Goal: Task Accomplishment & Management: Manage account settings

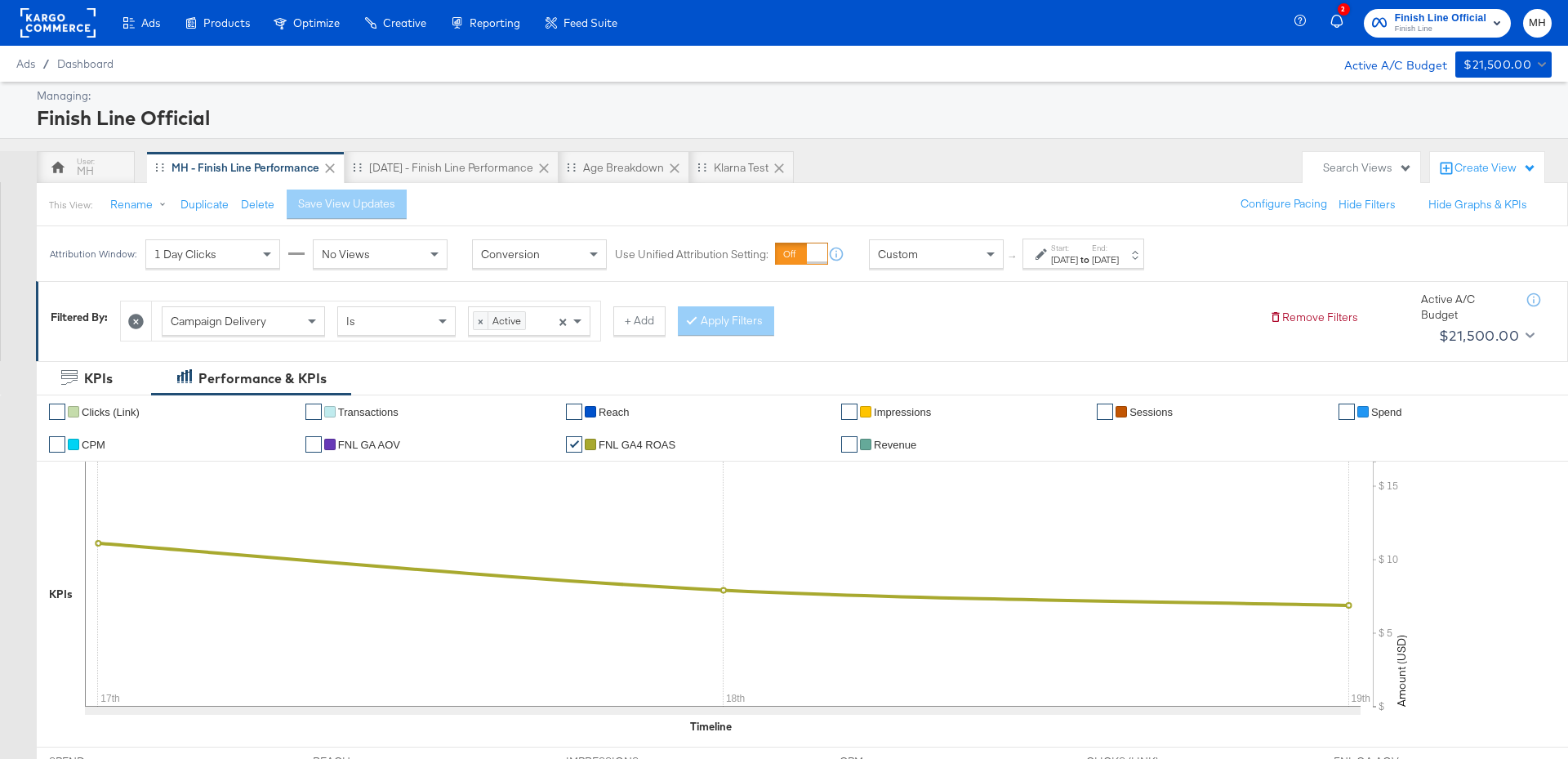
click at [1477, 31] on span "Finish Line" at bounding box center [1440, 28] width 91 height 13
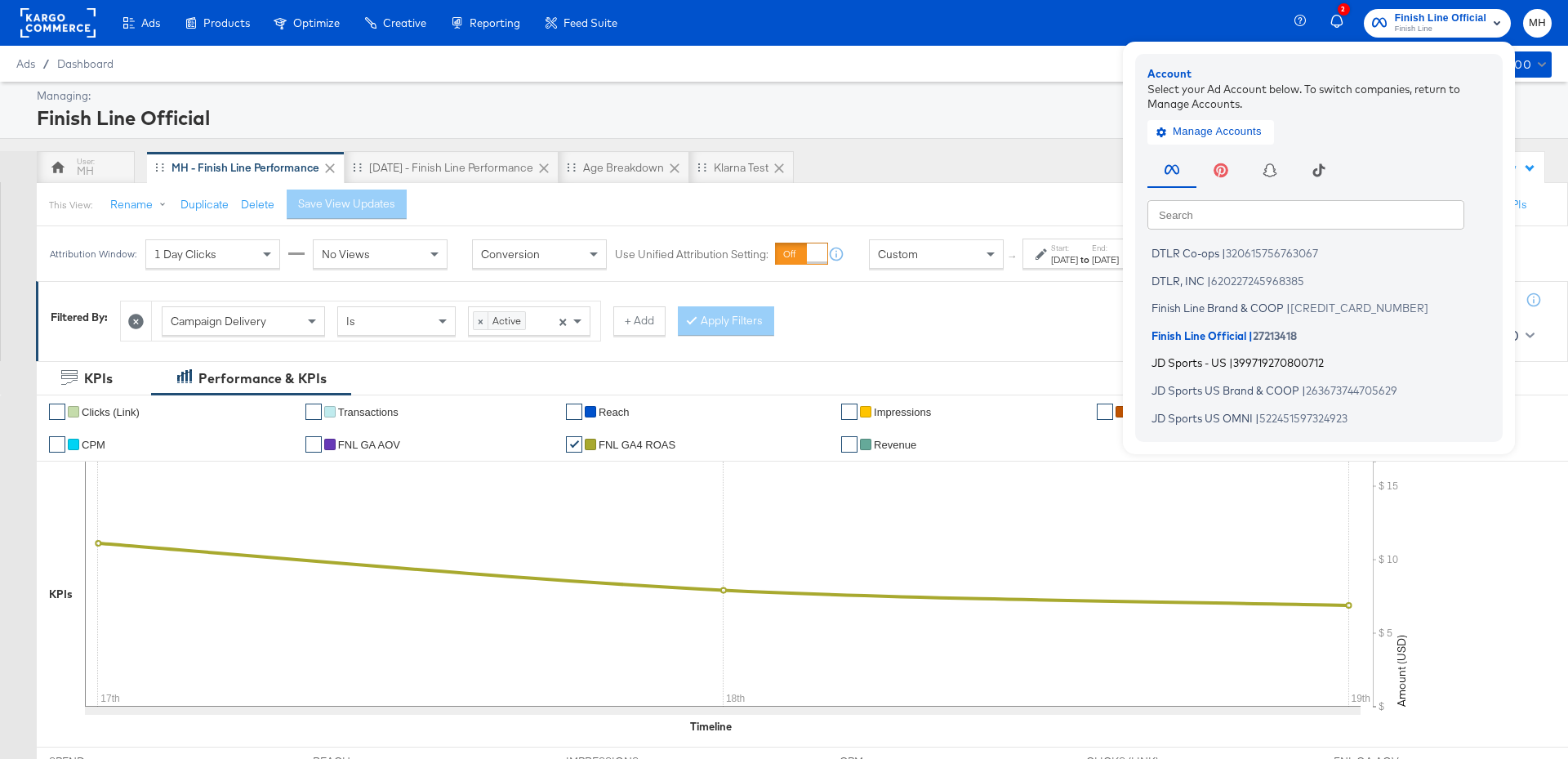
click at [1243, 368] on span "399719270800712" at bounding box center [1278, 362] width 90 height 13
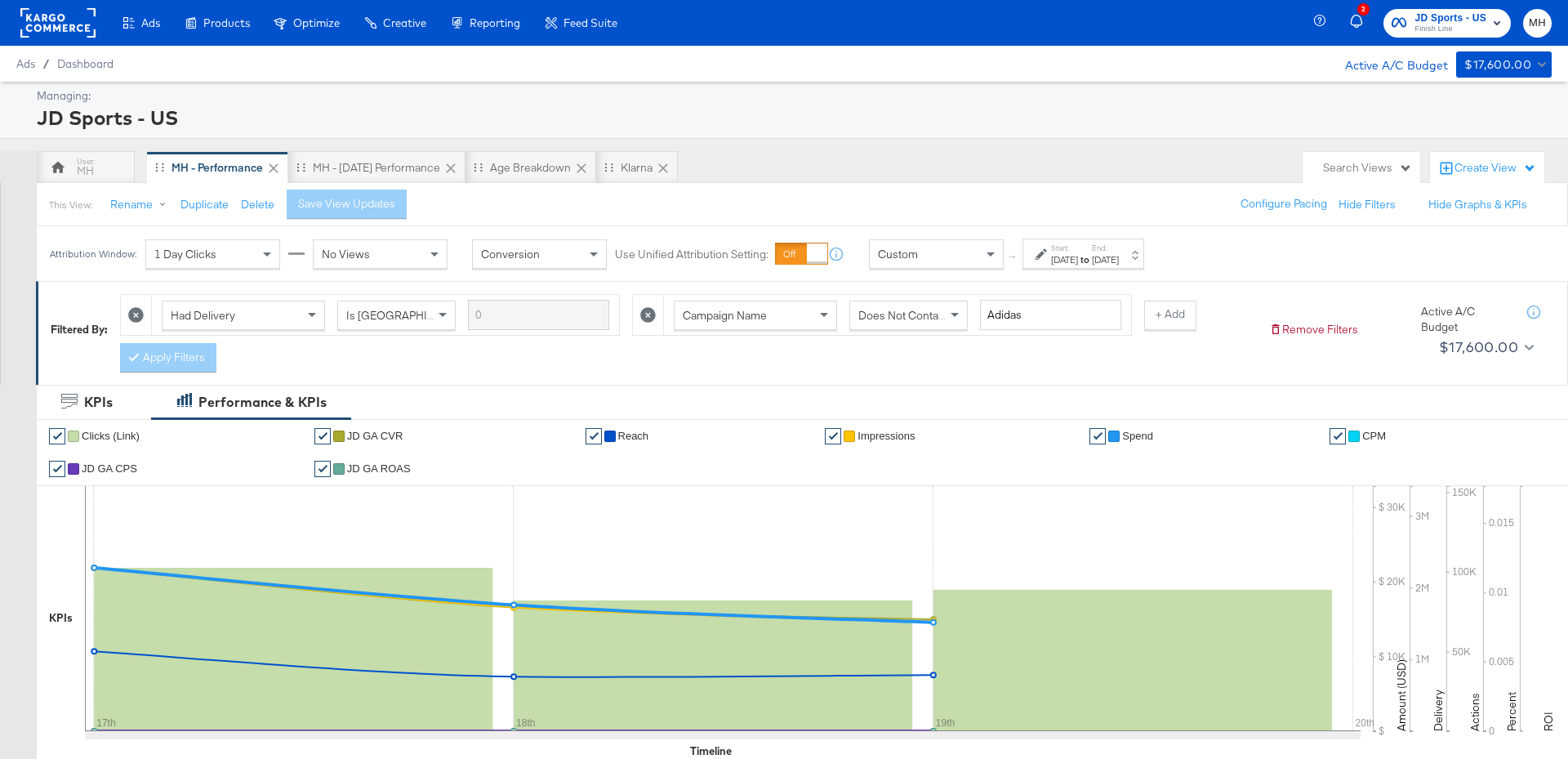
click at [1118, 253] on div "[DATE]" at bounding box center [1104, 259] width 26 height 13
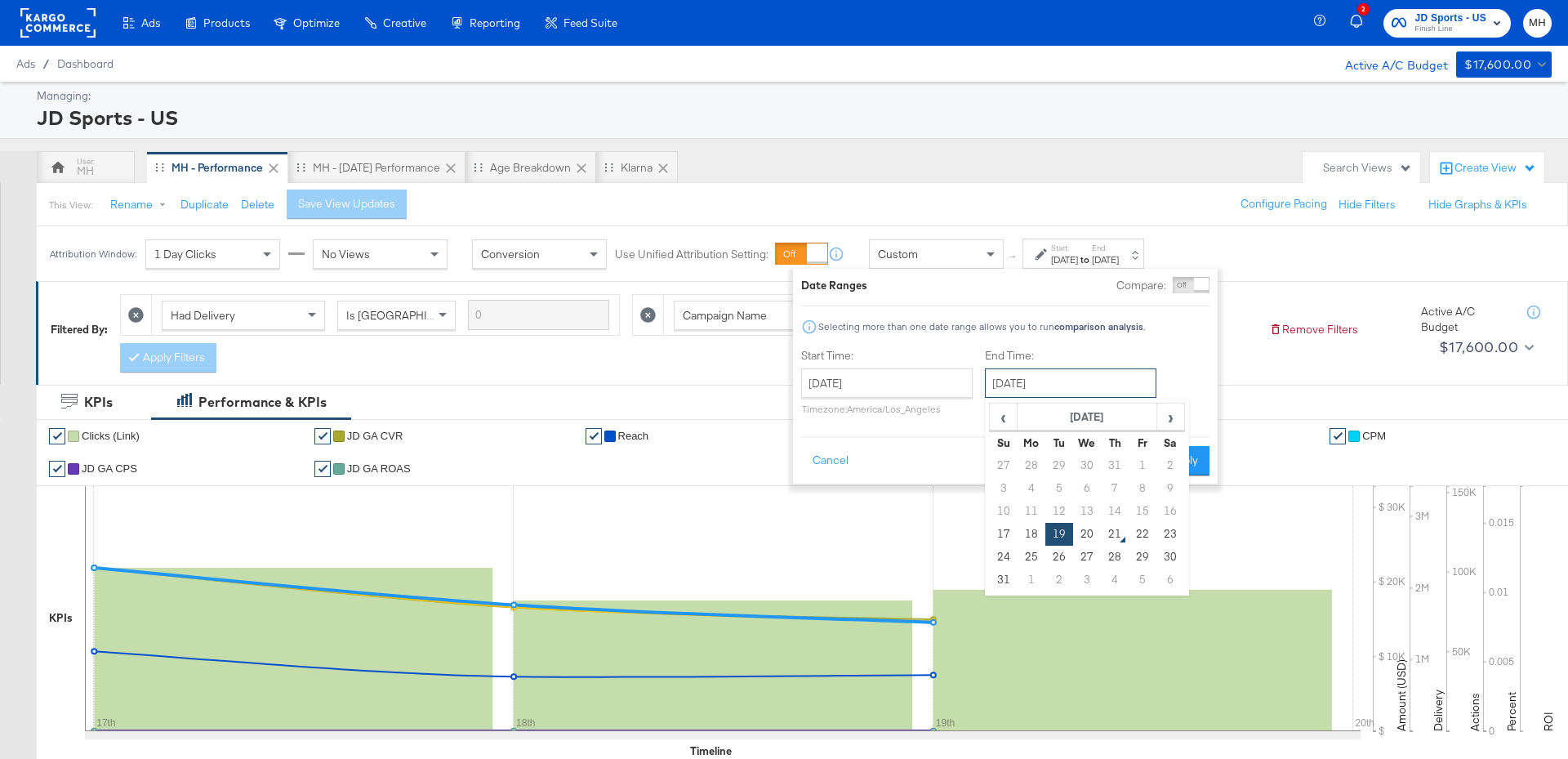
click at [1116, 375] on input "[DATE]" at bounding box center [1070, 383] width 172 height 29
click at [1091, 538] on td "20" at bounding box center [1087, 533] width 27 height 23
type input "[DATE]"
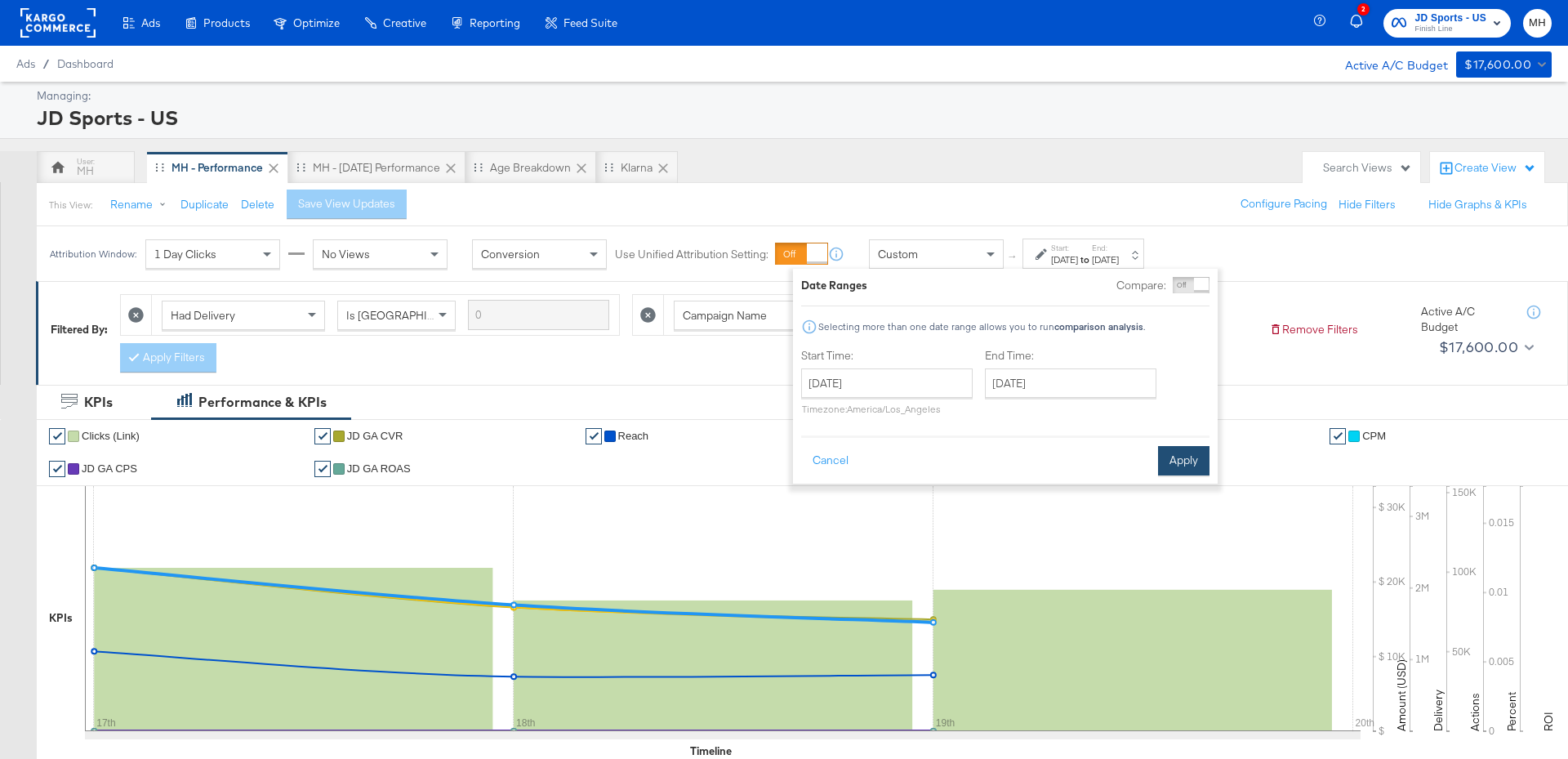
click at [1193, 462] on button "Apply" at bounding box center [1183, 461] width 51 height 29
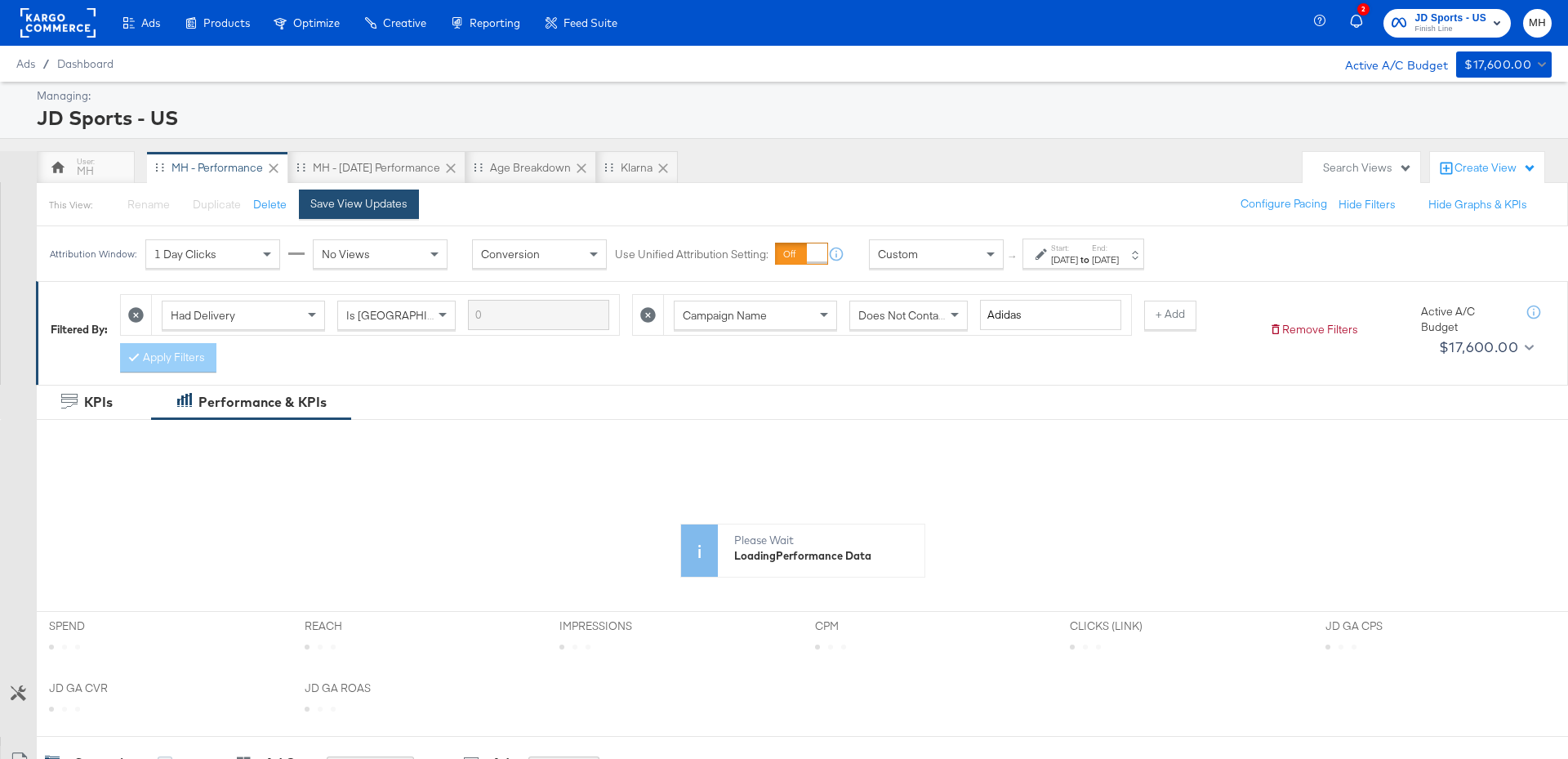
click at [368, 216] on button "Save View Updates" at bounding box center [359, 204] width 120 height 29
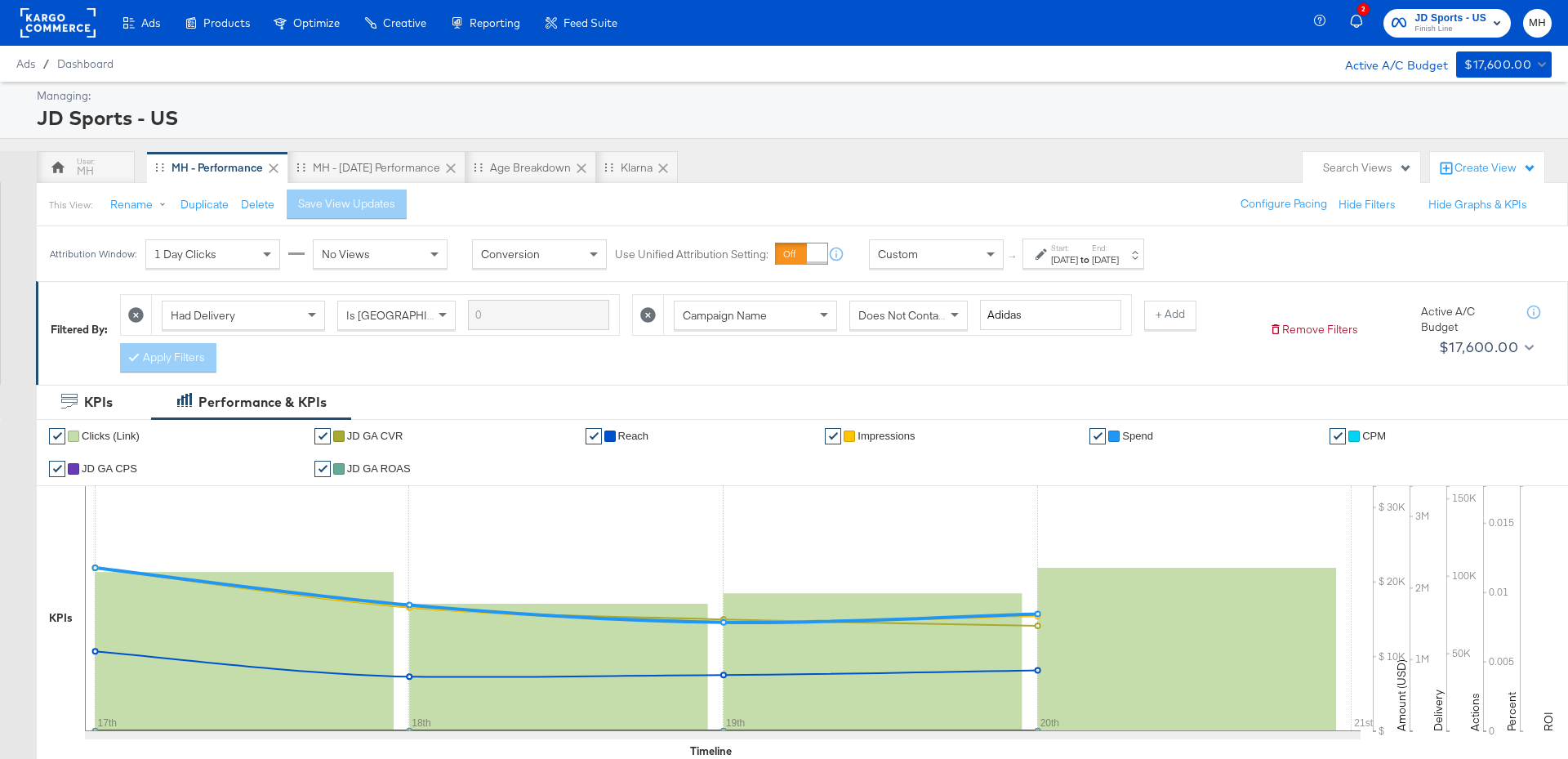
scroll to position [829, 0]
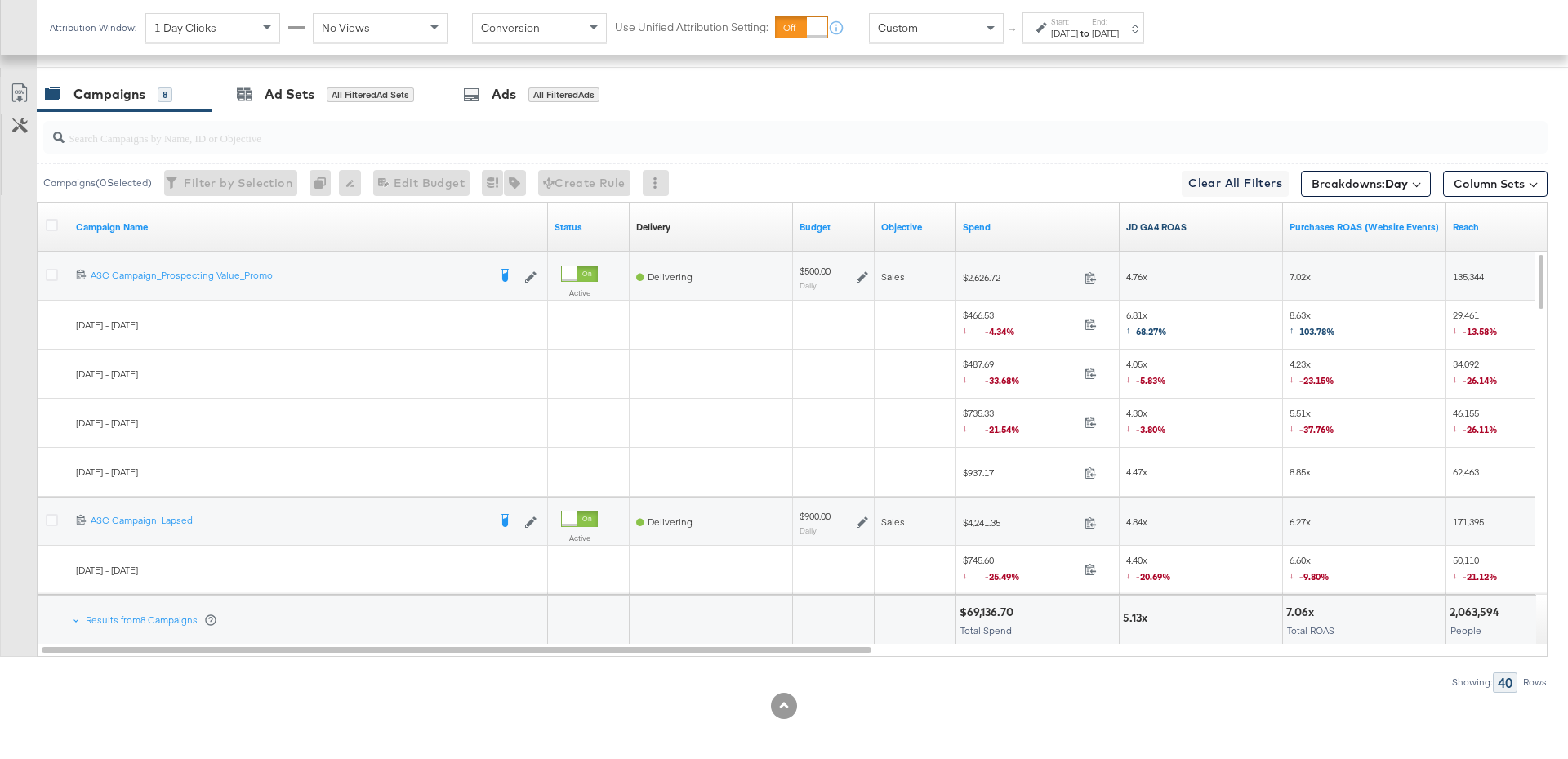
click at [1212, 228] on link "JD GA4 ROAS" at bounding box center [1200, 227] width 150 height 13
click at [46, 276] on icon at bounding box center [52, 275] width 12 height 12
click at [0, 0] on input "checkbox" at bounding box center [0, 0] width 0 height 0
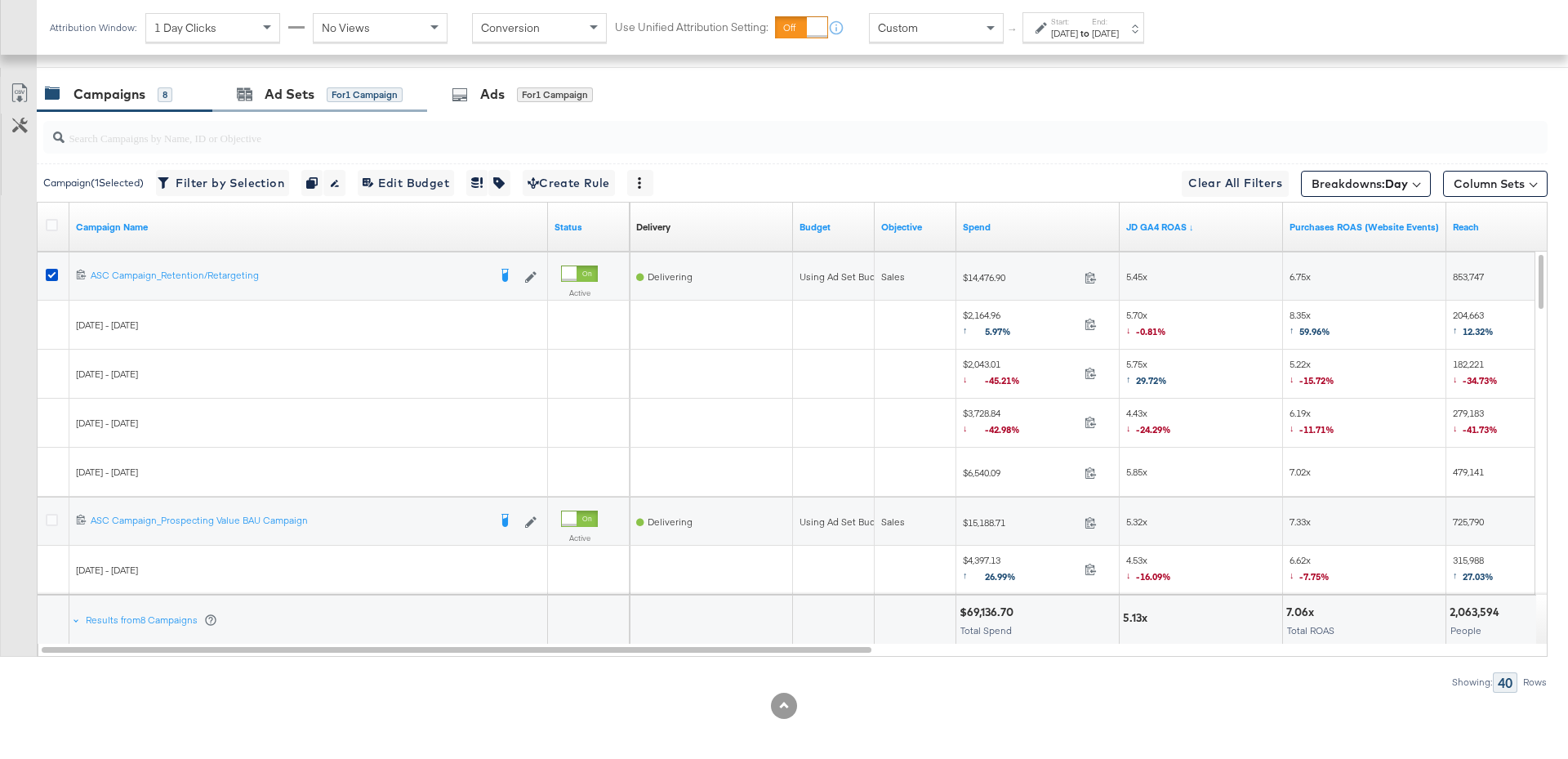
click at [277, 100] on div "Ad Sets for 1 Campaign" at bounding box center [319, 94] width 215 height 35
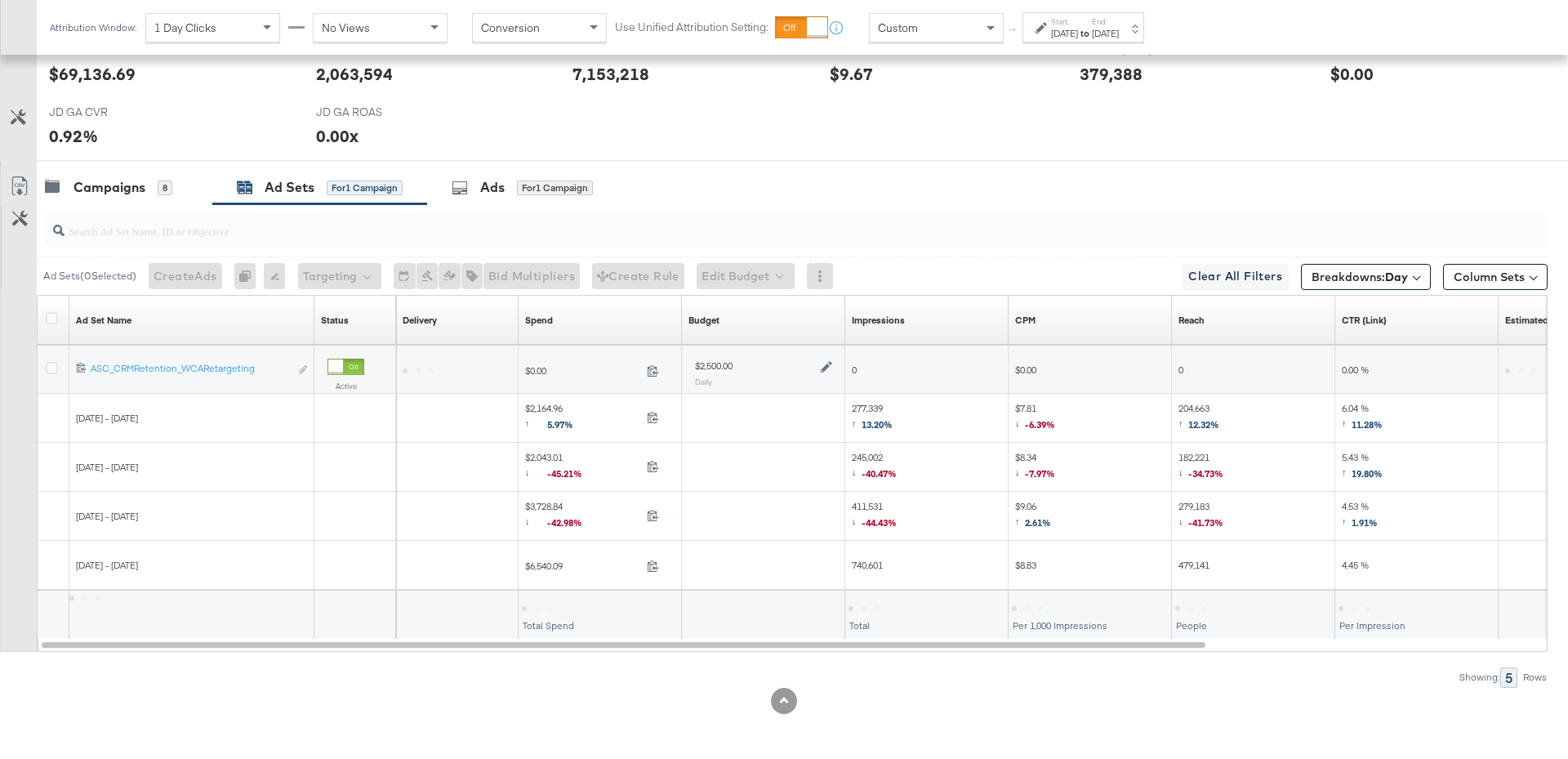
scroll to position [731, 0]
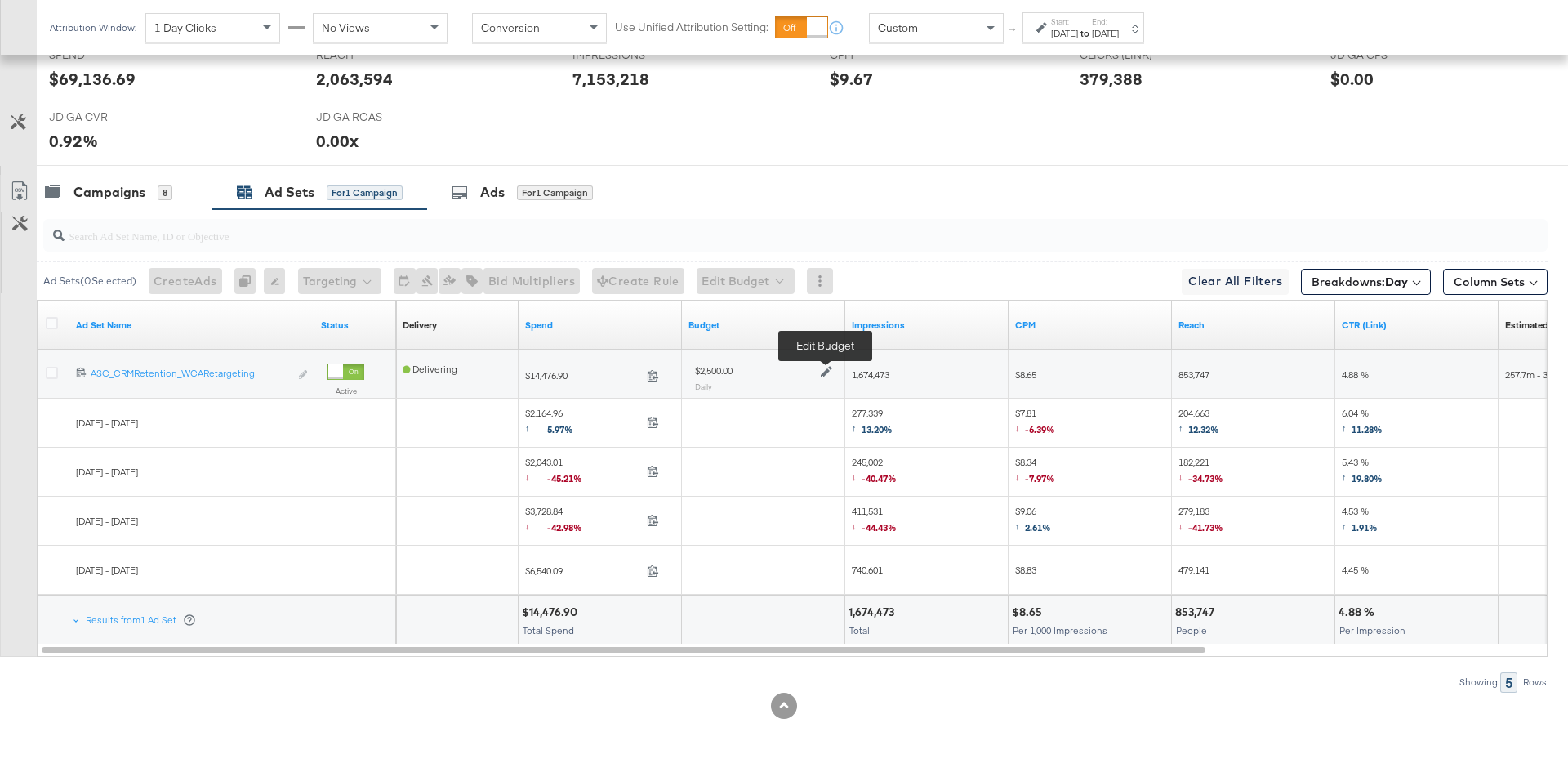
click at [830, 369] on icon at bounding box center [826, 372] width 12 height 12
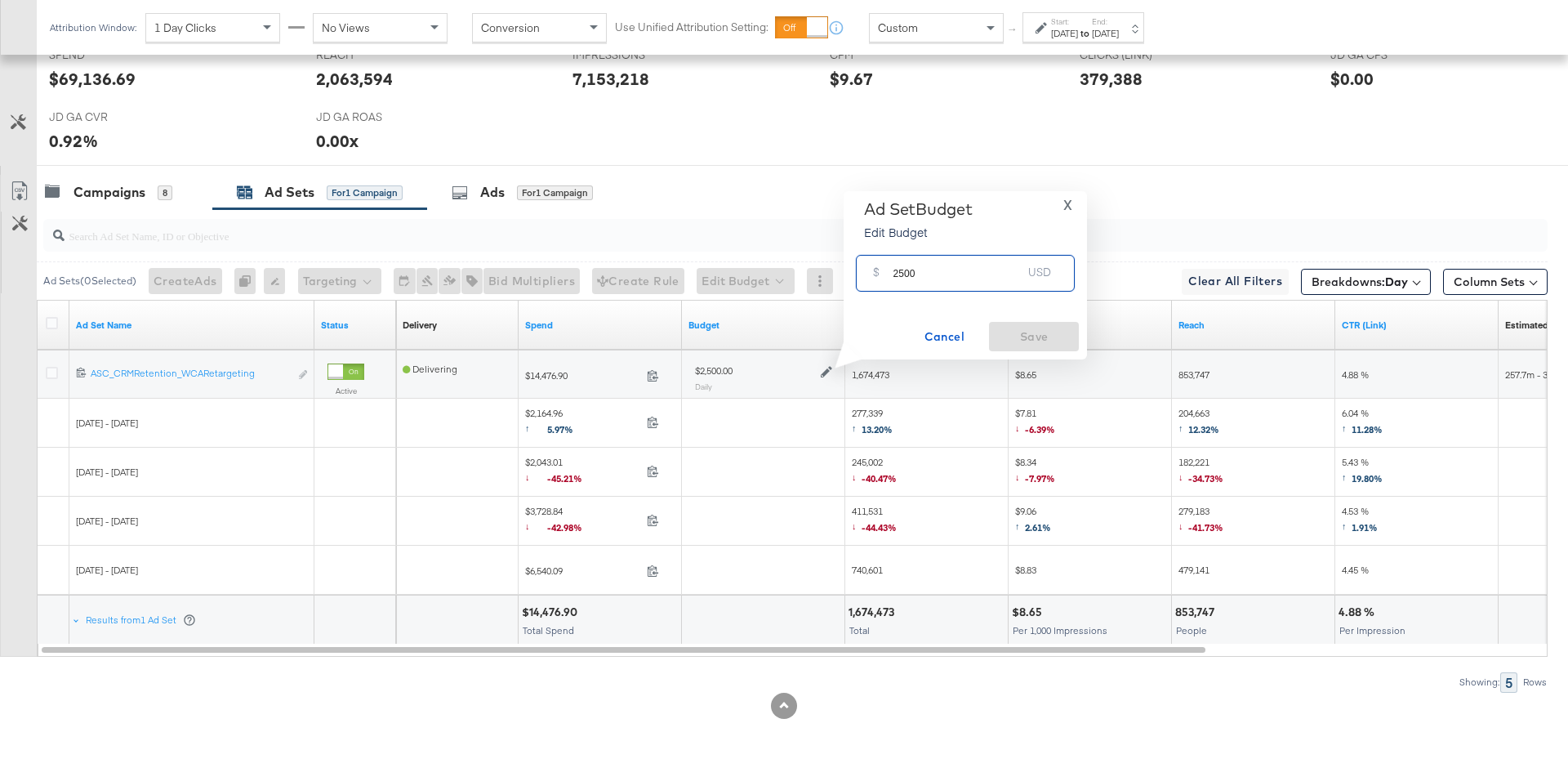
drag, startPoint x: 920, startPoint y: 277, endPoint x: 886, endPoint y: 277, distance: 34.0
click at [886, 277] on div "$ 2500 USD" at bounding box center [964, 273] width 219 height 36
type input "4000"
click at [1028, 337] on span "Save" at bounding box center [1034, 336] width 76 height 21
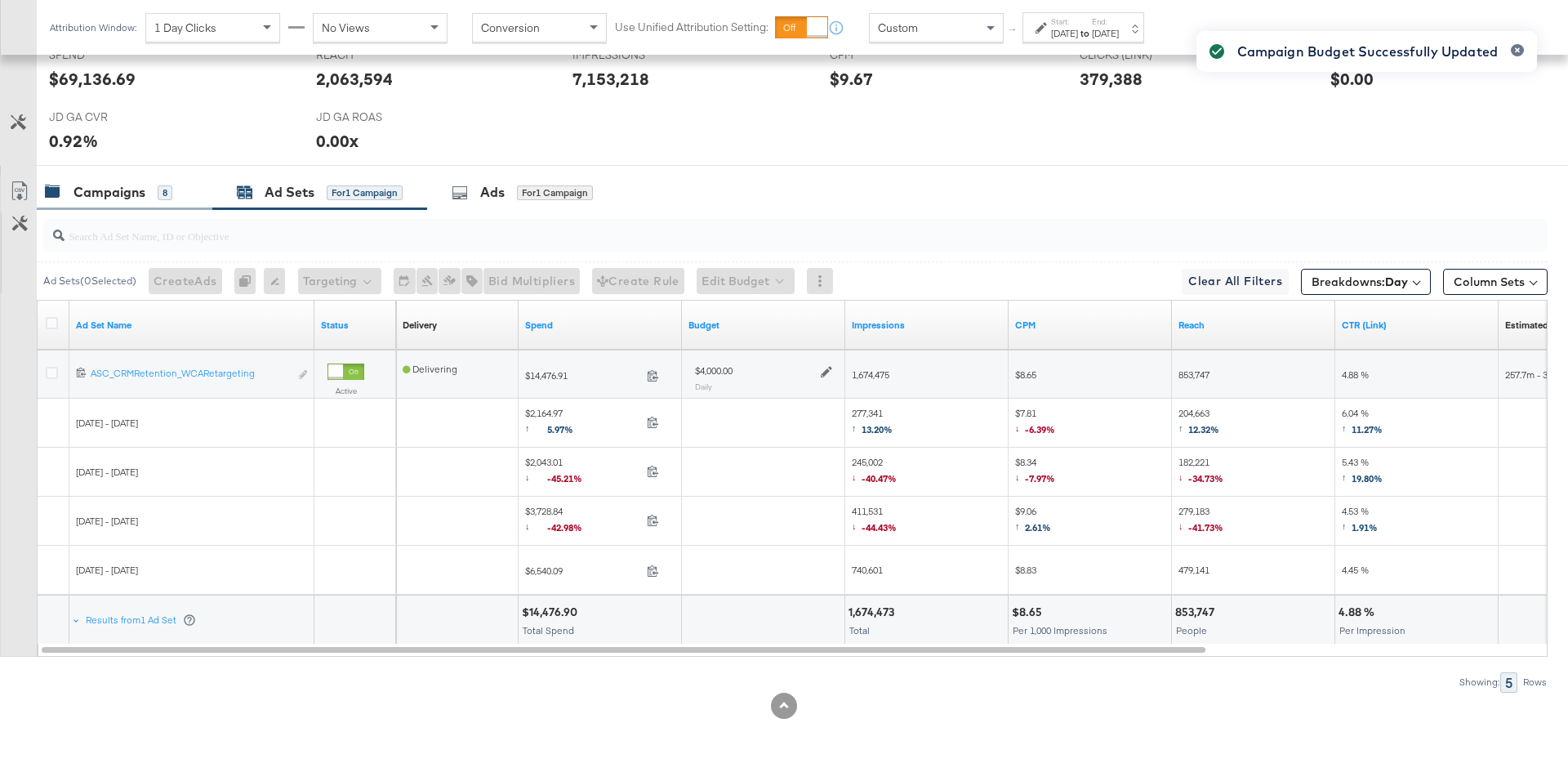
click at [139, 193] on div "Campaigns" at bounding box center [109, 192] width 72 height 19
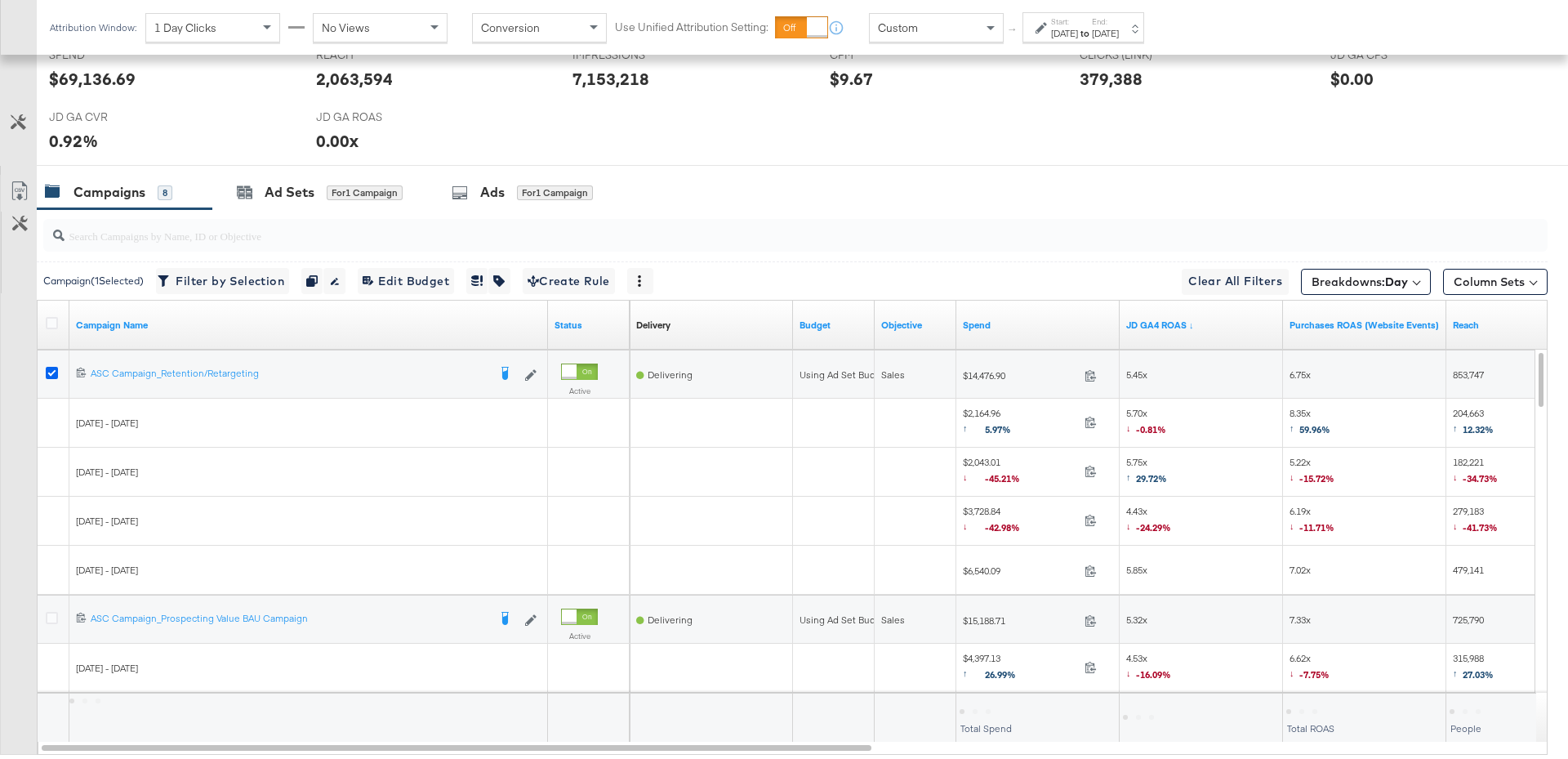
click at [48, 370] on icon at bounding box center [52, 373] width 12 height 12
click at [0, 0] on input "checkbox" at bounding box center [0, 0] width 0 height 0
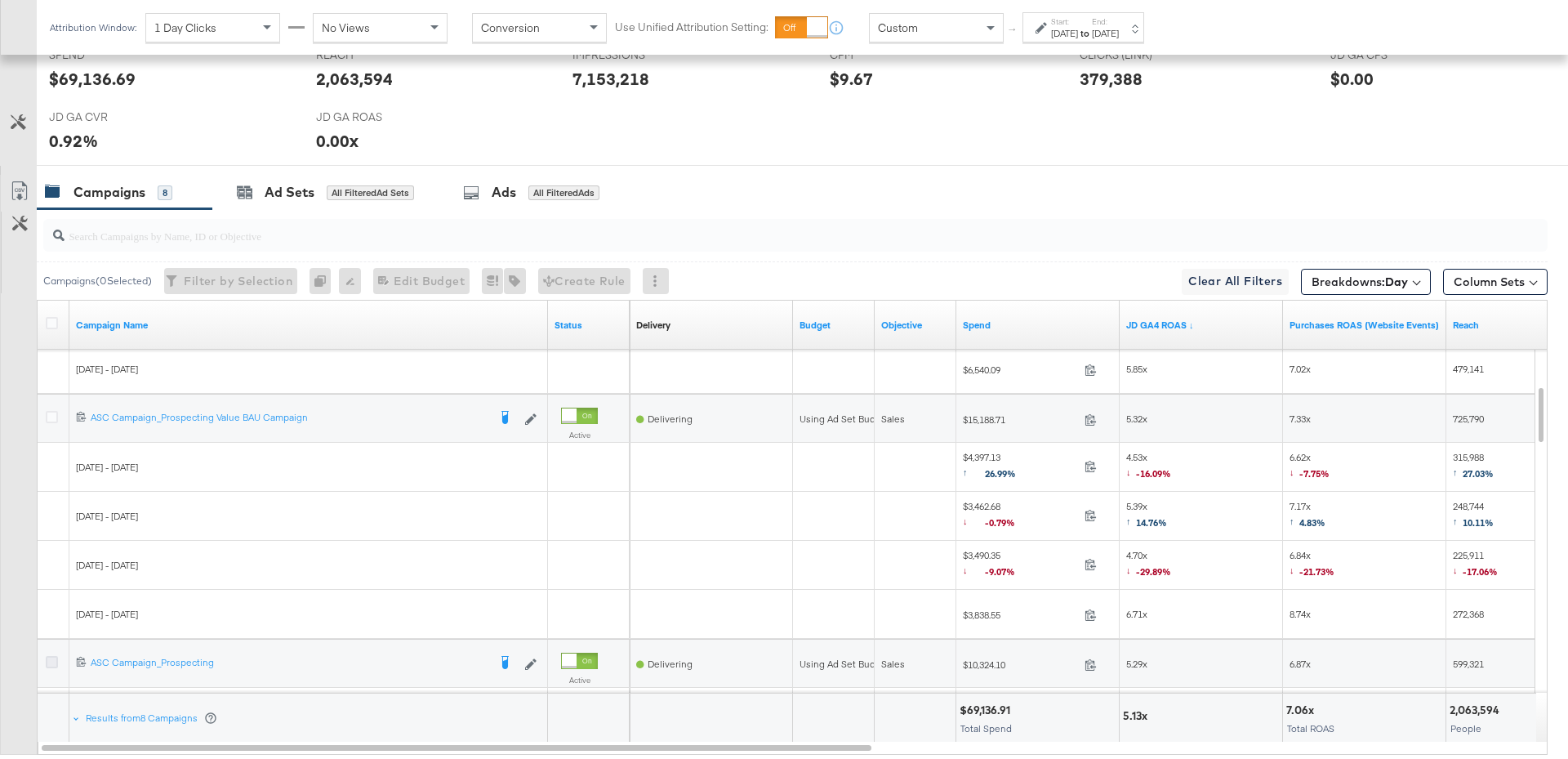
click at [51, 657] on icon at bounding box center [52, 662] width 12 height 12
click at [0, 0] on input "checkbox" at bounding box center [0, 0] width 0 height 0
click at [49, 415] on icon at bounding box center [52, 417] width 12 height 12
click at [0, 0] on input "checkbox" at bounding box center [0, 0] width 0 height 0
click at [292, 183] on div "Ad Sets" at bounding box center [289, 192] width 50 height 19
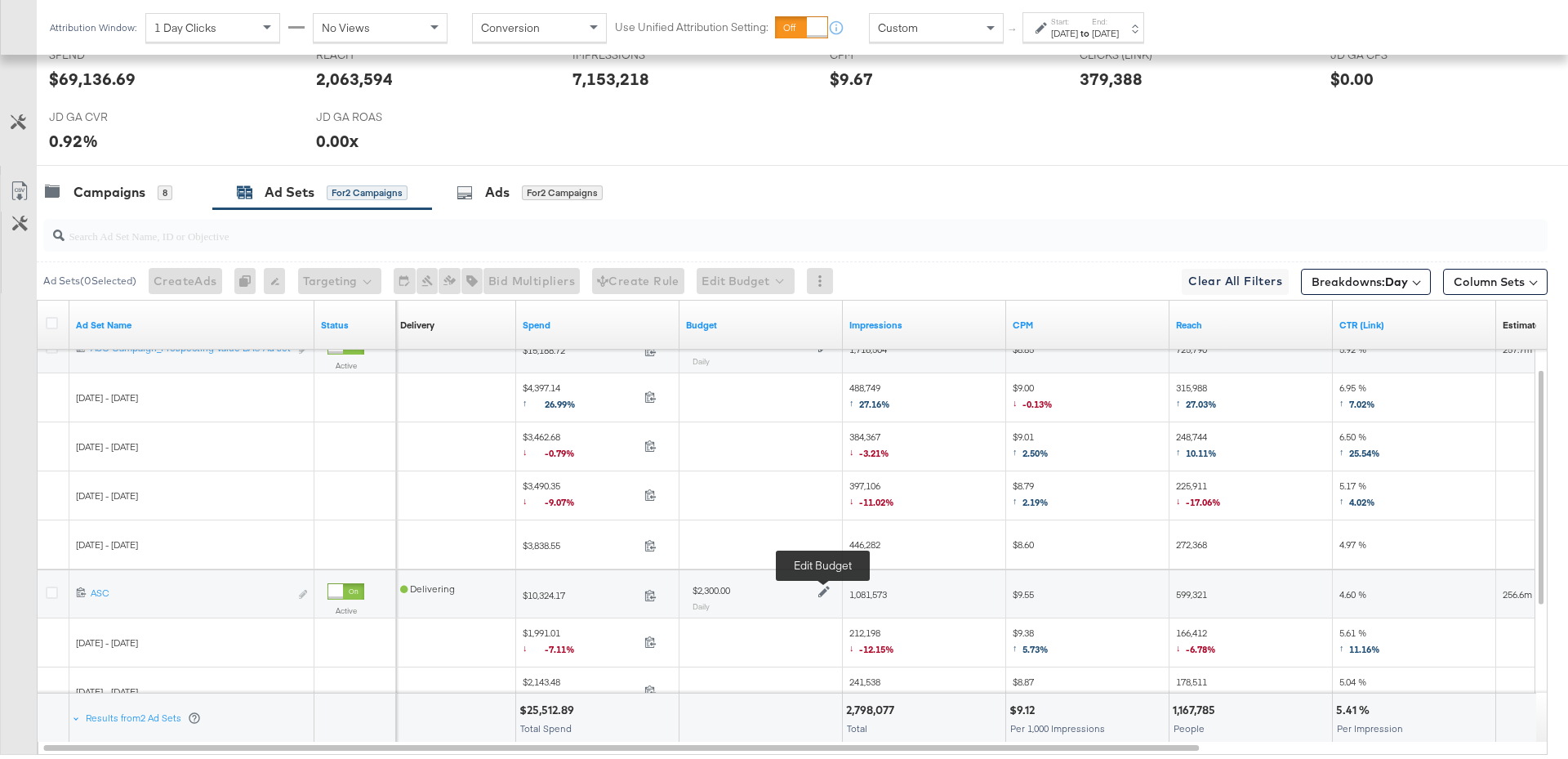
click at [820, 589] on icon at bounding box center [824, 592] width 12 height 12
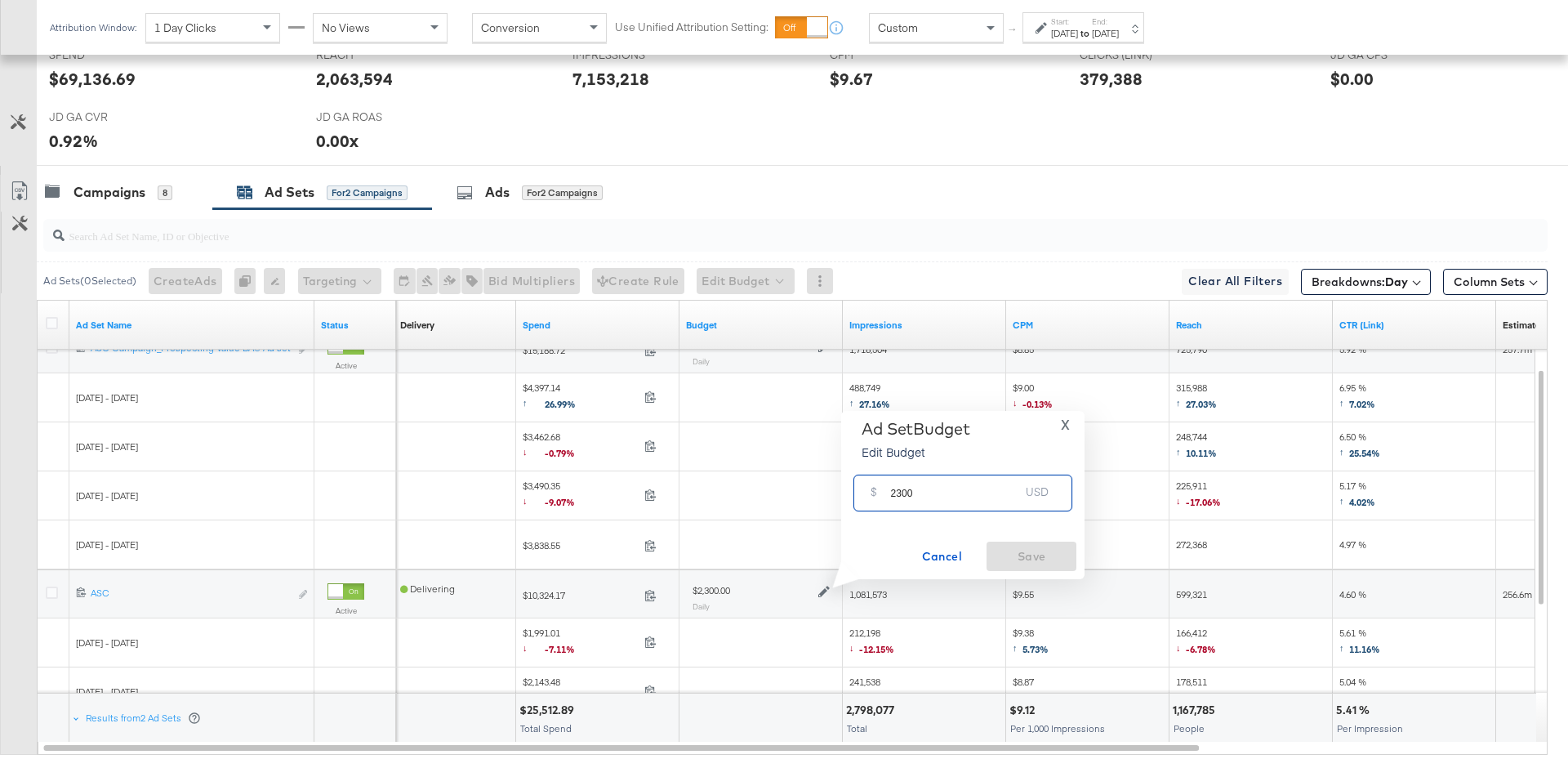
drag, startPoint x: 917, startPoint y: 495, endPoint x: 888, endPoint y: 496, distance: 29.0
click at [888, 495] on div "$ 2300 USD" at bounding box center [962, 492] width 219 height 36
type input "4000"
click at [1040, 551] on span "Save" at bounding box center [1031, 556] width 76 height 21
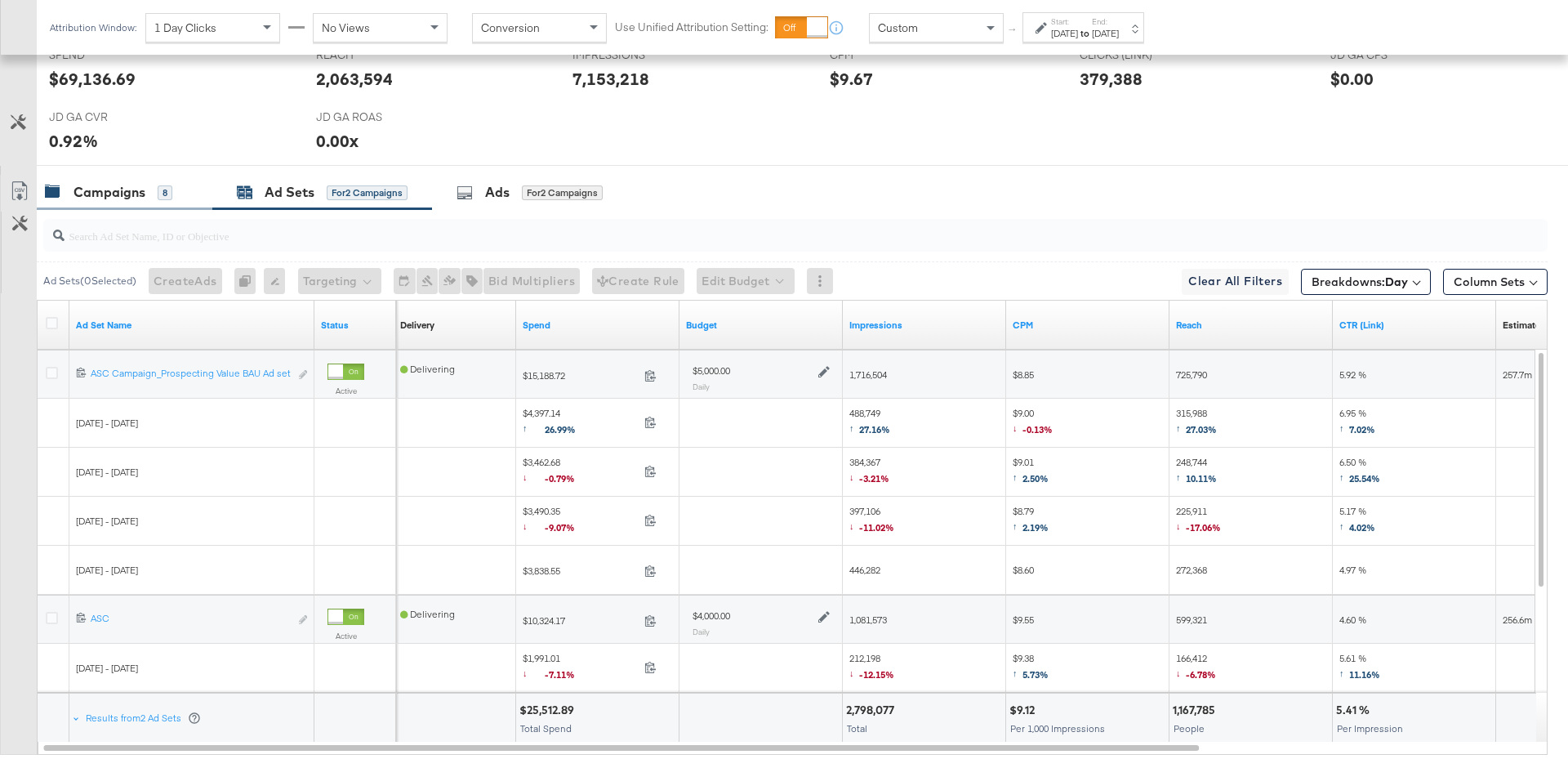
click at [117, 185] on div "Campaigns" at bounding box center [109, 192] width 72 height 19
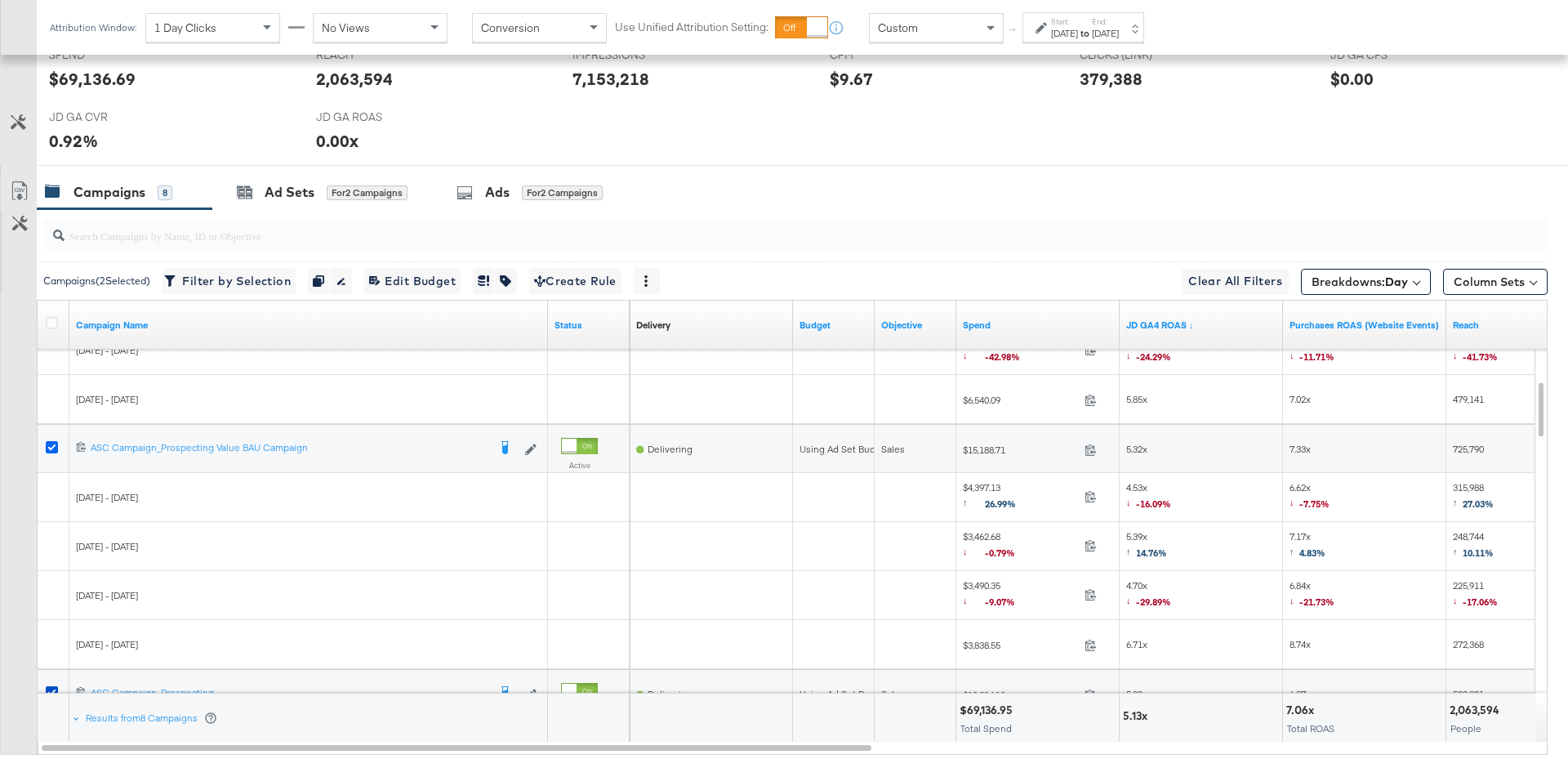
click at [48, 444] on icon at bounding box center [52, 447] width 12 height 12
click at [0, 0] on input "checkbox" at bounding box center [0, 0] width 0 height 0
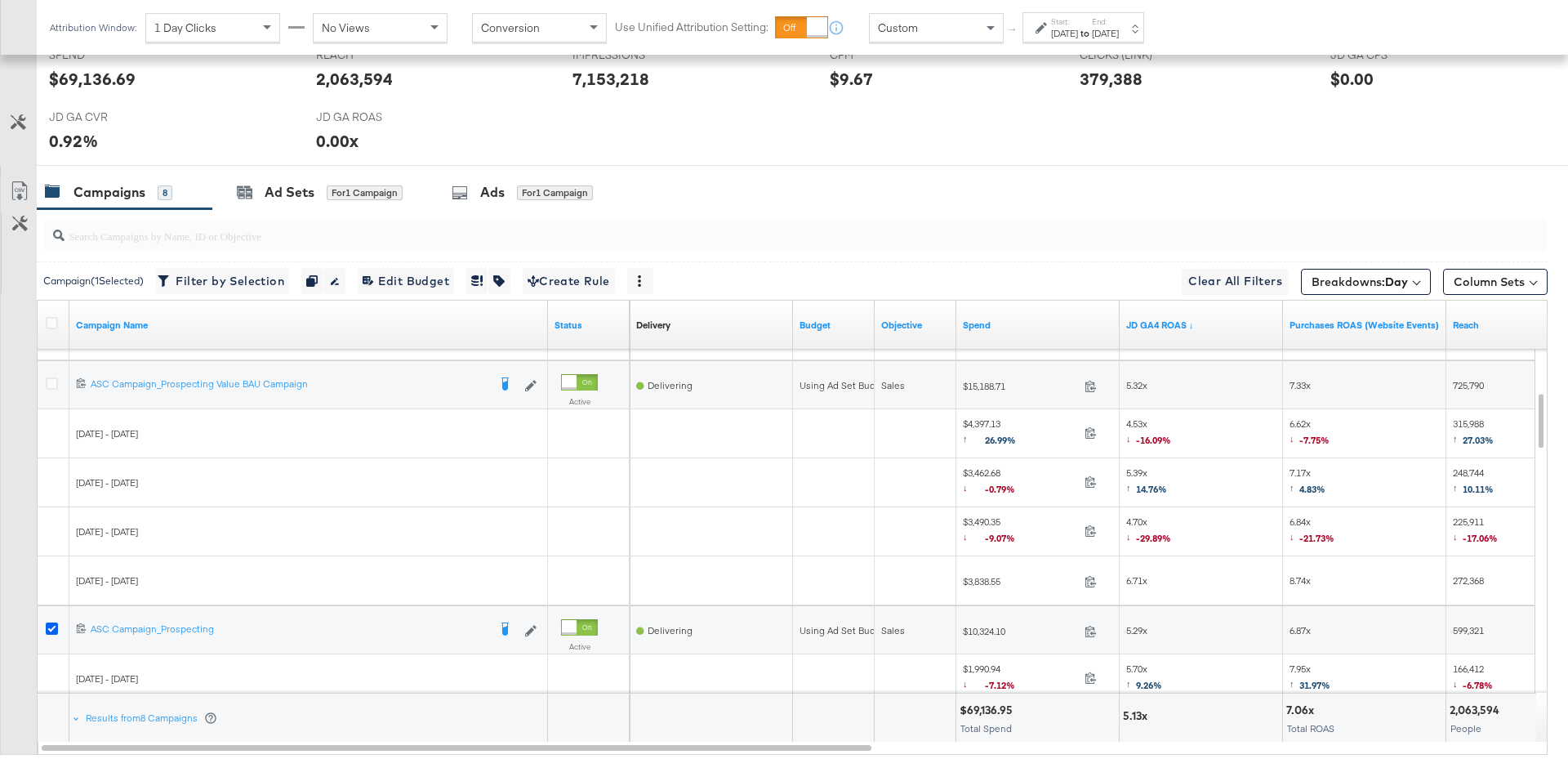
click at [52, 627] on icon at bounding box center [52, 629] width 12 height 12
click at [0, 0] on input "checkbox" at bounding box center [0, 0] width 0 height 0
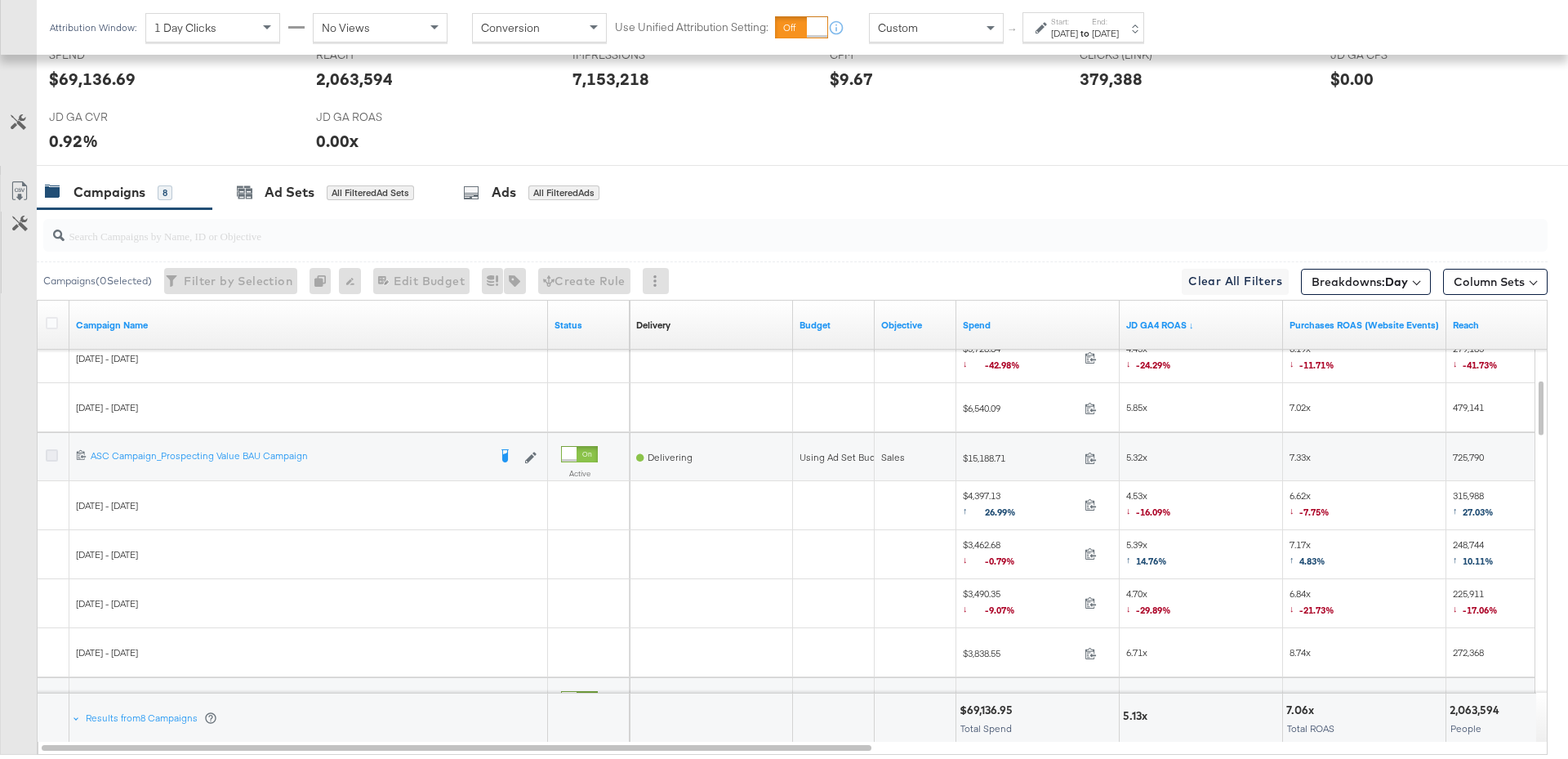
click at [52, 449] on icon at bounding box center [52, 455] width 12 height 12
click at [0, 0] on input "checkbox" at bounding box center [0, 0] width 0 height 0
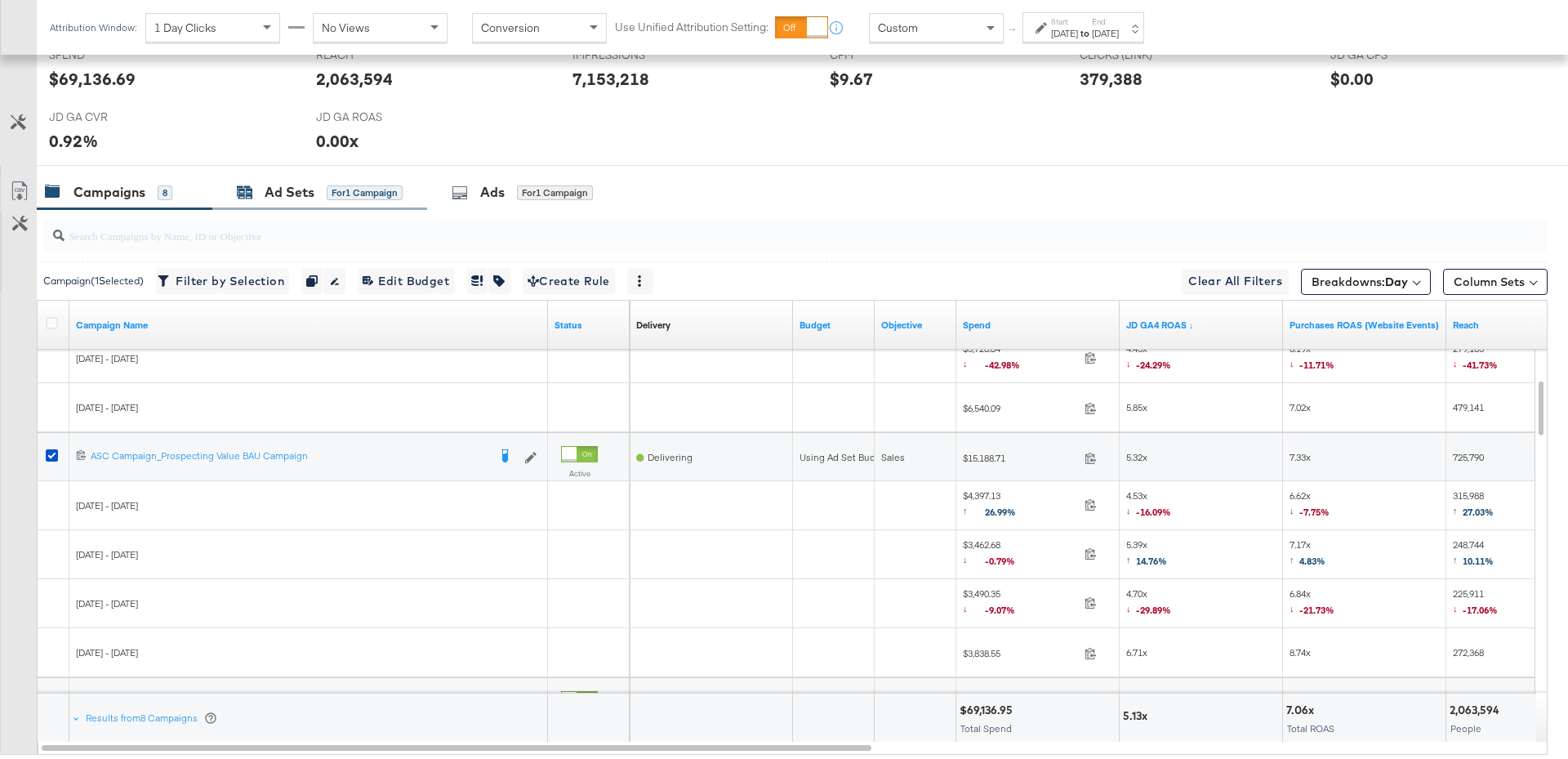
click at [359, 186] on div "for 1 Campaign" at bounding box center [364, 192] width 75 height 15
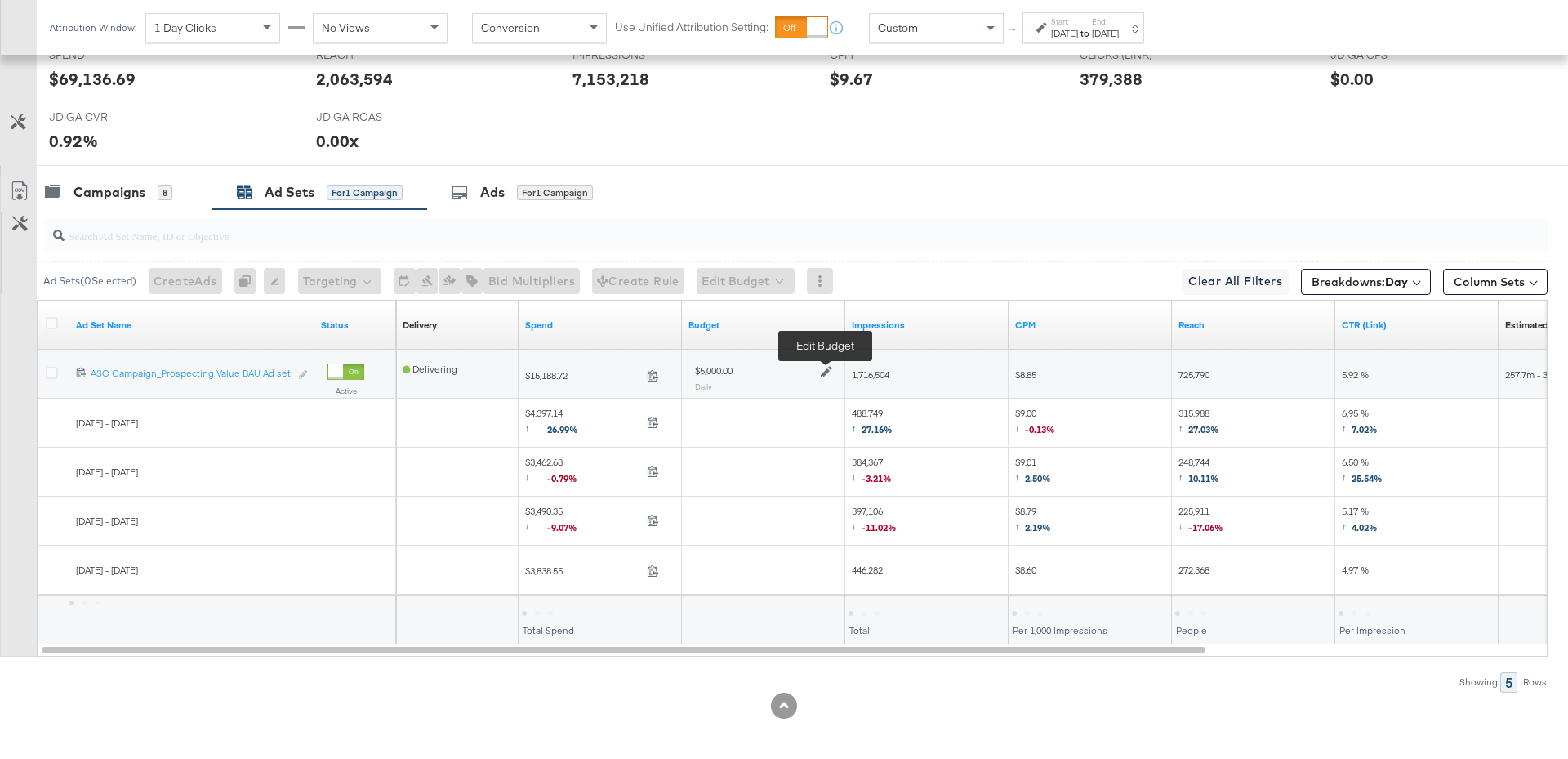
click at [827, 368] on icon at bounding box center [826, 373] width 12 height 12
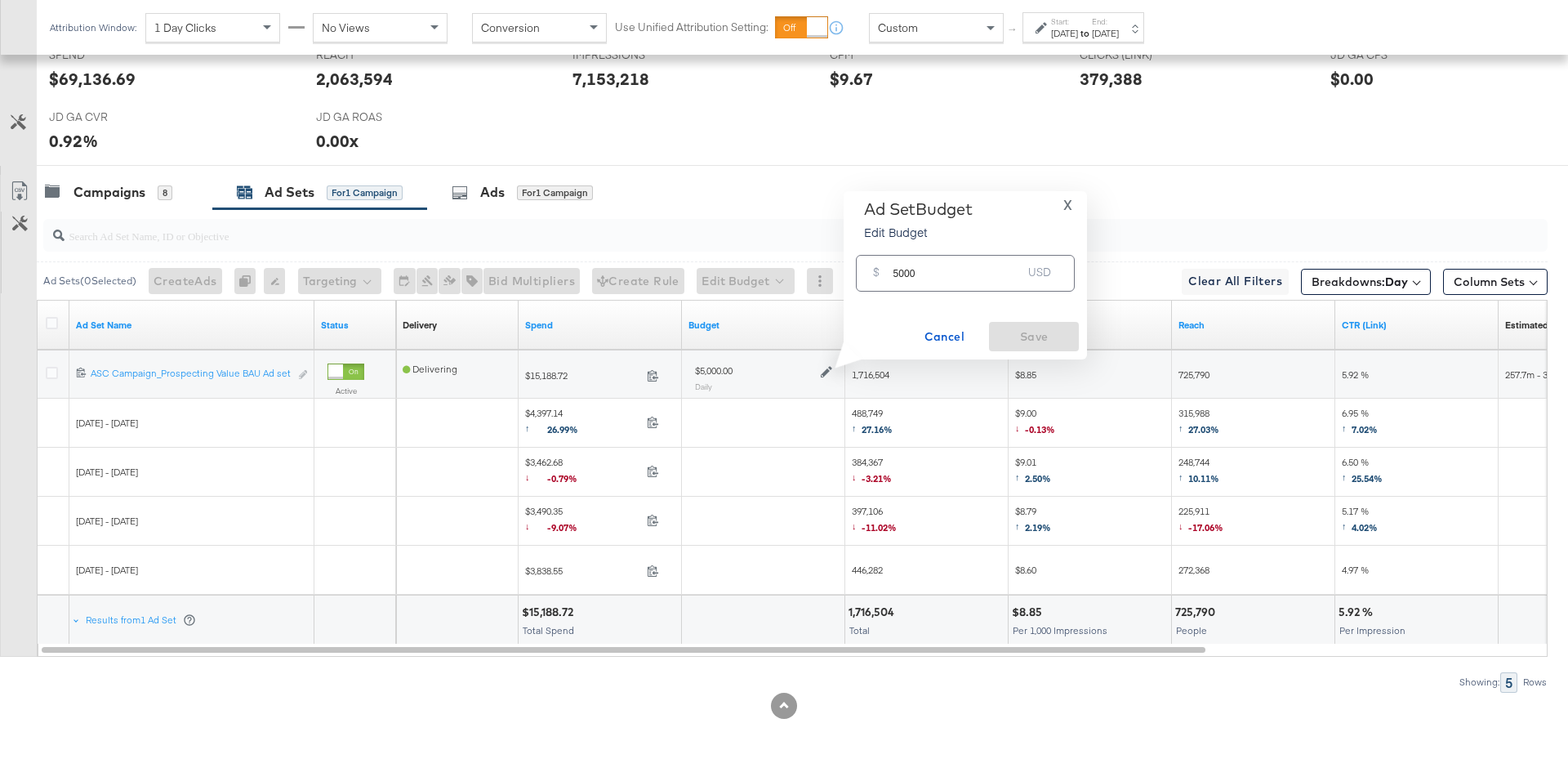
click at [1066, 205] on span "X" at bounding box center [1067, 204] width 9 height 23
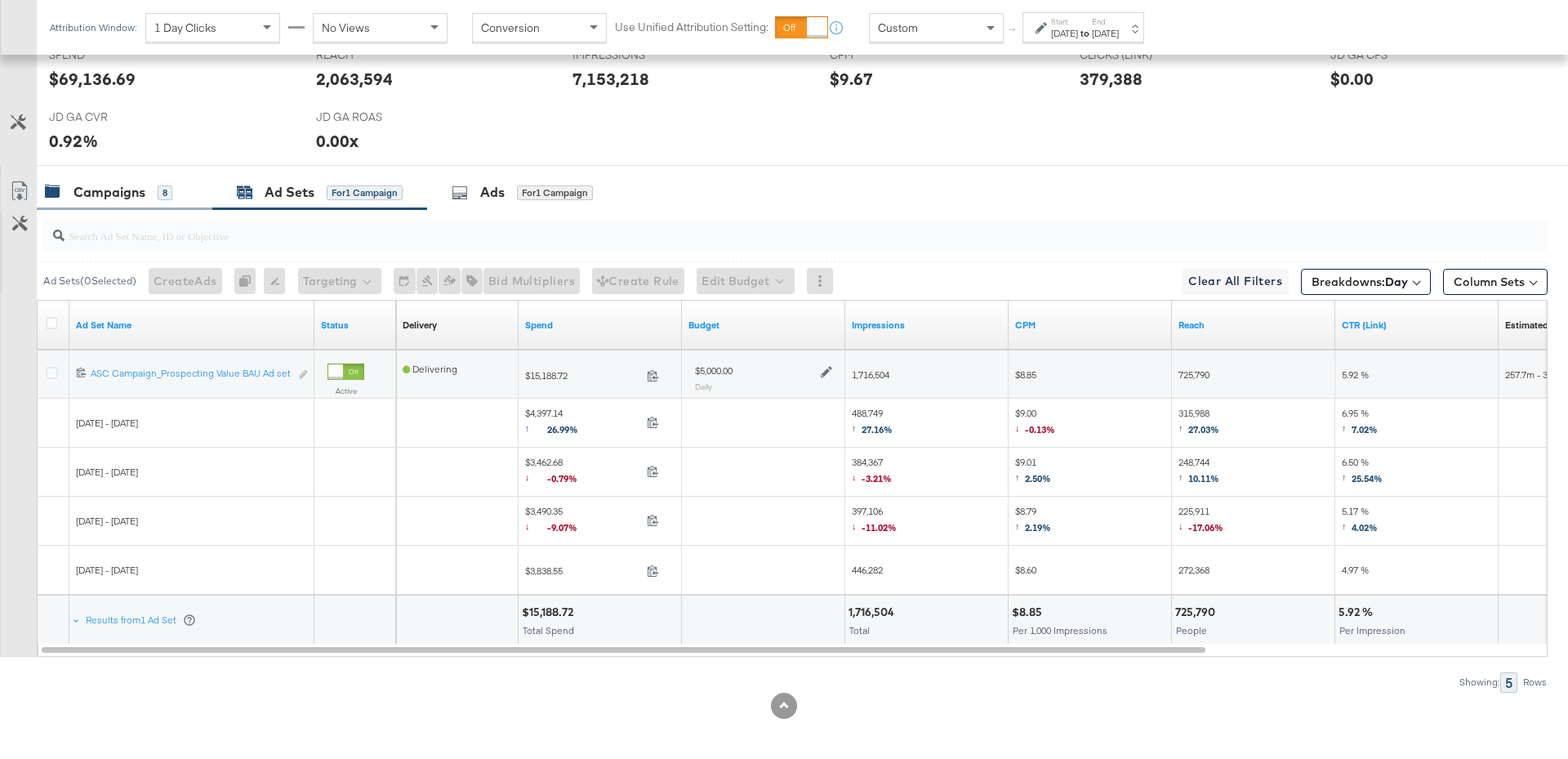
click at [137, 183] on div "Campaigns" at bounding box center [109, 192] width 72 height 19
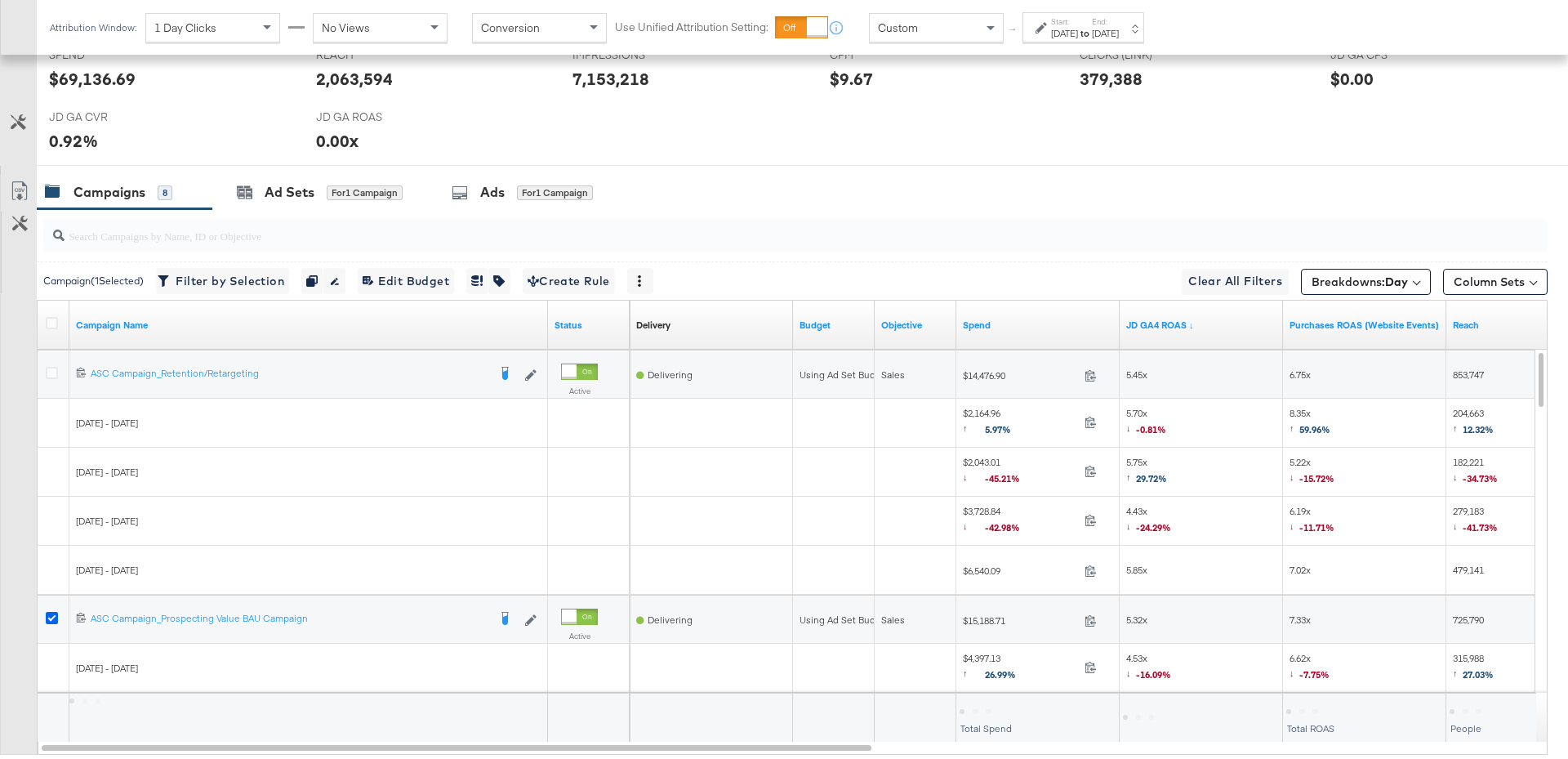
click at [54, 612] on icon at bounding box center [52, 618] width 12 height 12
click at [0, 0] on input "checkbox" at bounding box center [0, 0] width 0 height 0
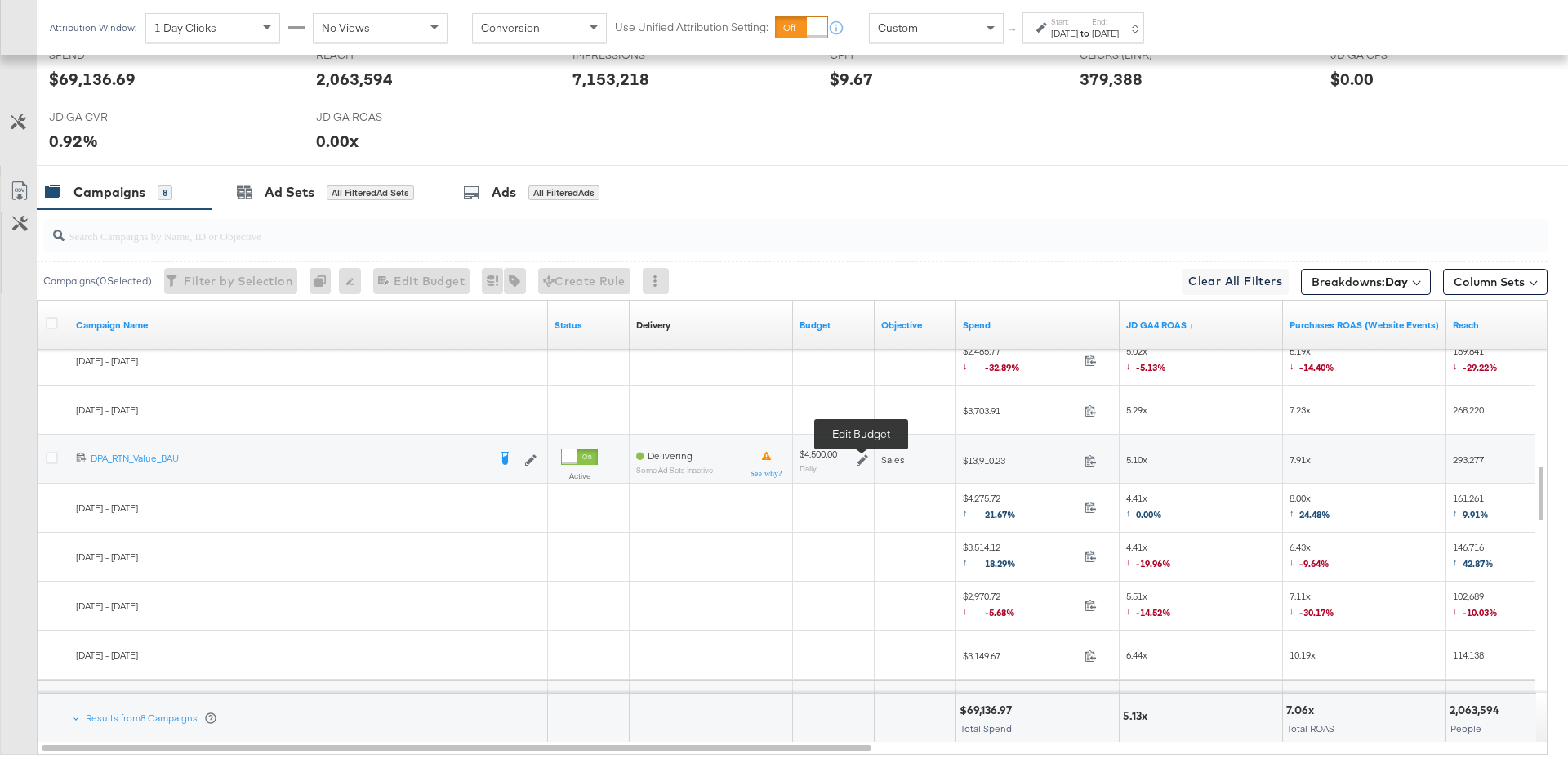
click at [861, 458] on icon at bounding box center [862, 460] width 12 height 12
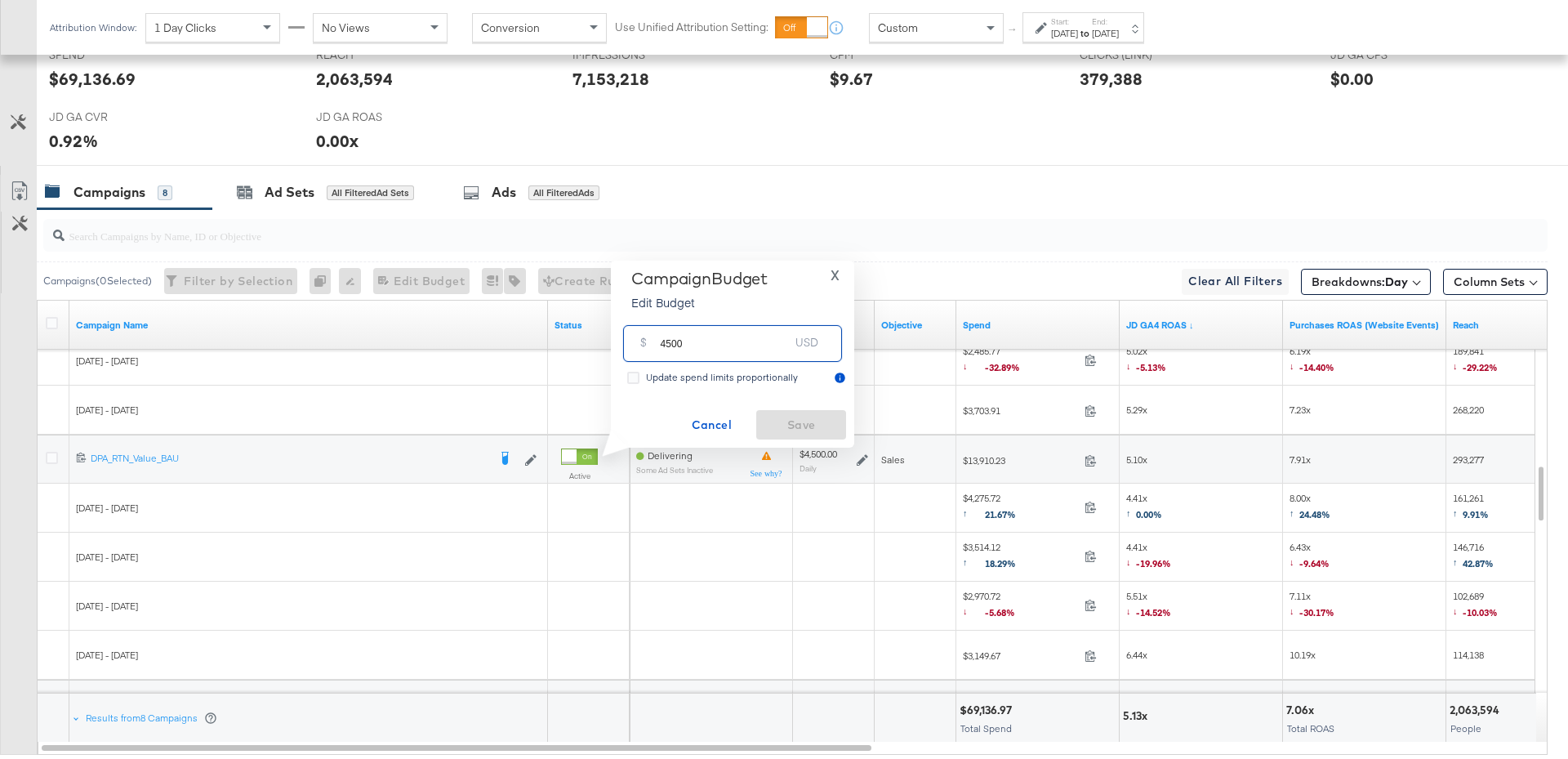
drag, startPoint x: 689, startPoint y: 346, endPoint x: 645, endPoint y: 346, distance: 44.0
click at [645, 346] on div "$ 4500 USD" at bounding box center [732, 343] width 219 height 36
type input "3000"
click at [783, 414] on button "Save" at bounding box center [802, 425] width 90 height 29
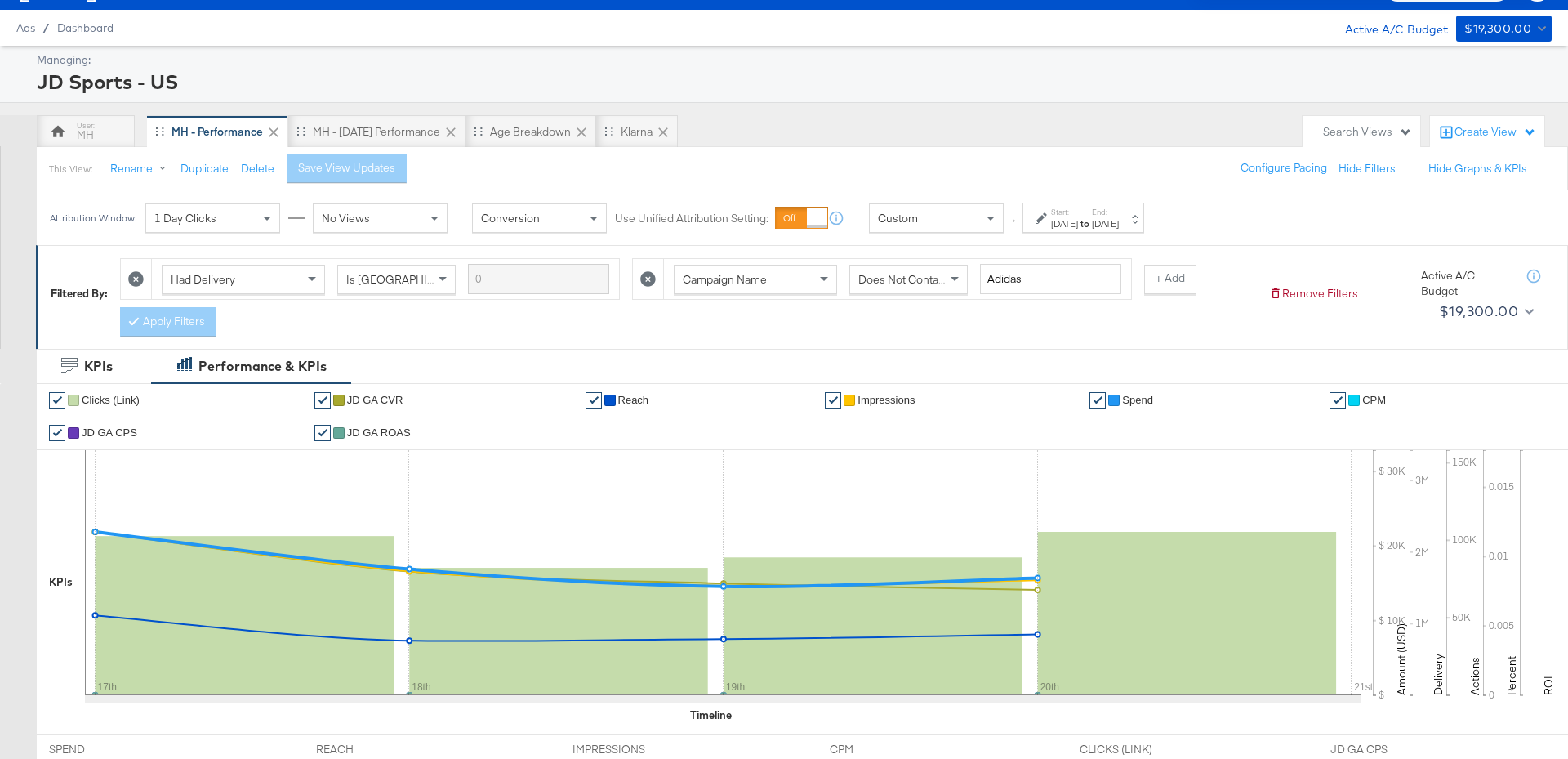
scroll to position [0, 0]
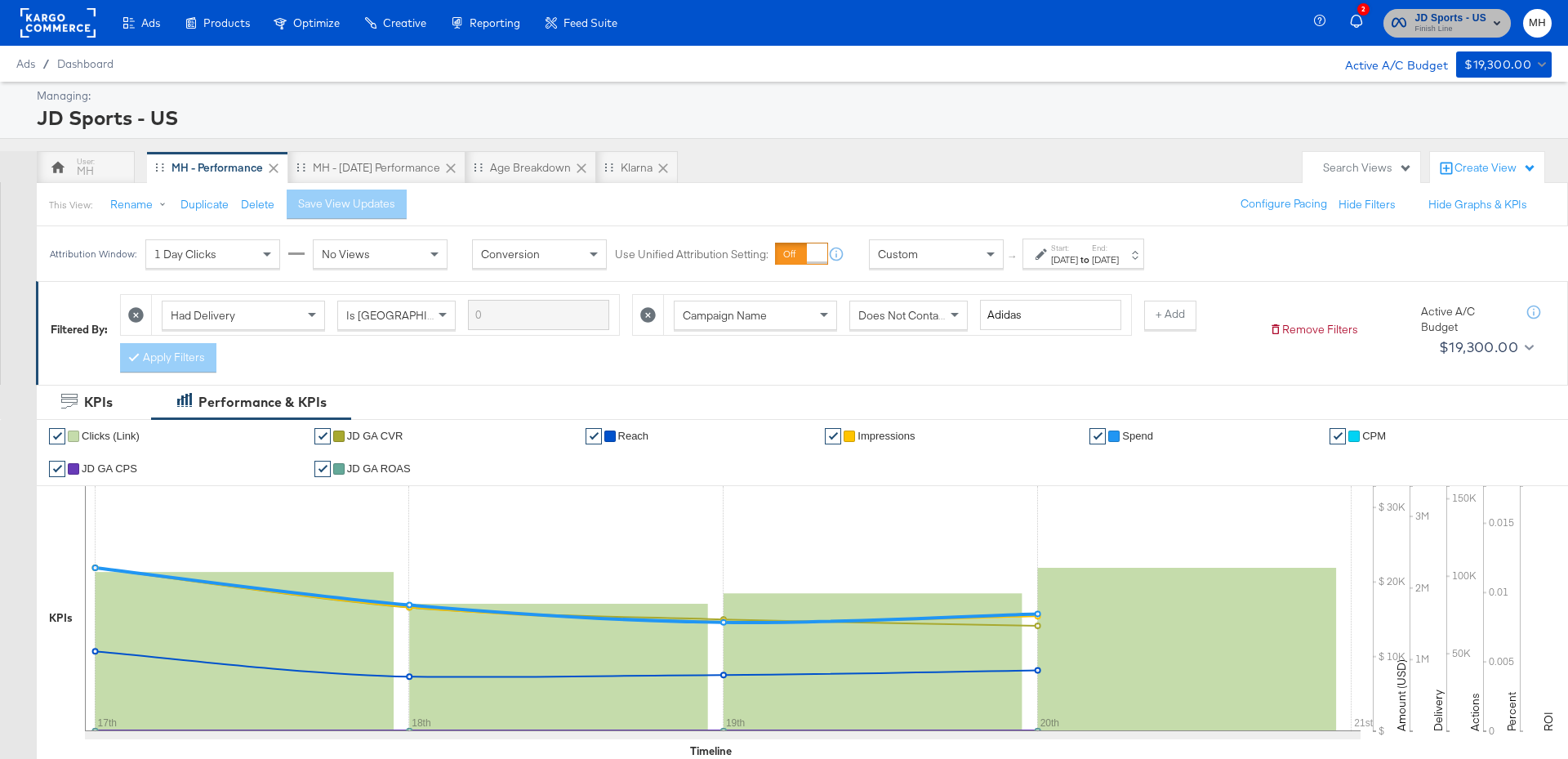
click at [1412, 24] on span "JD Sports - US Finish Line" at bounding box center [1446, 23] width 111 height 26
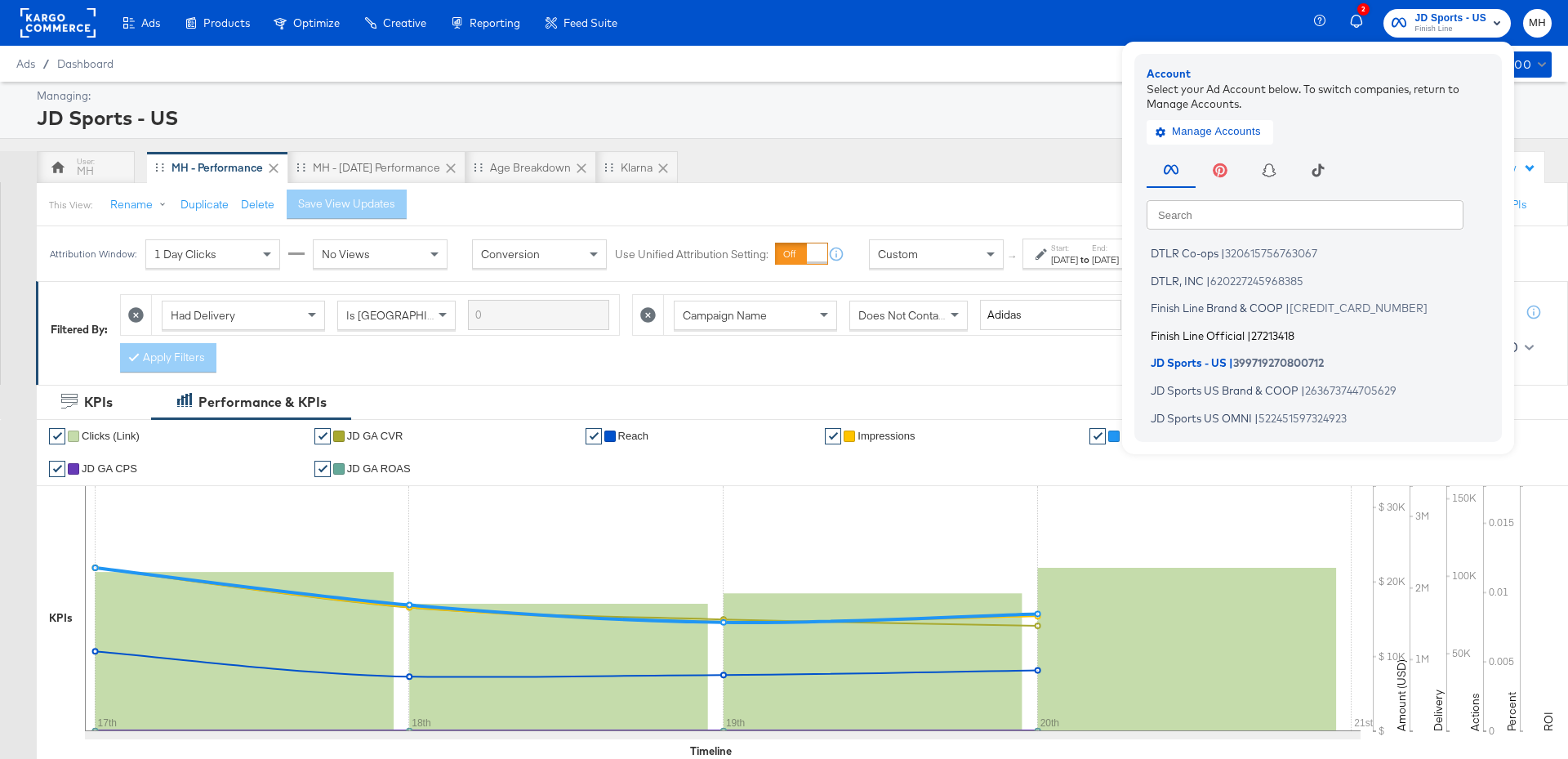
click at [1224, 335] on span "Finish Line Official" at bounding box center [1198, 334] width 94 height 13
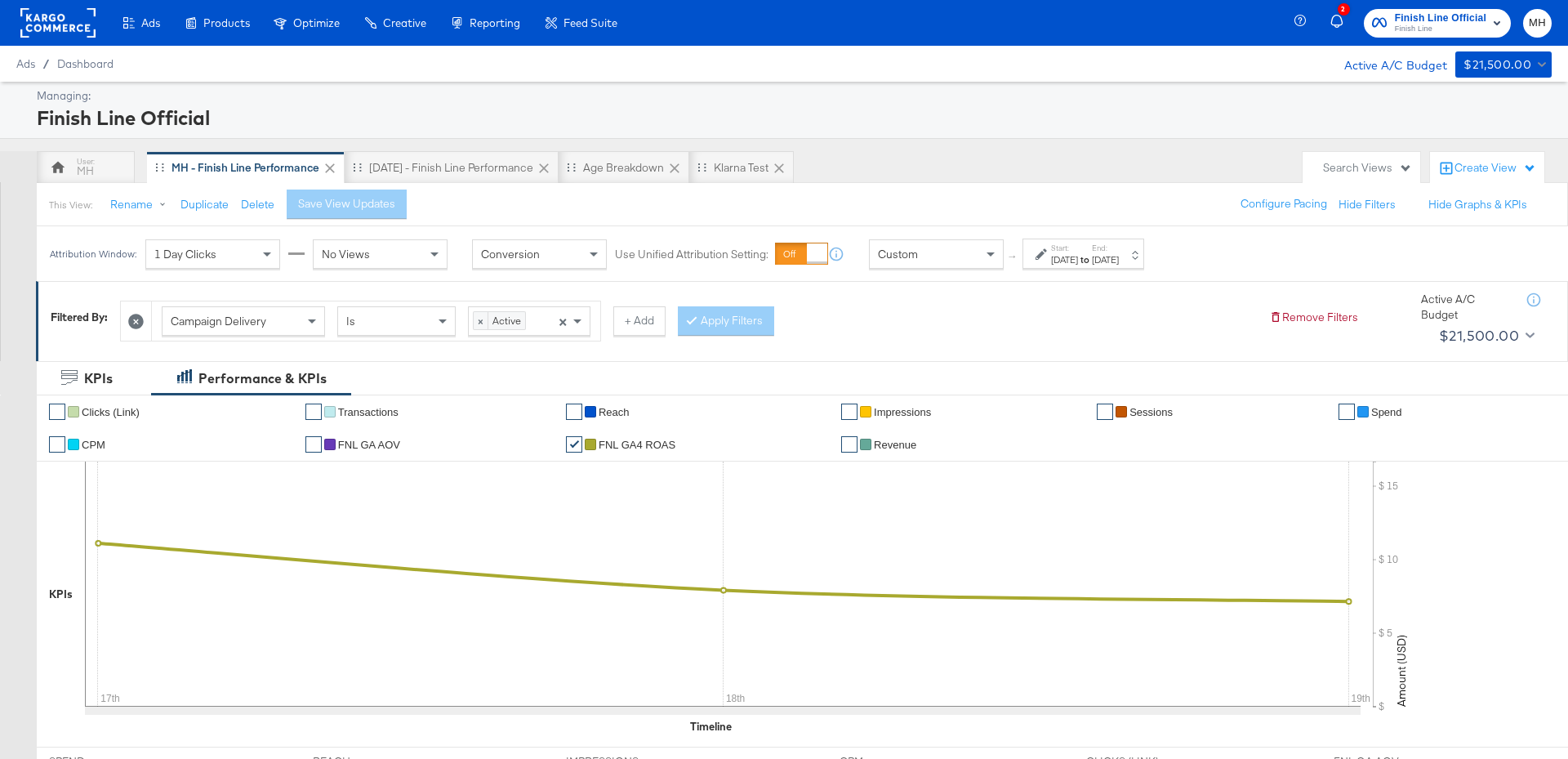
click at [1078, 263] on div "[DATE]" at bounding box center [1063, 259] width 26 height 13
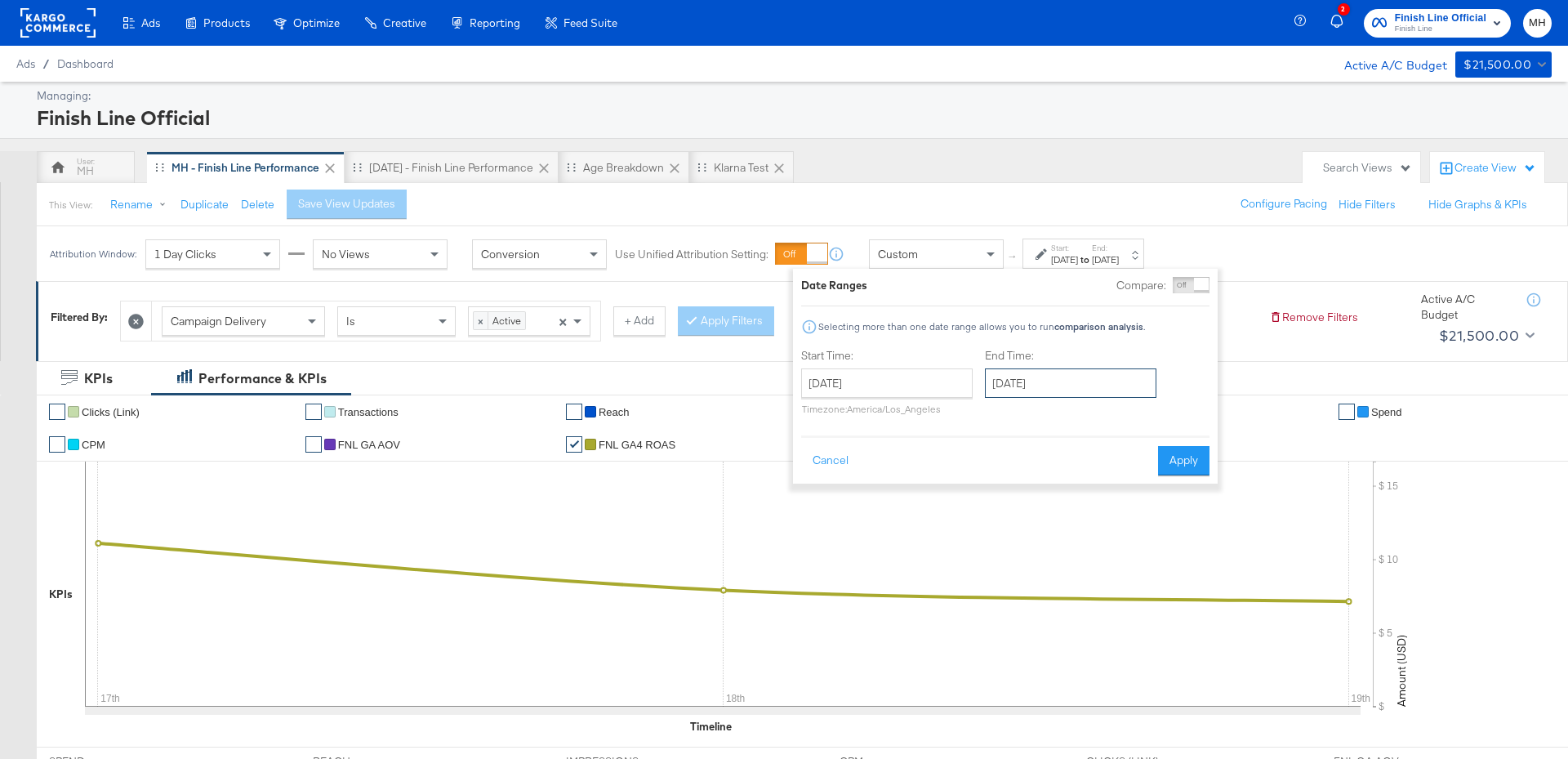
click at [1064, 389] on input "[DATE]" at bounding box center [1070, 383] width 172 height 29
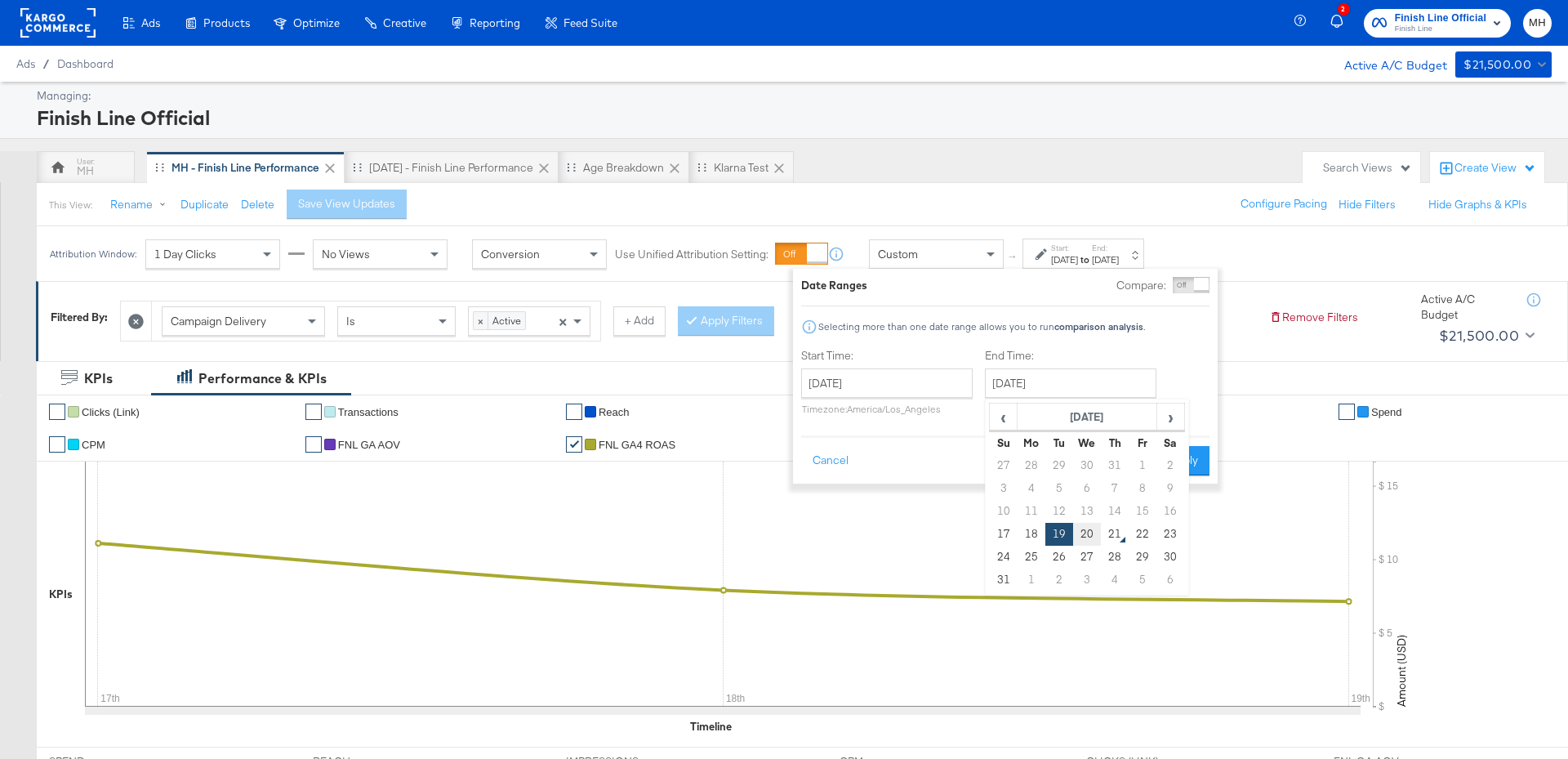
click at [1098, 539] on td "20" at bounding box center [1087, 533] width 27 height 23
type input "[DATE]"
click at [1174, 464] on button "Apply" at bounding box center [1183, 461] width 51 height 29
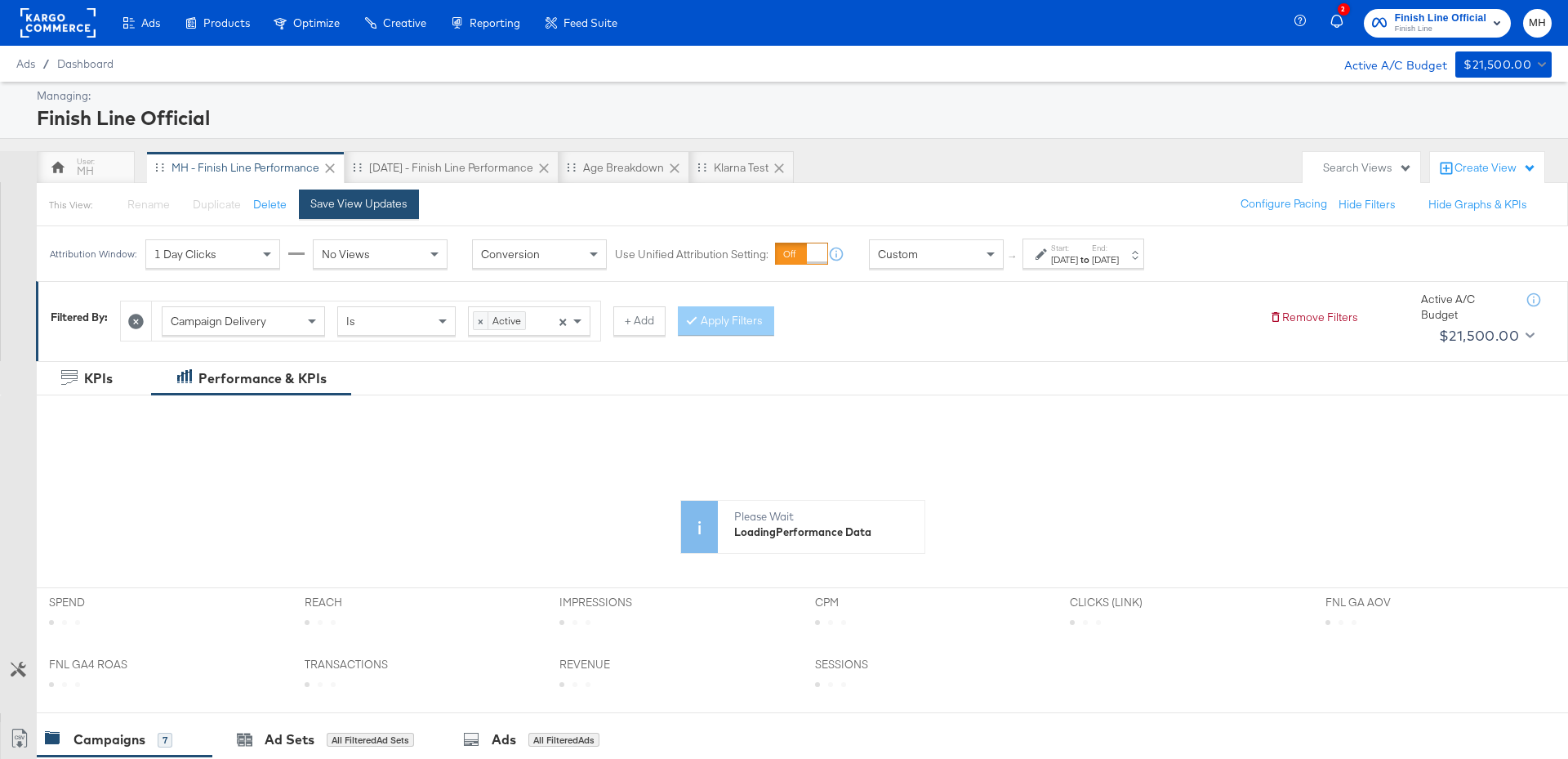
click at [365, 208] on div "Save View Updates" at bounding box center [359, 204] width 97 height 16
click at [467, 167] on div "Yesterday - Finish Line Performance" at bounding box center [451, 168] width 164 height 16
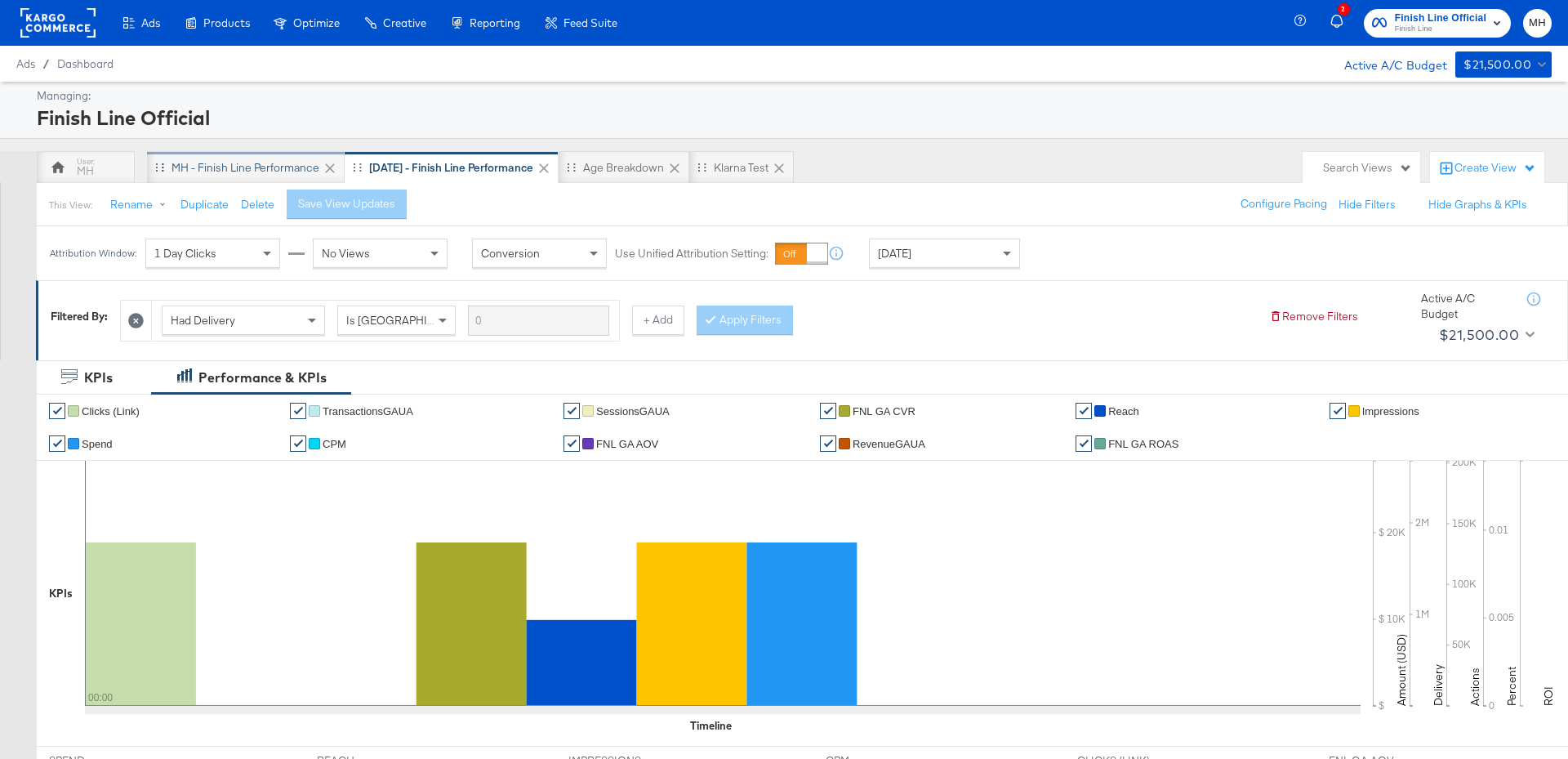
click at [285, 168] on div "MH - Finish Line Performance" at bounding box center [245, 168] width 148 height 16
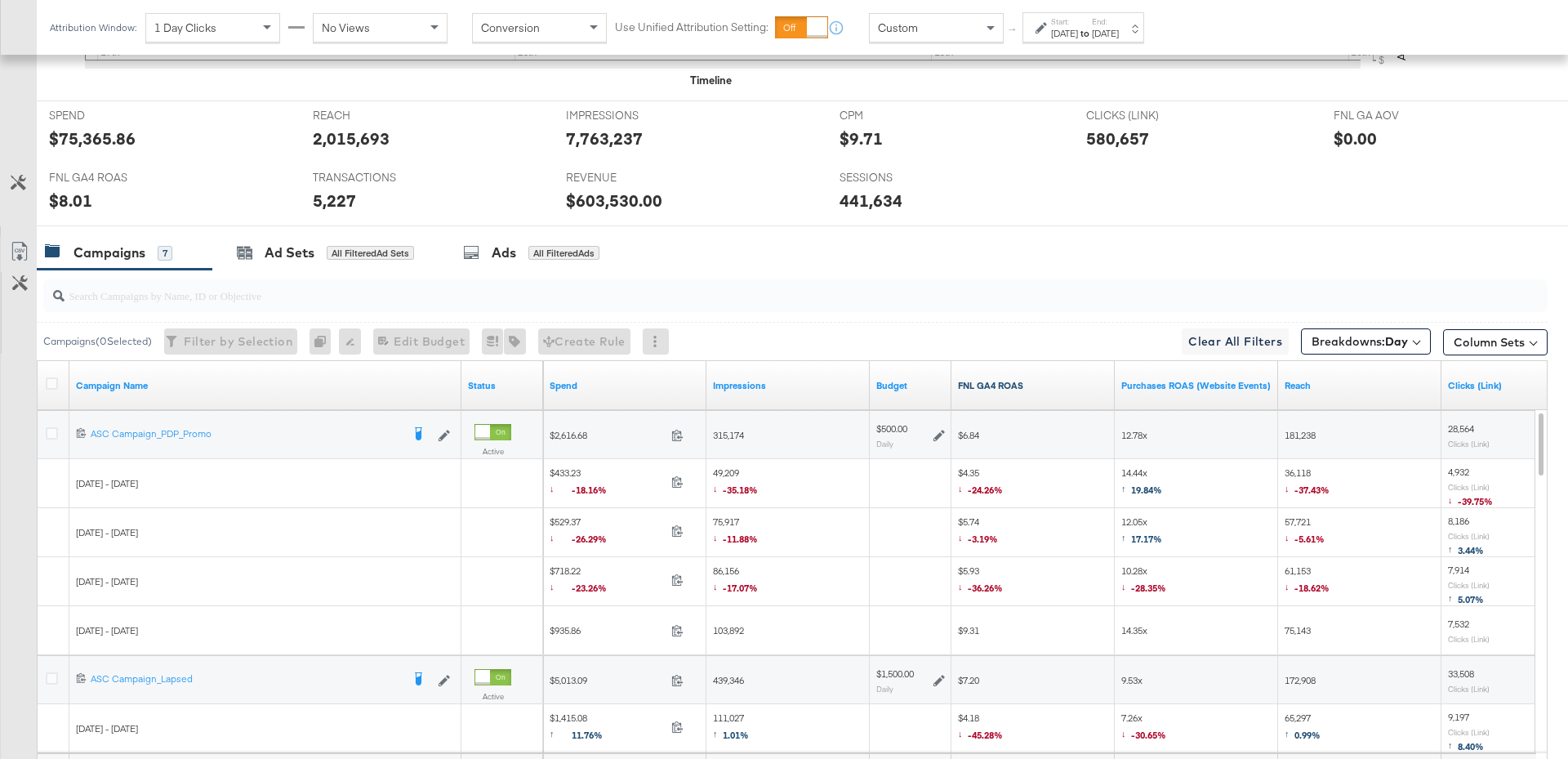
scroll to position [805, 0]
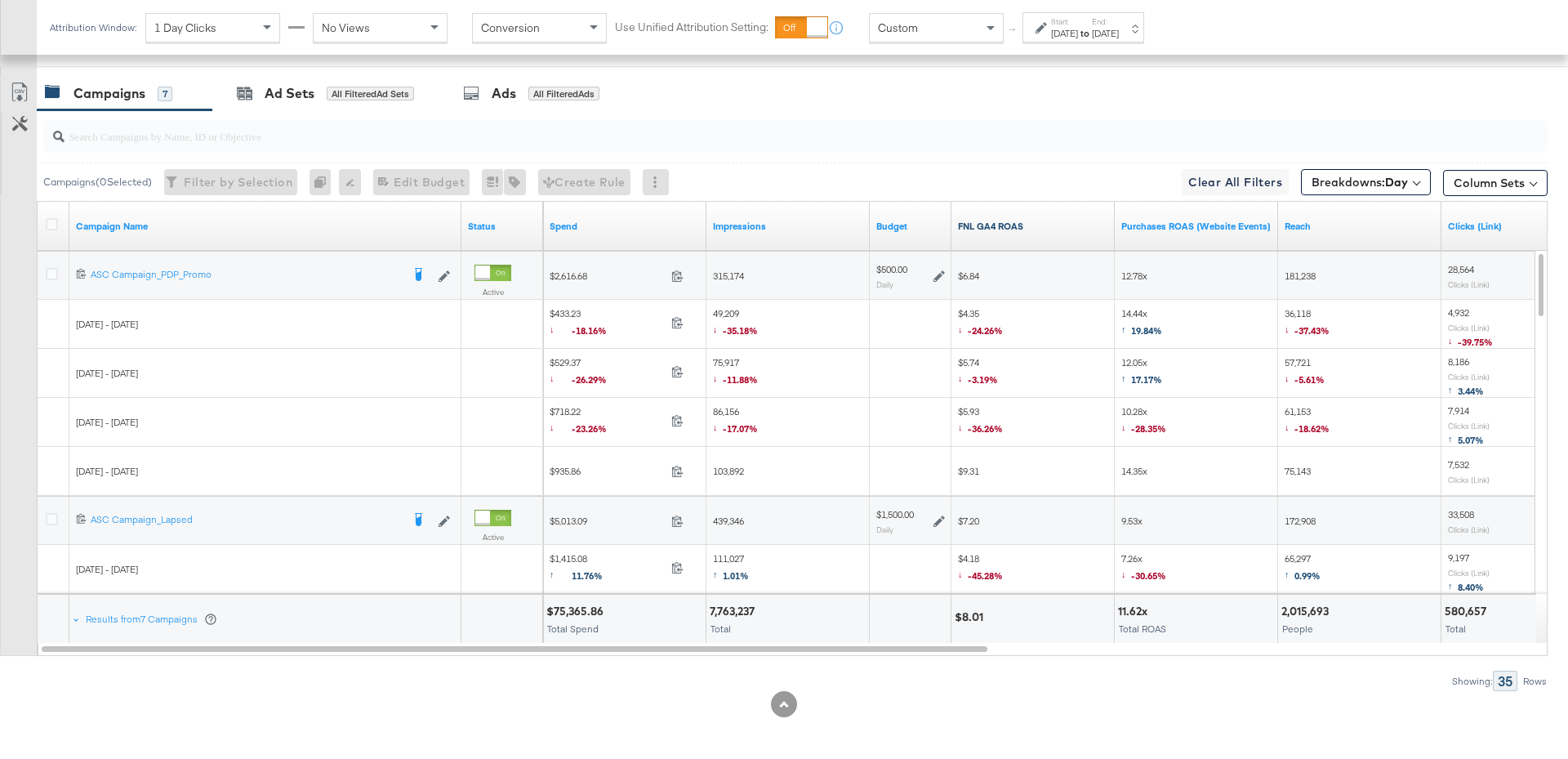
click at [1035, 221] on link "FNL GA4 ROAS" at bounding box center [1032, 226] width 150 height 13
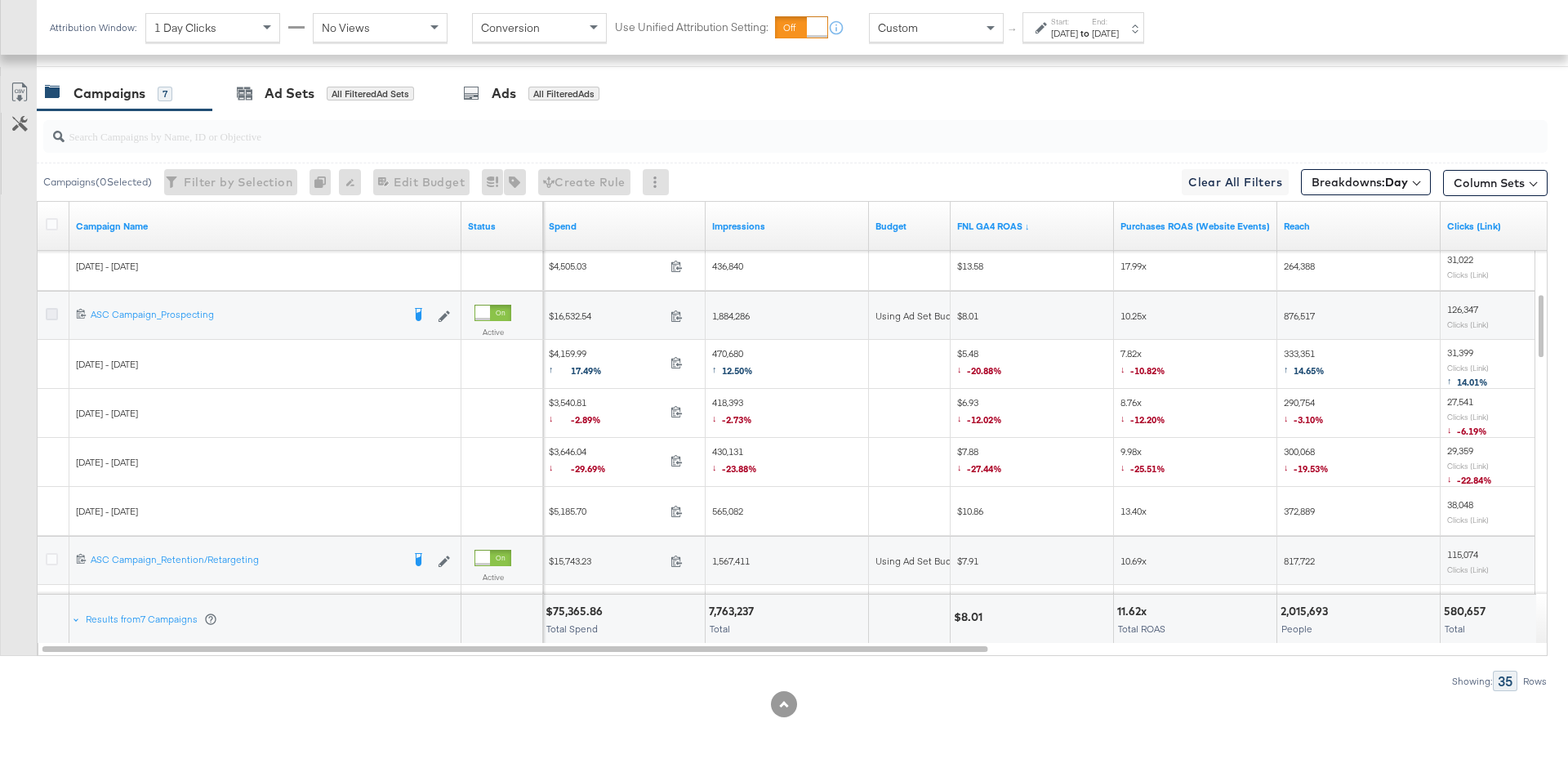
click at [53, 308] on icon at bounding box center [52, 314] width 12 height 12
click at [0, 0] on input "checkbox" at bounding box center [0, 0] width 0 height 0
click at [246, 90] on icon at bounding box center [245, 94] width 15 height 11
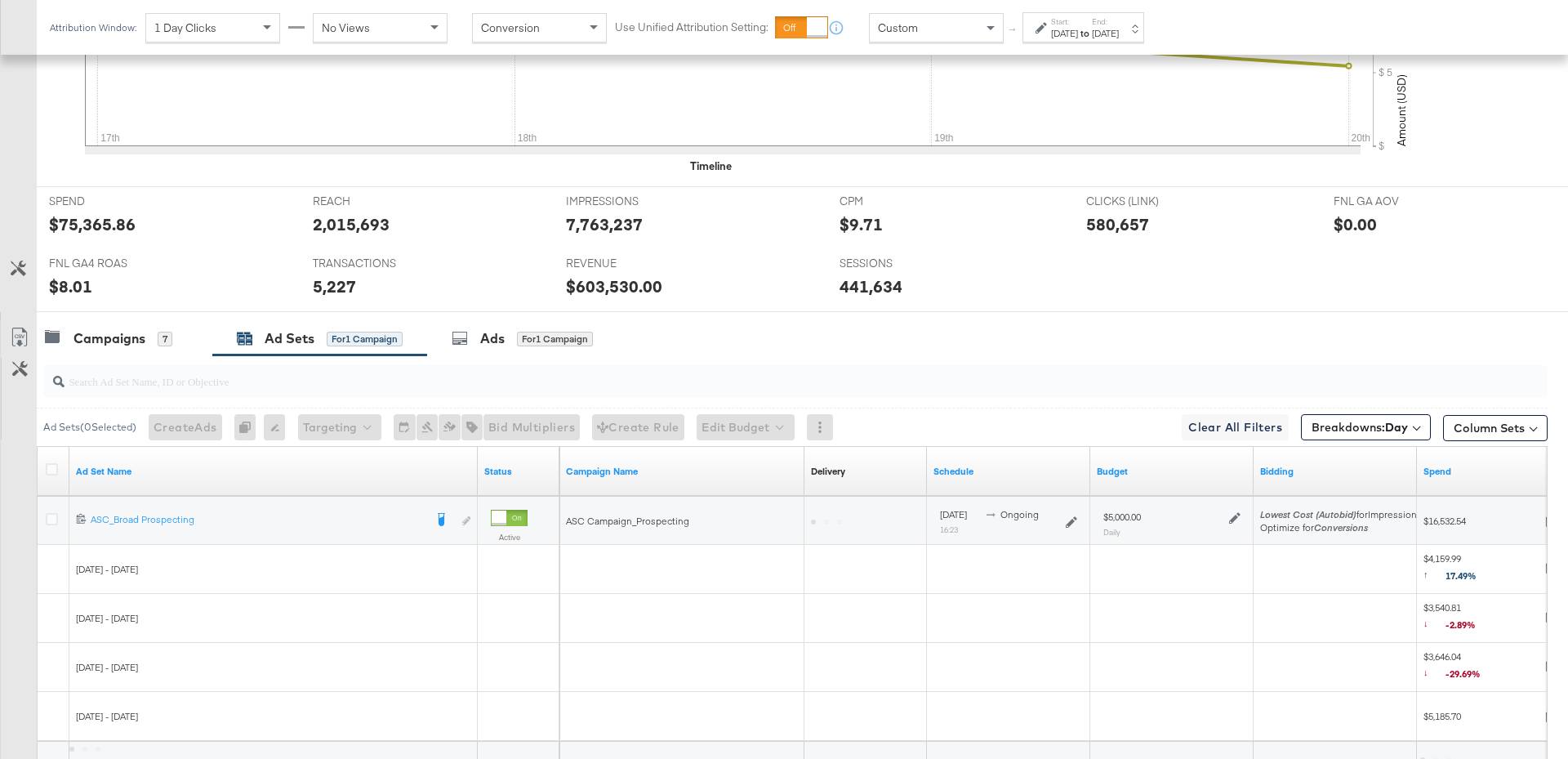
scroll to position [708, 0]
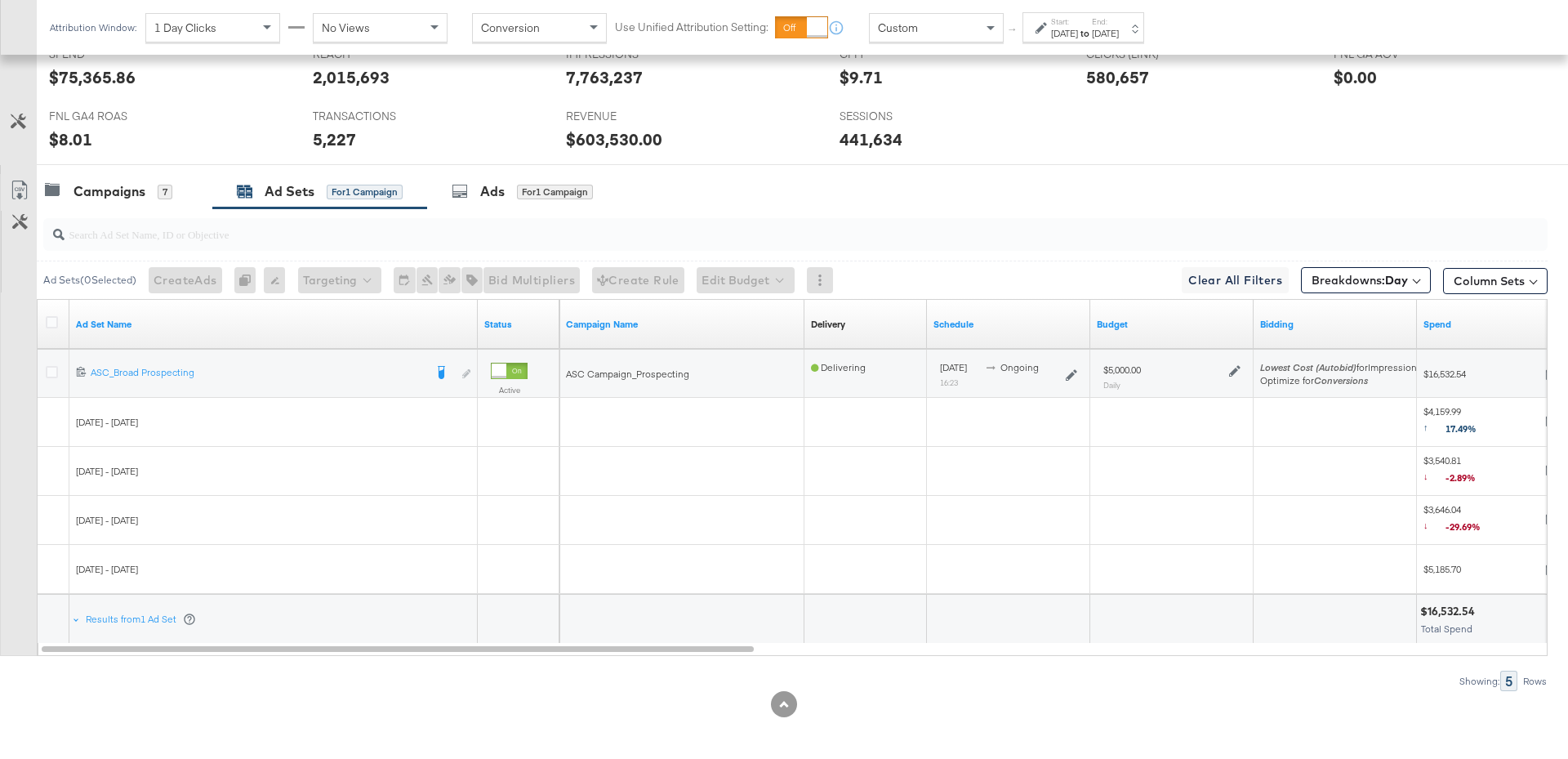
click at [1236, 366] on icon at bounding box center [1235, 371] width 12 height 12
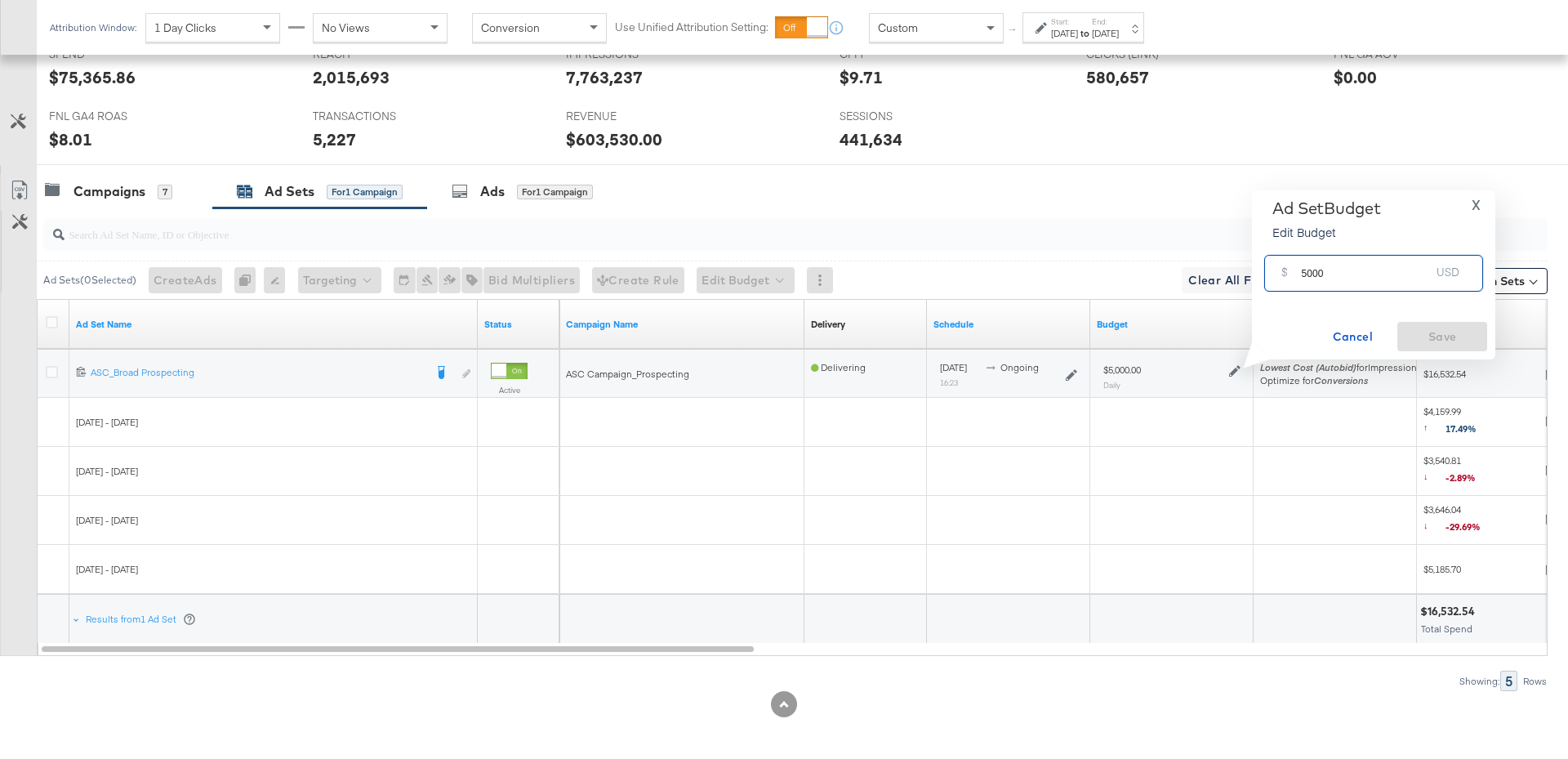
drag, startPoint x: 1338, startPoint y: 277, endPoint x: 1286, endPoint y: 278, distance: 52.0
click at [1285, 278] on div "$ 5000 USD" at bounding box center [1373, 273] width 219 height 36
type input "4000"
click at [1443, 347] on button "Save" at bounding box center [1443, 336] width 90 height 29
click at [125, 178] on div "Campaigns 7" at bounding box center [123, 191] width 175 height 35
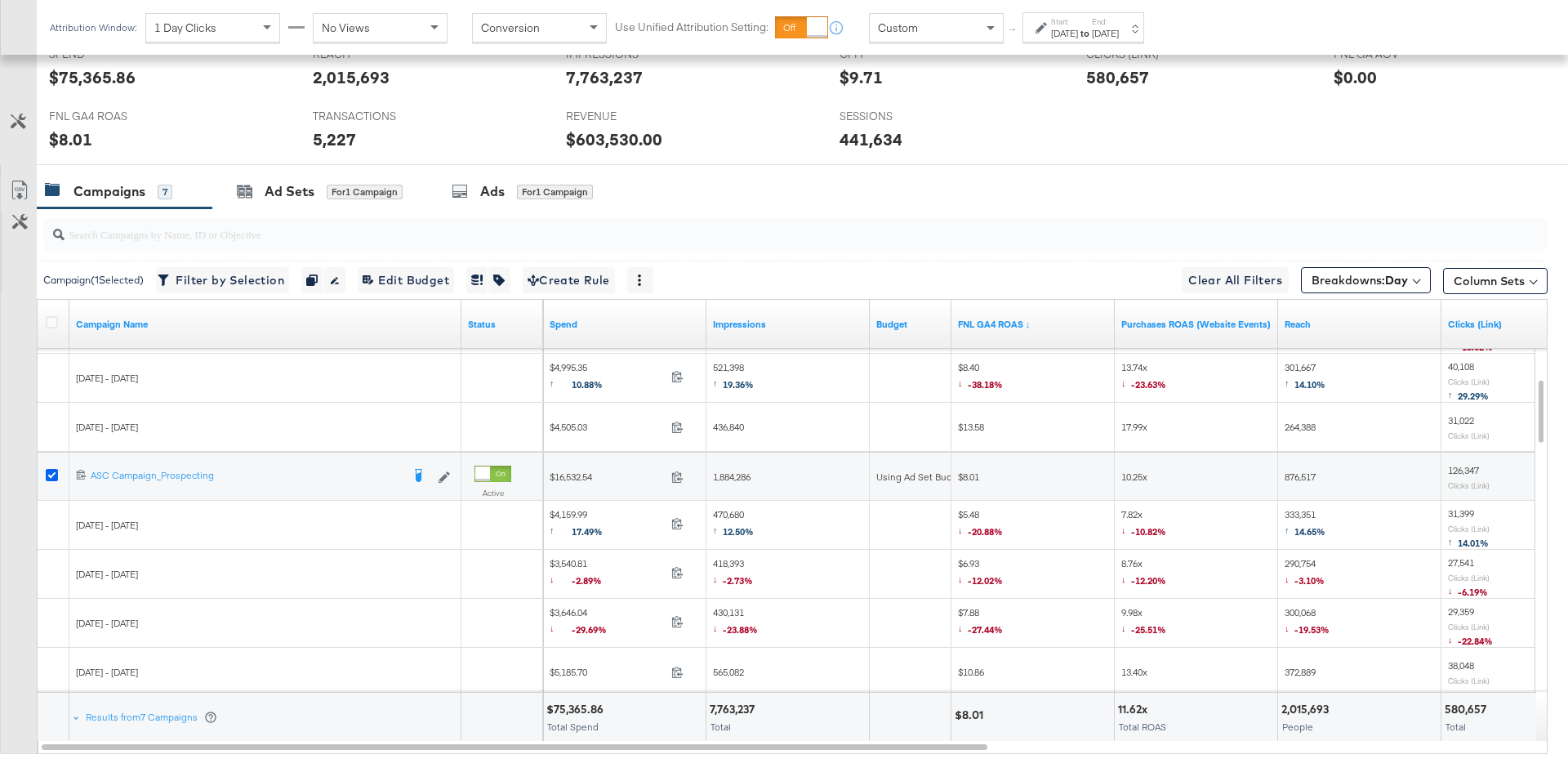
click at [51, 470] on icon at bounding box center [52, 475] width 12 height 12
click at [0, 0] on input "checkbox" at bounding box center [0, 0] width 0 height 0
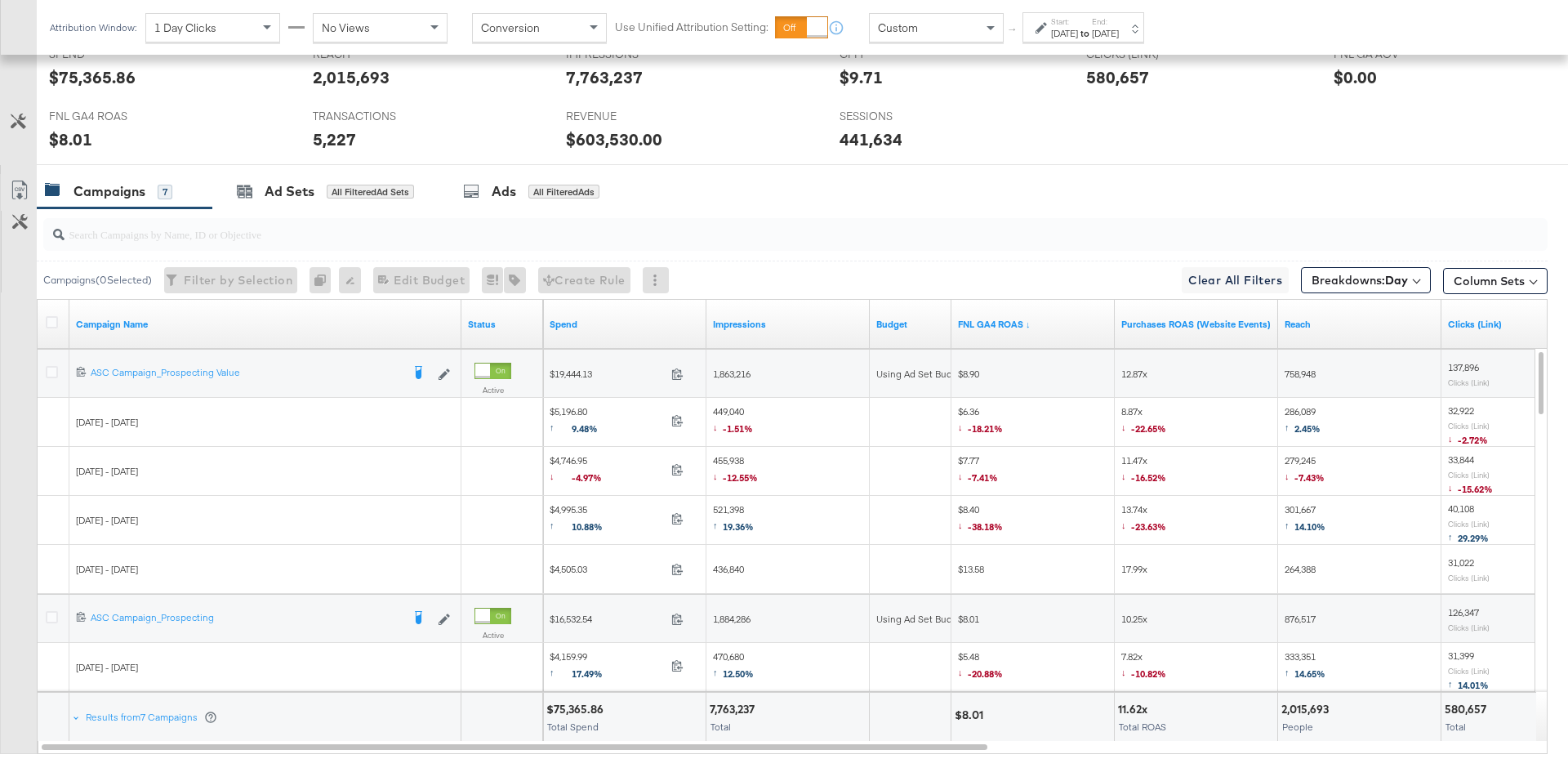
scroll to position [696, 0]
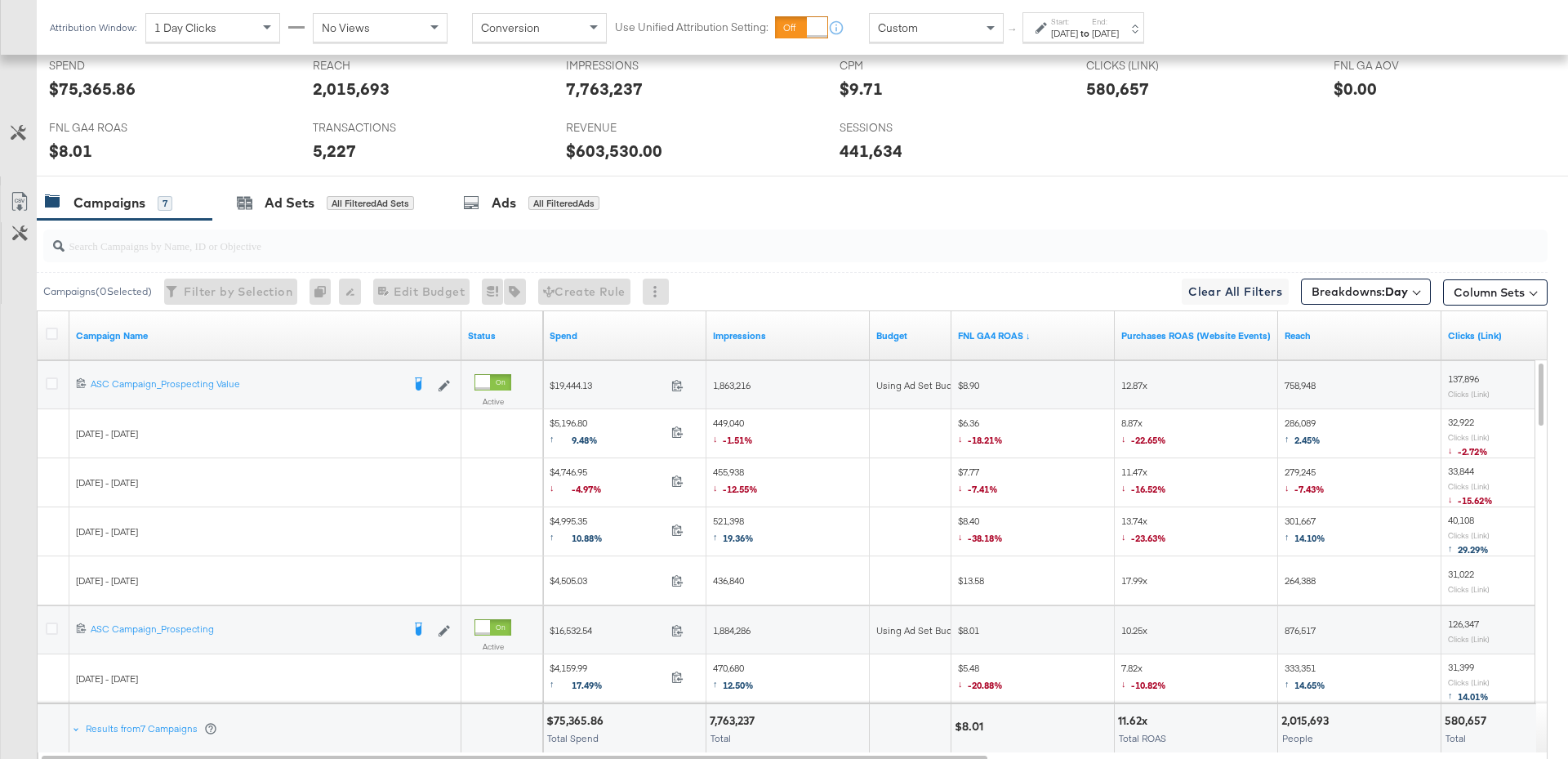
click at [61, 361] on div at bounding box center [54, 385] width 30 height 49
click at [53, 378] on icon at bounding box center [52, 383] width 12 height 12
click at [0, 0] on input "checkbox" at bounding box center [0, 0] width 0 height 0
click at [281, 198] on div "Ad Sets" at bounding box center [289, 202] width 50 height 19
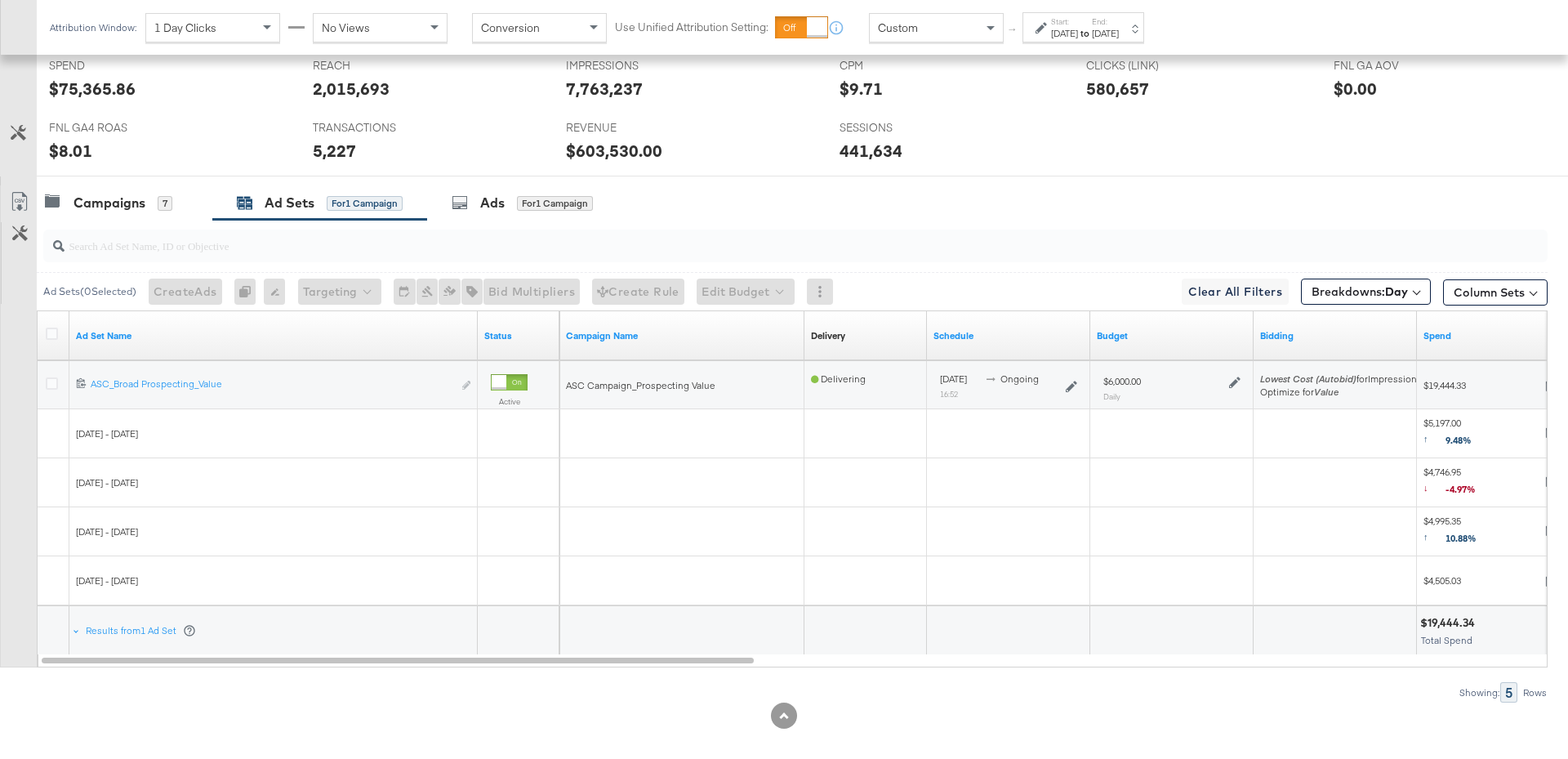
click at [1233, 382] on icon at bounding box center [1235, 382] width 12 height 12
click at [1478, 212] on span "X" at bounding box center [1475, 217] width 9 height 23
click at [124, 198] on div "Campaigns" at bounding box center [109, 202] width 72 height 19
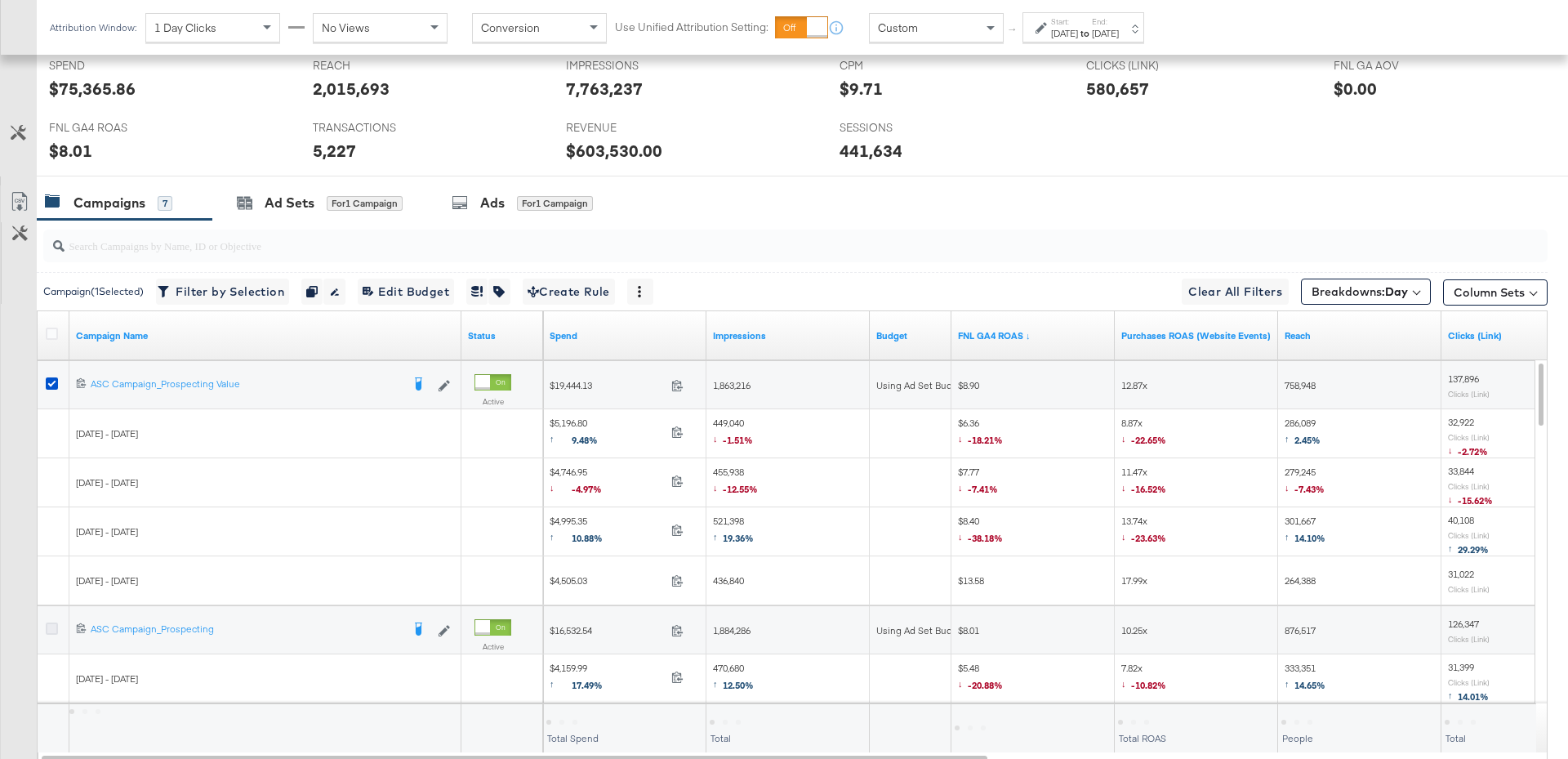
click at [50, 624] on icon at bounding box center [52, 629] width 12 height 12
click at [0, 0] on input "checkbox" at bounding box center [0, 0] width 0 height 0
click at [360, 196] on div "for 2 Campaigns" at bounding box center [367, 203] width 80 height 15
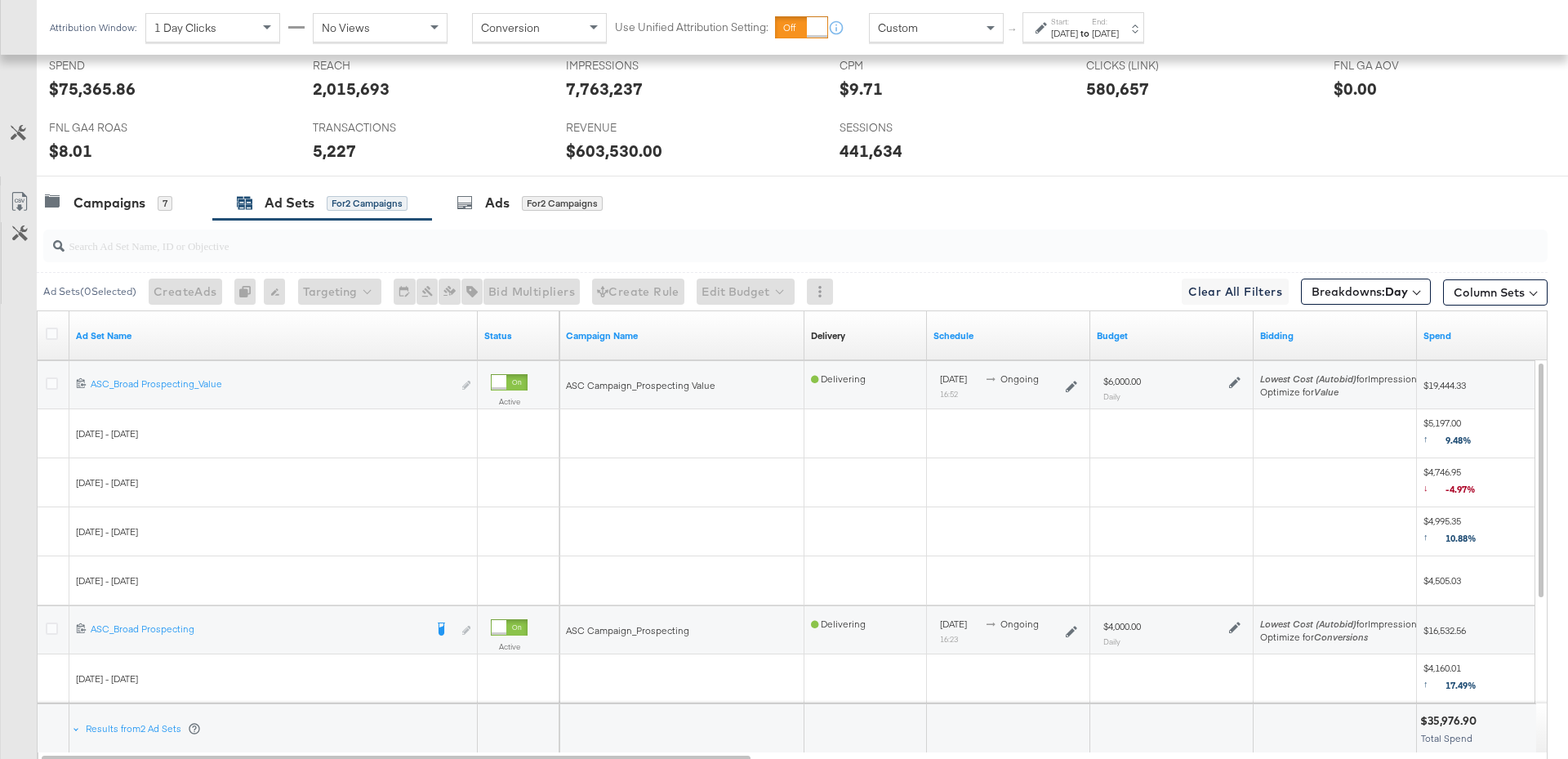
click at [1233, 377] on icon at bounding box center [1235, 382] width 12 height 12
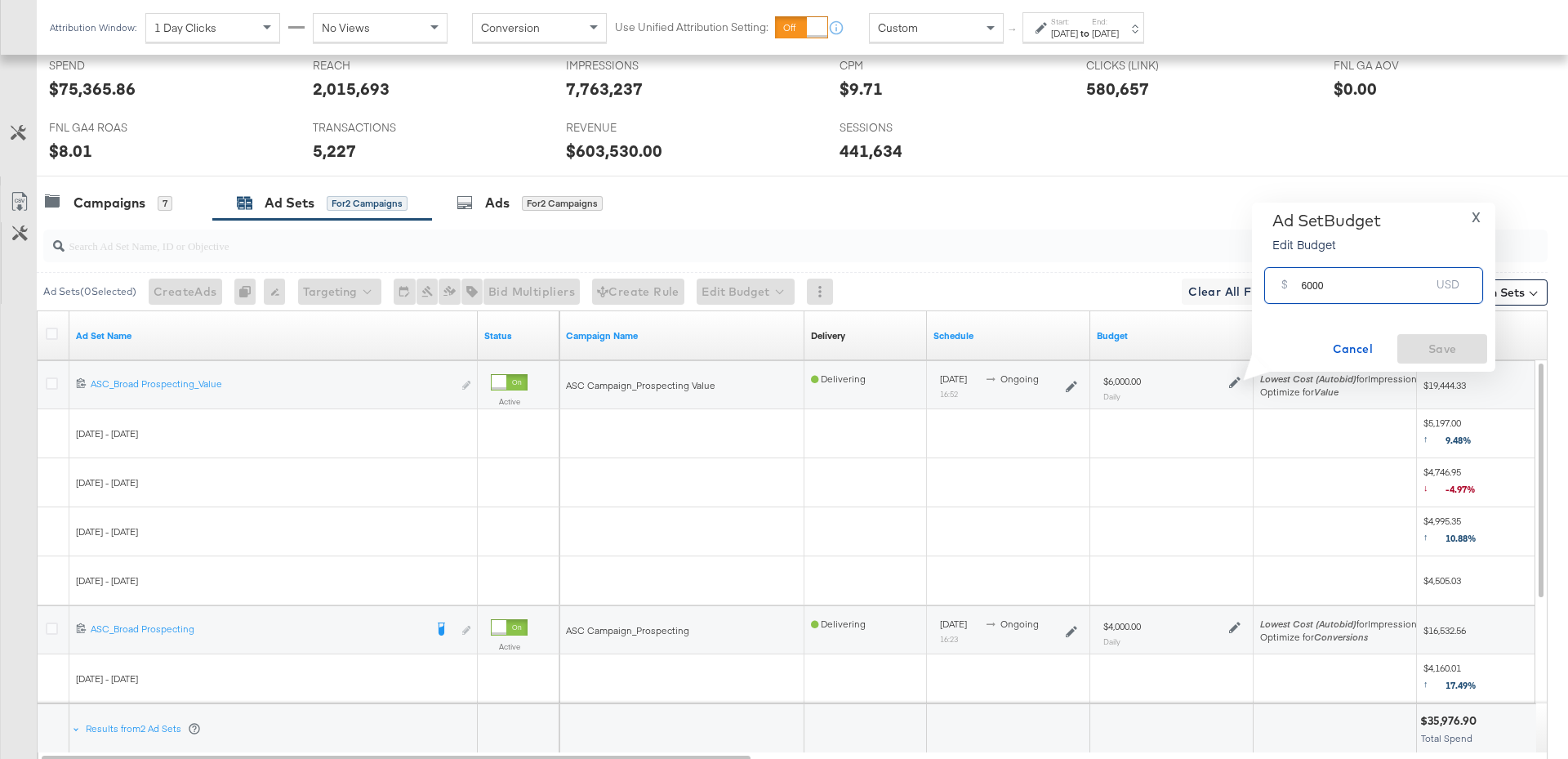
drag, startPoint x: 1329, startPoint y: 288, endPoint x: 1292, endPoint y: 292, distance: 37.2
click at [1292, 292] on div "$ 6000 USD" at bounding box center [1373, 284] width 219 height 36
type input "5000"
click at [1416, 348] on span "Save" at bounding box center [1442, 349] width 76 height 21
click at [159, 214] on div "Campaigns 7" at bounding box center [123, 203] width 175 height 35
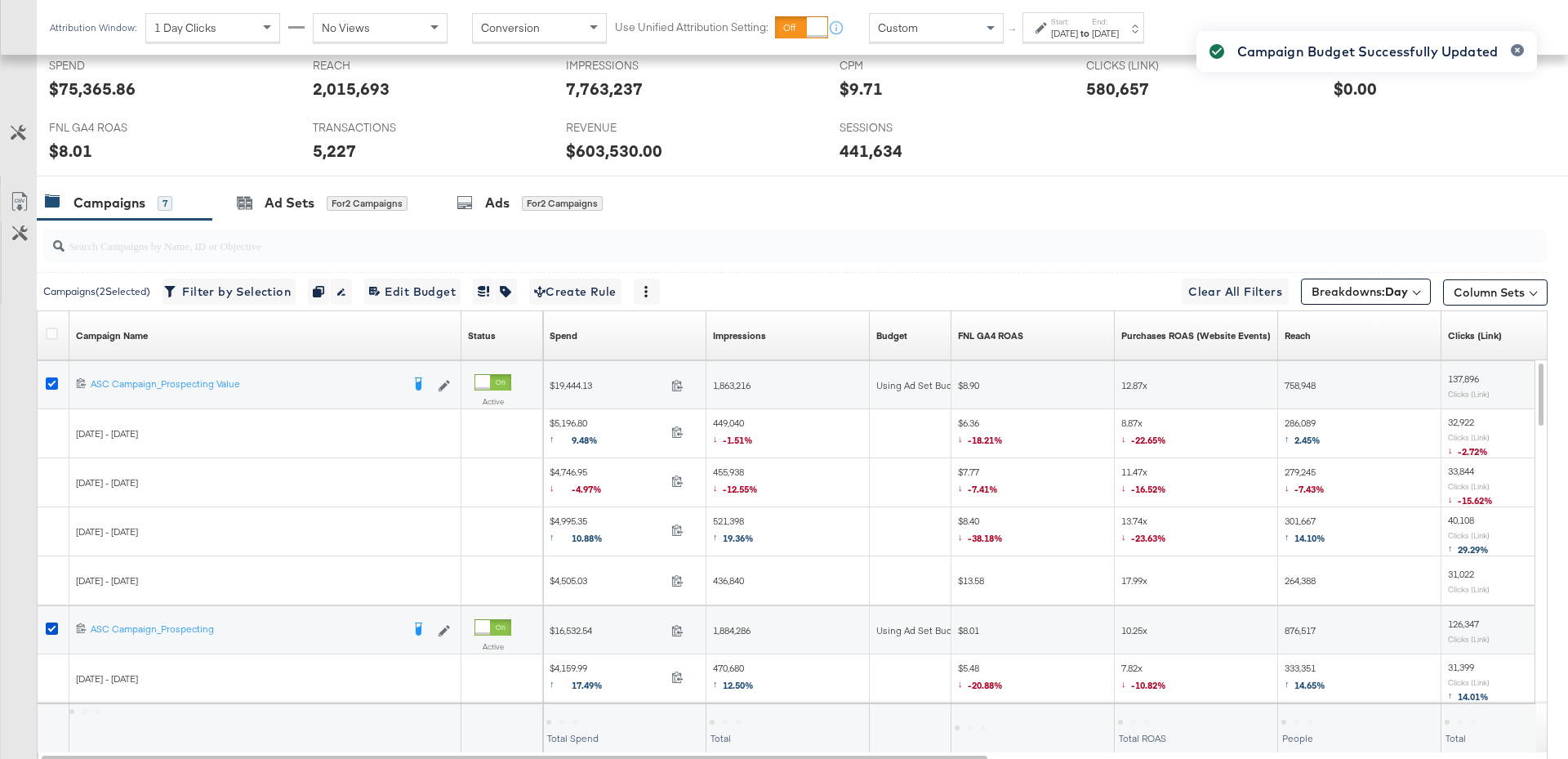
click at [50, 380] on icon at bounding box center [52, 383] width 12 height 12
click at [0, 0] on input "checkbox" at bounding box center [0, 0] width 0 height 0
click at [49, 632] on div at bounding box center [54, 631] width 17 height 17
click at [49, 627] on icon at bounding box center [52, 629] width 12 height 12
click at [0, 0] on input "checkbox" at bounding box center [0, 0] width 0 height 0
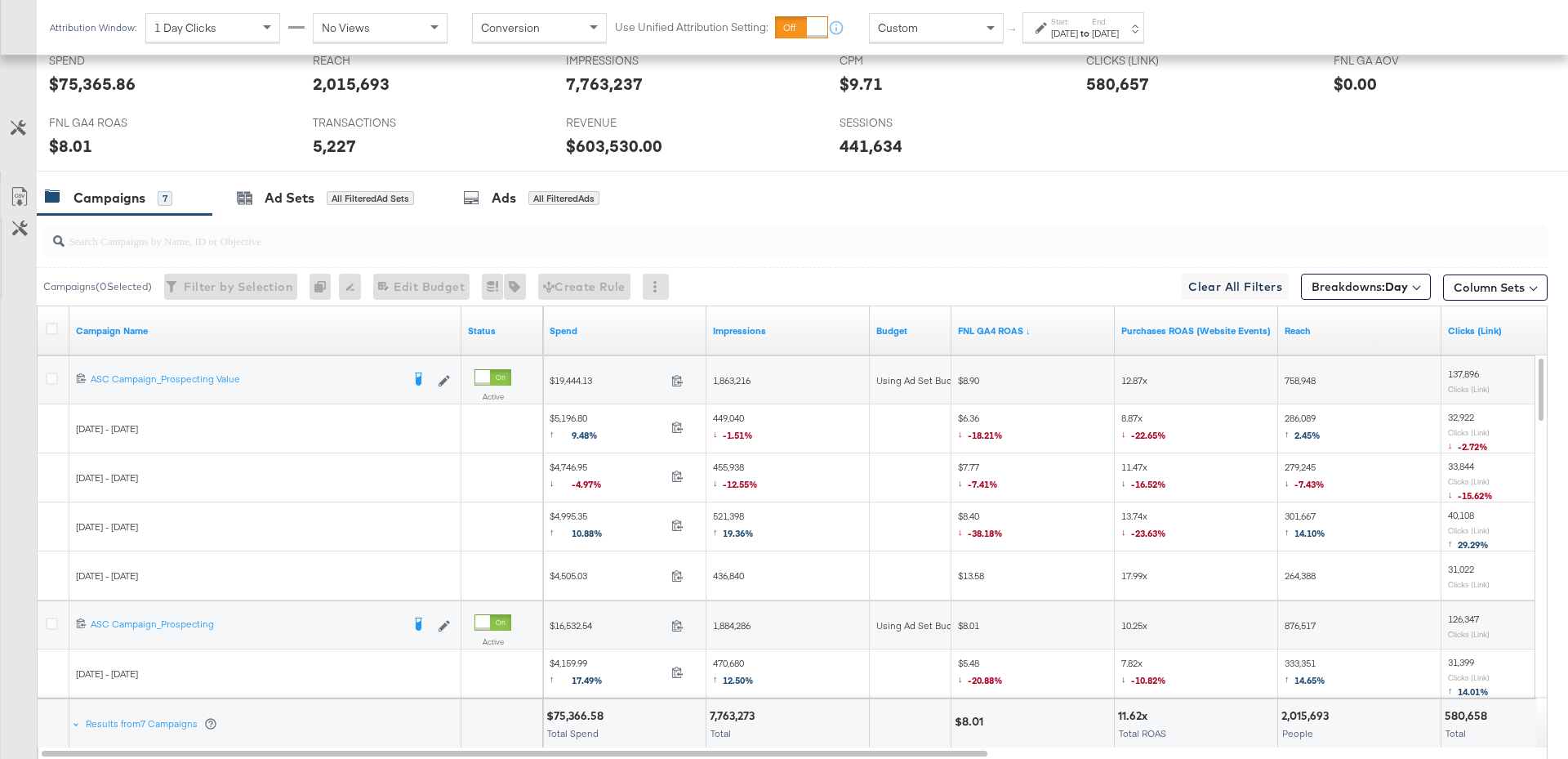
scroll to position [805, 0]
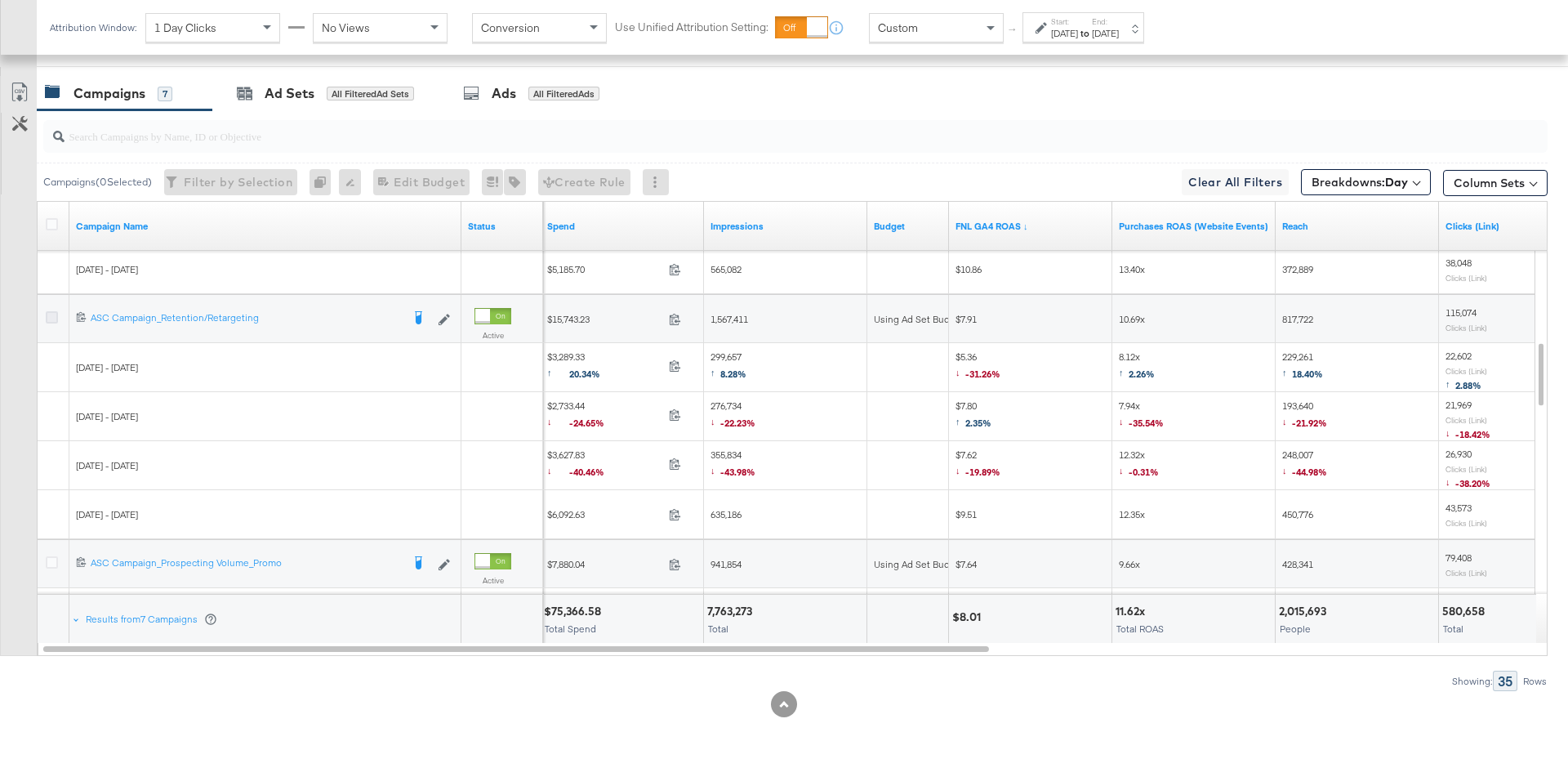
click at [51, 314] on icon at bounding box center [52, 317] width 12 height 12
click at [0, 0] on input "checkbox" at bounding box center [0, 0] width 0 height 0
click at [292, 99] on div "Ad Sets" at bounding box center [289, 93] width 50 height 19
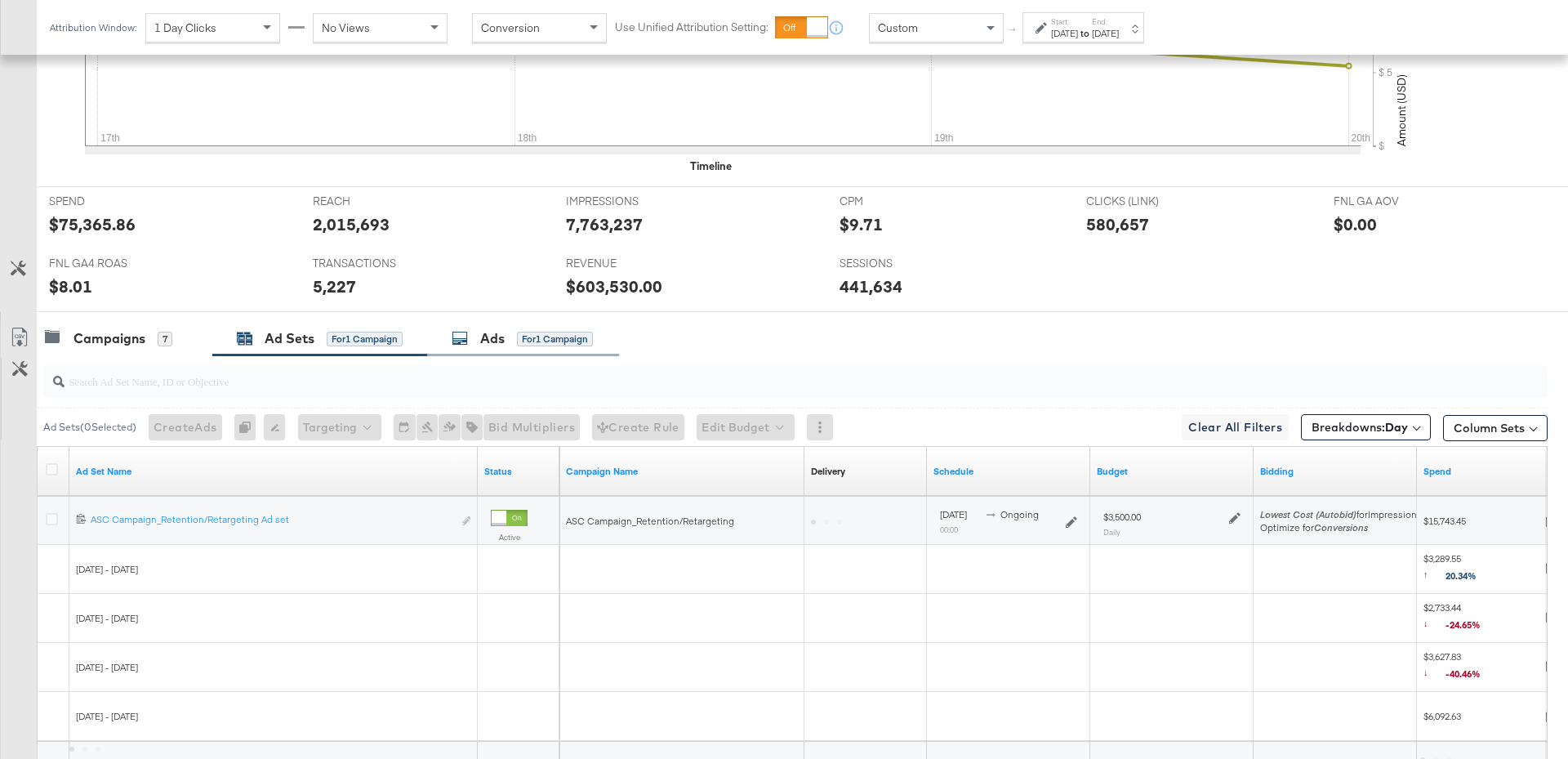
scroll to position [708, 0]
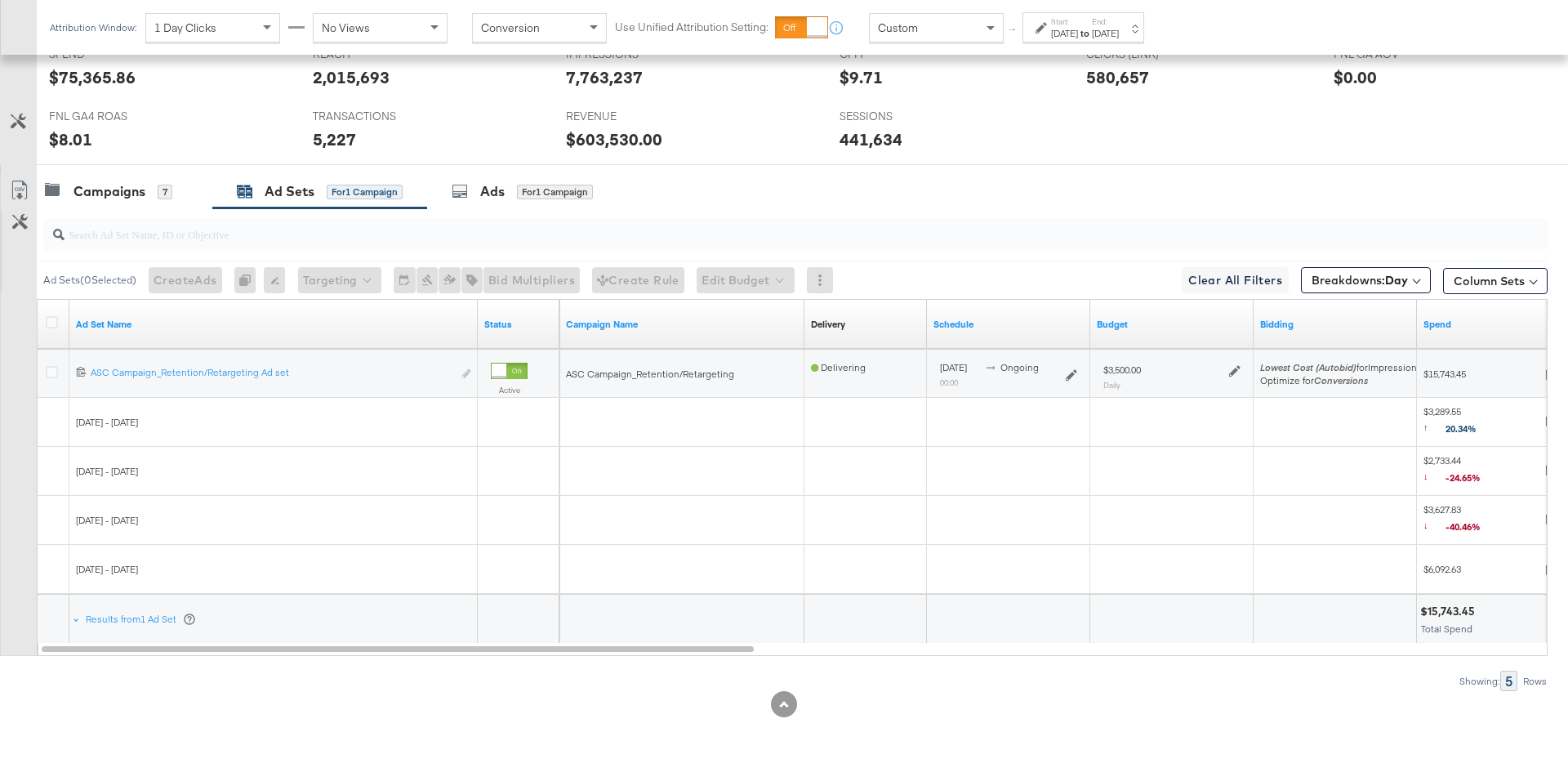
click at [1231, 368] on icon at bounding box center [1235, 371] width 12 height 12
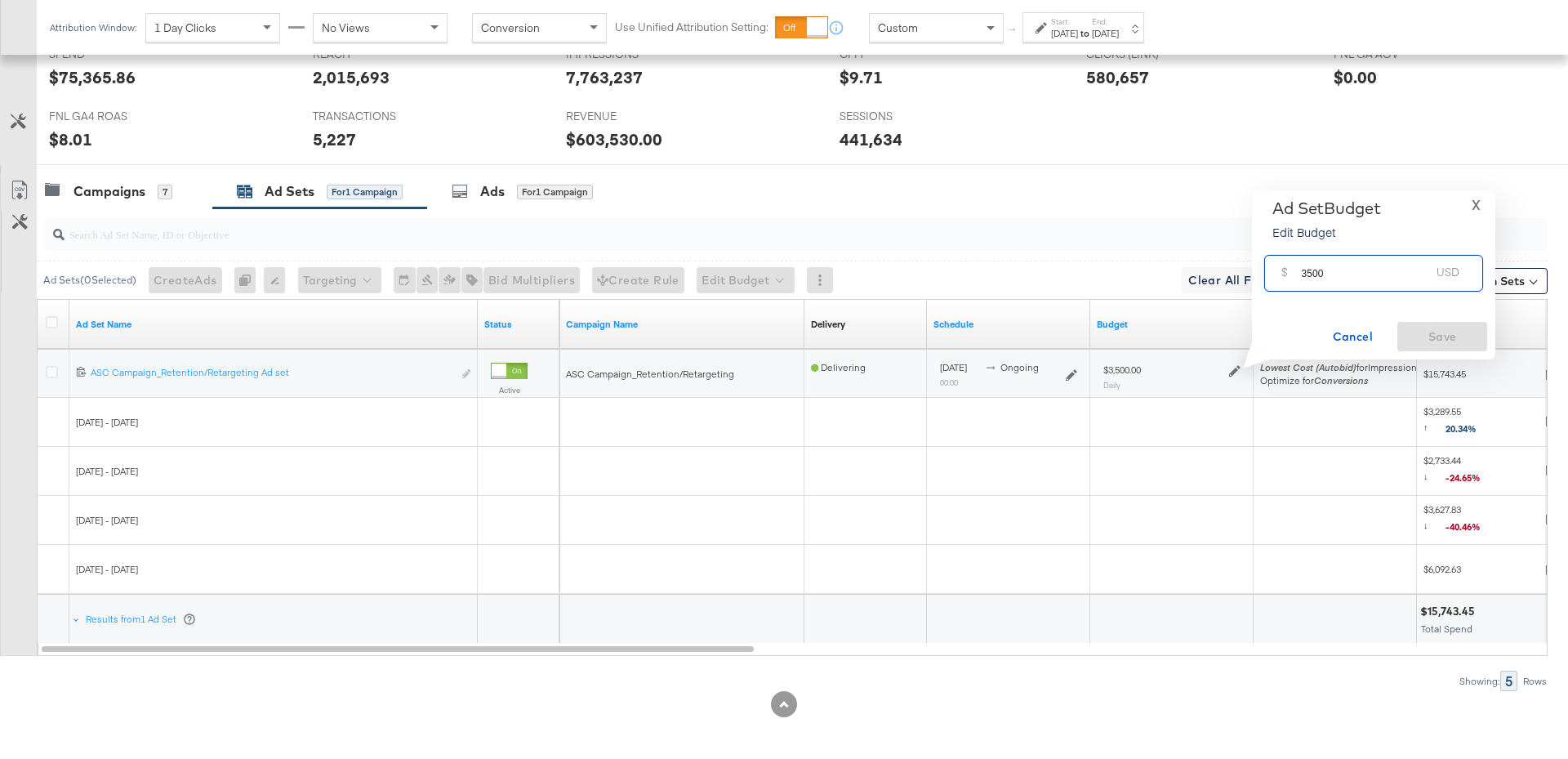
drag, startPoint x: 1345, startPoint y: 277, endPoint x: 1284, endPoint y: 274, distance: 61.1
click at [1284, 274] on div "$ 3500 USD" at bounding box center [1373, 273] width 219 height 36
type input "3000"
click at [1446, 335] on span "Save" at bounding box center [1442, 336] width 76 height 21
click at [142, 212] on input "search" at bounding box center [737, 228] width 1345 height 31
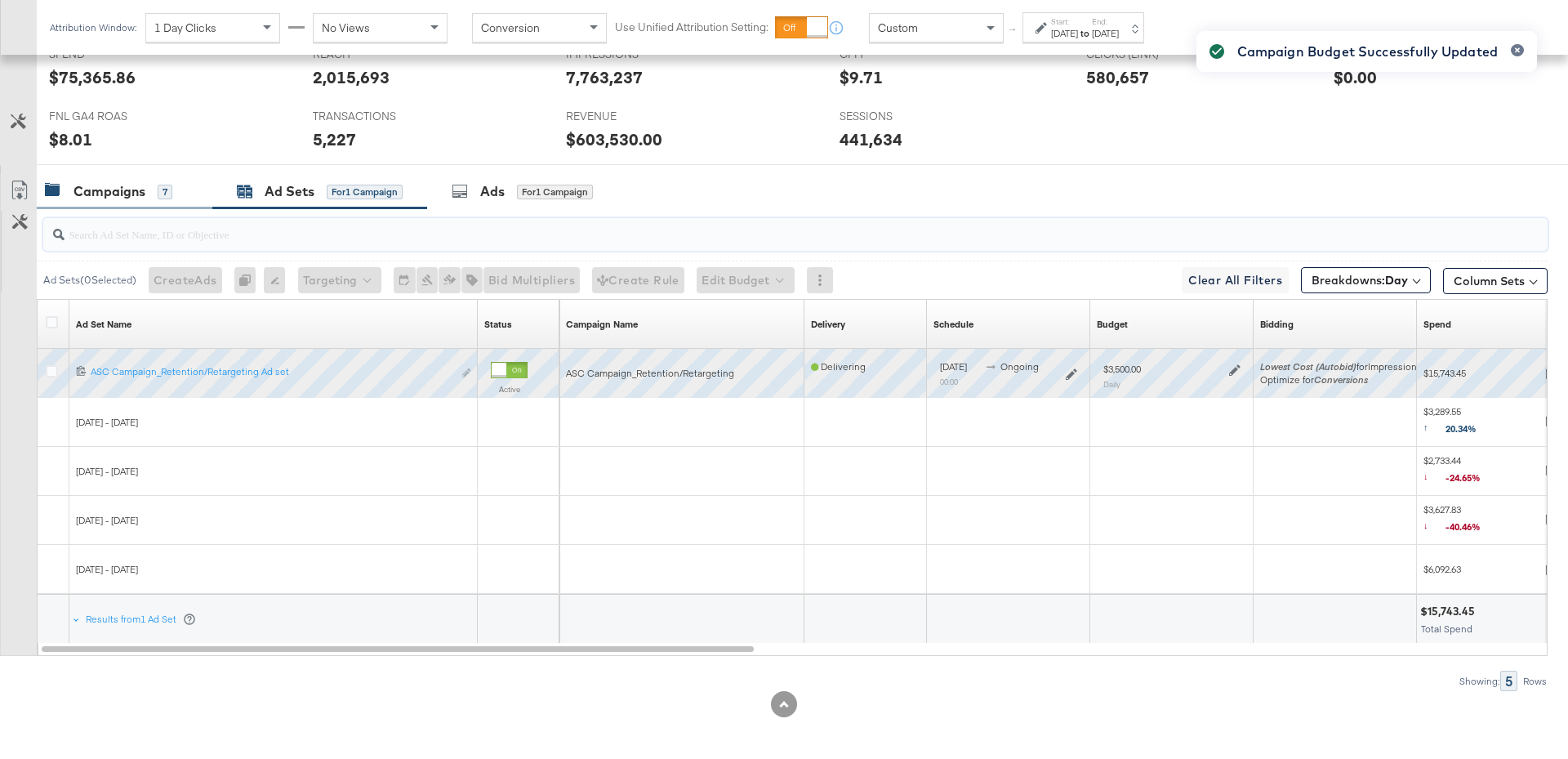
click at [135, 198] on div "Campaigns 7" at bounding box center [123, 191] width 175 height 35
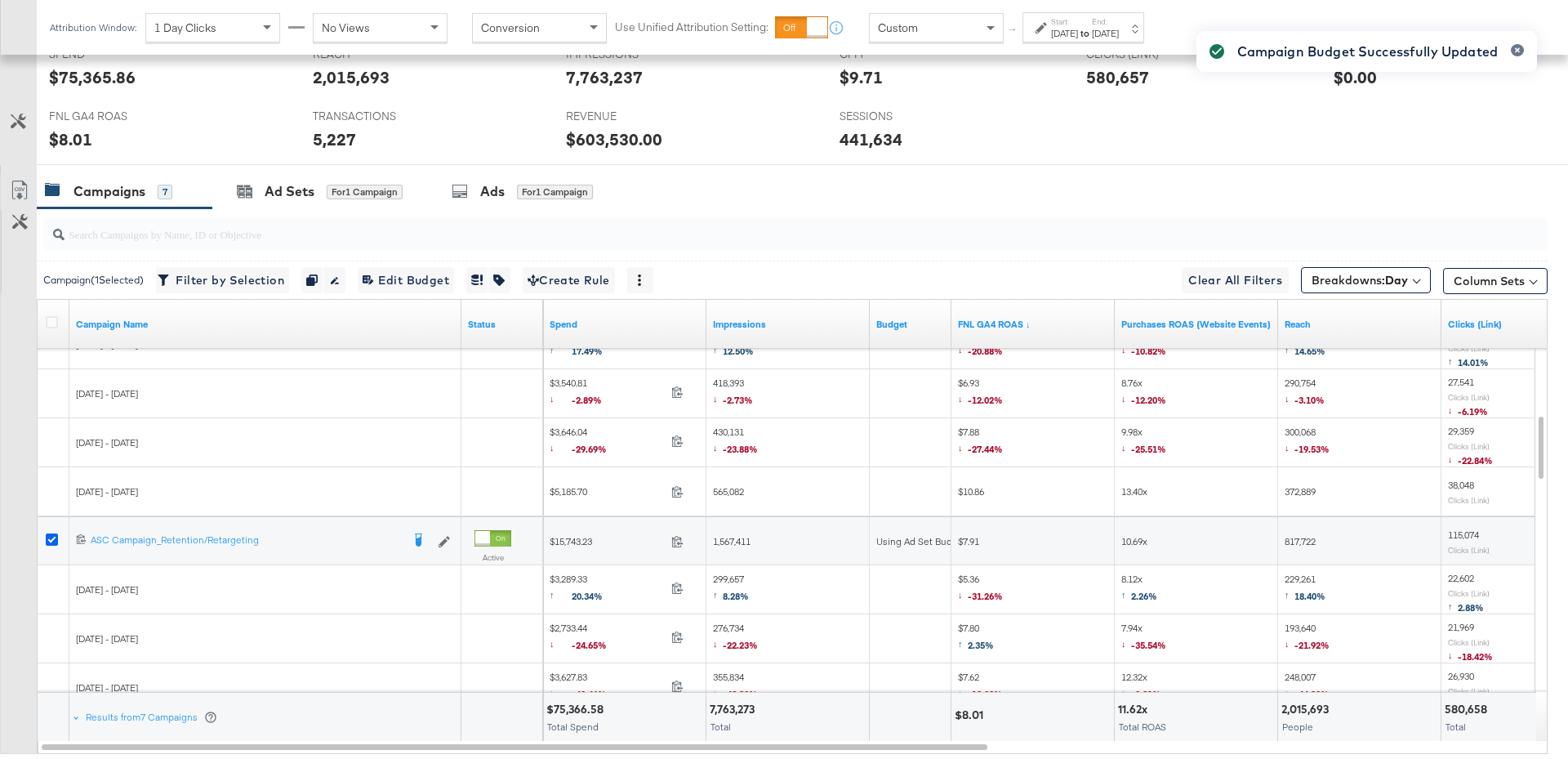
click at [51, 535] on icon at bounding box center [52, 539] width 12 height 12
click at [0, 0] on input "checkbox" at bounding box center [0, 0] width 0 height 0
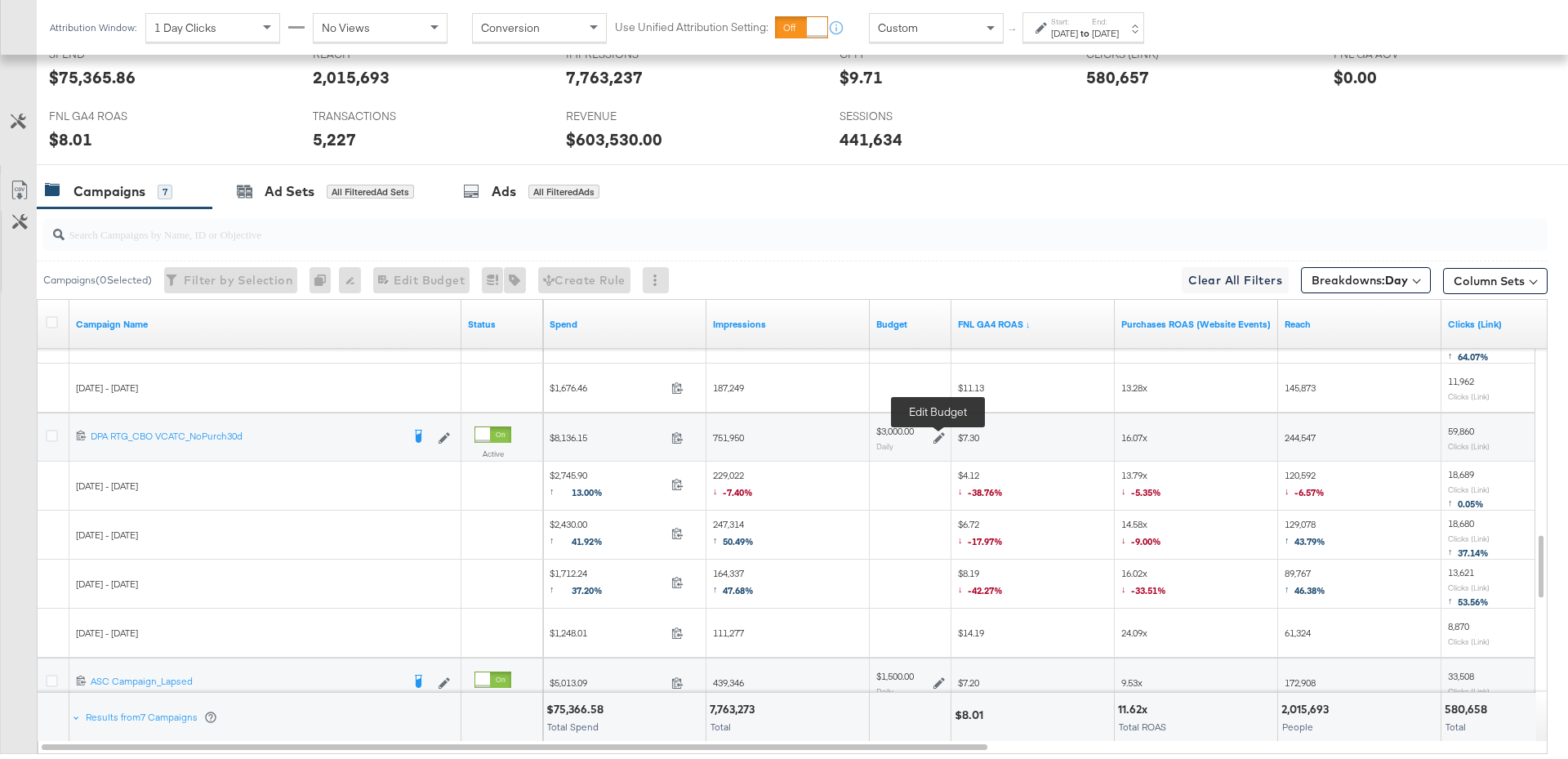
click at [938, 434] on icon at bounding box center [939, 438] width 12 height 12
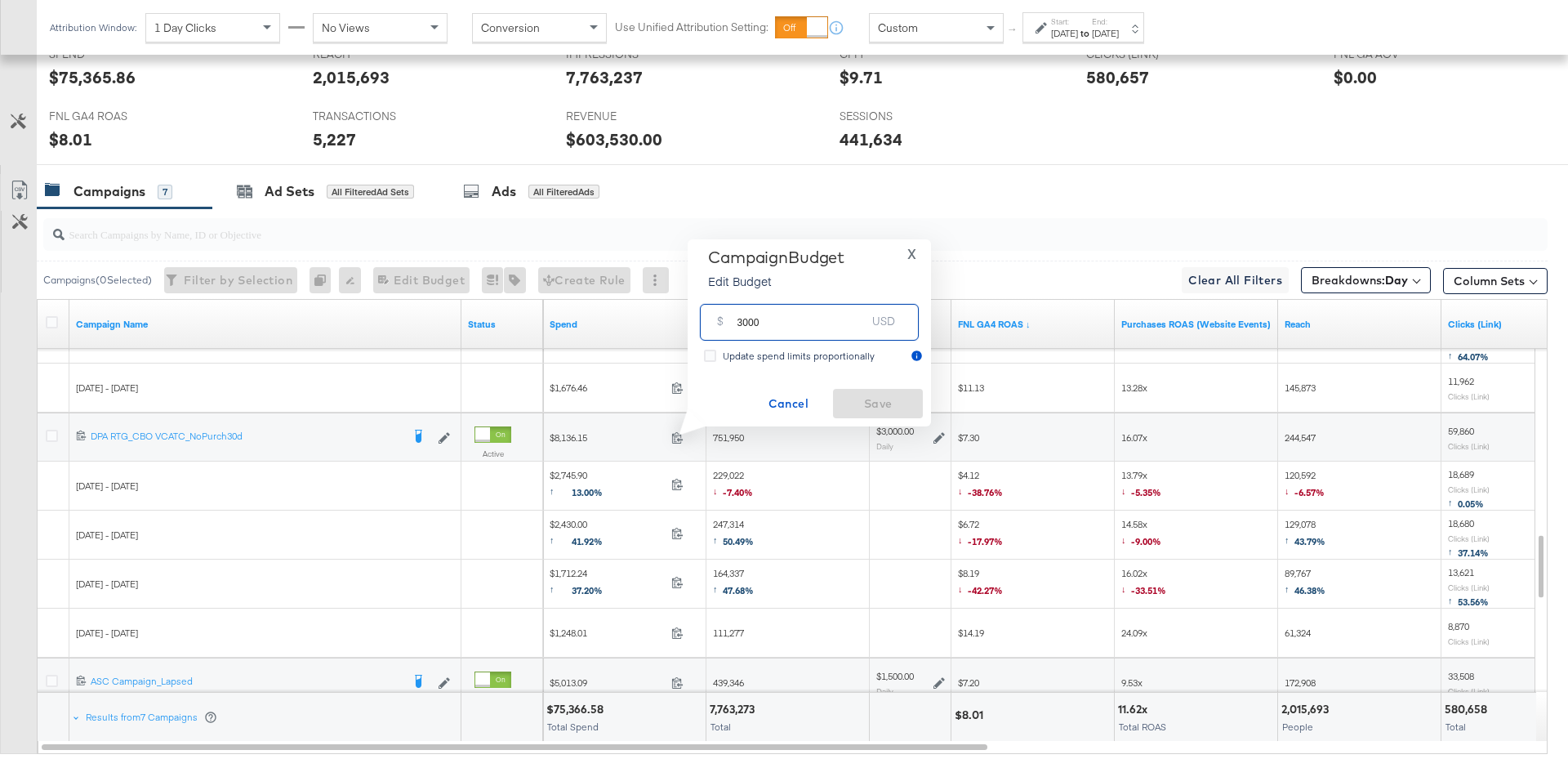
drag, startPoint x: 771, startPoint y: 329, endPoint x: 733, endPoint y: 324, distance: 38.3
click at [733, 324] on div "$ 3000 USD" at bounding box center [808, 322] width 219 height 36
type input "1500"
click at [887, 398] on span "Save" at bounding box center [877, 404] width 76 height 21
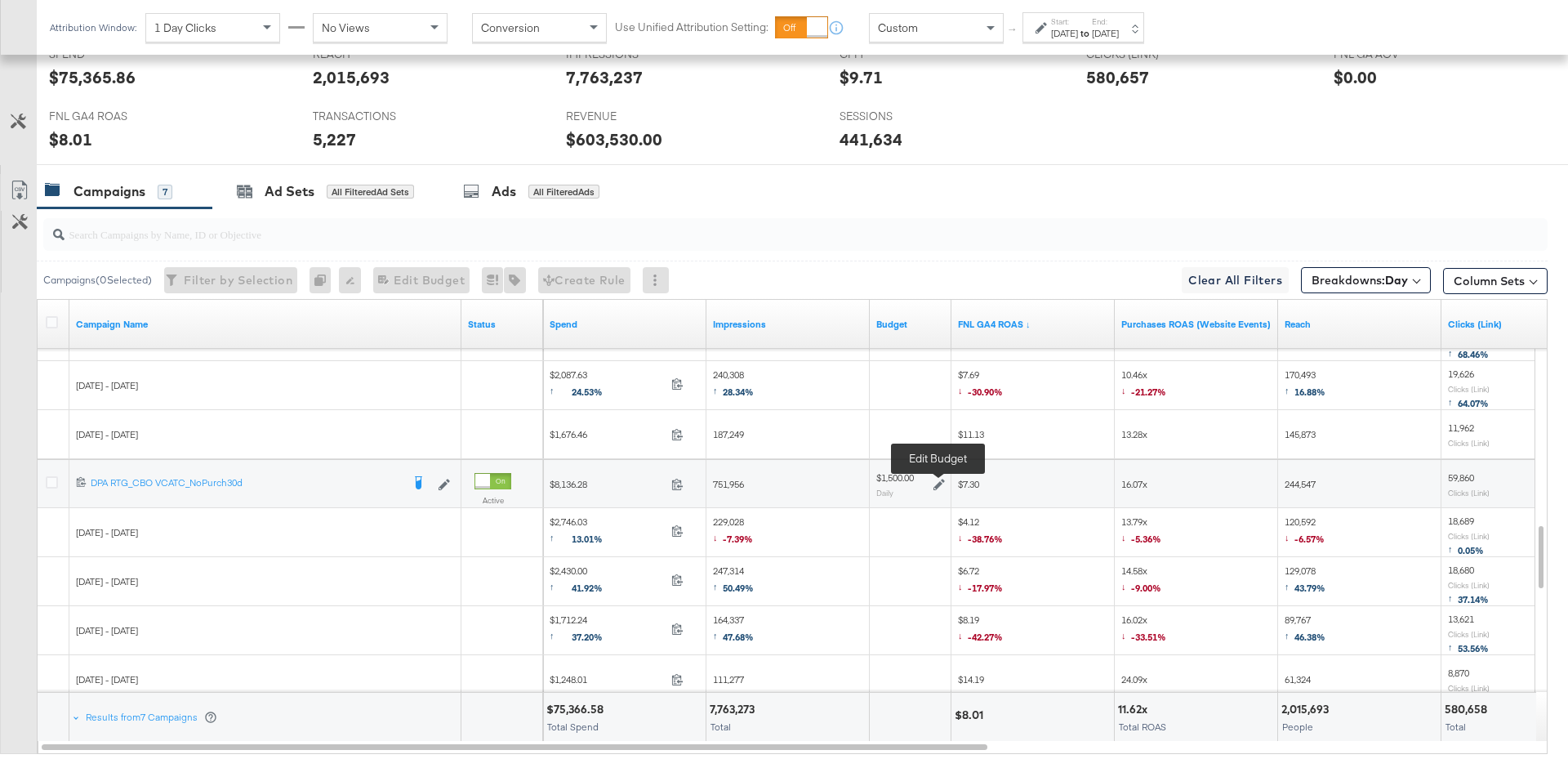
click at [939, 482] on icon at bounding box center [939, 484] width 12 height 12
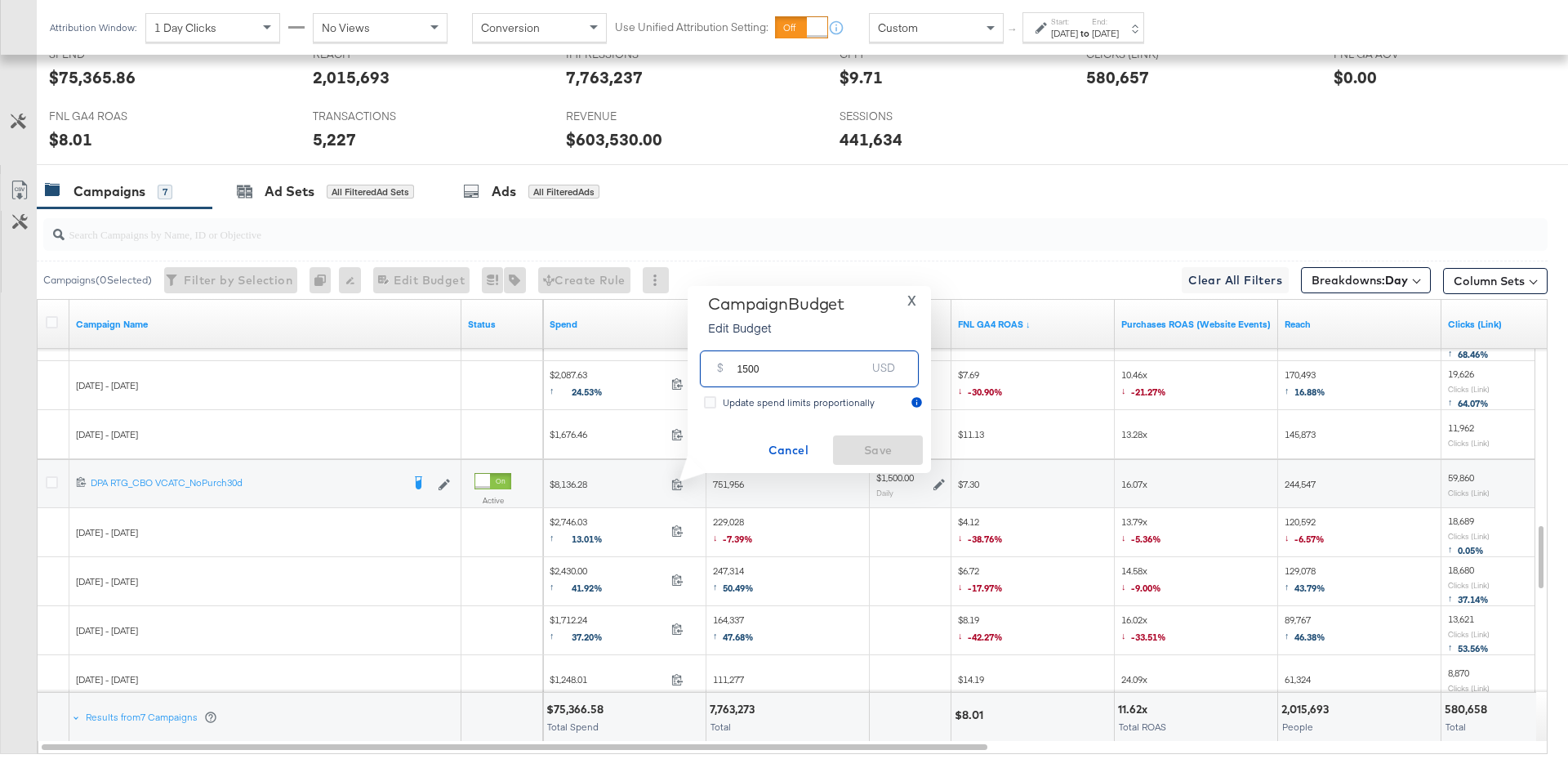
drag, startPoint x: 759, startPoint y: 375, endPoint x: 731, endPoint y: 375, distance: 28.0
click at [731, 375] on div "$ 1500 USD" at bounding box center [808, 368] width 219 height 36
type input "2500"
click at [893, 453] on span "Save" at bounding box center [877, 450] width 76 height 21
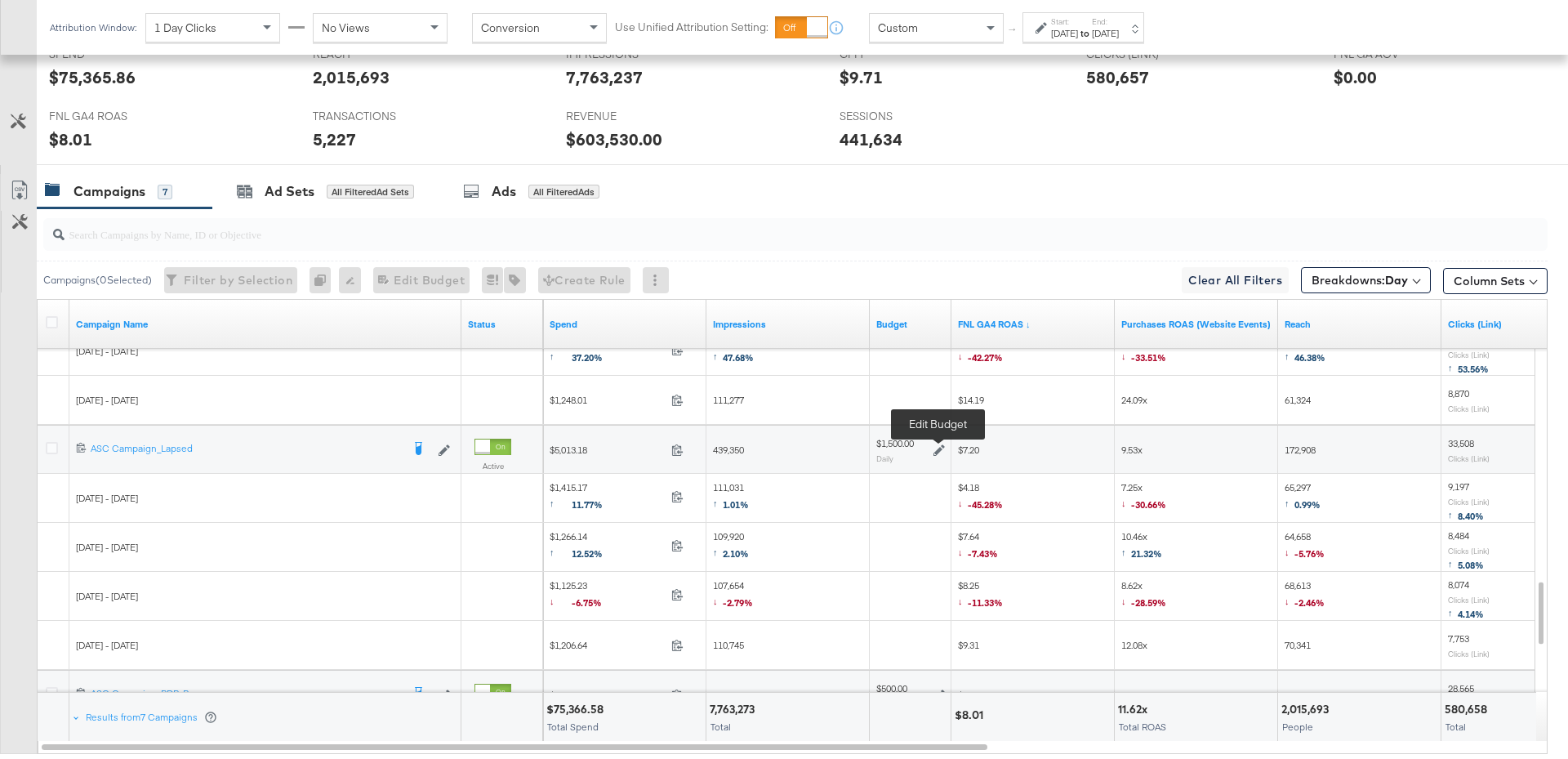
click at [938, 444] on icon at bounding box center [939, 450] width 12 height 12
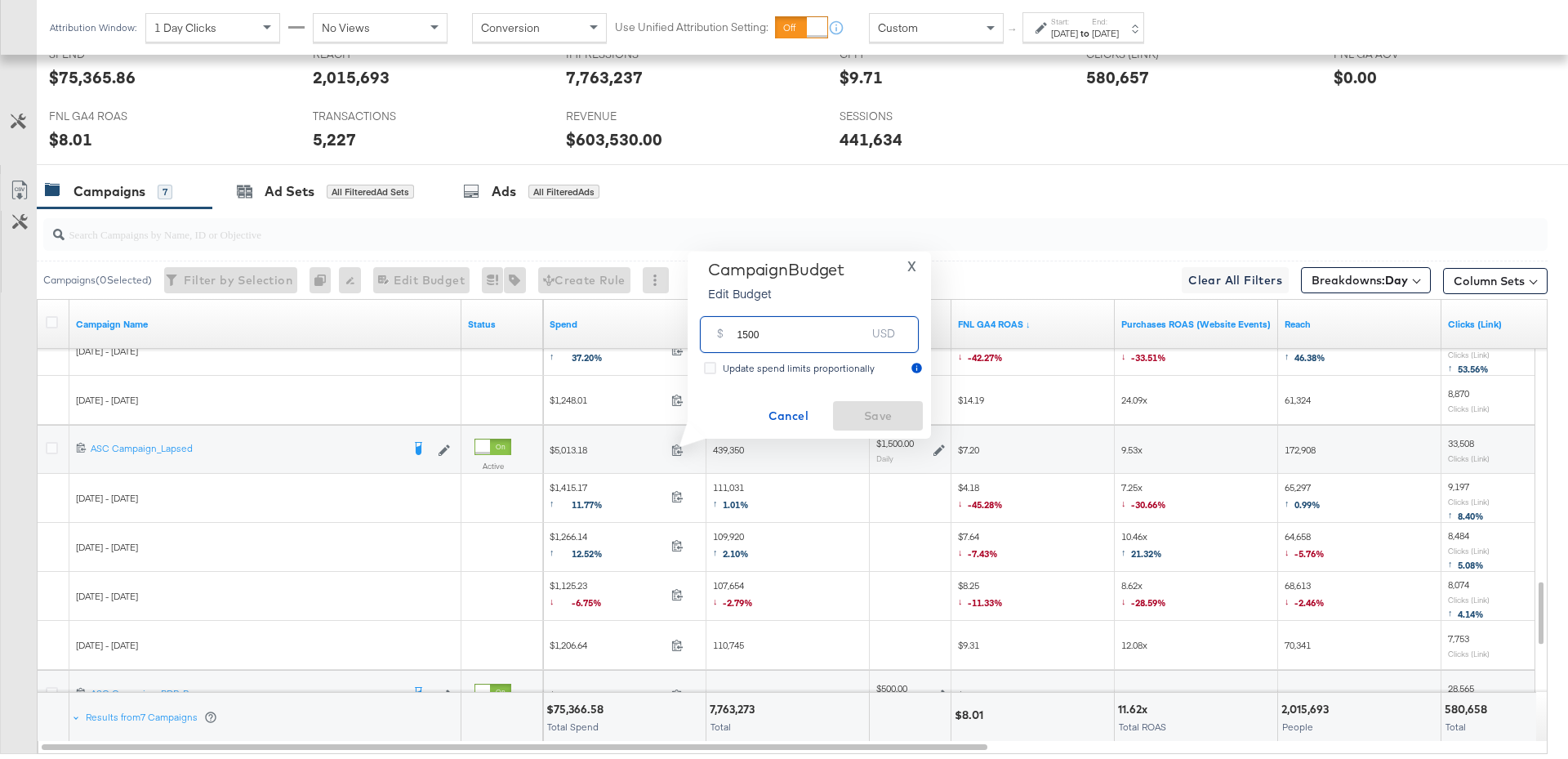
drag, startPoint x: 771, startPoint y: 335, endPoint x: 713, endPoint y: 335, distance: 58.0
click at [713, 335] on div "$ 1500 USD" at bounding box center [808, 333] width 219 height 36
type input "1000"
click at [848, 416] on span "Save" at bounding box center [877, 416] width 76 height 21
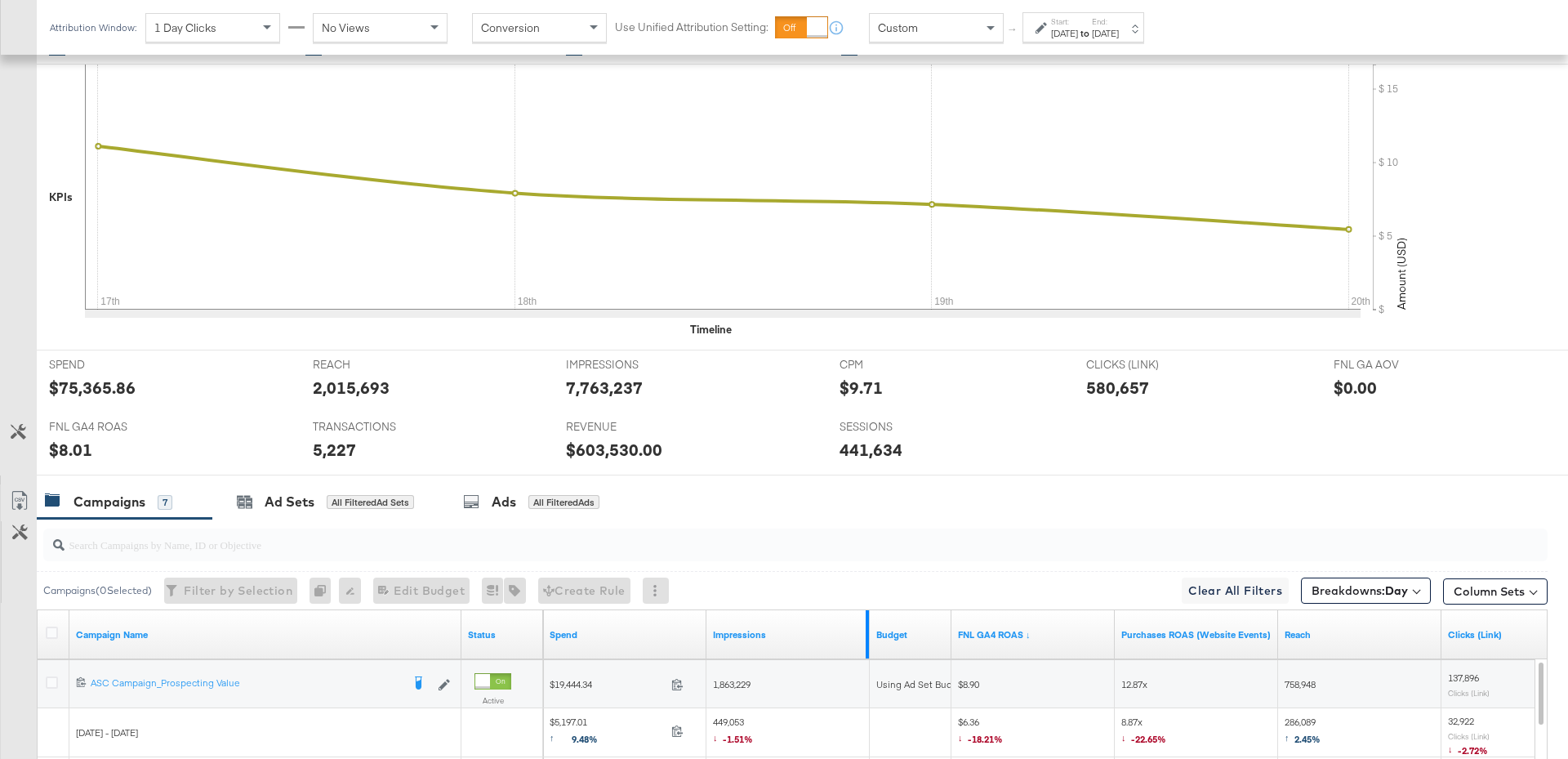
scroll to position [0, 0]
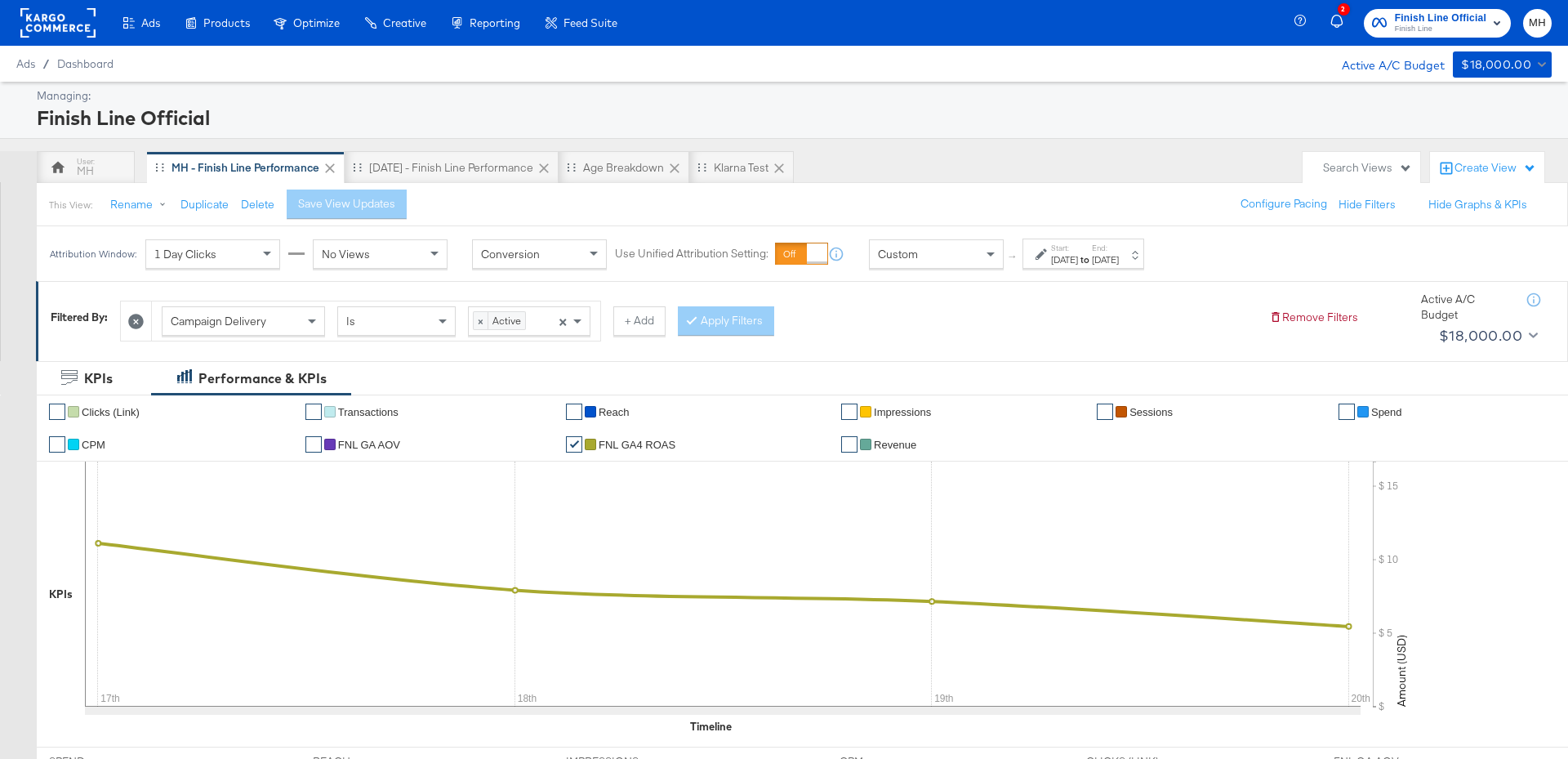
click at [1462, 27] on span "Finish Line" at bounding box center [1440, 28] width 91 height 13
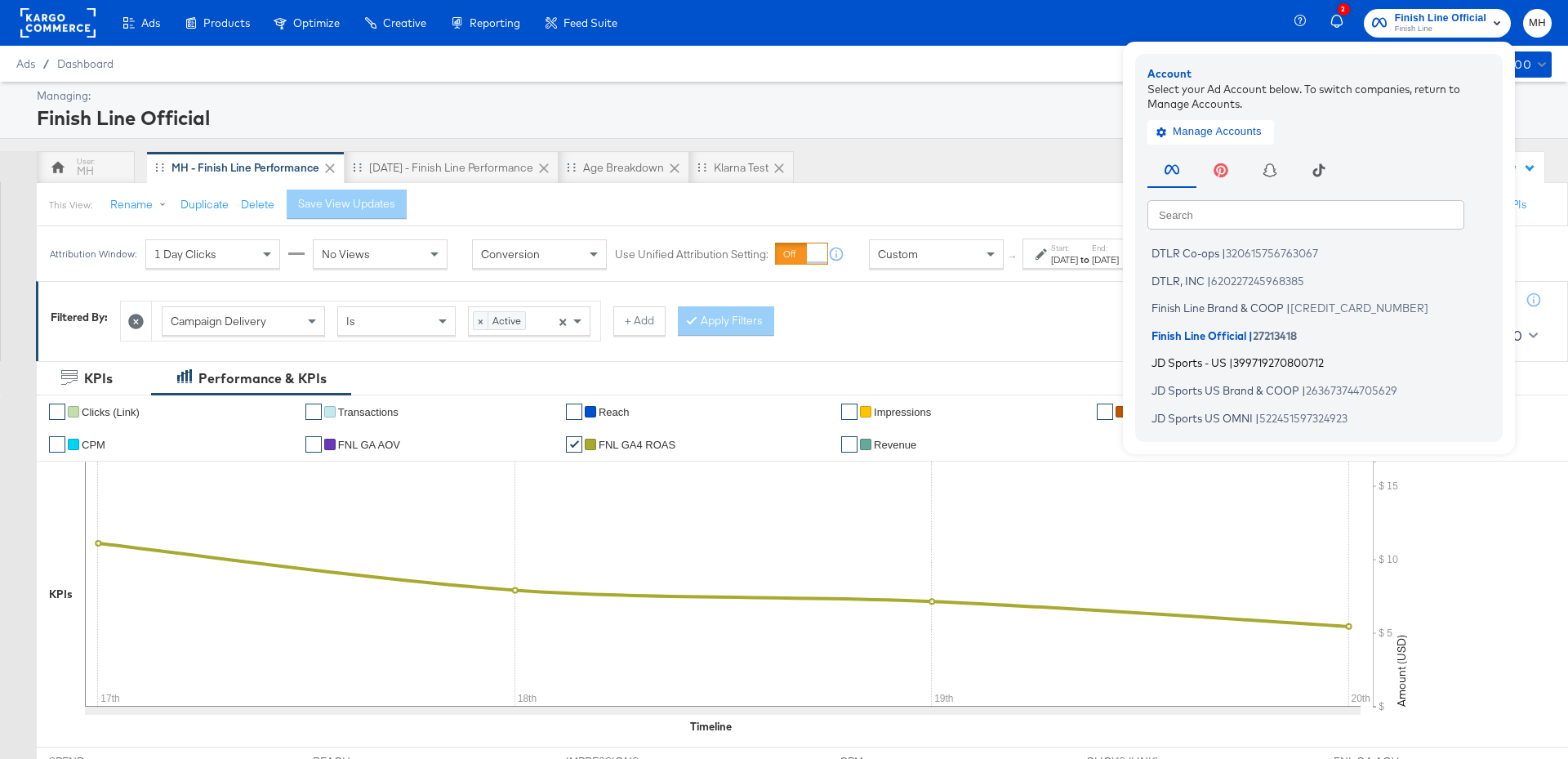
click at [1252, 360] on span "399719270800712" at bounding box center [1278, 362] width 90 height 13
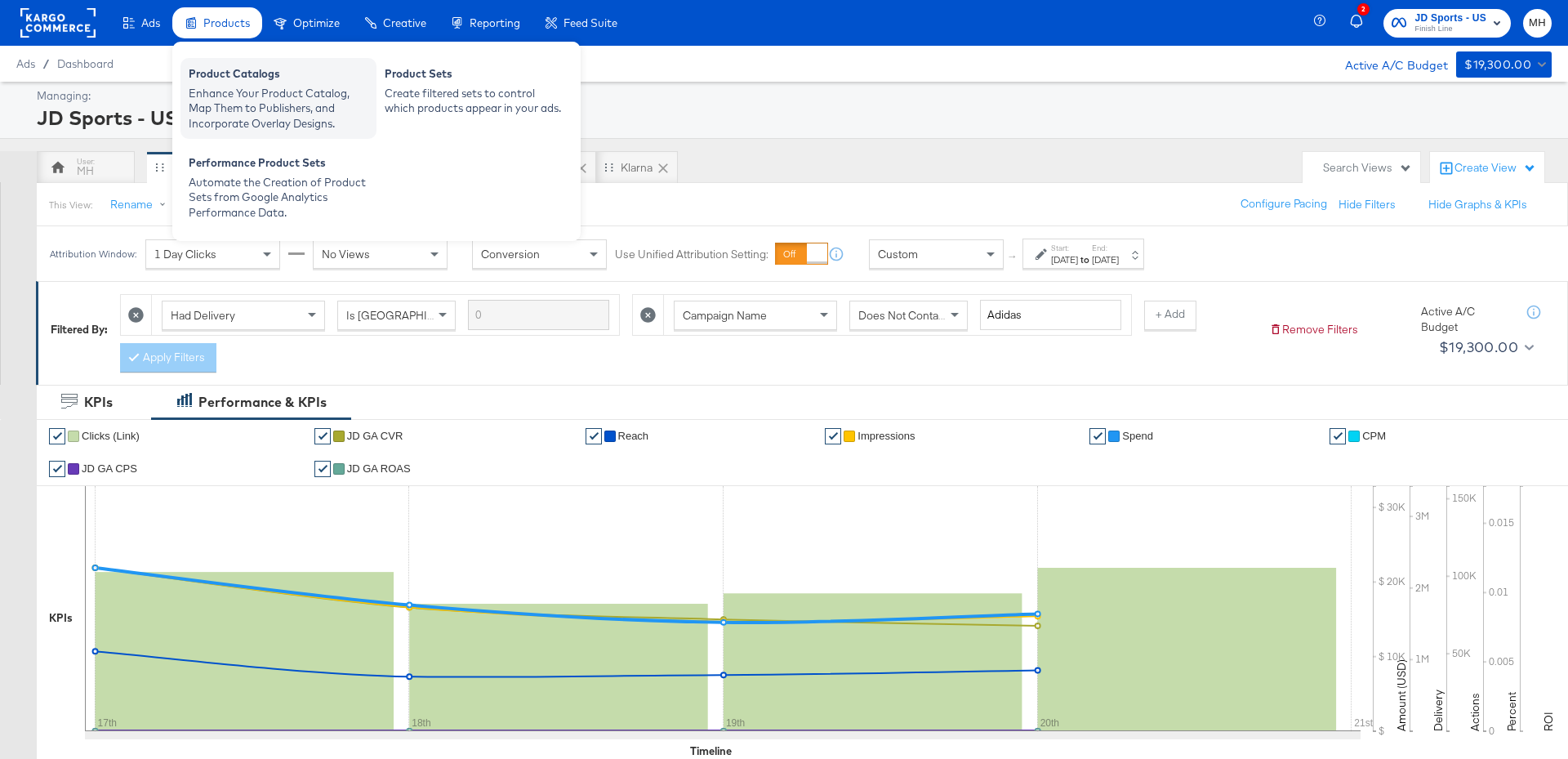
click at [242, 76] on div "Product Catalogs" at bounding box center [277, 76] width 179 height 20
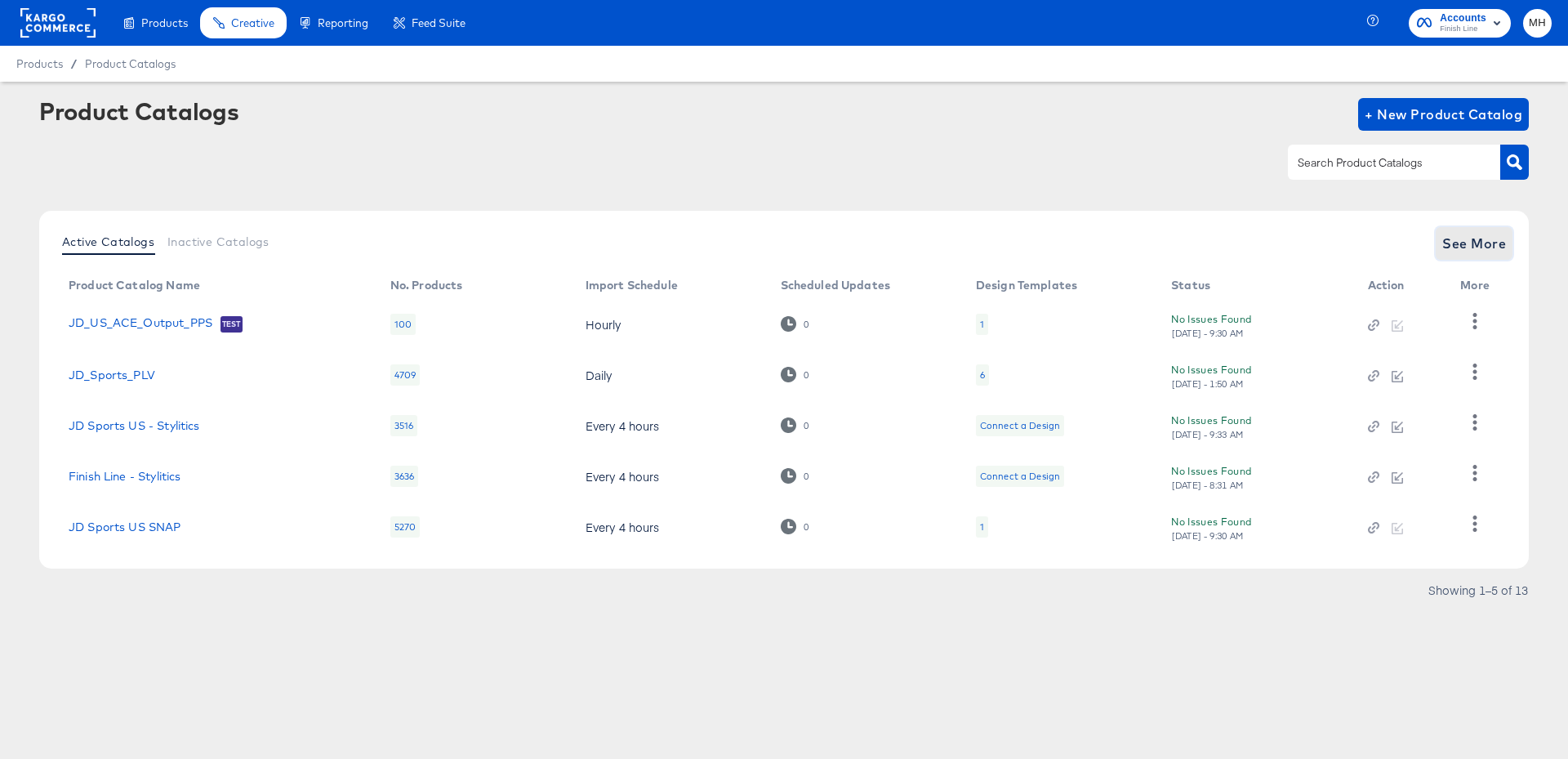
click at [1495, 247] on span "See More" at bounding box center [1473, 243] width 64 height 23
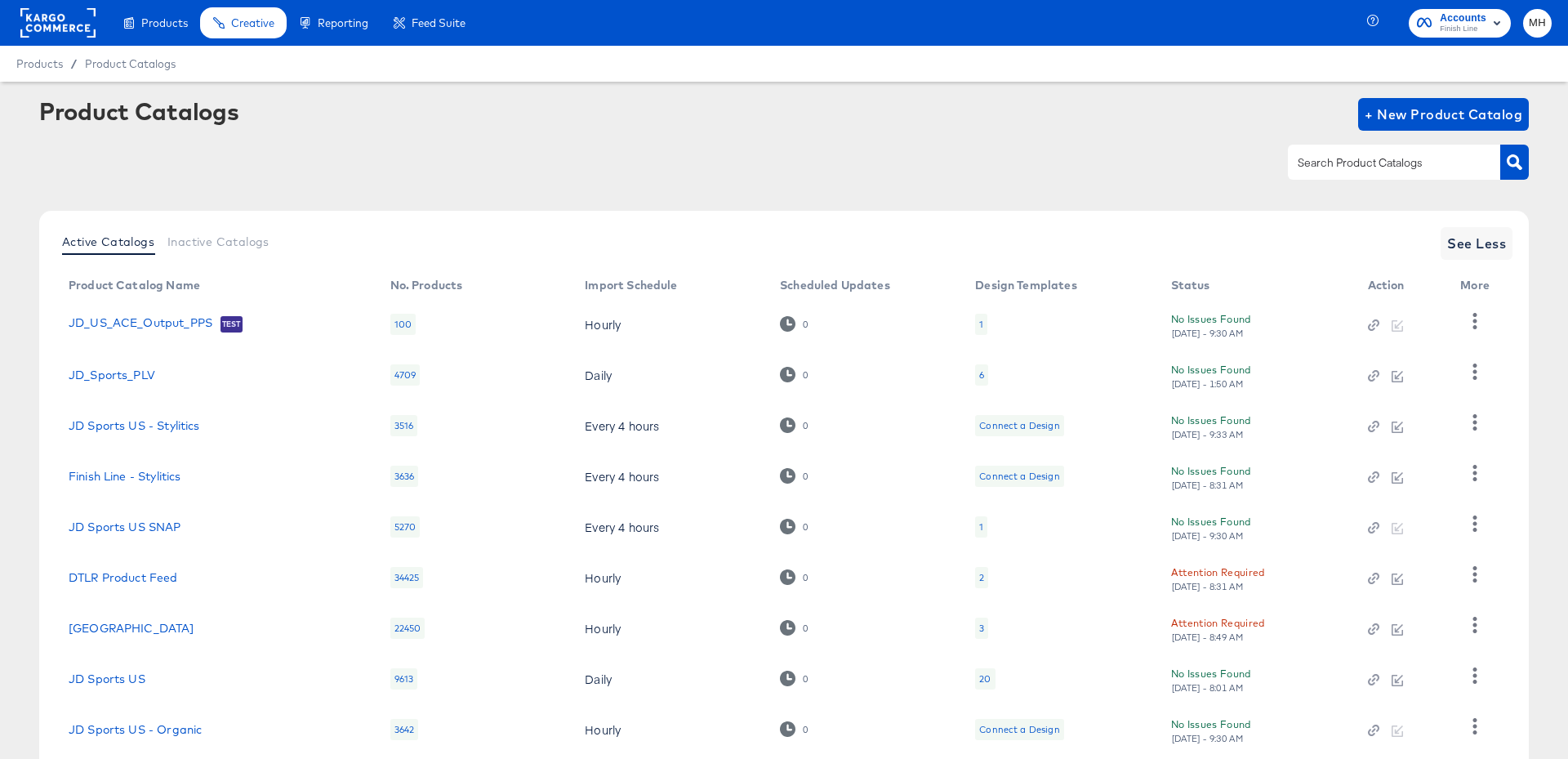
scroll to position [154, 0]
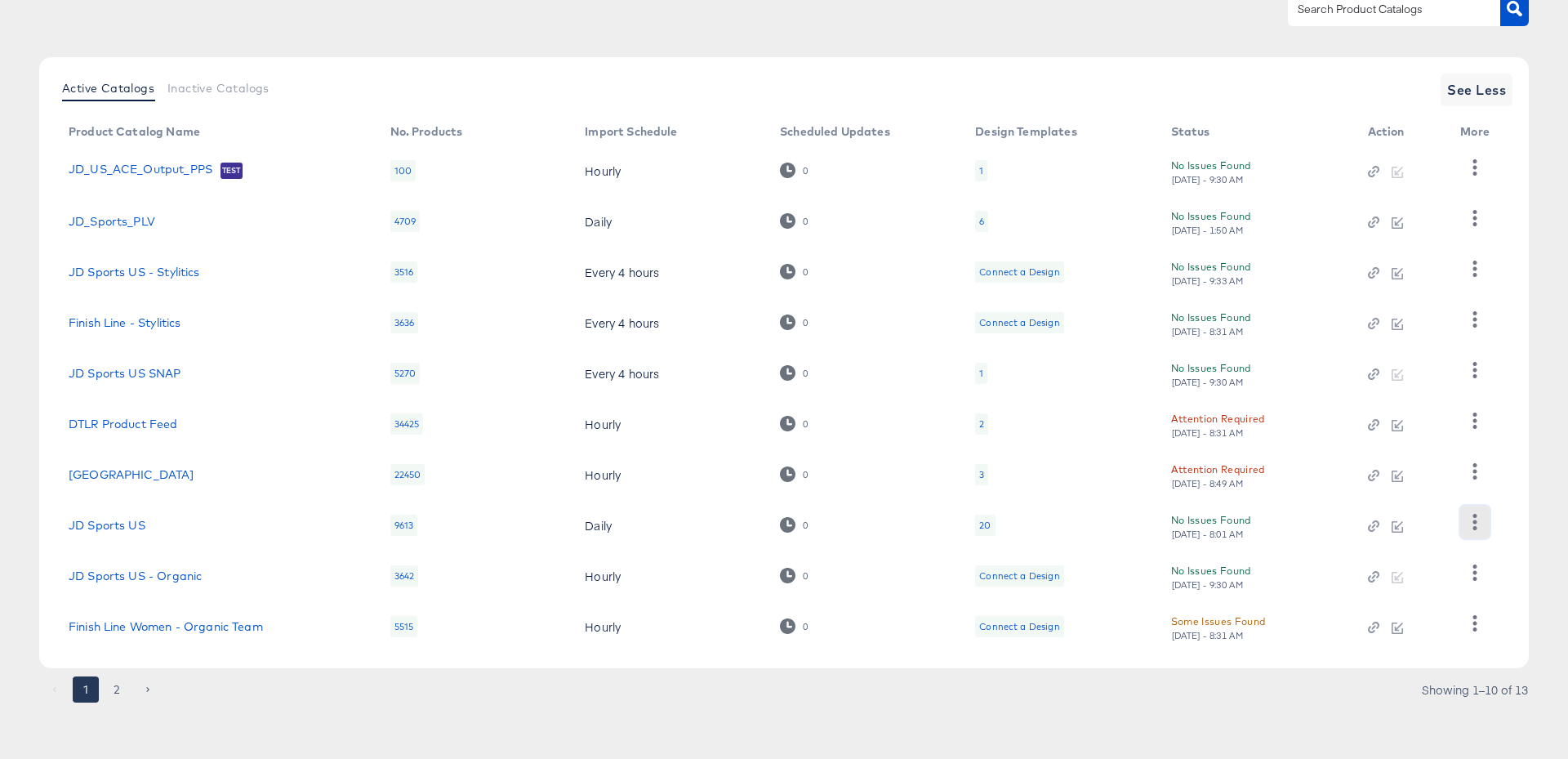
click at [1474, 522] on icon "button" at bounding box center [1475, 522] width 4 height 16
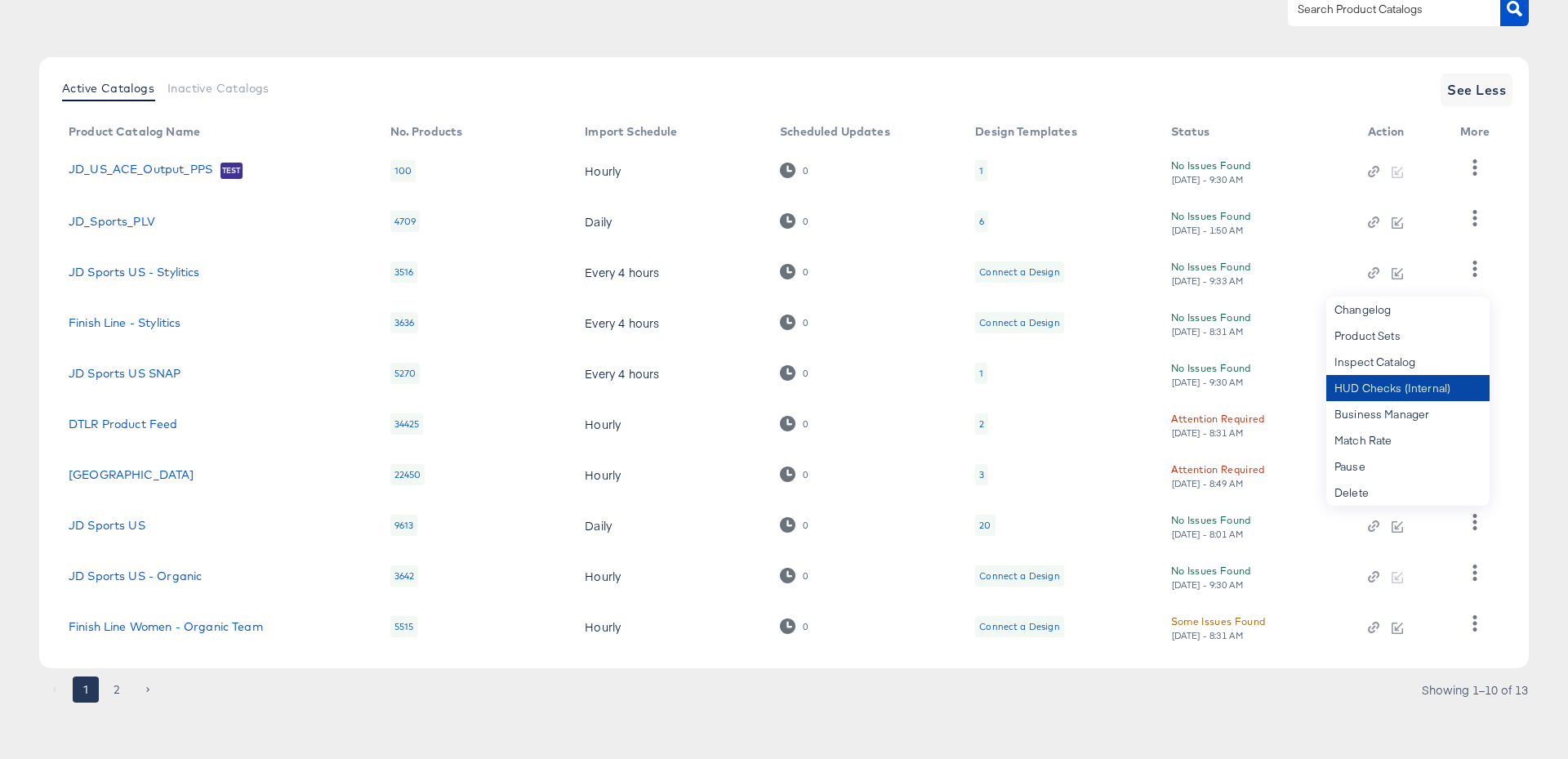
click at [1388, 393] on div "HUD Checks (Internal)" at bounding box center [1407, 387] width 164 height 26
click at [1314, 532] on div "No Issues Found Thu, Aug 21st - 8:01 AM" at bounding box center [1252, 526] width 164 height 28
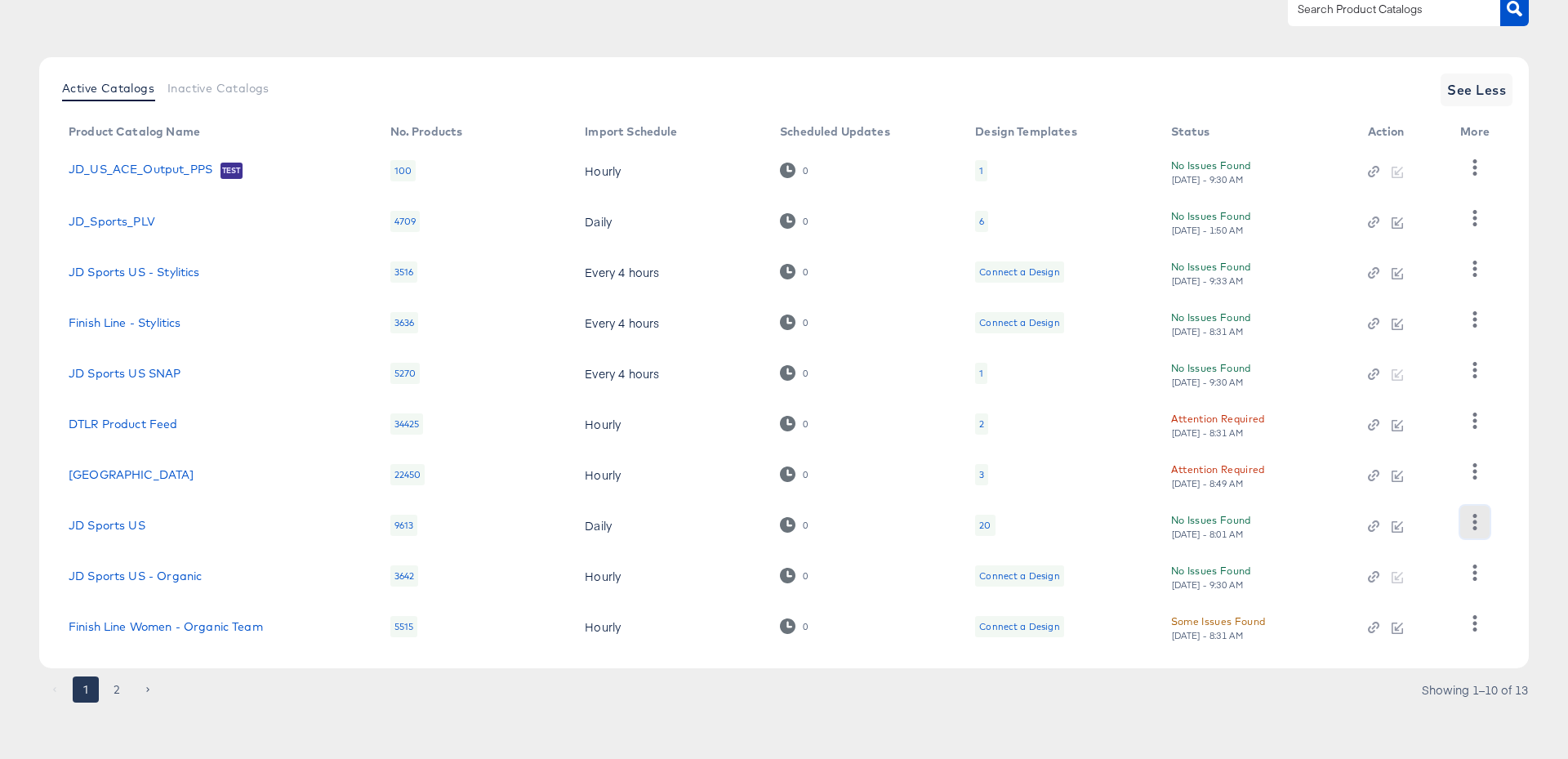
click at [1481, 522] on icon "button" at bounding box center [1474, 522] width 16 height 16
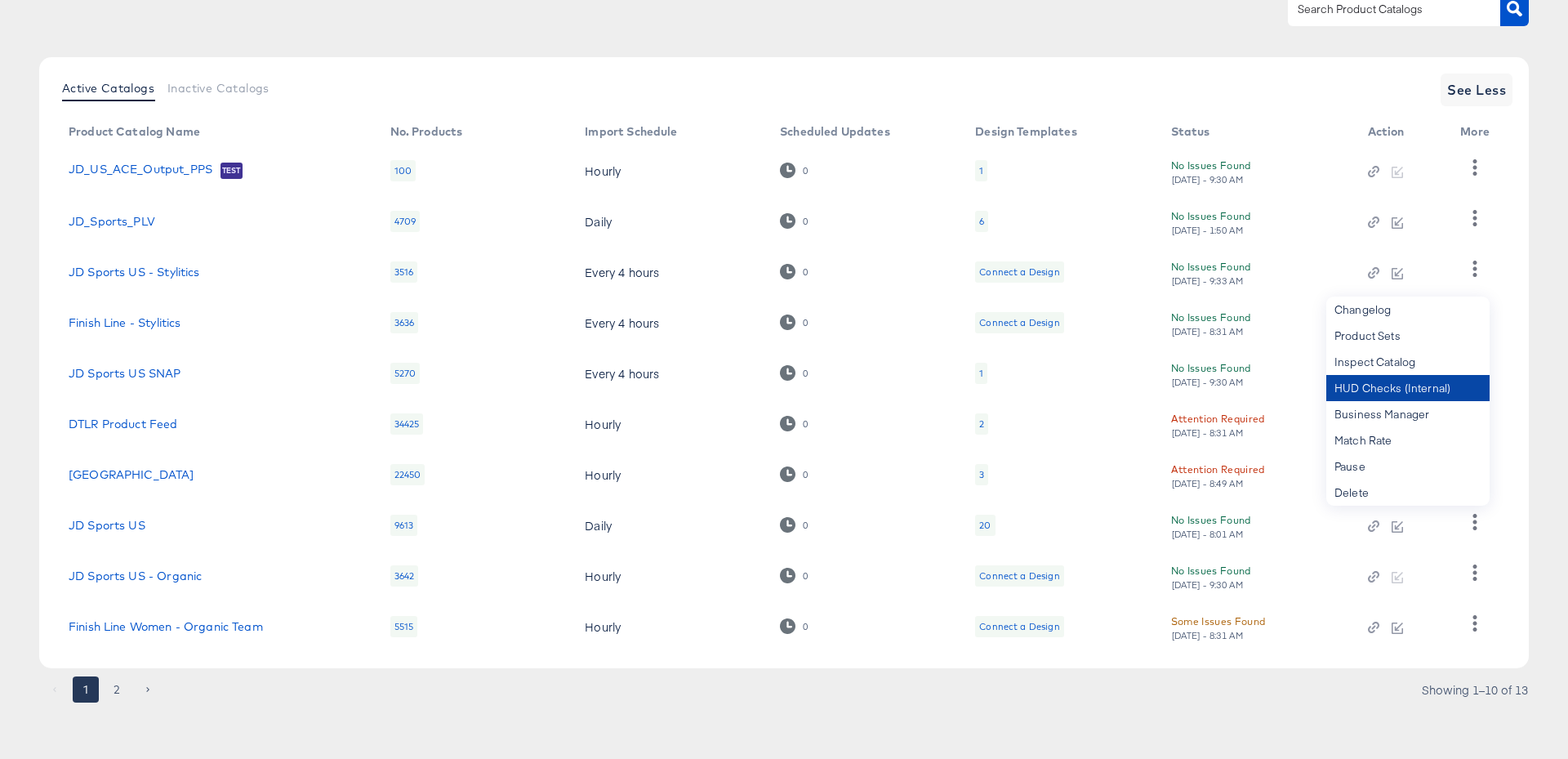
click at [1368, 384] on div "HUD Checks (Internal)" at bounding box center [1407, 387] width 164 height 26
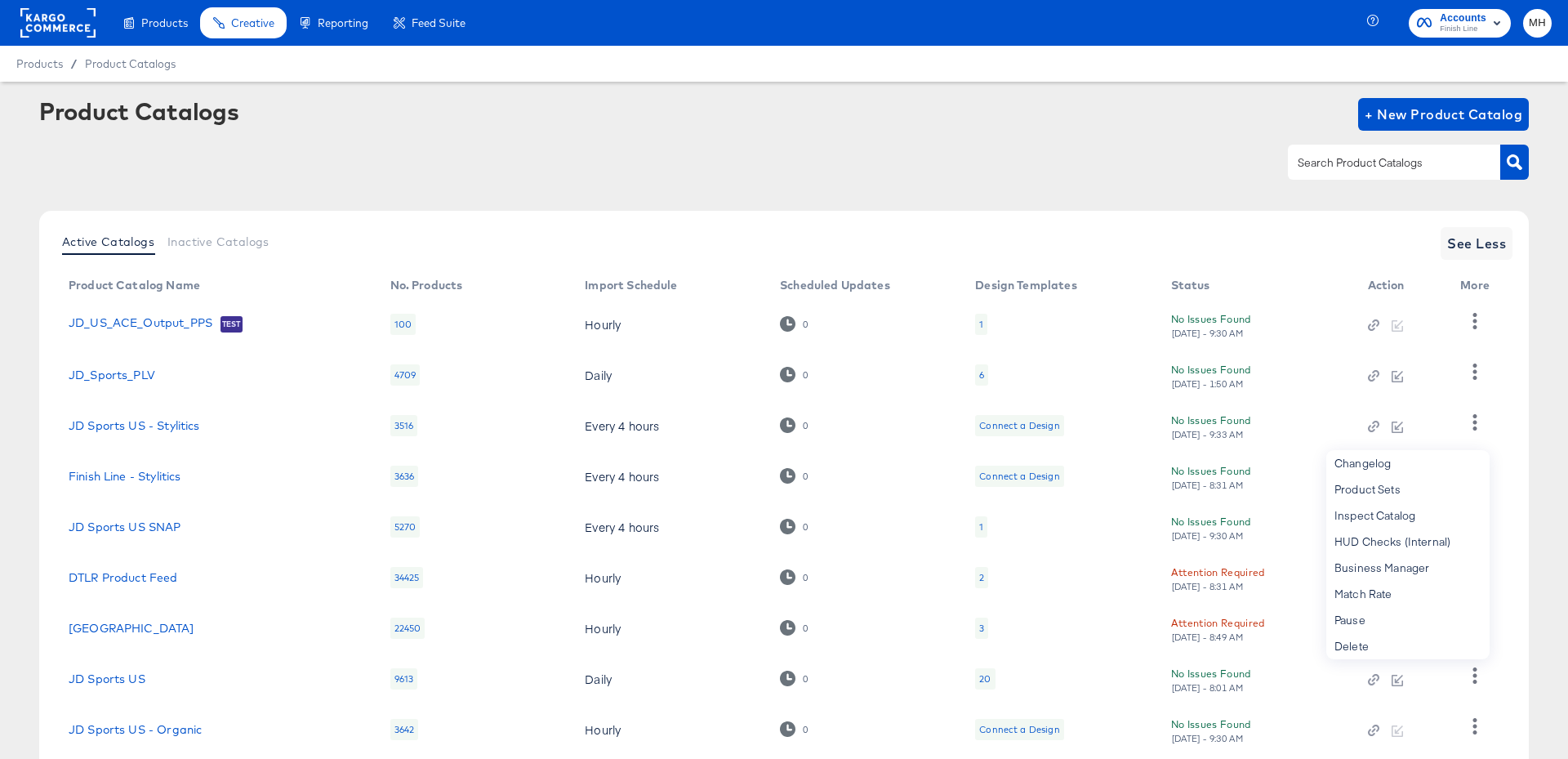
click at [52, 27] on rect at bounding box center [58, 23] width 75 height 29
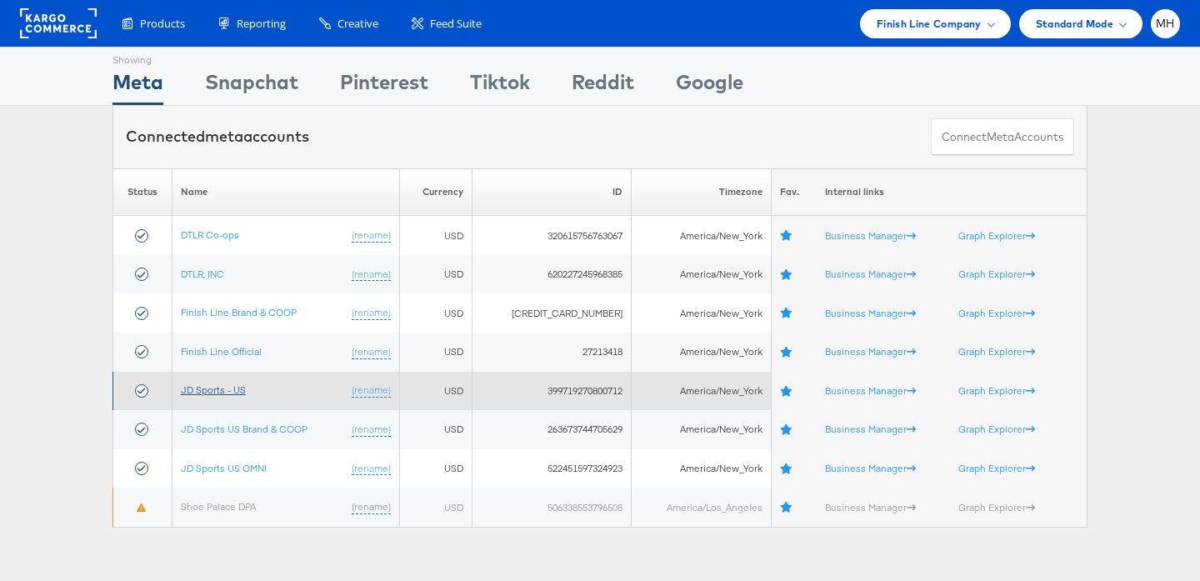
click at [208, 386] on link "JD Sports - US" at bounding box center [213, 389] width 65 height 12
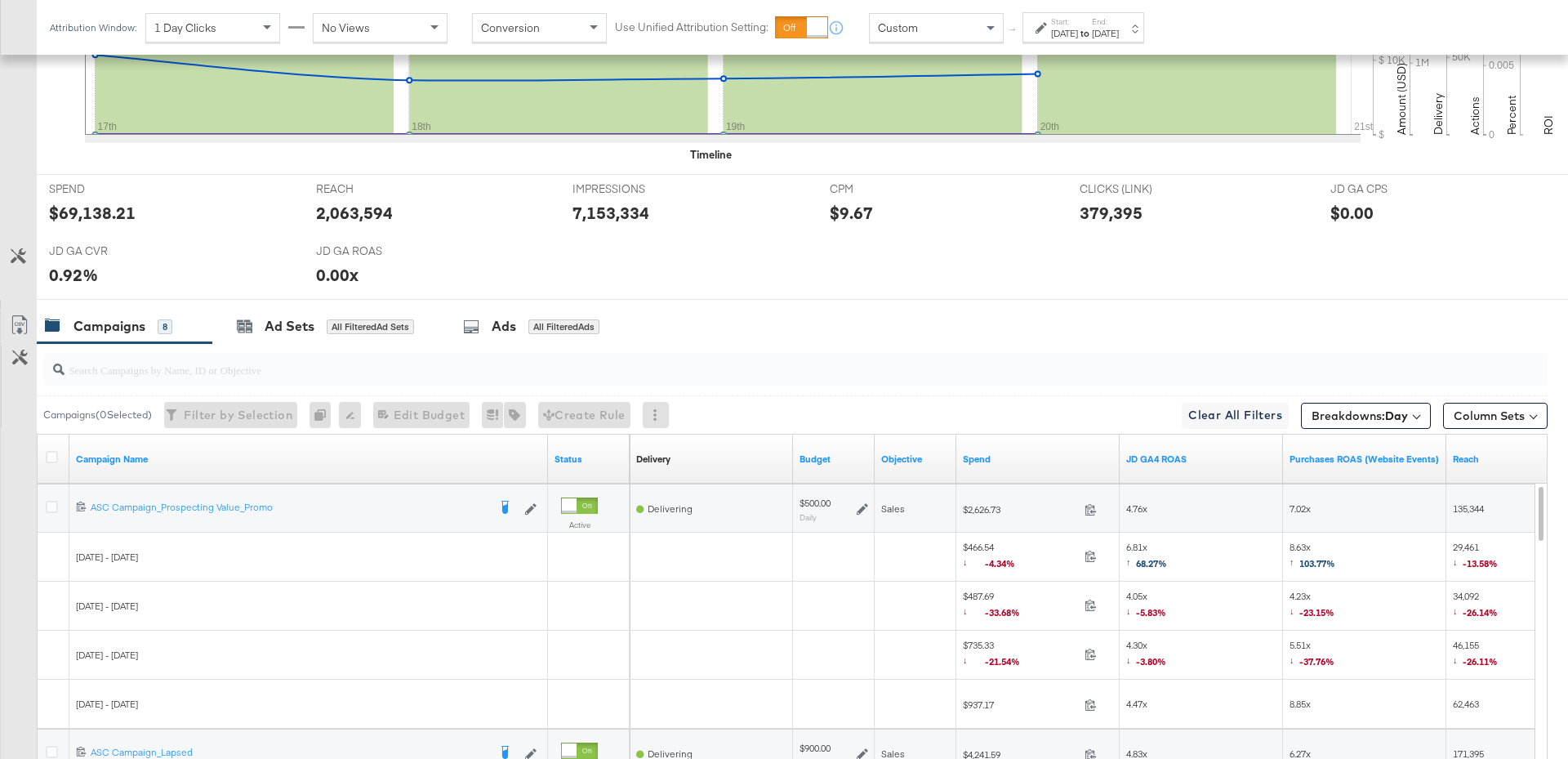
scroll to position [829, 0]
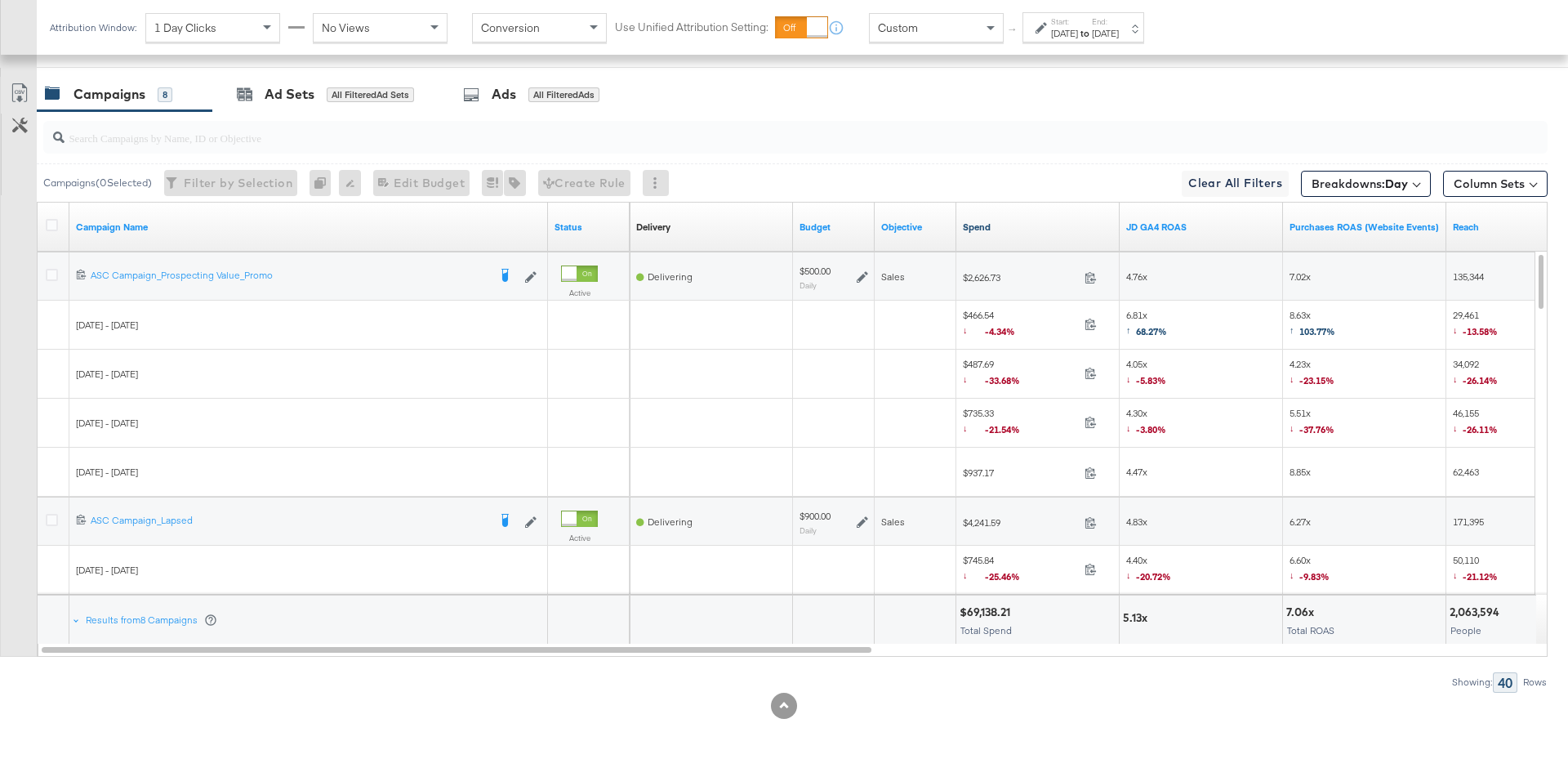
click at [1035, 221] on link "Spend" at bounding box center [1037, 227] width 150 height 13
click at [1152, 230] on div "JD GA4 ROAS" at bounding box center [1200, 227] width 164 height 26
click at [1166, 223] on link "JD GA4 ROAS" at bounding box center [1200, 227] width 150 height 13
click at [46, 272] on icon at bounding box center [52, 275] width 12 height 12
click at [0, 0] on input "checkbox" at bounding box center [0, 0] width 0 height 0
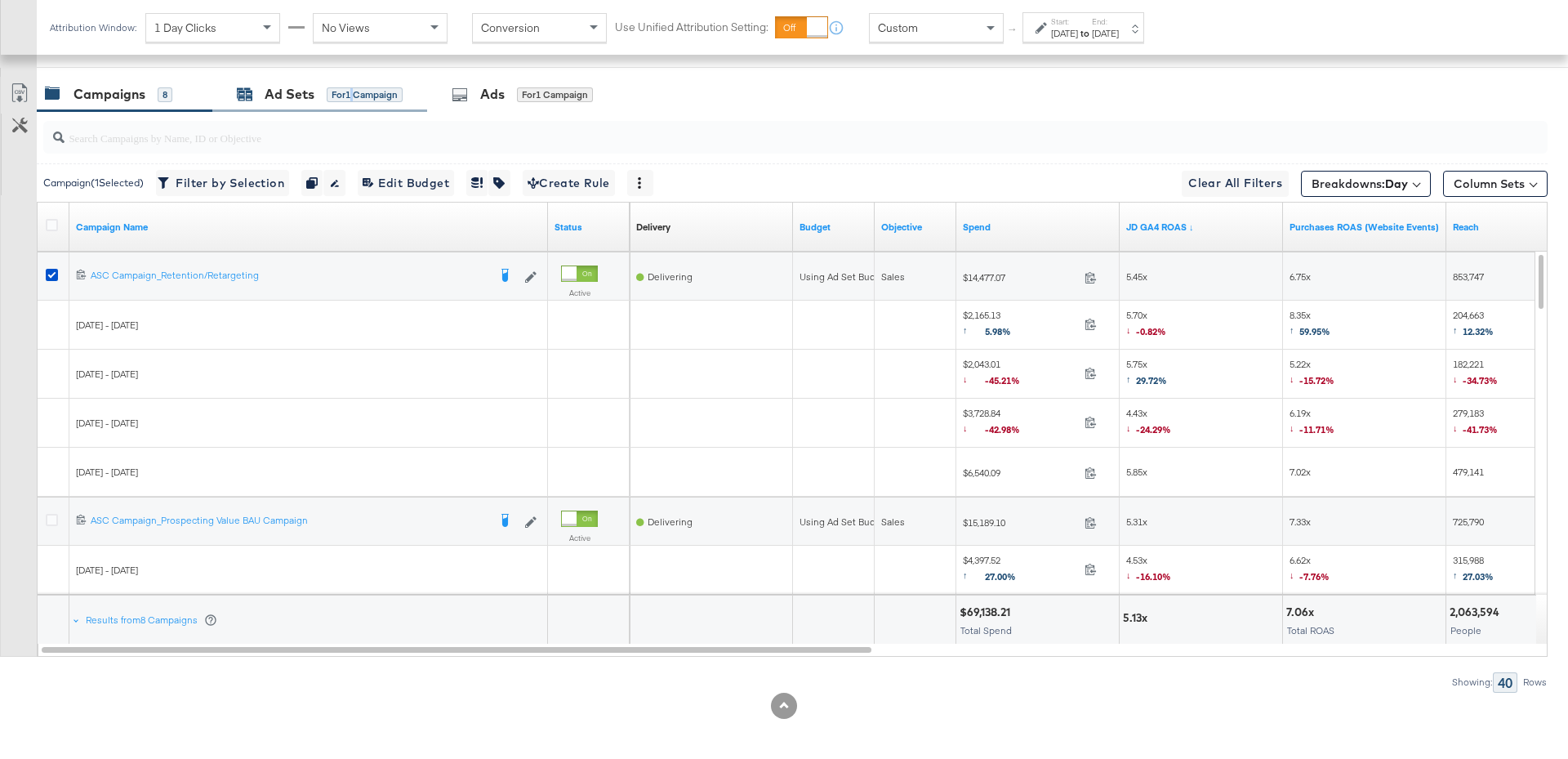
click at [354, 90] on div "for 1 Campaign" at bounding box center [364, 94] width 75 height 15
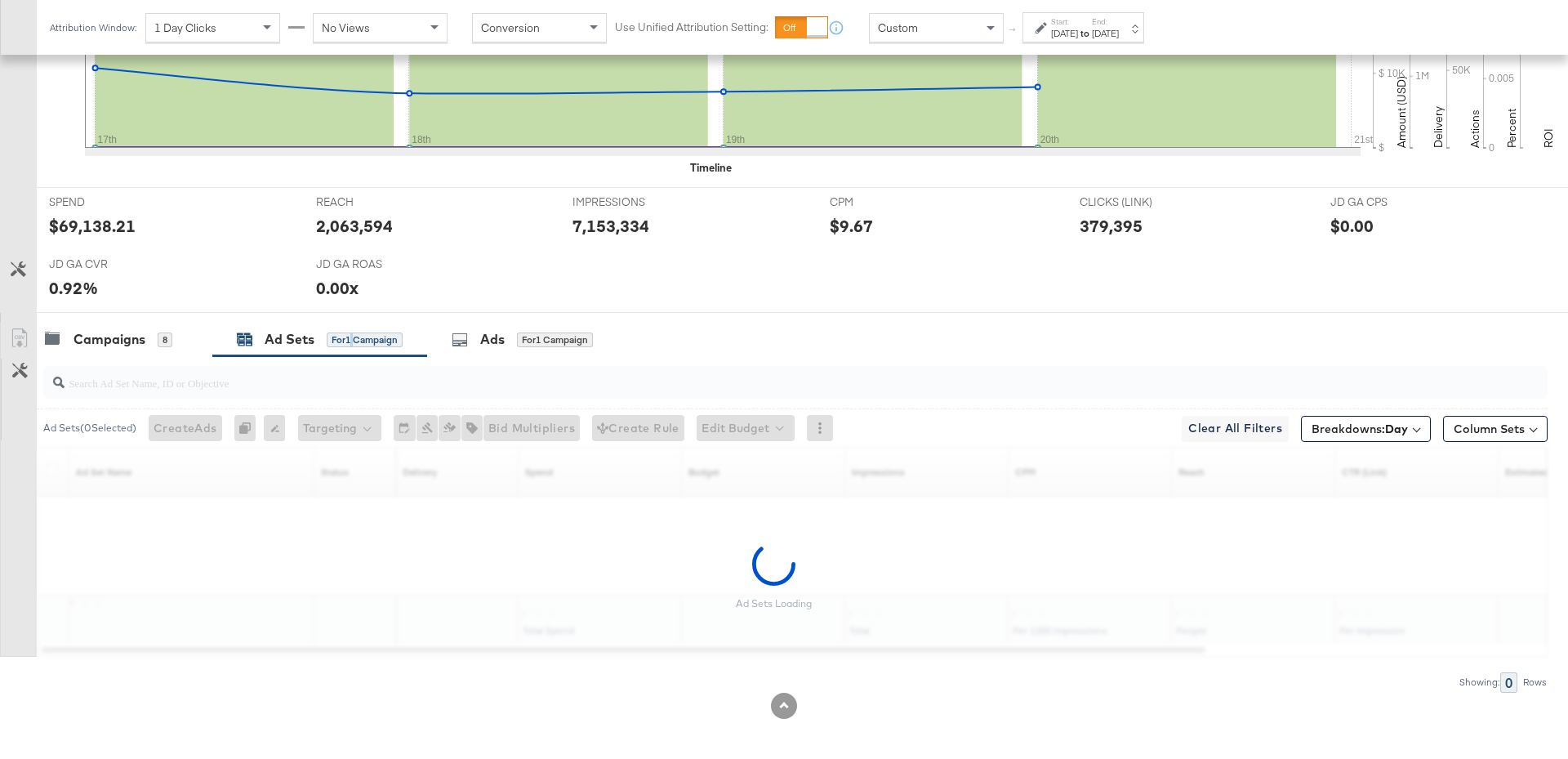
scroll to position [731, 0]
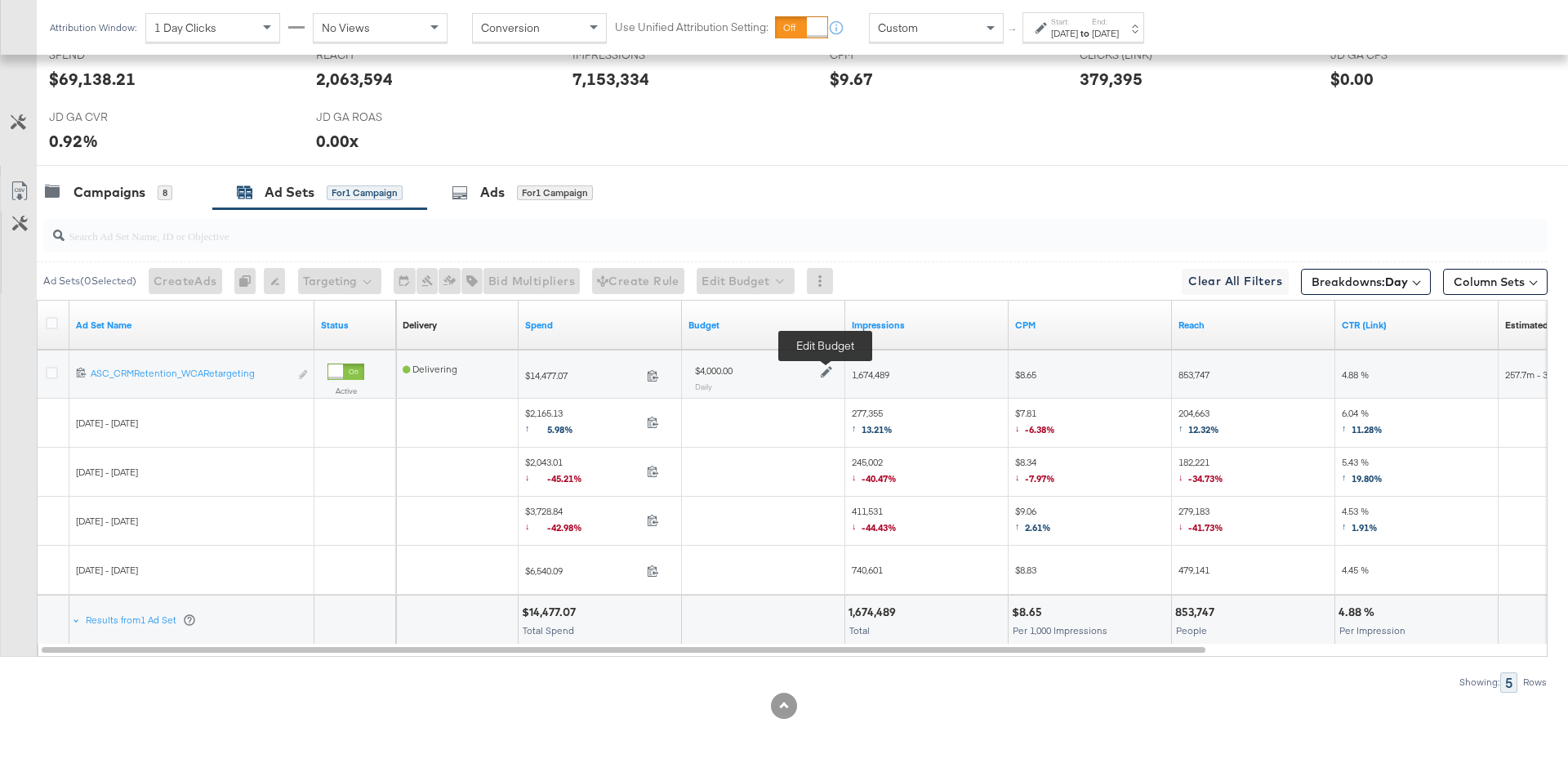
click at [829, 367] on icon at bounding box center [826, 372] width 12 height 12
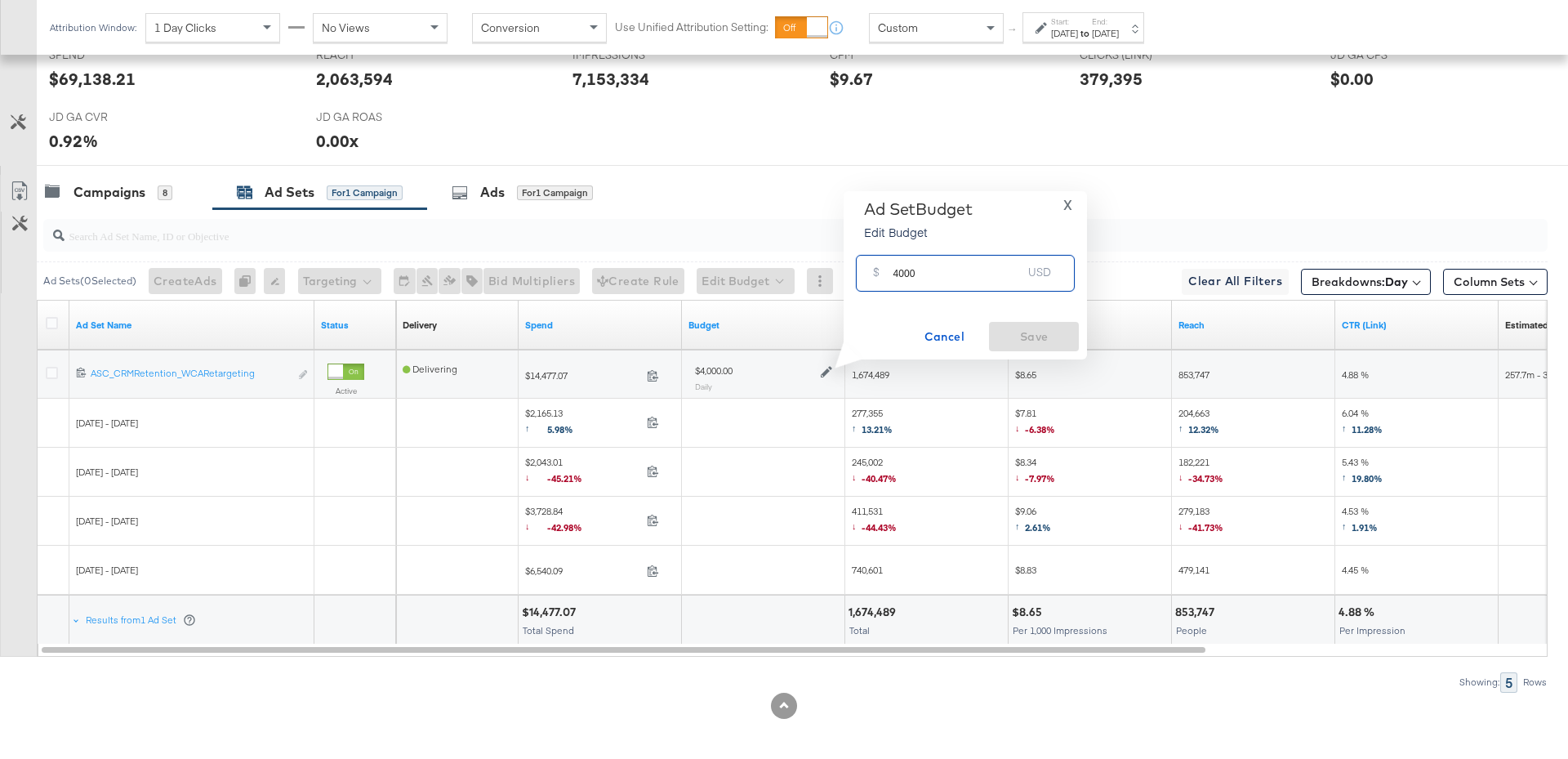
drag, startPoint x: 924, startPoint y: 274, endPoint x: 888, endPoint y: 275, distance: 36.0
click at [888, 275] on div "$ 4000 USD" at bounding box center [964, 273] width 219 height 36
type input "3000"
click at [1045, 350] on button "Save" at bounding box center [1034, 336] width 90 height 29
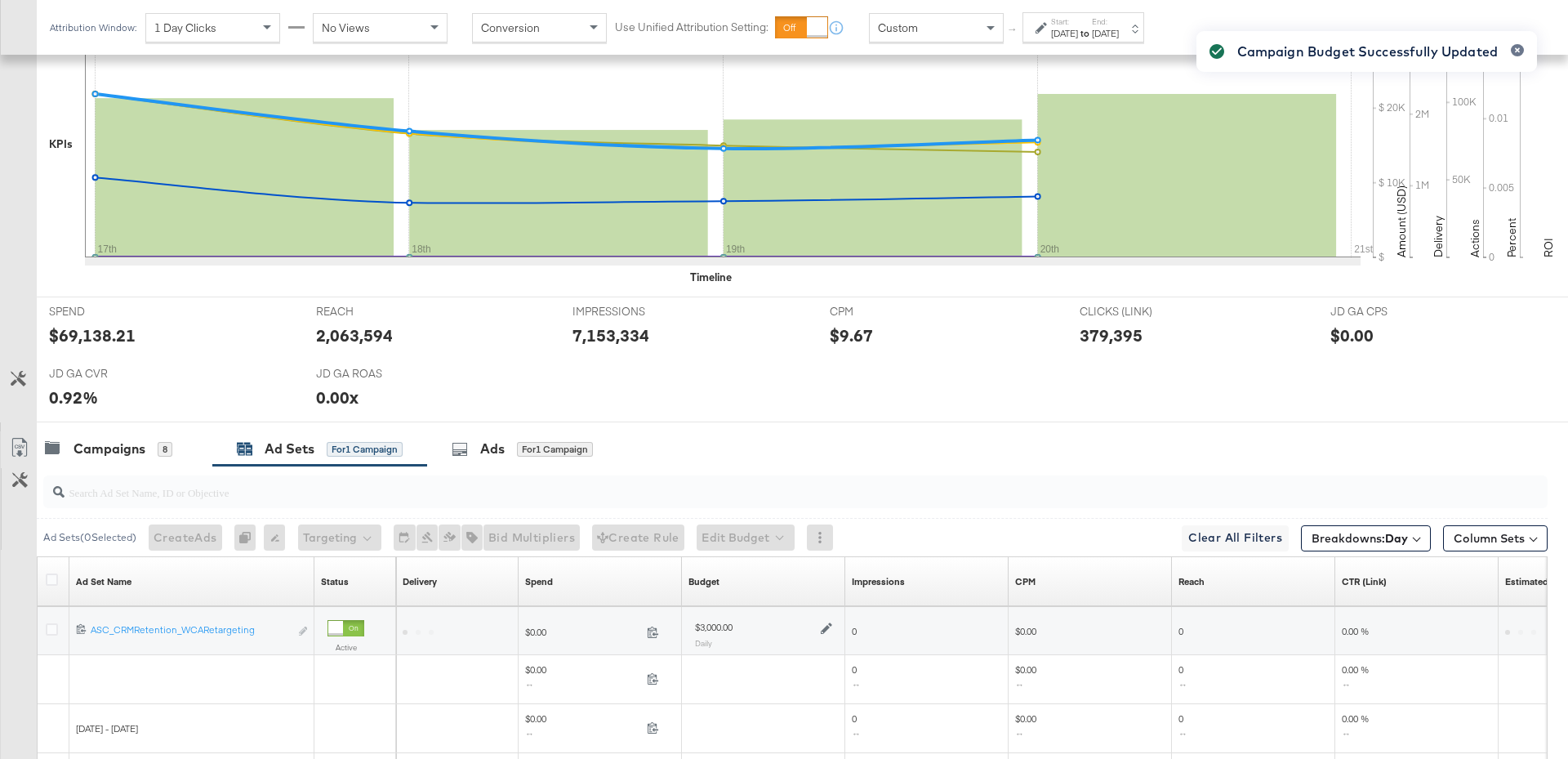
scroll to position [780, 0]
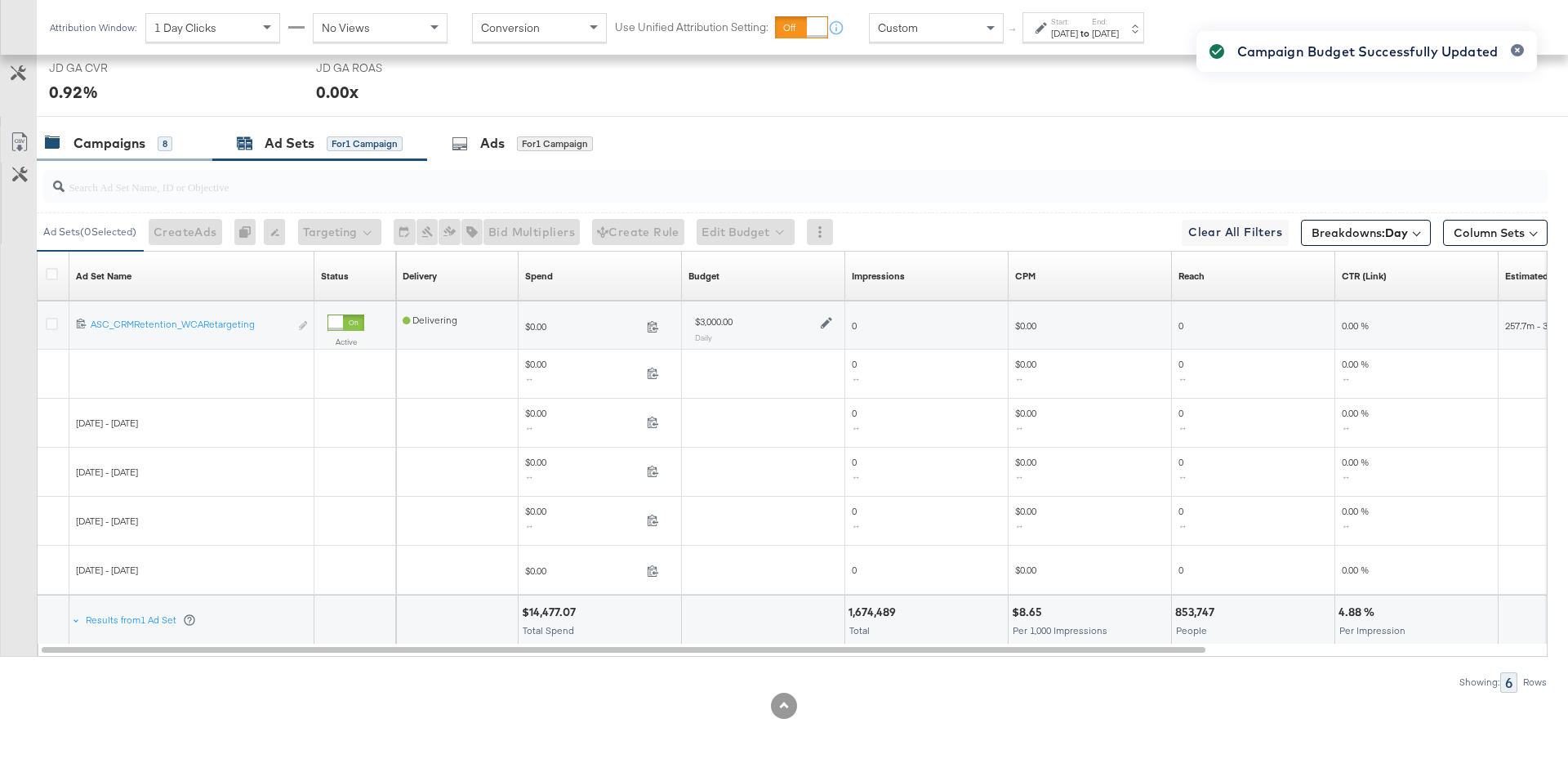
click at [132, 135] on div "Campaigns" at bounding box center [109, 143] width 72 height 19
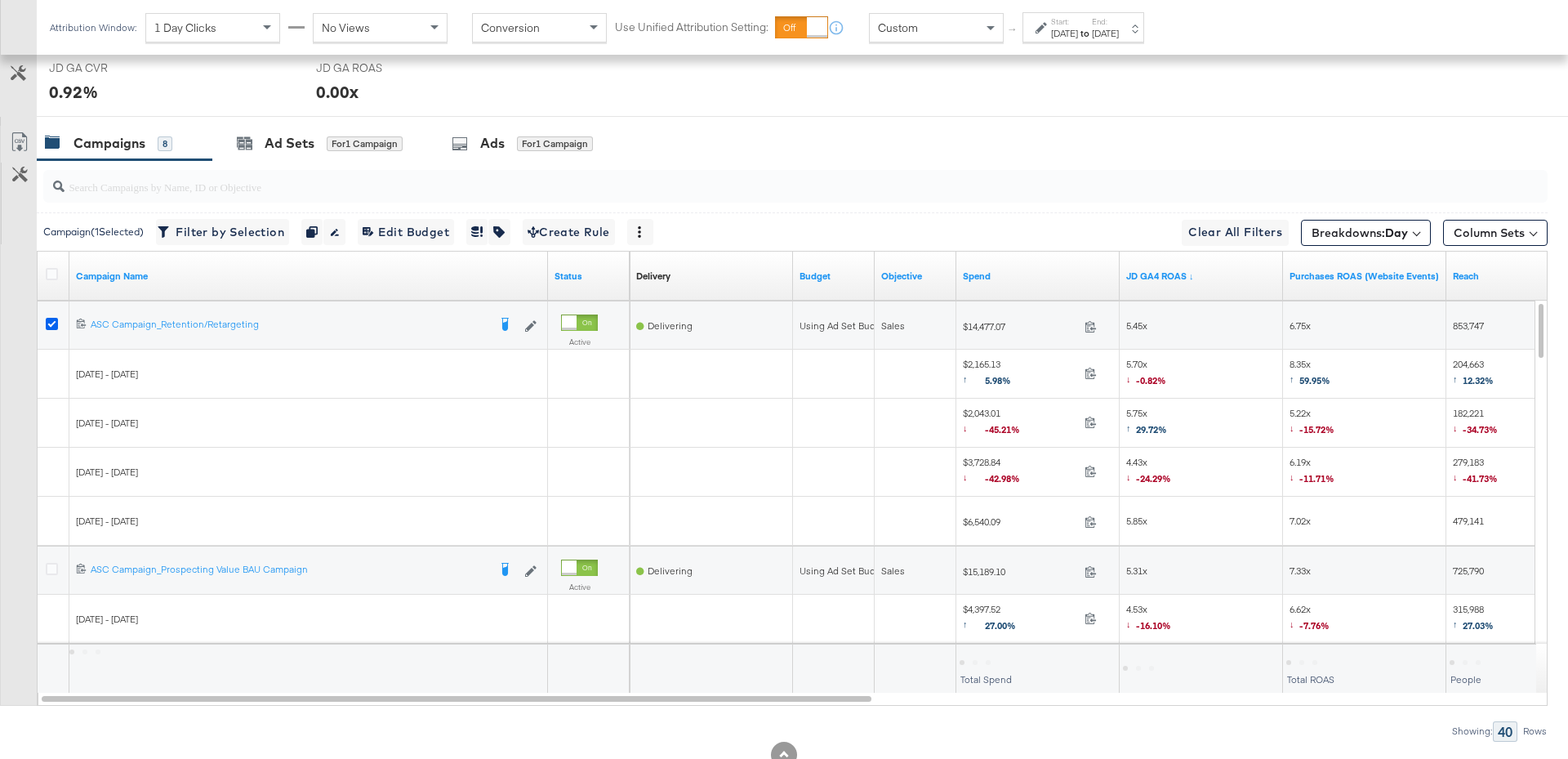
click at [50, 320] on icon at bounding box center [52, 324] width 12 height 12
click at [0, 0] on input "checkbox" at bounding box center [0, 0] width 0 height 0
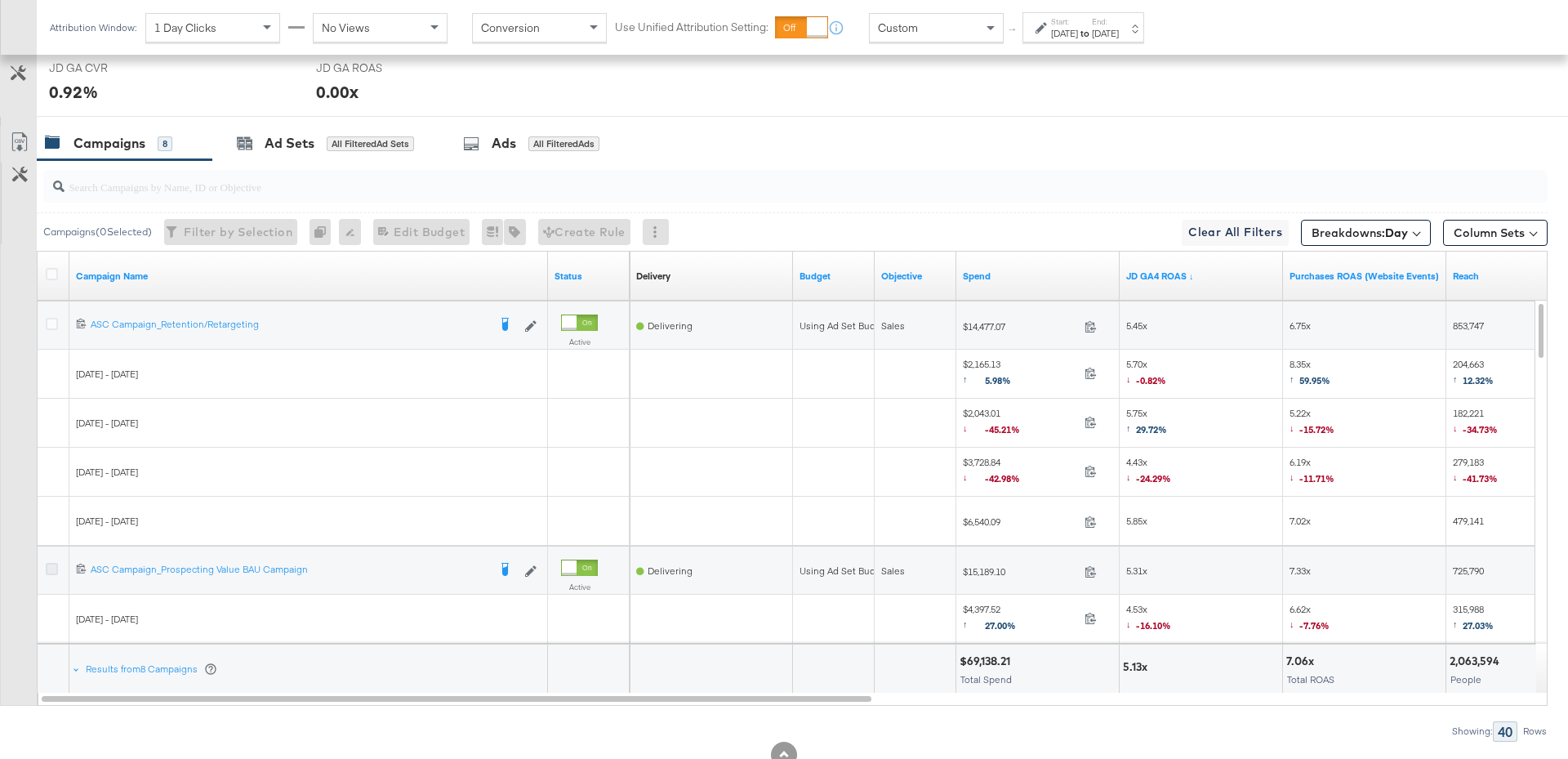
click at [49, 563] on icon at bounding box center [52, 569] width 12 height 12
click at [0, 0] on input "checkbox" at bounding box center [0, 0] width 0 height 0
click at [345, 139] on div "for 1 Campaign" at bounding box center [364, 143] width 75 height 15
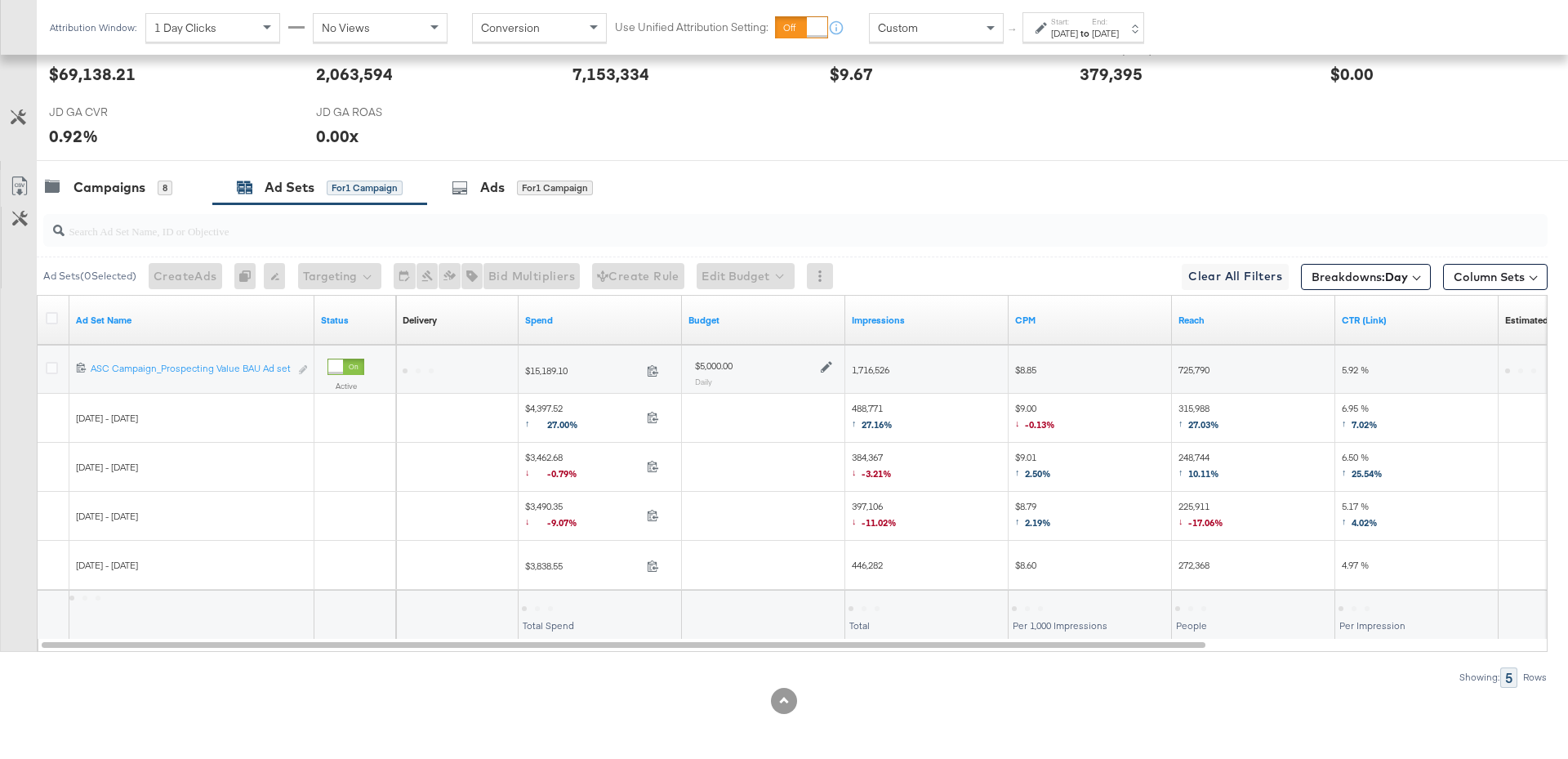
scroll to position [731, 0]
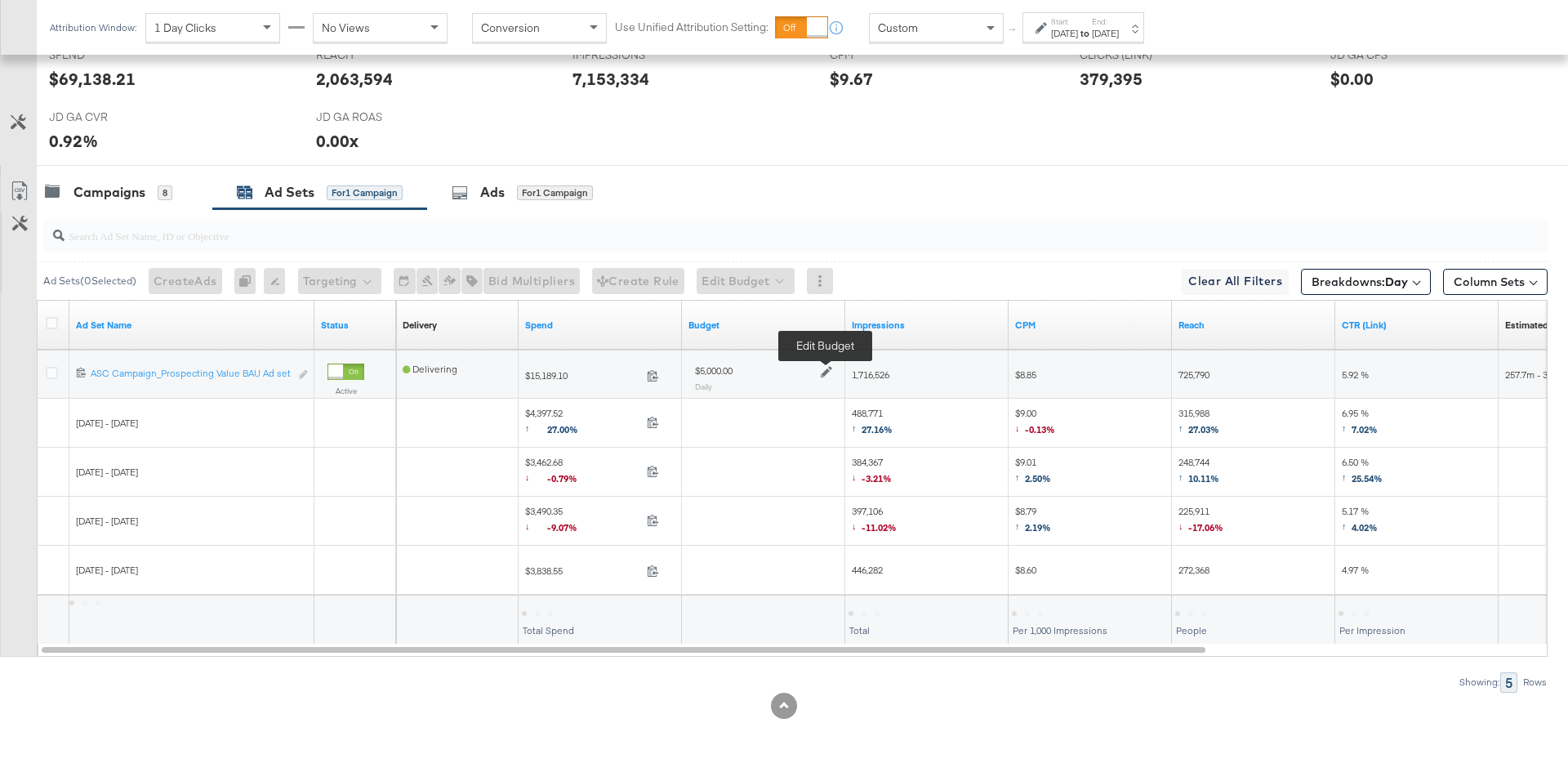
click at [824, 366] on icon at bounding box center [826, 372] width 12 height 12
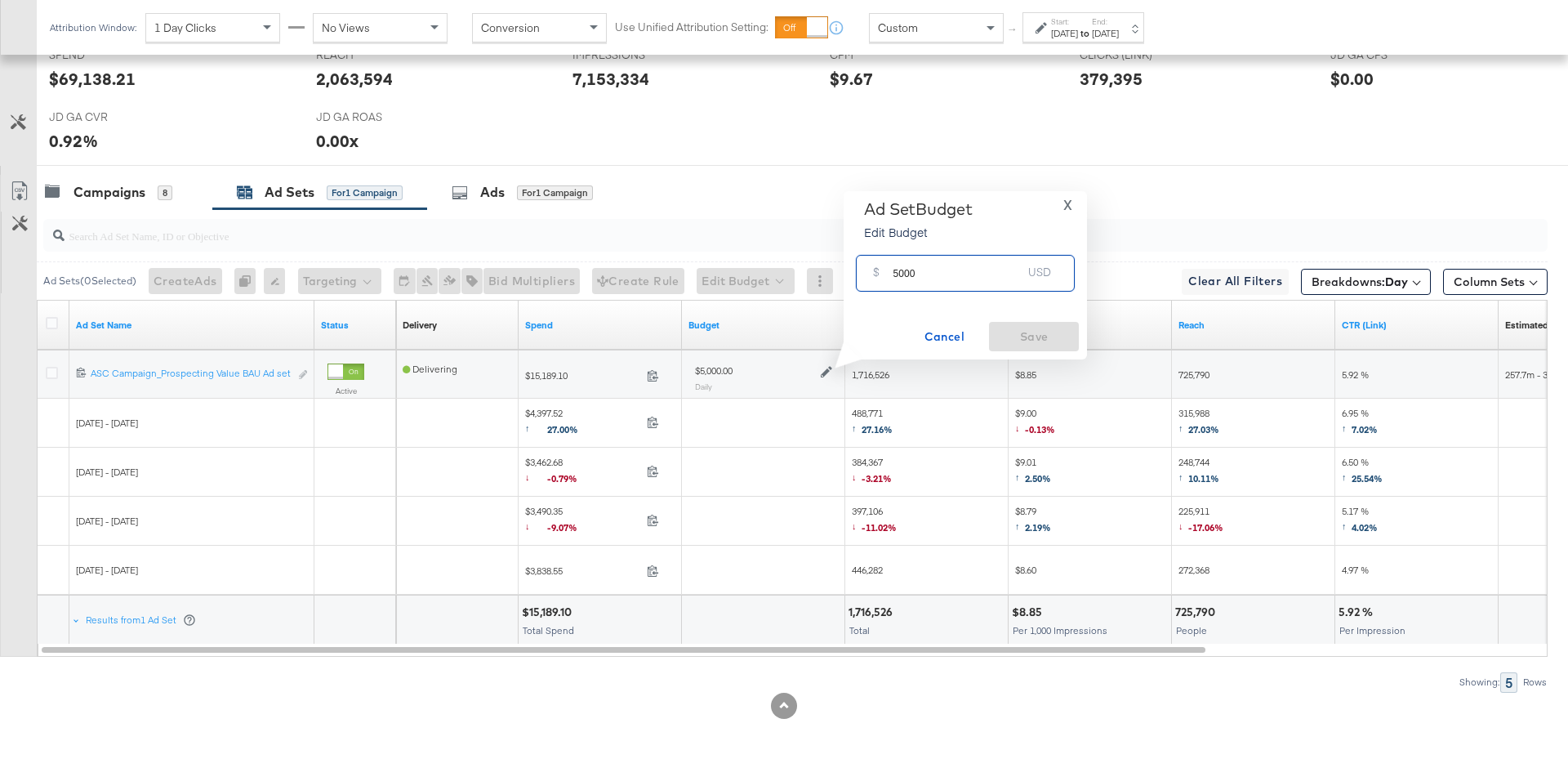
drag, startPoint x: 919, startPoint y: 278, endPoint x: 886, endPoint y: 278, distance: 33.0
click at [885, 278] on div "$ 5000 USD" at bounding box center [964, 273] width 219 height 36
type input "3000"
click at [1033, 335] on span "Save" at bounding box center [1034, 336] width 76 height 21
click at [123, 188] on div "Campaigns" at bounding box center [109, 192] width 72 height 19
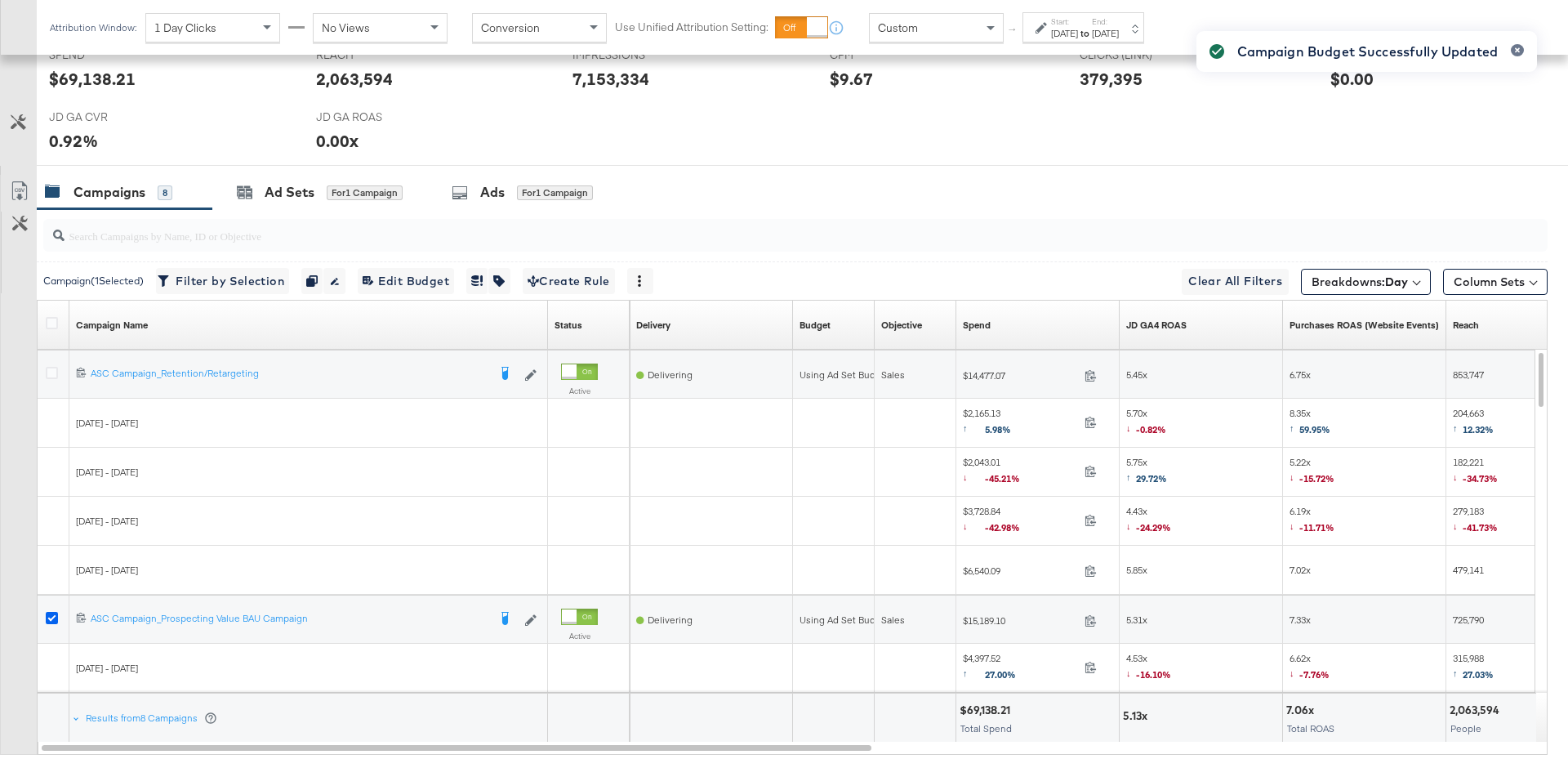
click at [51, 613] on icon at bounding box center [52, 618] width 12 height 12
click at [0, 0] on input "checkbox" at bounding box center [0, 0] width 0 height 0
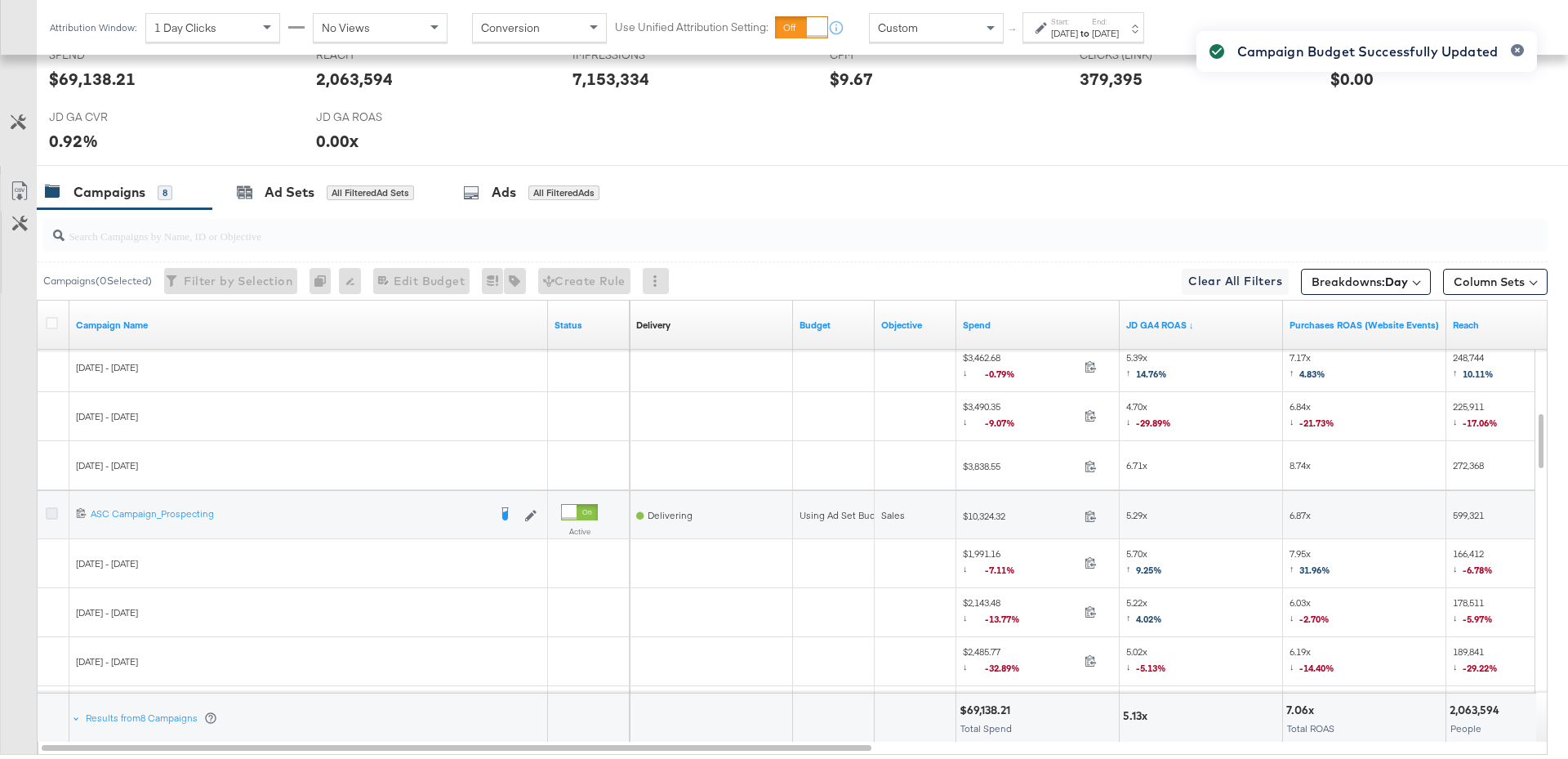
click at [46, 507] on icon at bounding box center [52, 513] width 12 height 12
click at [0, 0] on input "checkbox" at bounding box center [0, 0] width 0 height 0
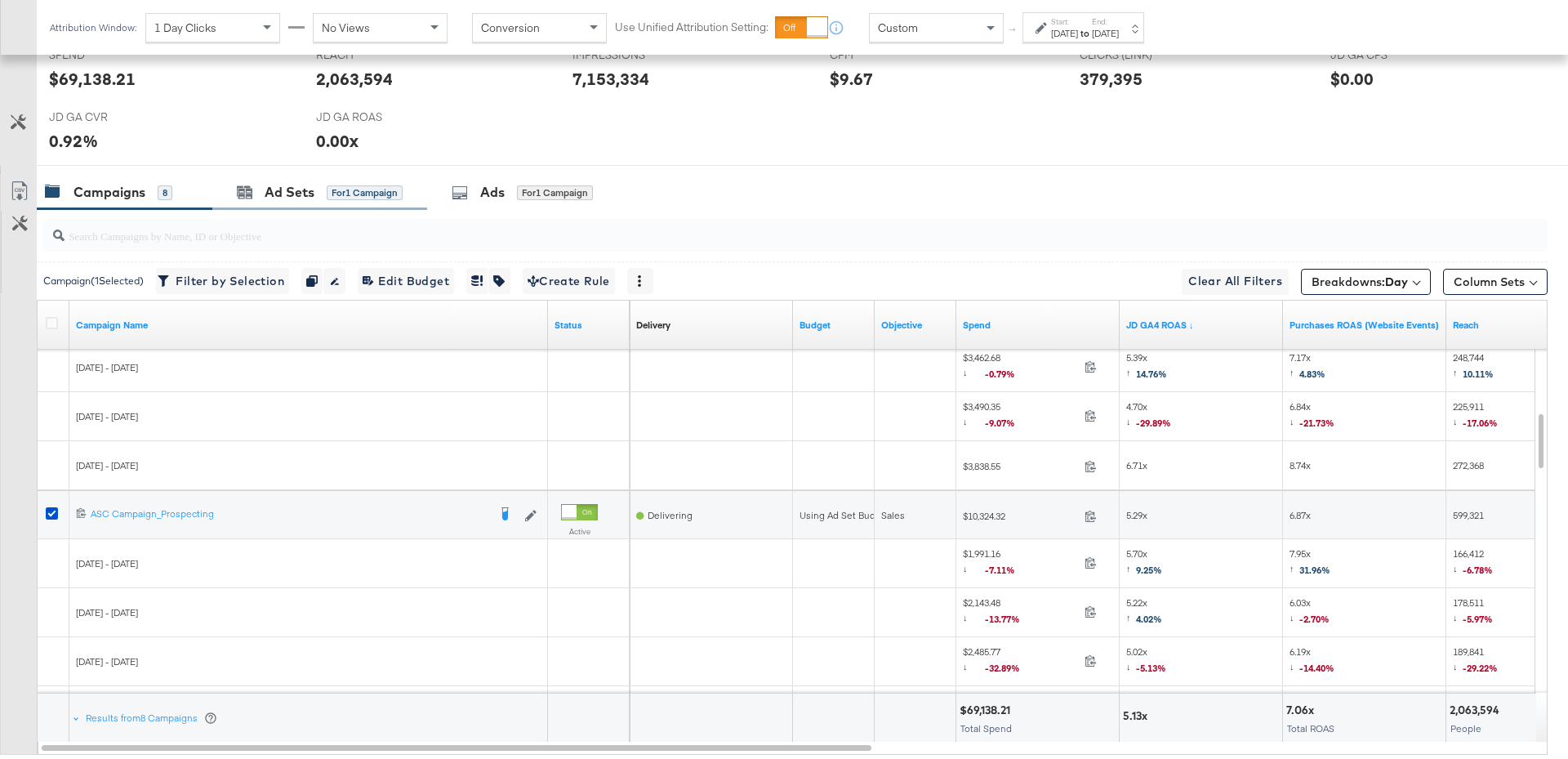
click at [282, 201] on div "Ad Sets for 1 Campaign" at bounding box center [319, 192] width 215 height 35
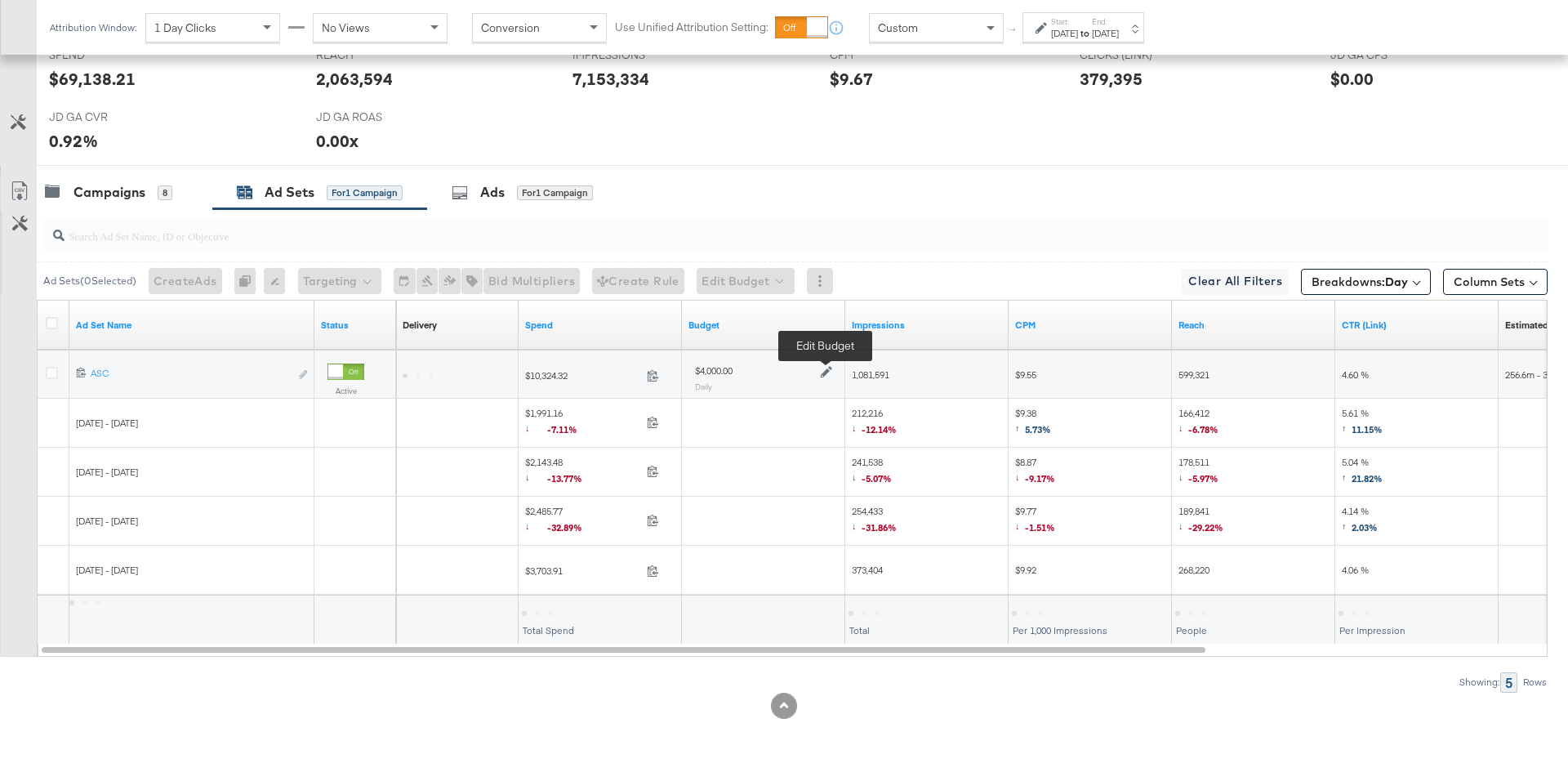
click at [826, 368] on icon at bounding box center [826, 373] width 12 height 12
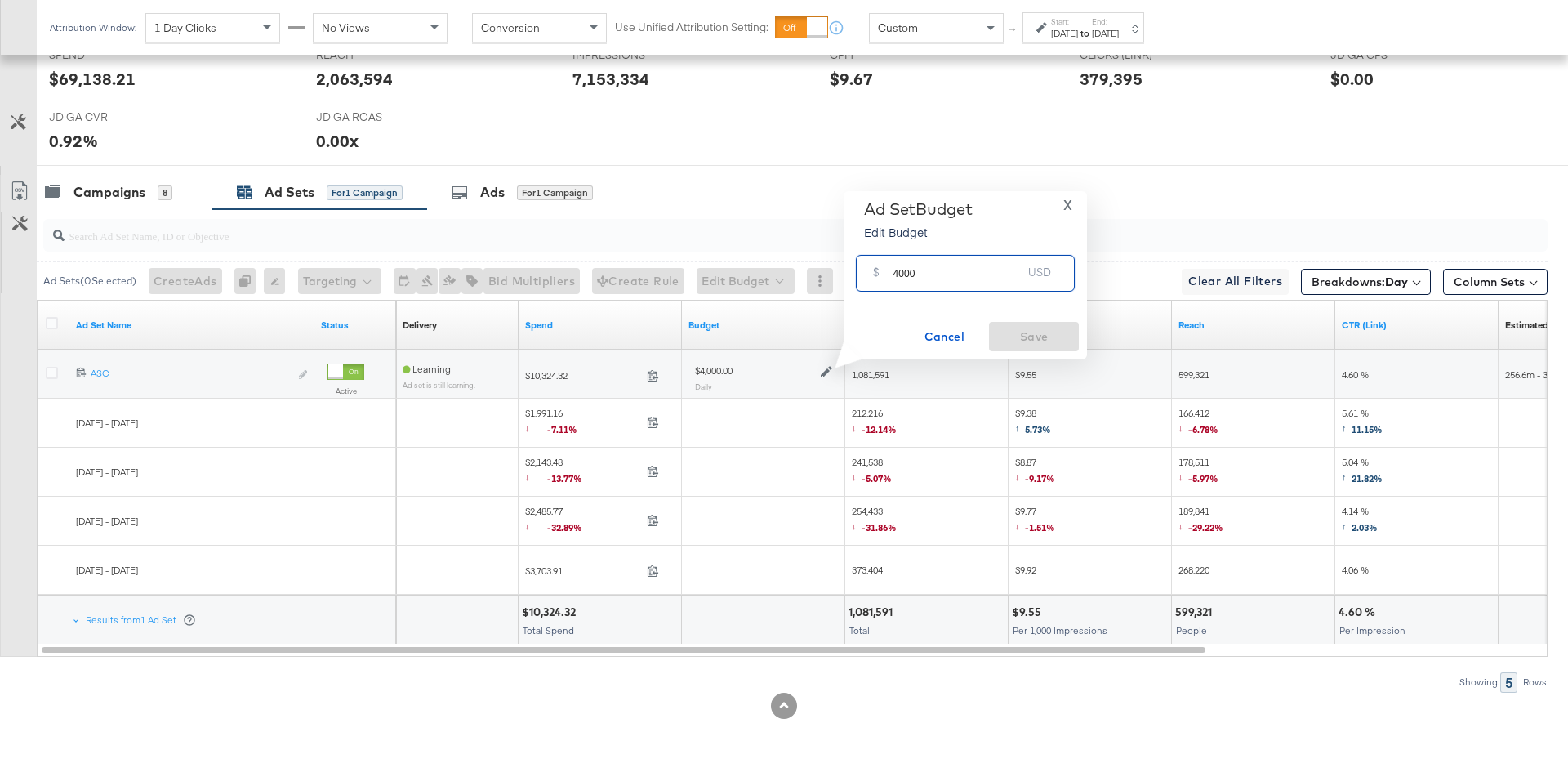
drag, startPoint x: 927, startPoint y: 273, endPoint x: 880, endPoint y: 273, distance: 47.0
click at [880, 273] on div "$ 4000 USD" at bounding box center [964, 273] width 219 height 36
type input "2500"
click at [1025, 337] on span "Save" at bounding box center [1034, 336] width 76 height 21
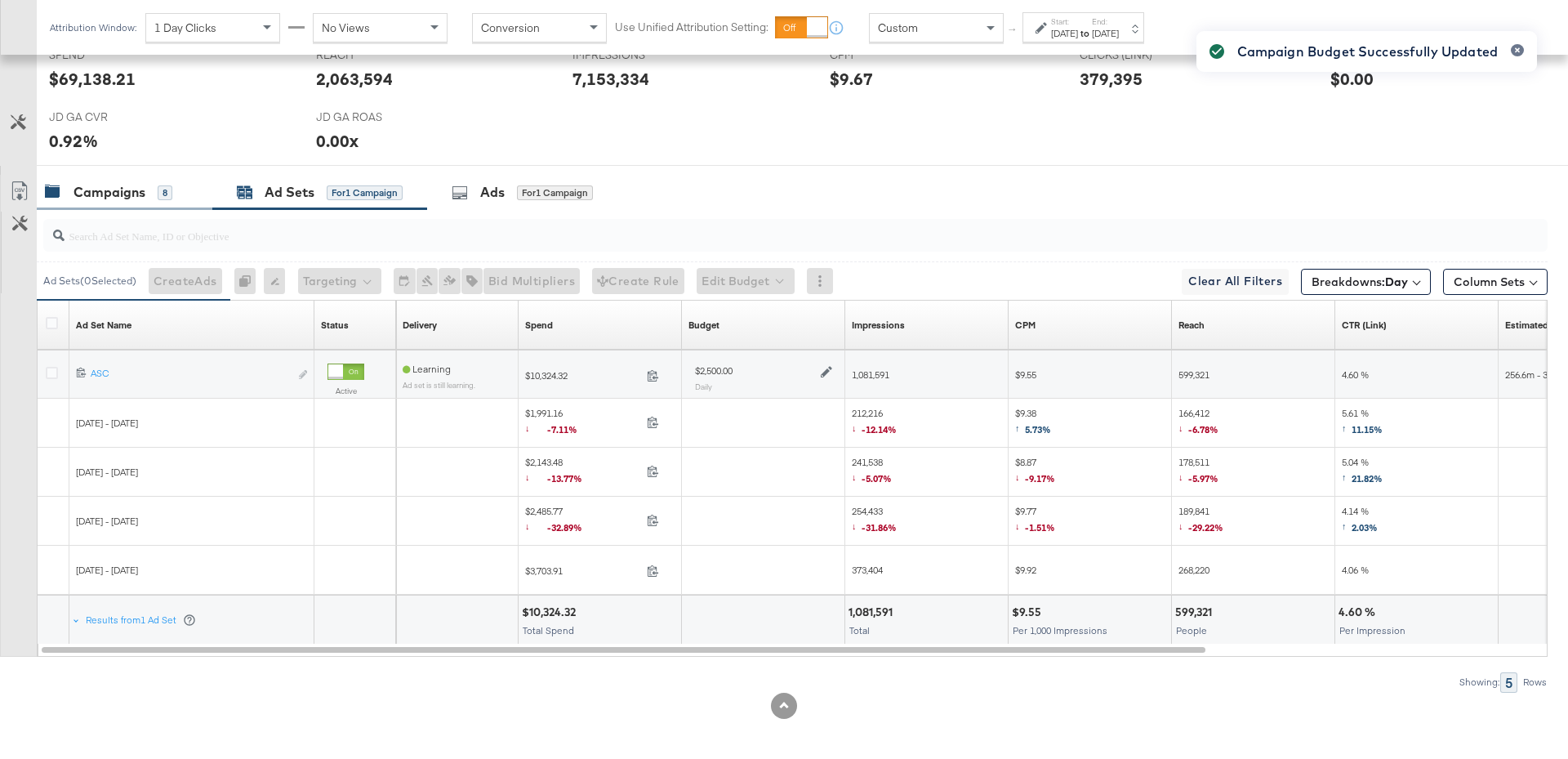
click at [134, 193] on div "Campaigns" at bounding box center [109, 192] width 72 height 19
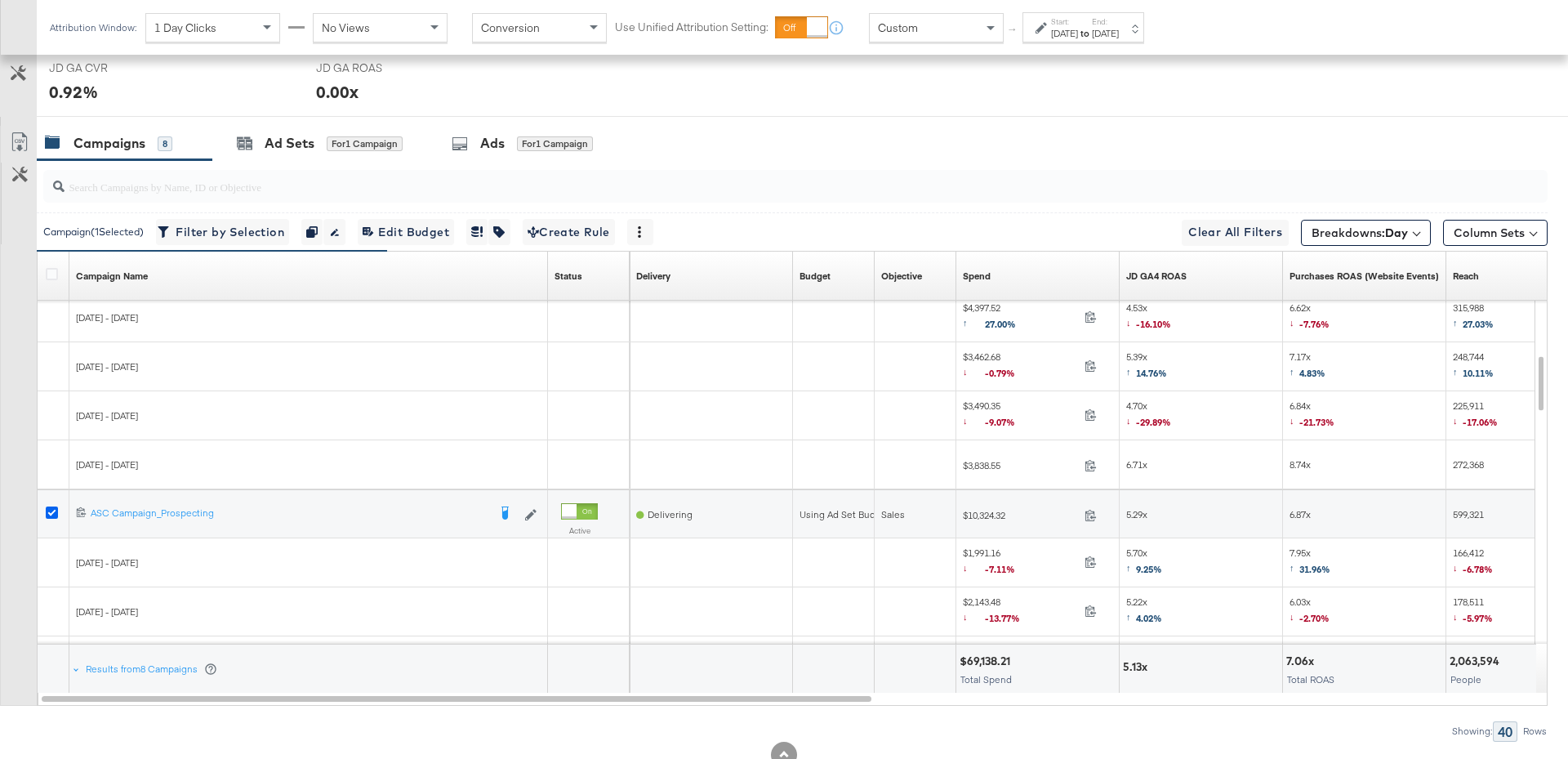
click at [49, 508] on icon at bounding box center [52, 513] width 12 height 12
click at [0, 0] on input "checkbox" at bounding box center [0, 0] width 0 height 0
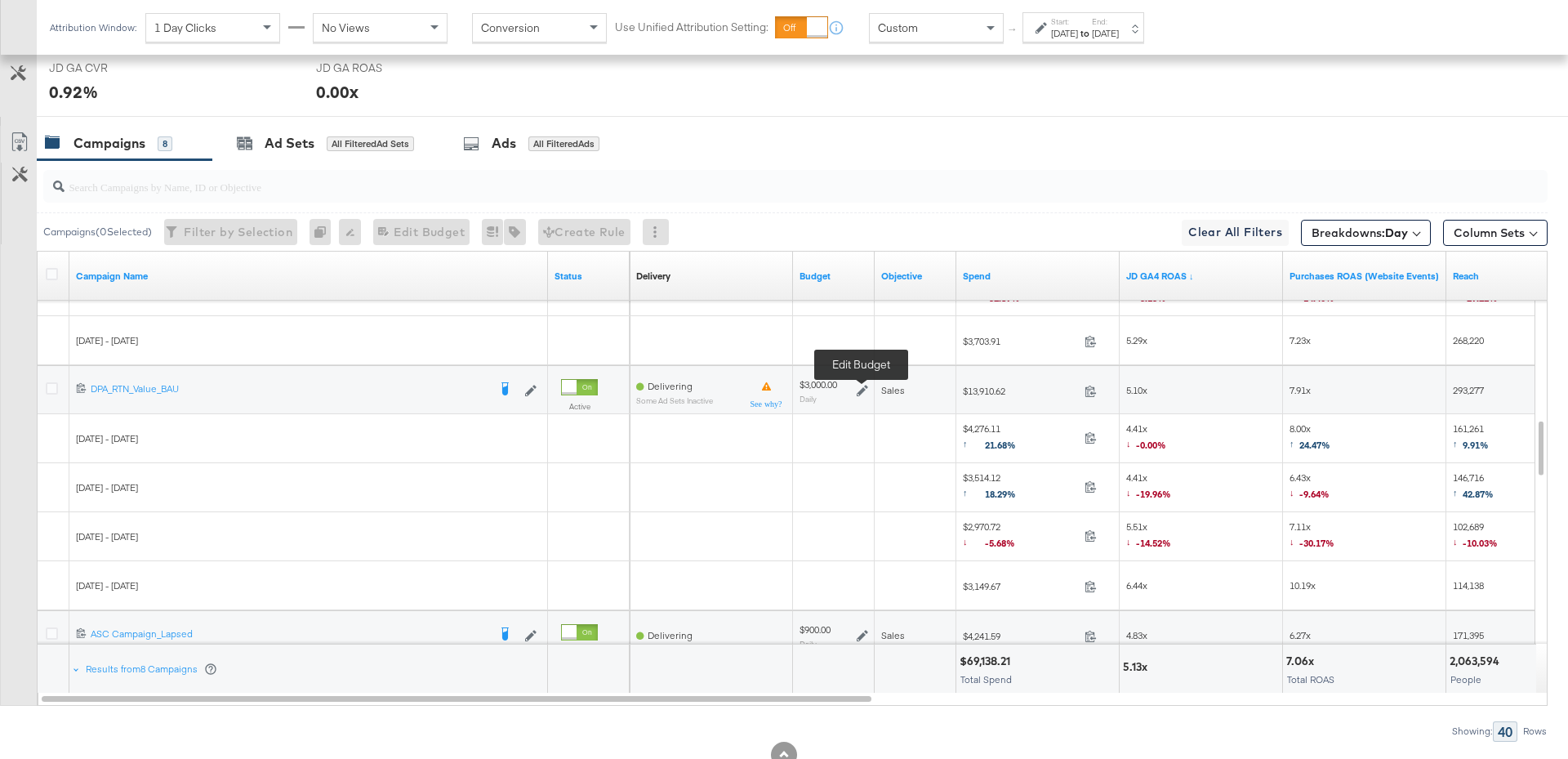
click at [863, 384] on icon at bounding box center [862, 390] width 12 height 12
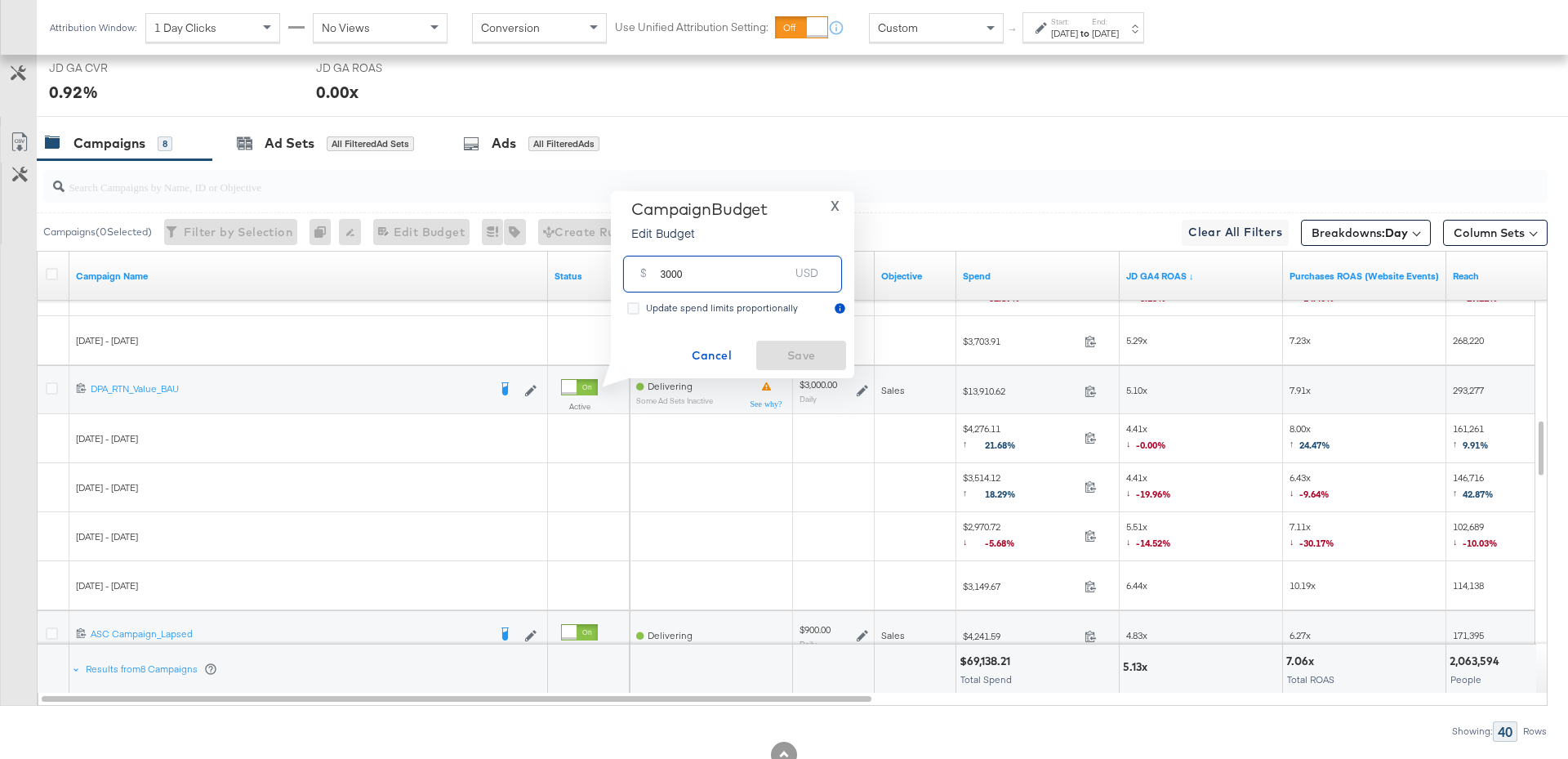
drag, startPoint x: 688, startPoint y: 275, endPoint x: 644, endPoint y: 274, distance: 44.0
click at [644, 274] on div "$ 3000 USD" at bounding box center [732, 274] width 219 height 36
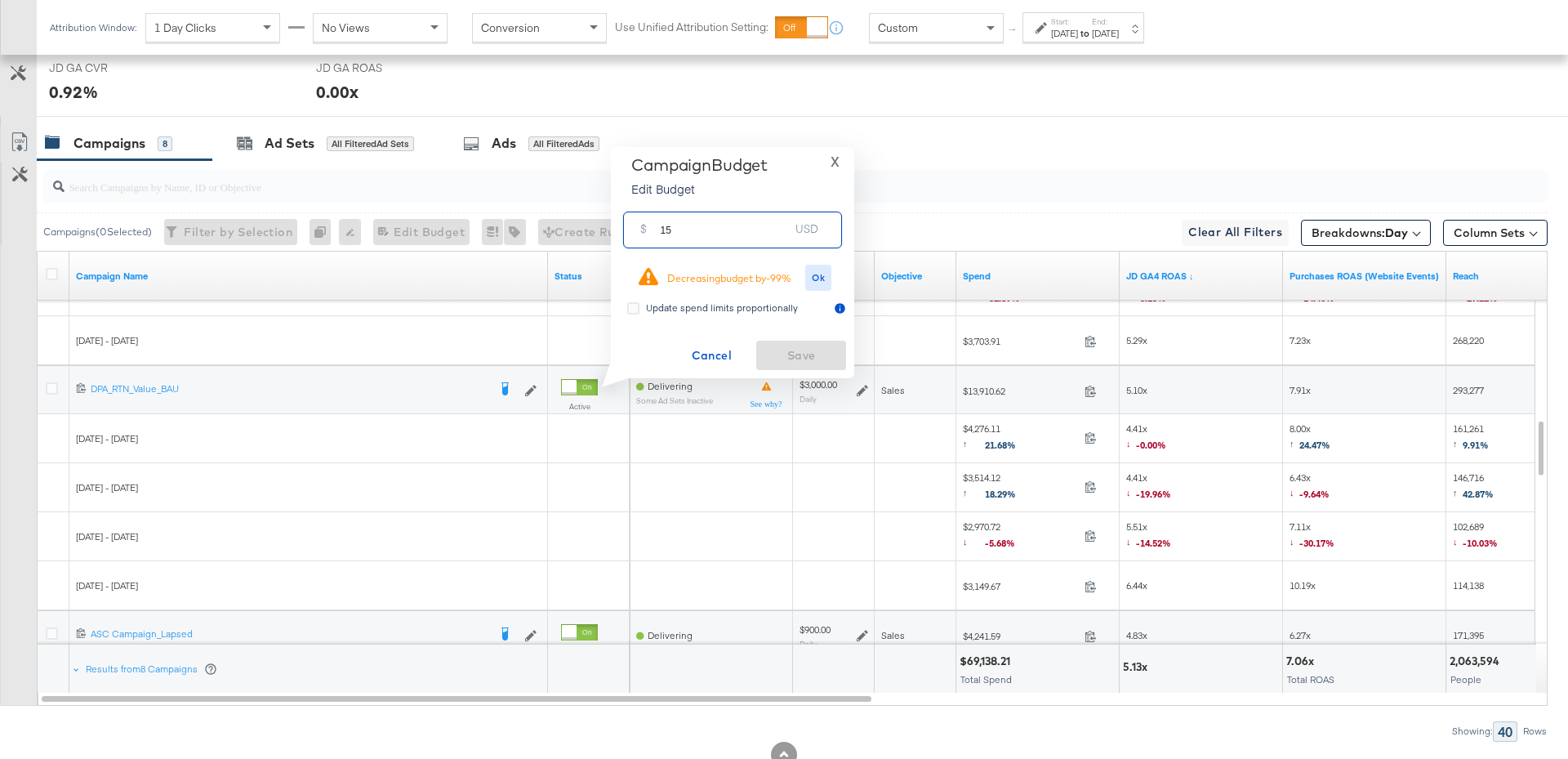
type input "1"
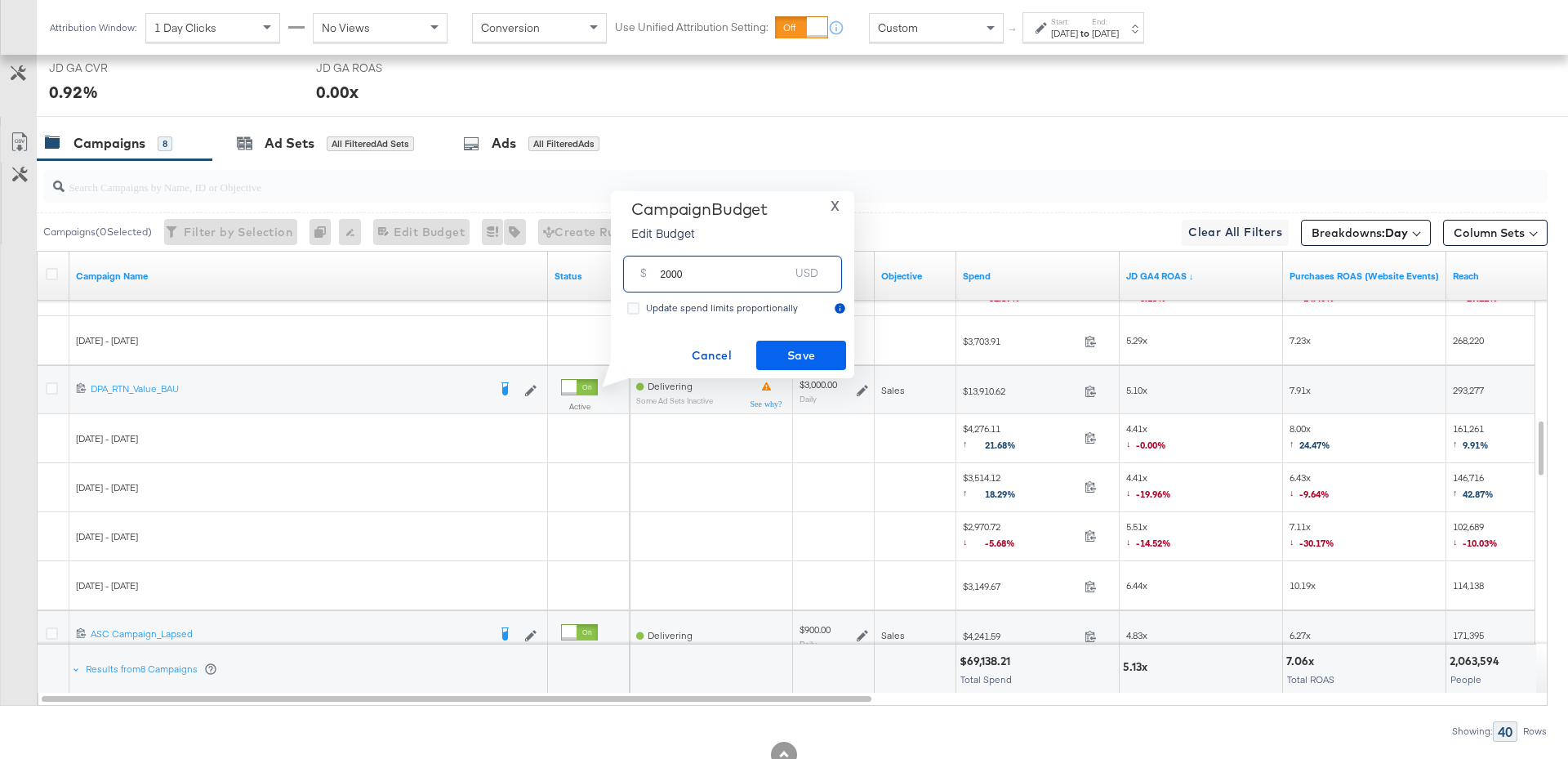
type input "2000"
click at [821, 368] on button "Save" at bounding box center [802, 355] width 90 height 29
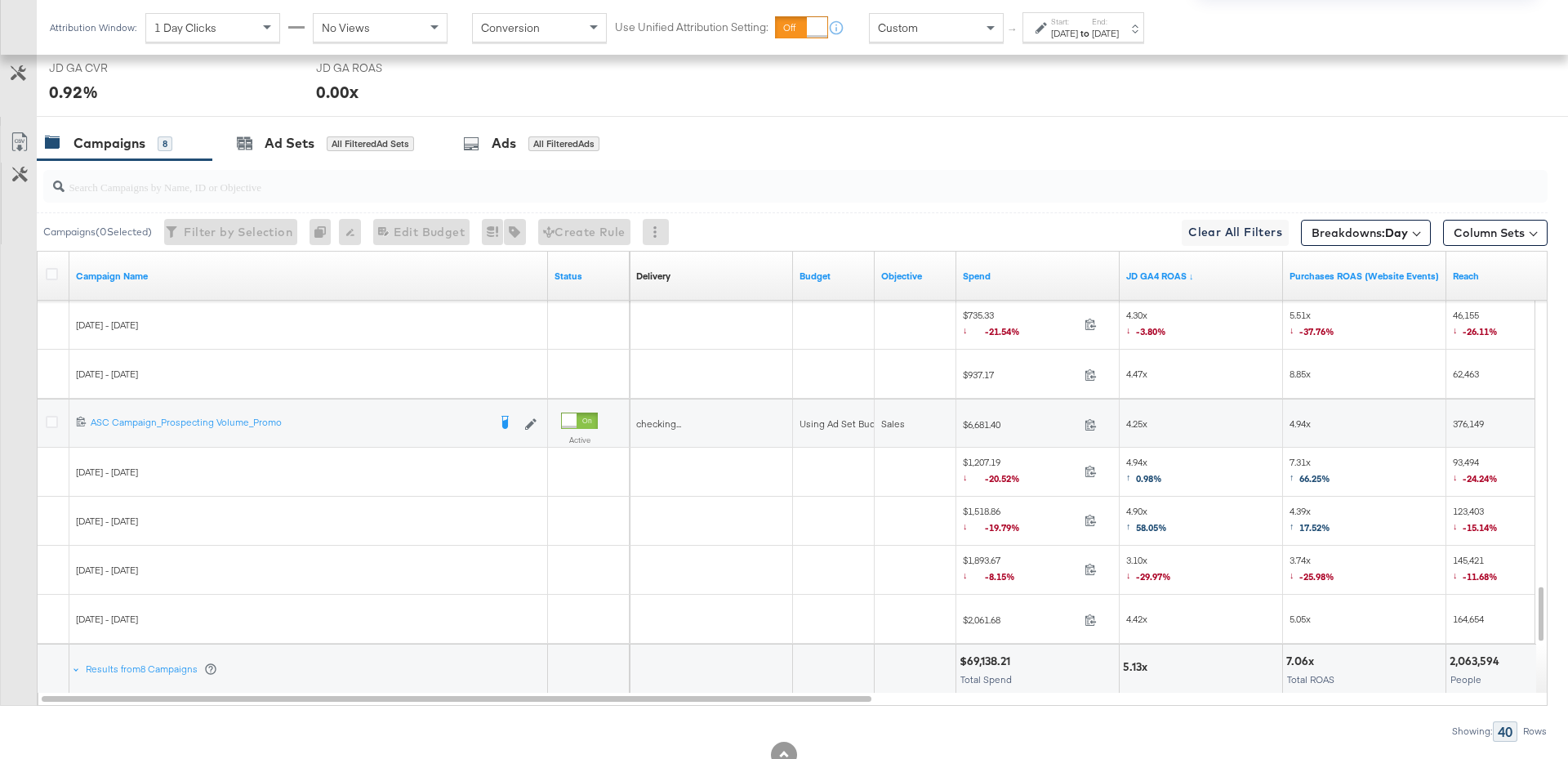
scroll to position [829, 0]
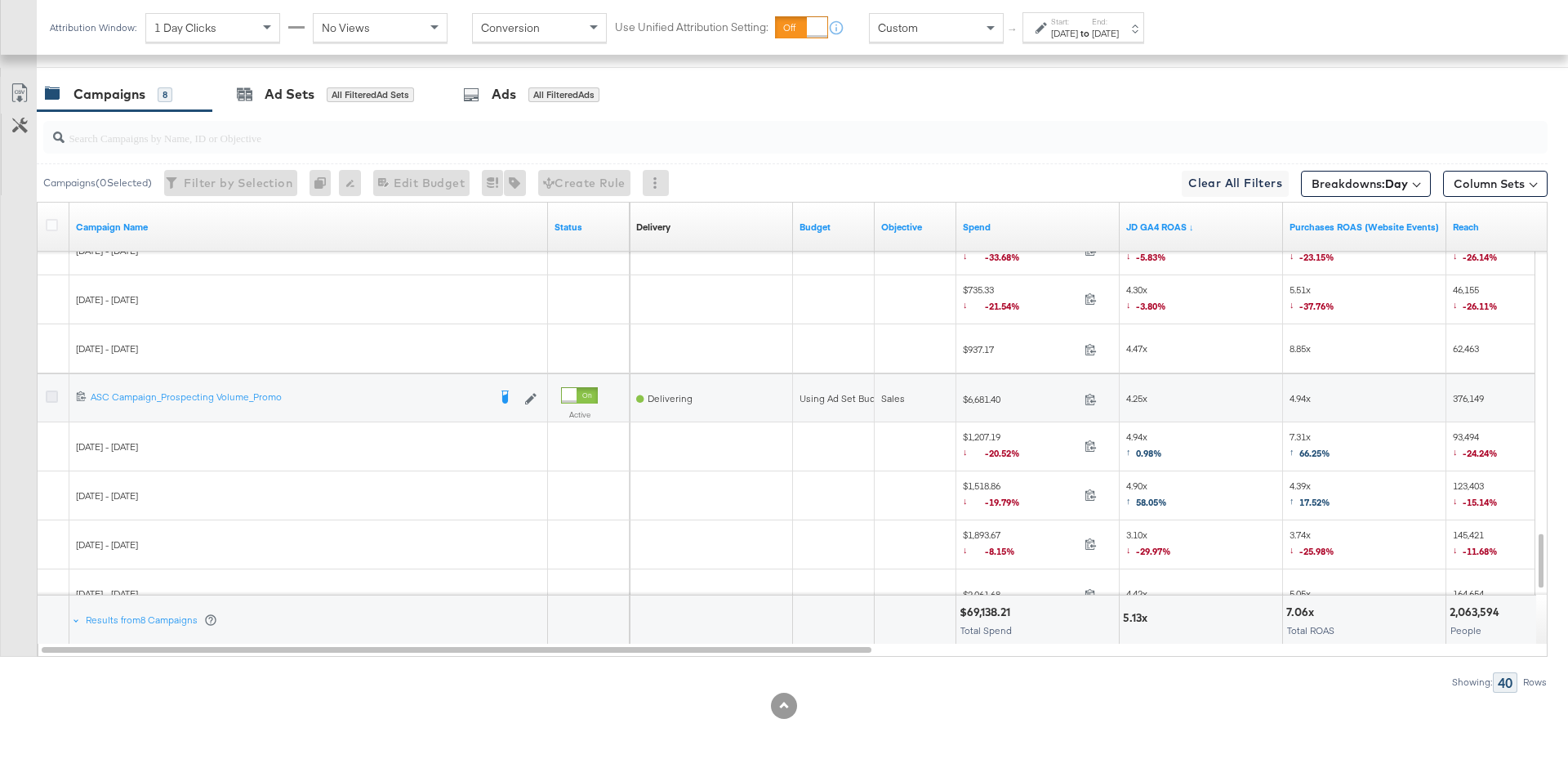
click at [55, 390] on icon at bounding box center [52, 396] width 12 height 12
click at [0, 0] on input "checkbox" at bounding box center [0, 0] width 0 height 0
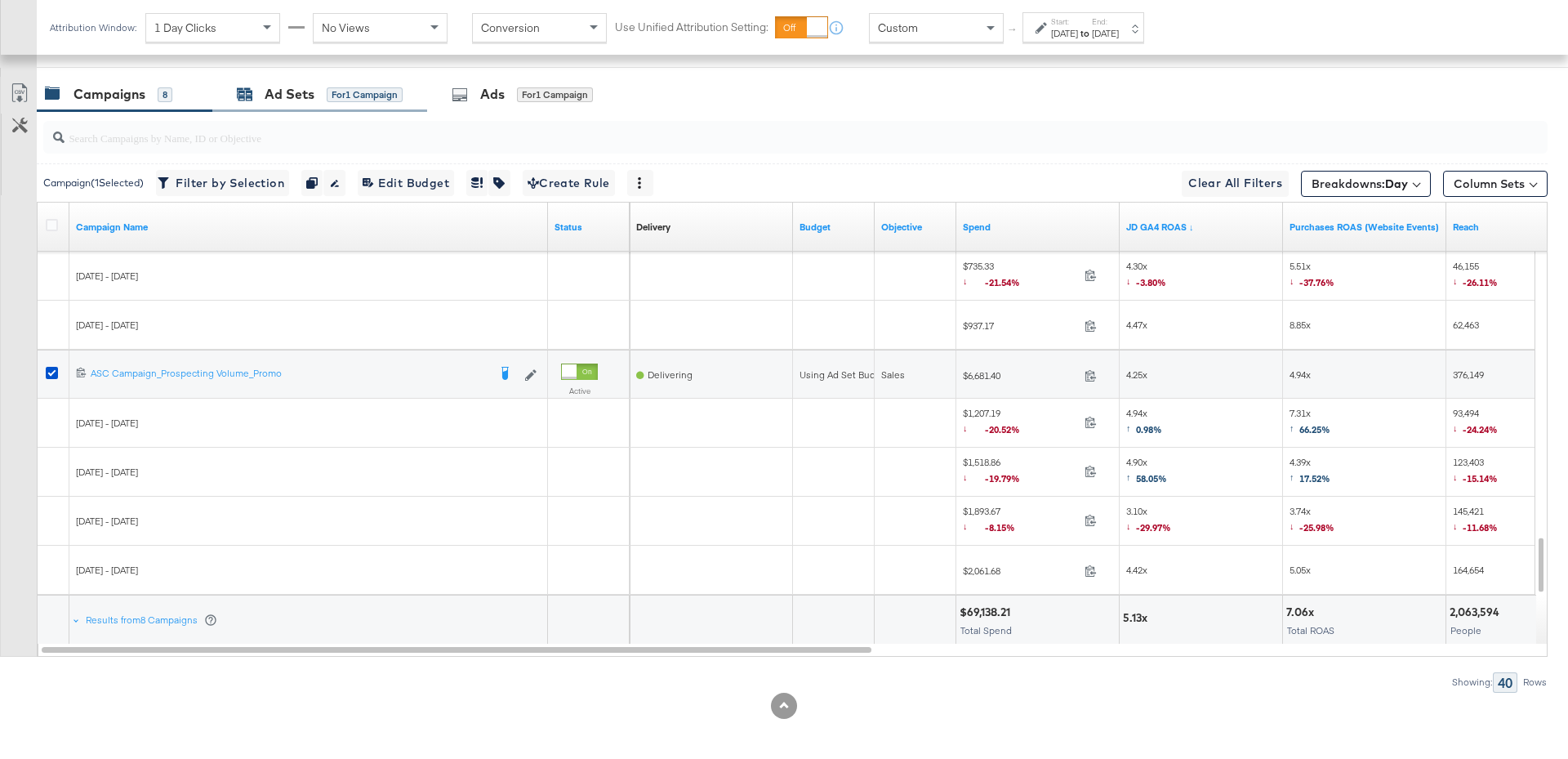
click at [306, 85] on div "Ad Sets" at bounding box center [289, 94] width 50 height 19
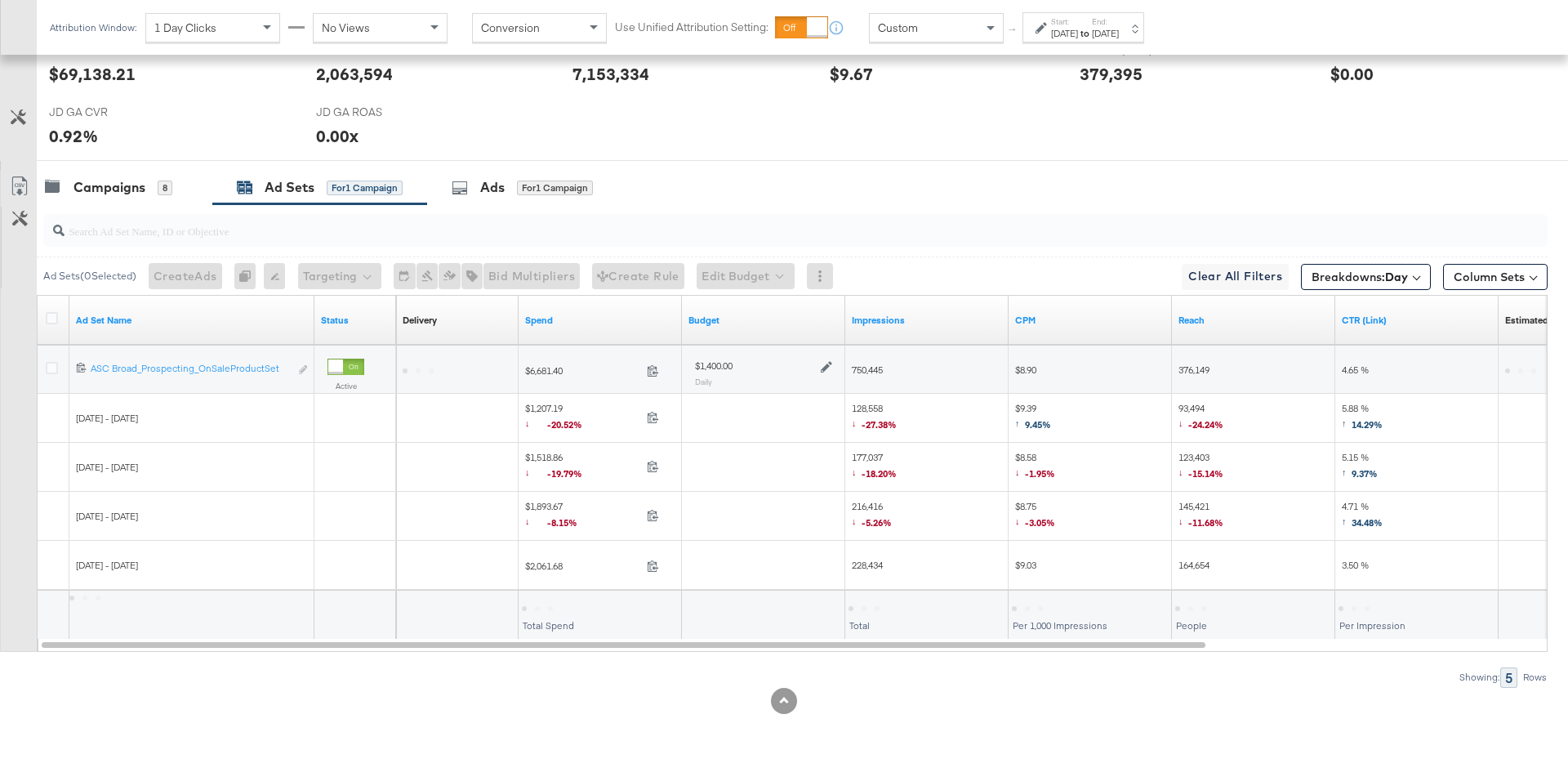
scroll to position [731, 0]
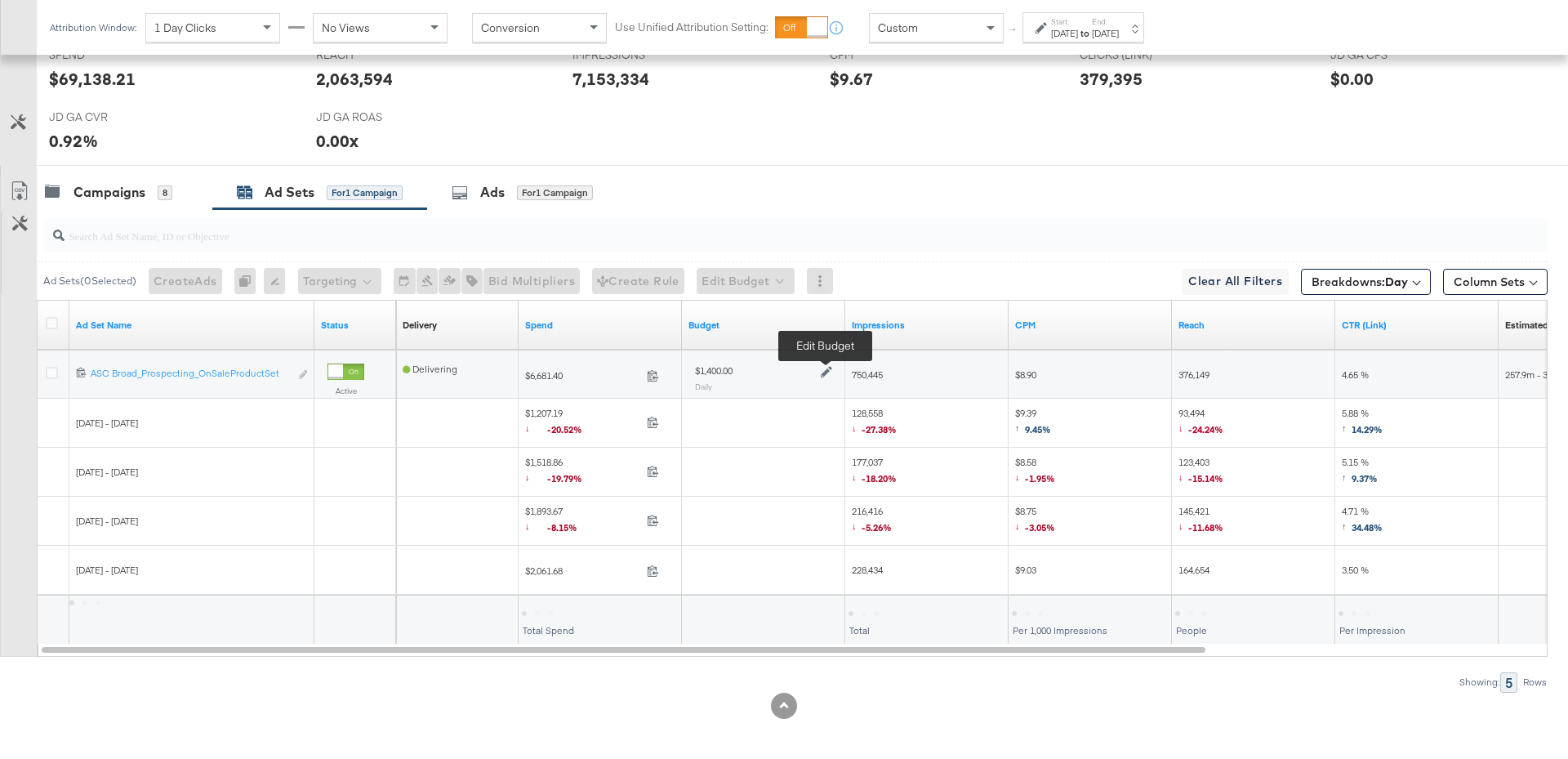
click at [827, 366] on icon at bounding box center [826, 372] width 12 height 12
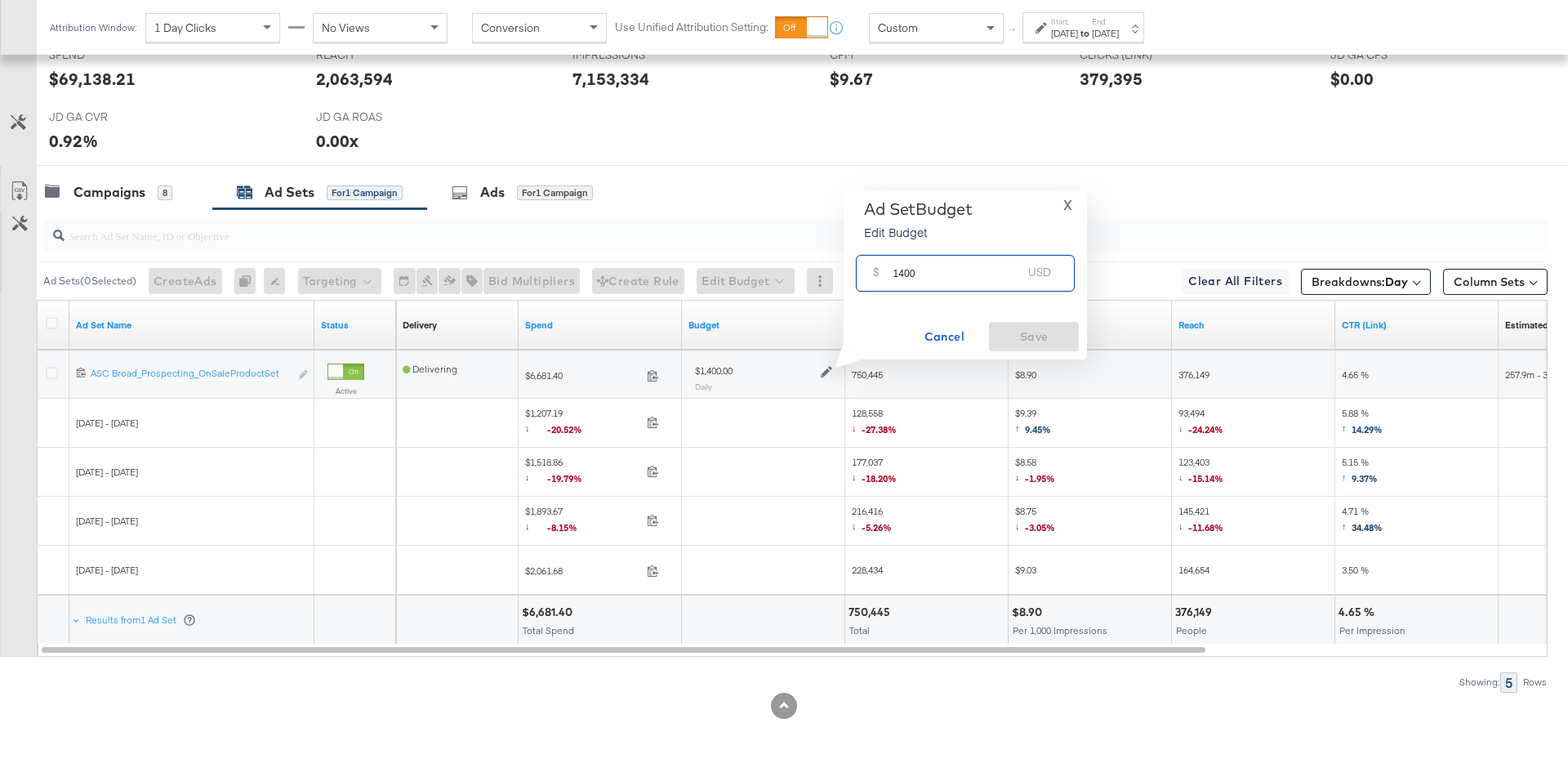
drag, startPoint x: 924, startPoint y: 276, endPoint x: 889, endPoint y: 276, distance: 35.0
click at [889, 276] on div "$ 1400 USD" at bounding box center [964, 273] width 219 height 36
type input "1000"
click at [1024, 331] on span "Save" at bounding box center [1034, 336] width 76 height 21
click at [93, 203] on div "Campaigns 8" at bounding box center [123, 192] width 175 height 35
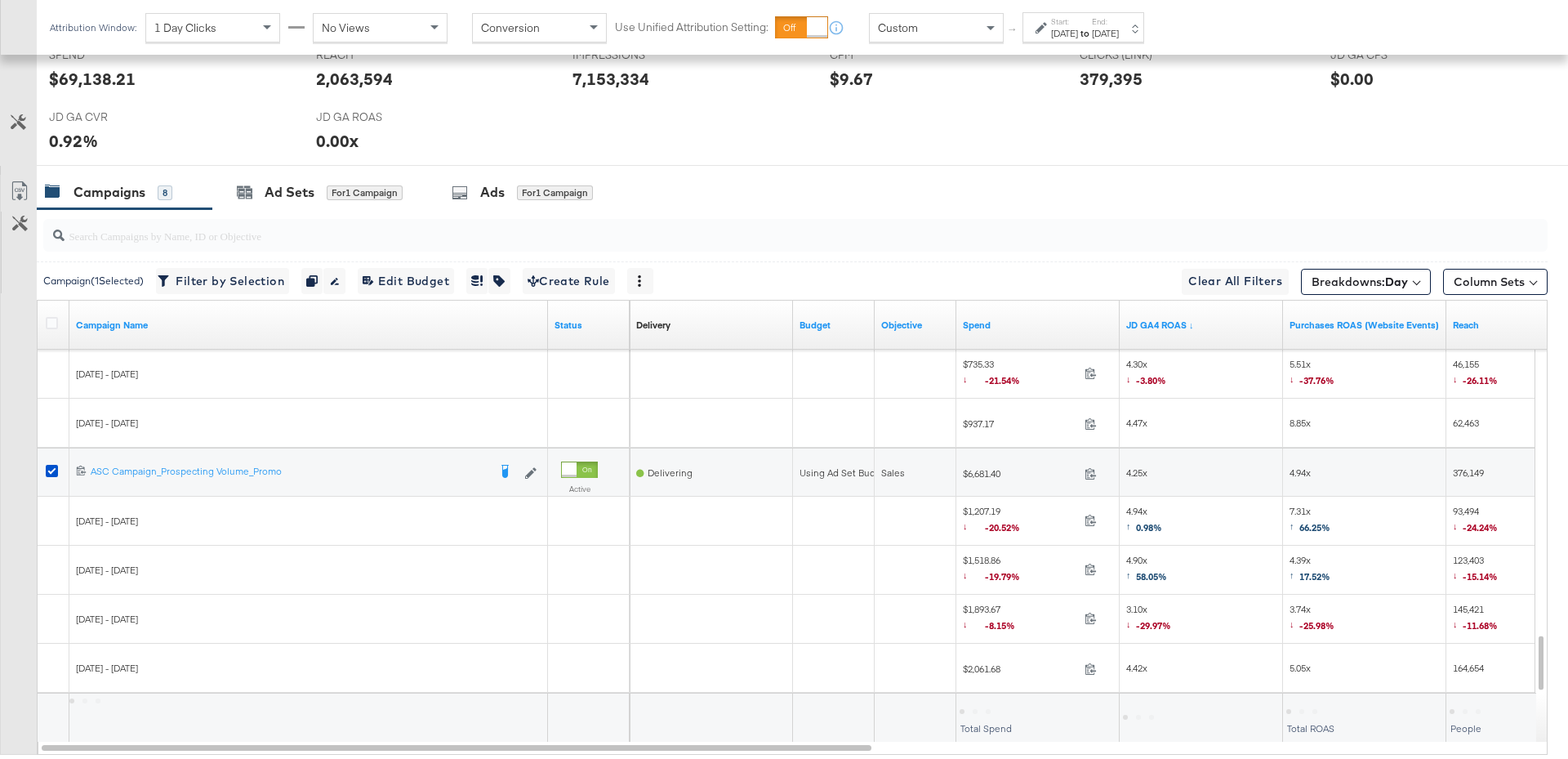
scroll to position [829, 0]
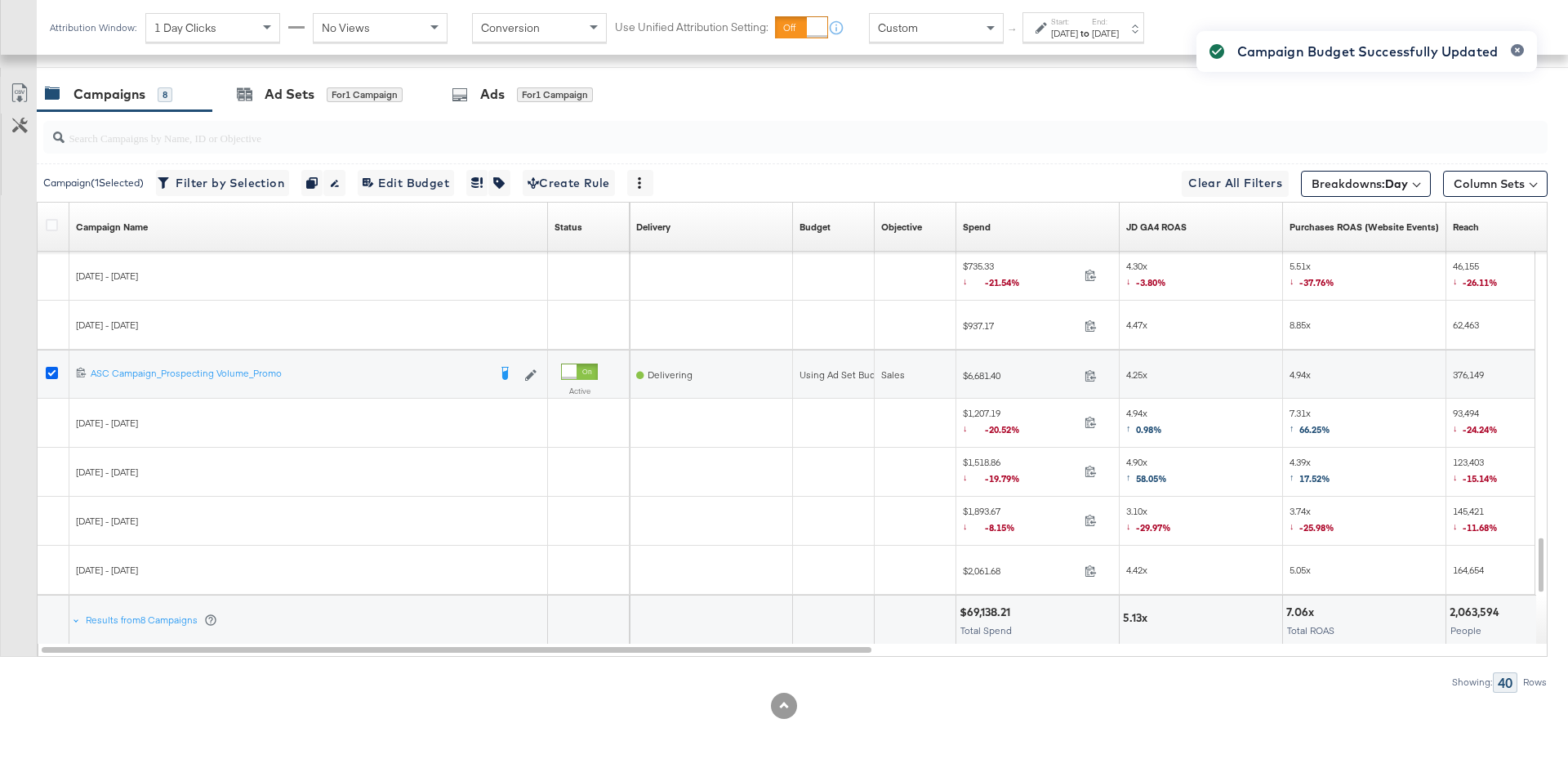
click at [47, 369] on icon at bounding box center [52, 373] width 12 height 12
click at [0, 0] on input "checkbox" at bounding box center [0, 0] width 0 height 0
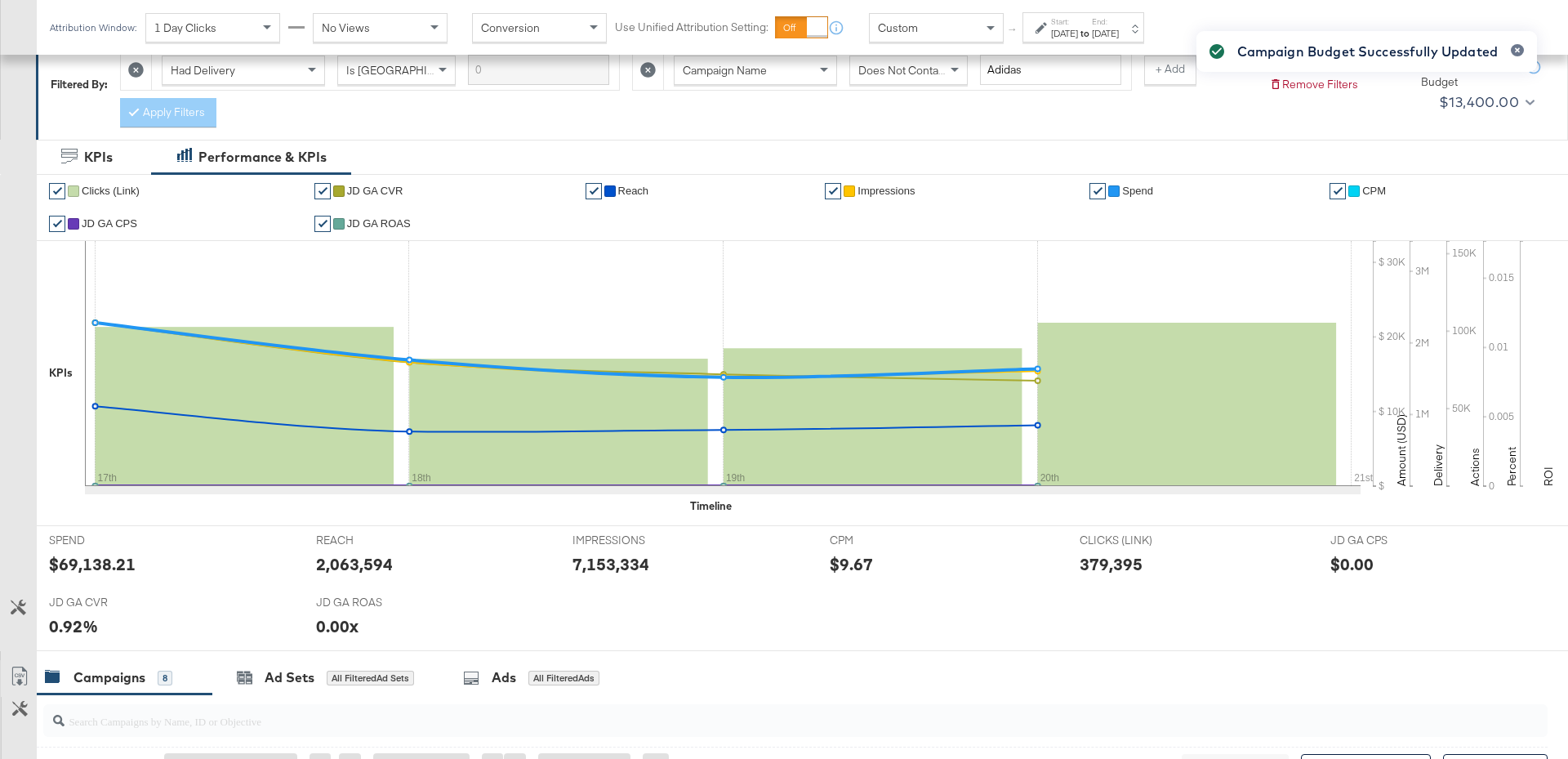
scroll to position [554, 0]
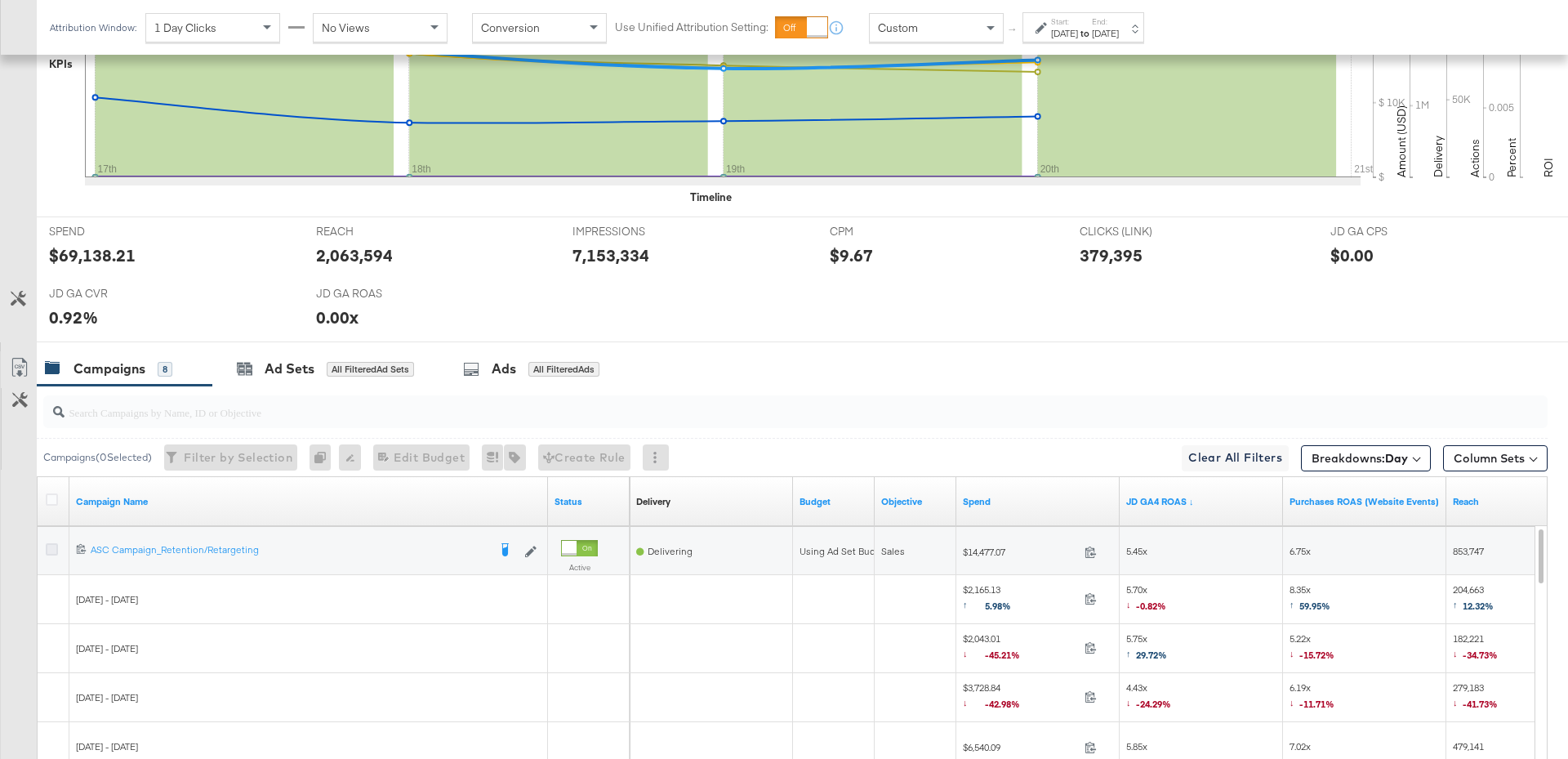
click at [50, 545] on icon at bounding box center [52, 549] width 12 height 12
click at [0, 0] on input "checkbox" at bounding box center [0, 0] width 0 height 0
click at [321, 368] on div "Ad Sets for 1 Campaign" at bounding box center [319, 369] width 166 height 19
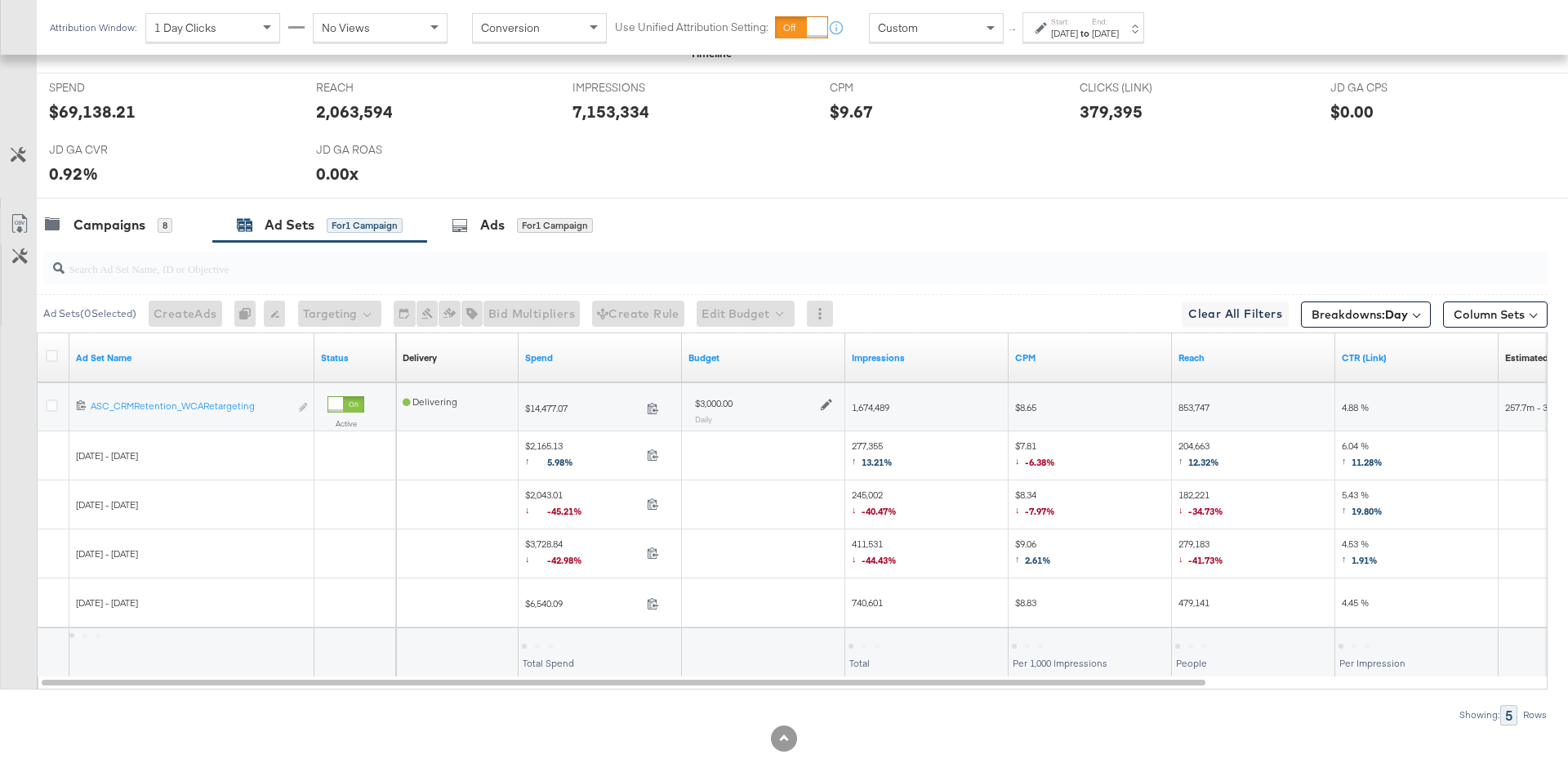
scroll to position [731, 0]
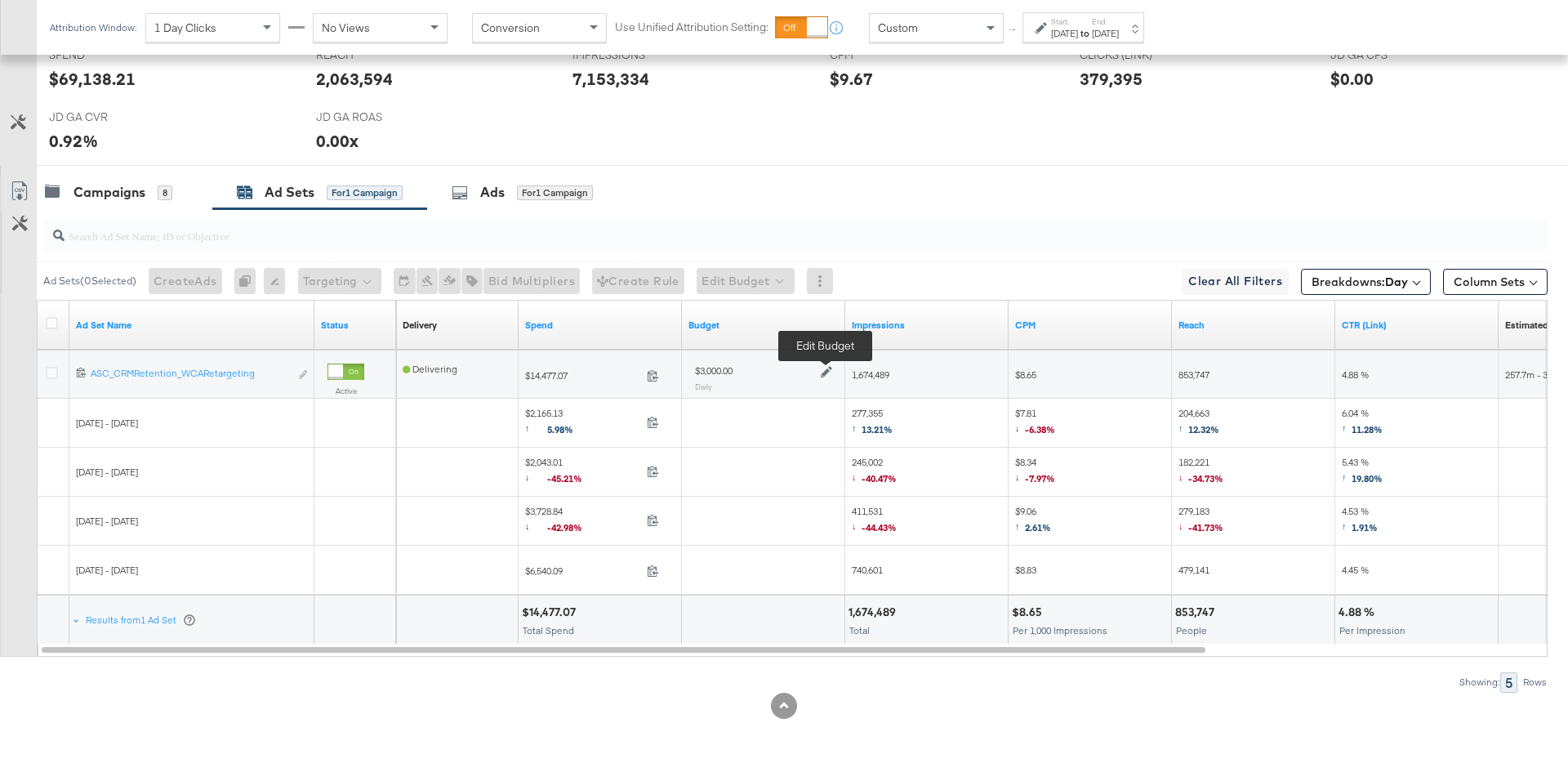
click at [825, 370] on icon at bounding box center [826, 372] width 12 height 12
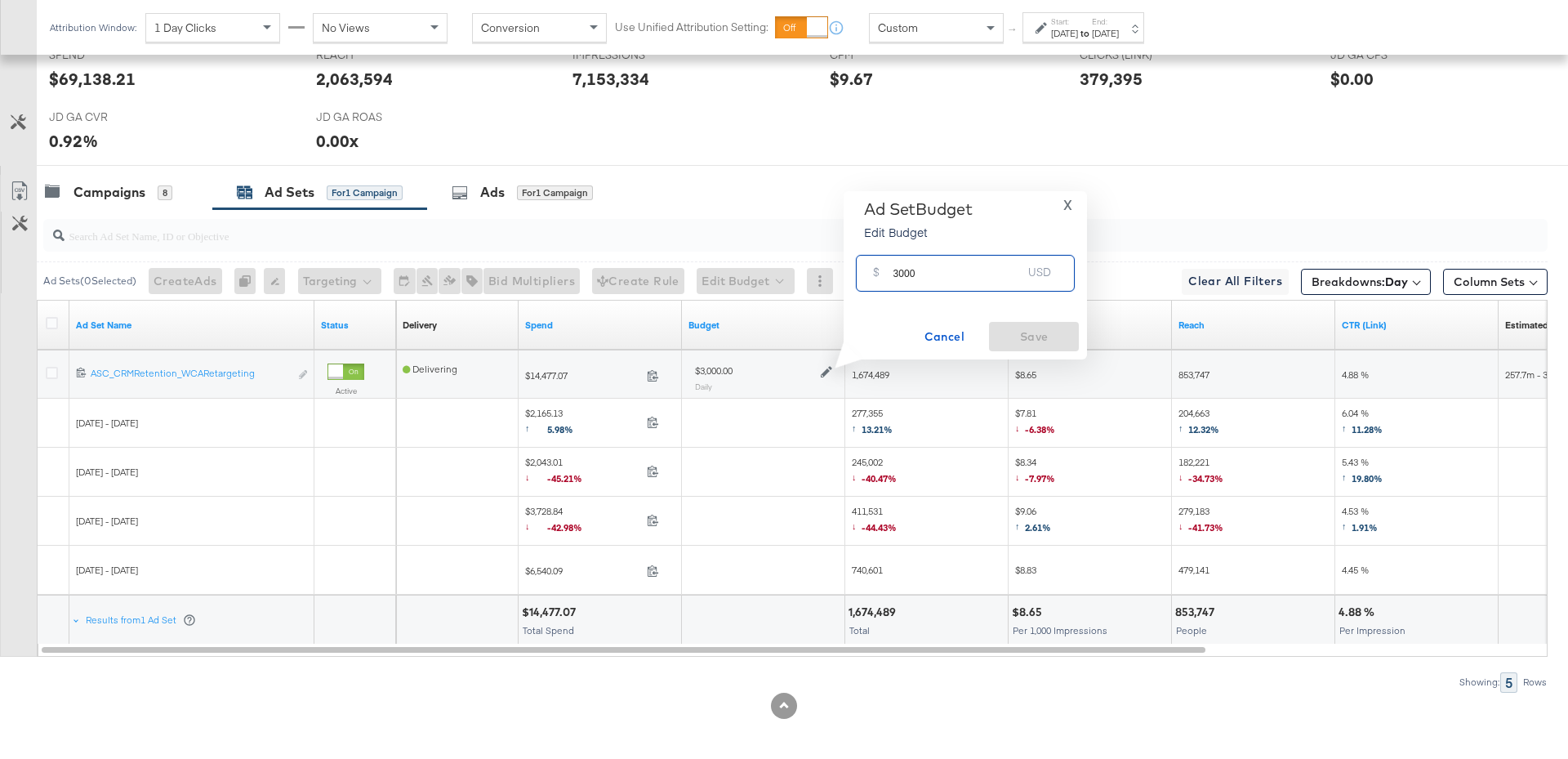
drag, startPoint x: 918, startPoint y: 277, endPoint x: 867, endPoint y: 276, distance: 51.0
click at [867, 276] on div "$ 3000 USD" at bounding box center [964, 273] width 219 height 36
type input "4000"
click at [1052, 328] on span "Save" at bounding box center [1034, 336] width 76 height 21
click at [155, 188] on div "Campaigns 8" at bounding box center [109, 192] width 127 height 19
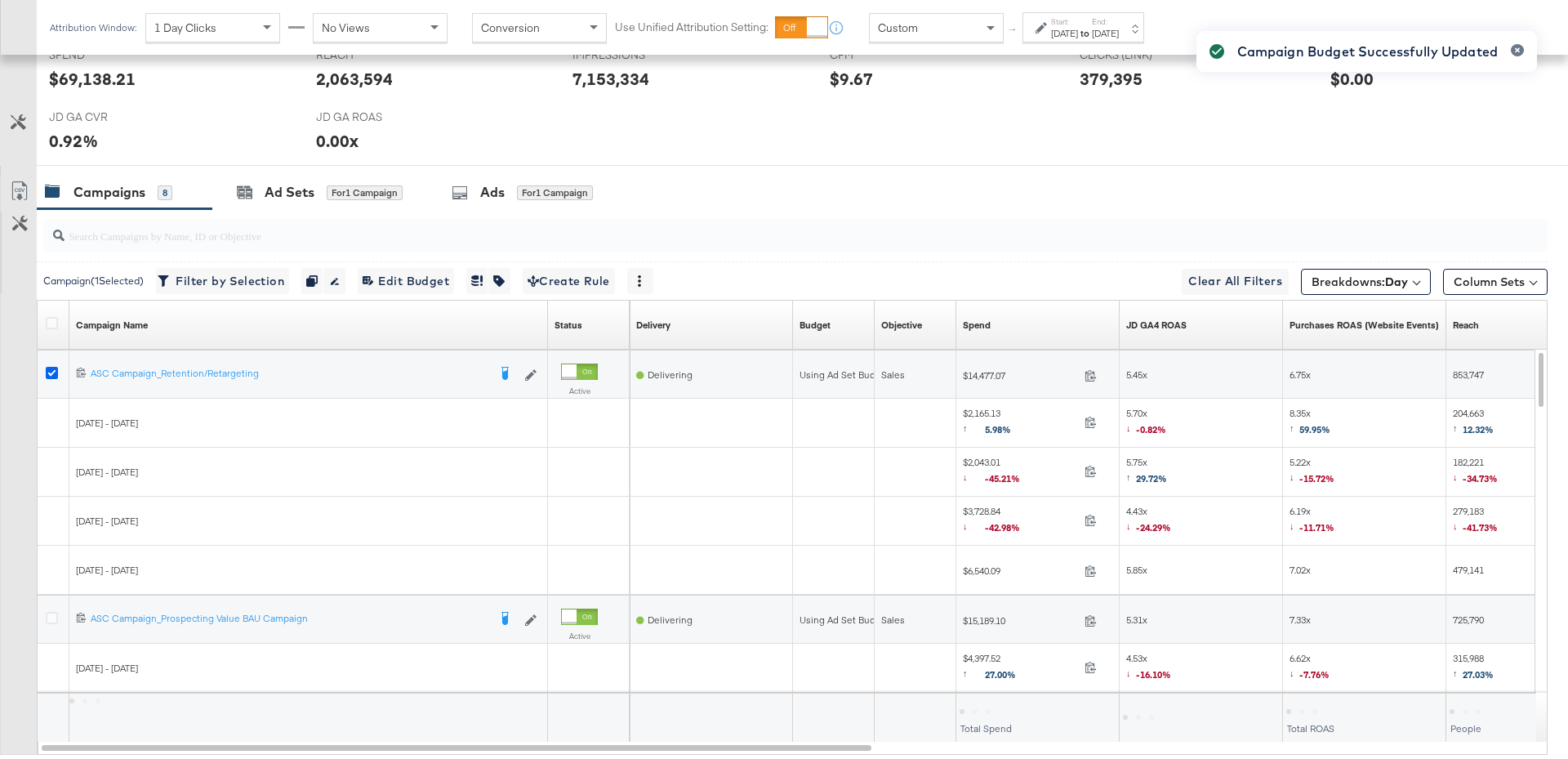
click at [53, 367] on icon at bounding box center [52, 373] width 12 height 12
click at [0, 0] on input "checkbox" at bounding box center [0, 0] width 0 height 0
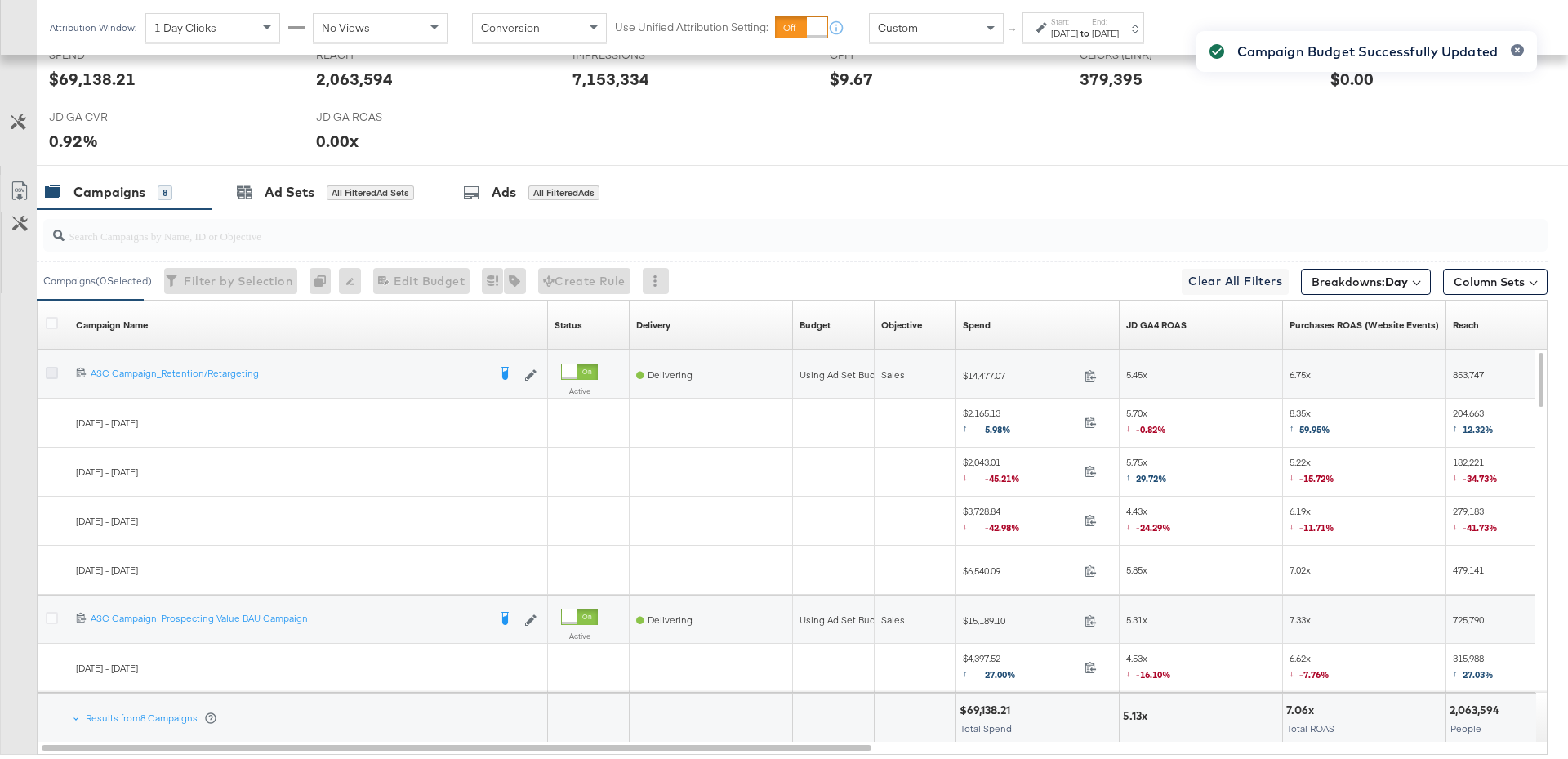
click at [53, 367] on icon at bounding box center [52, 373] width 12 height 12
click at [0, 0] on input "checkbox" at bounding box center [0, 0] width 0 height 0
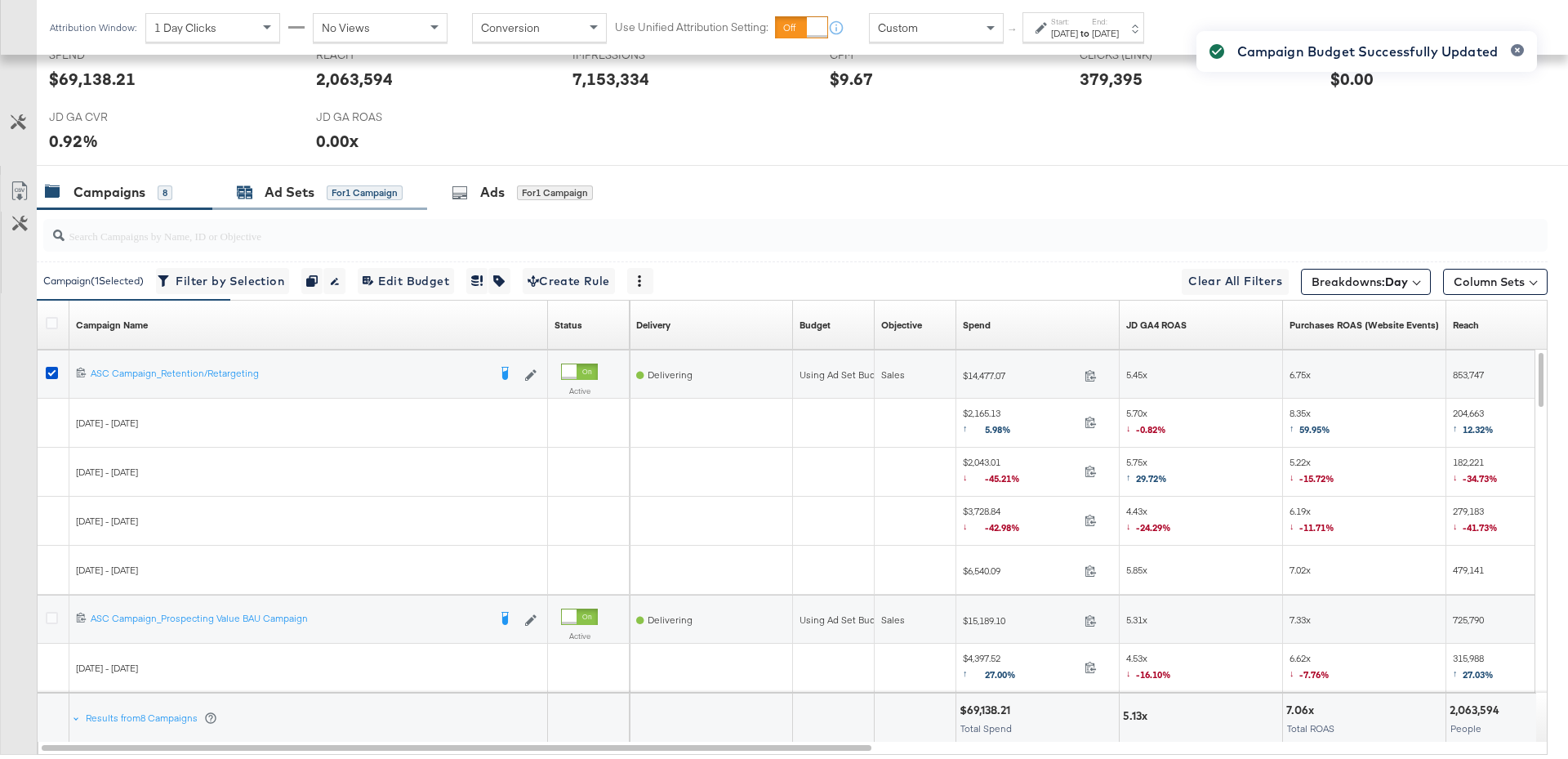
click at [283, 190] on div "Ad Sets" at bounding box center [289, 192] width 50 height 19
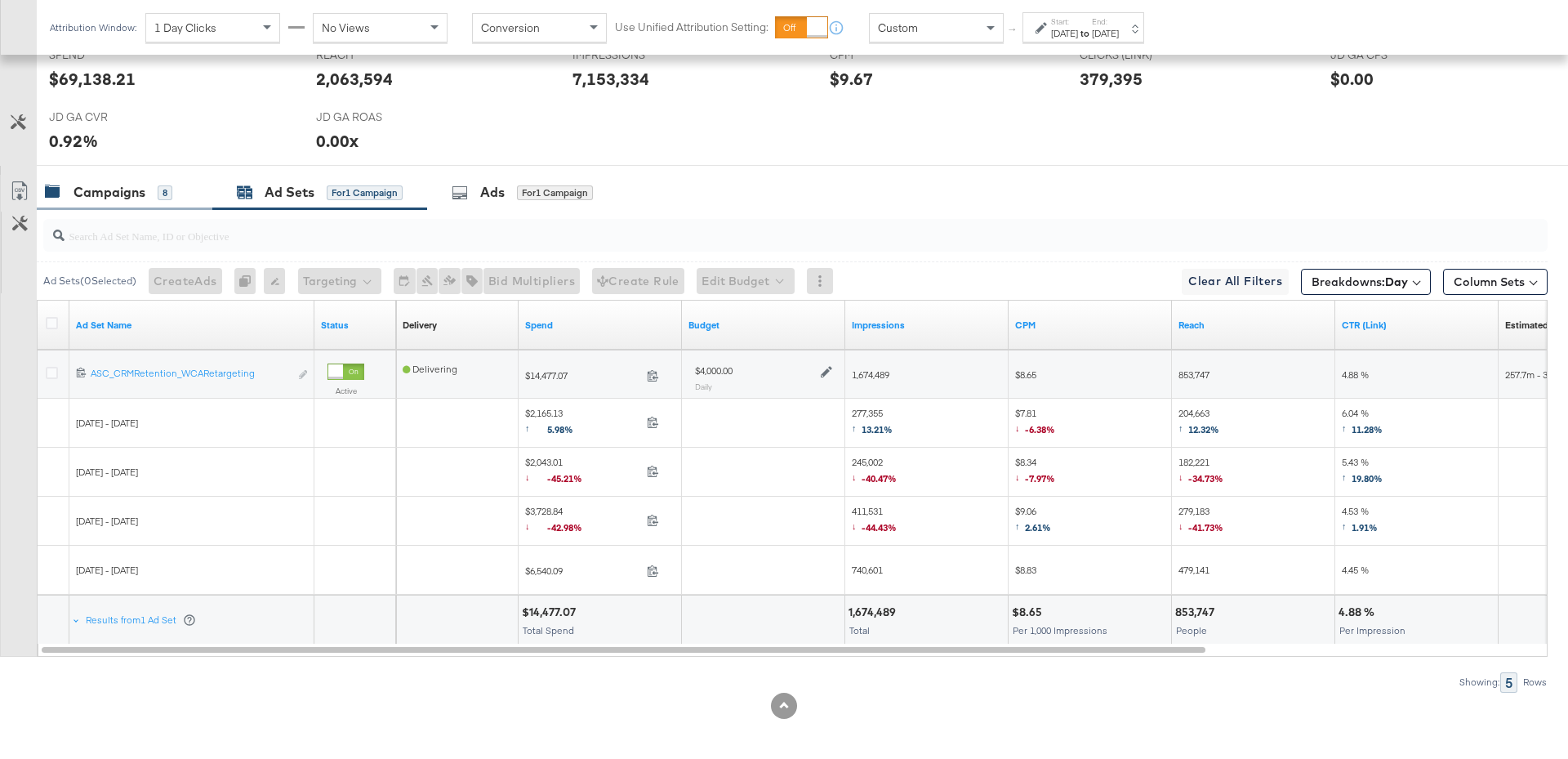
click at [71, 190] on div "Campaigns 8" at bounding box center [109, 192] width 127 height 19
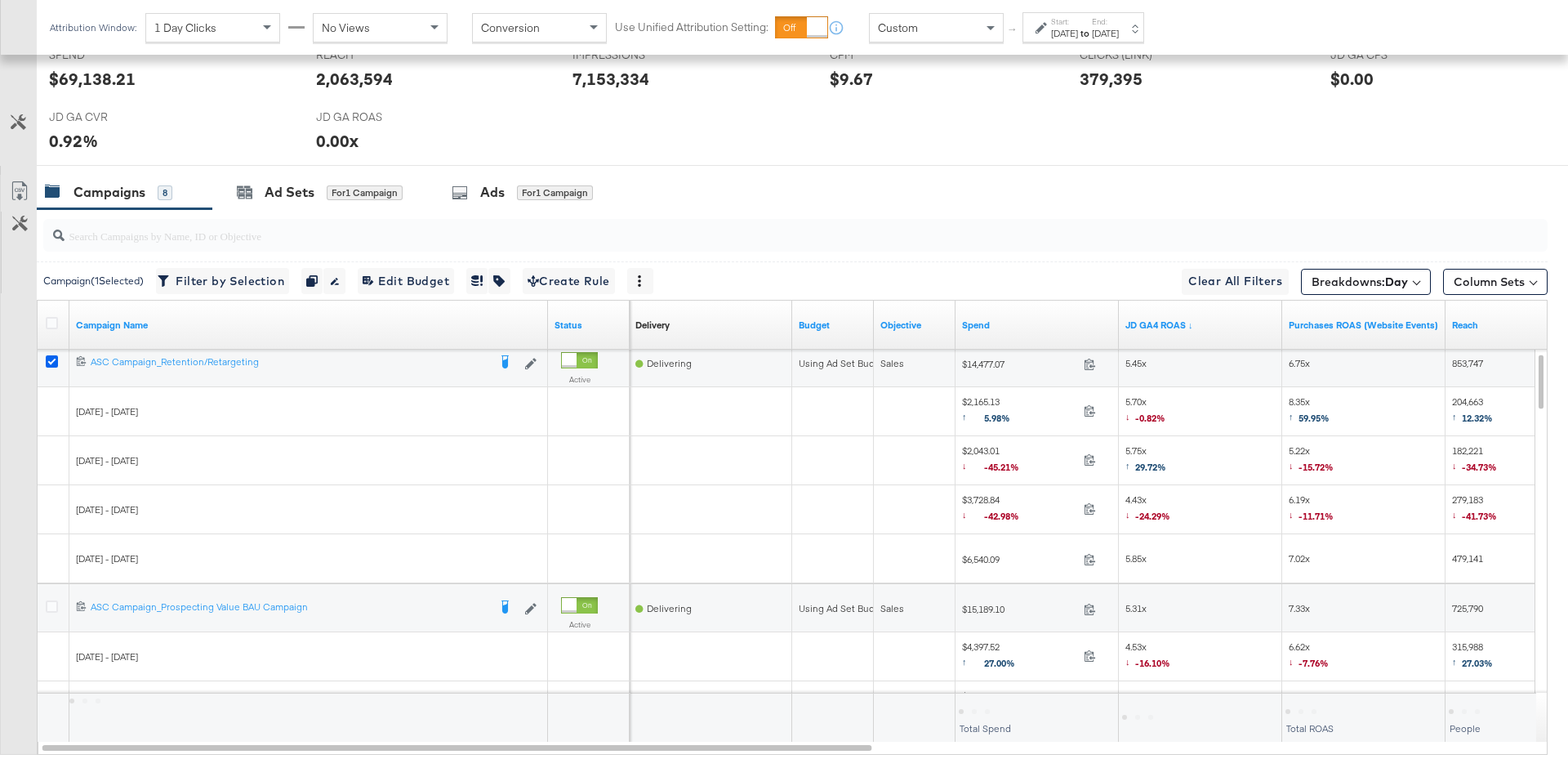
click at [53, 355] on icon at bounding box center [52, 361] width 12 height 12
click at [0, 0] on input "checkbox" at bounding box center [0, 0] width 0 height 0
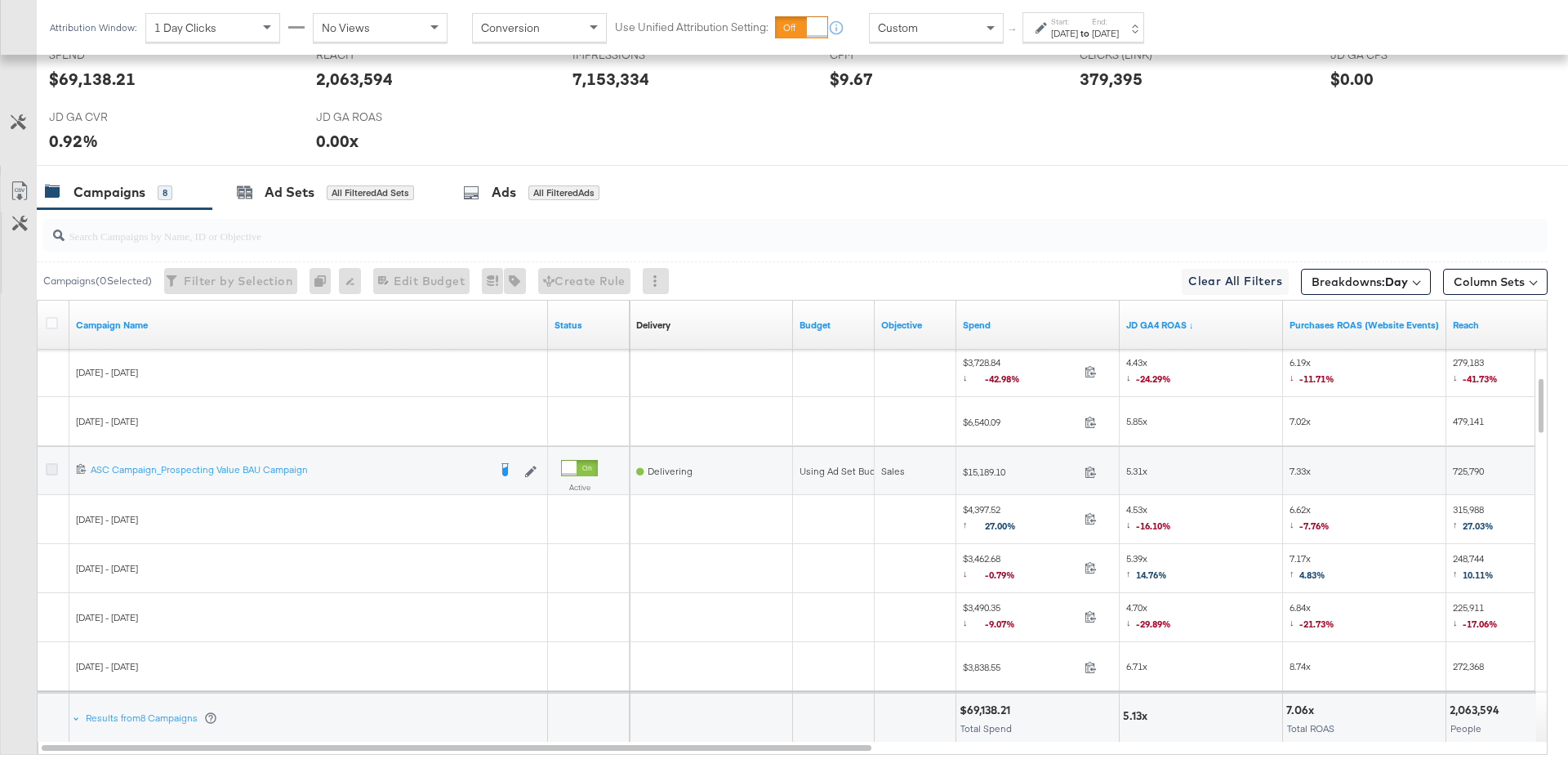
click at [49, 466] on icon at bounding box center [52, 469] width 12 height 12
click at [0, 0] on input "checkbox" at bounding box center [0, 0] width 0 height 0
click at [372, 204] on div "Ad Sets for 1 Campaign" at bounding box center [319, 192] width 215 height 35
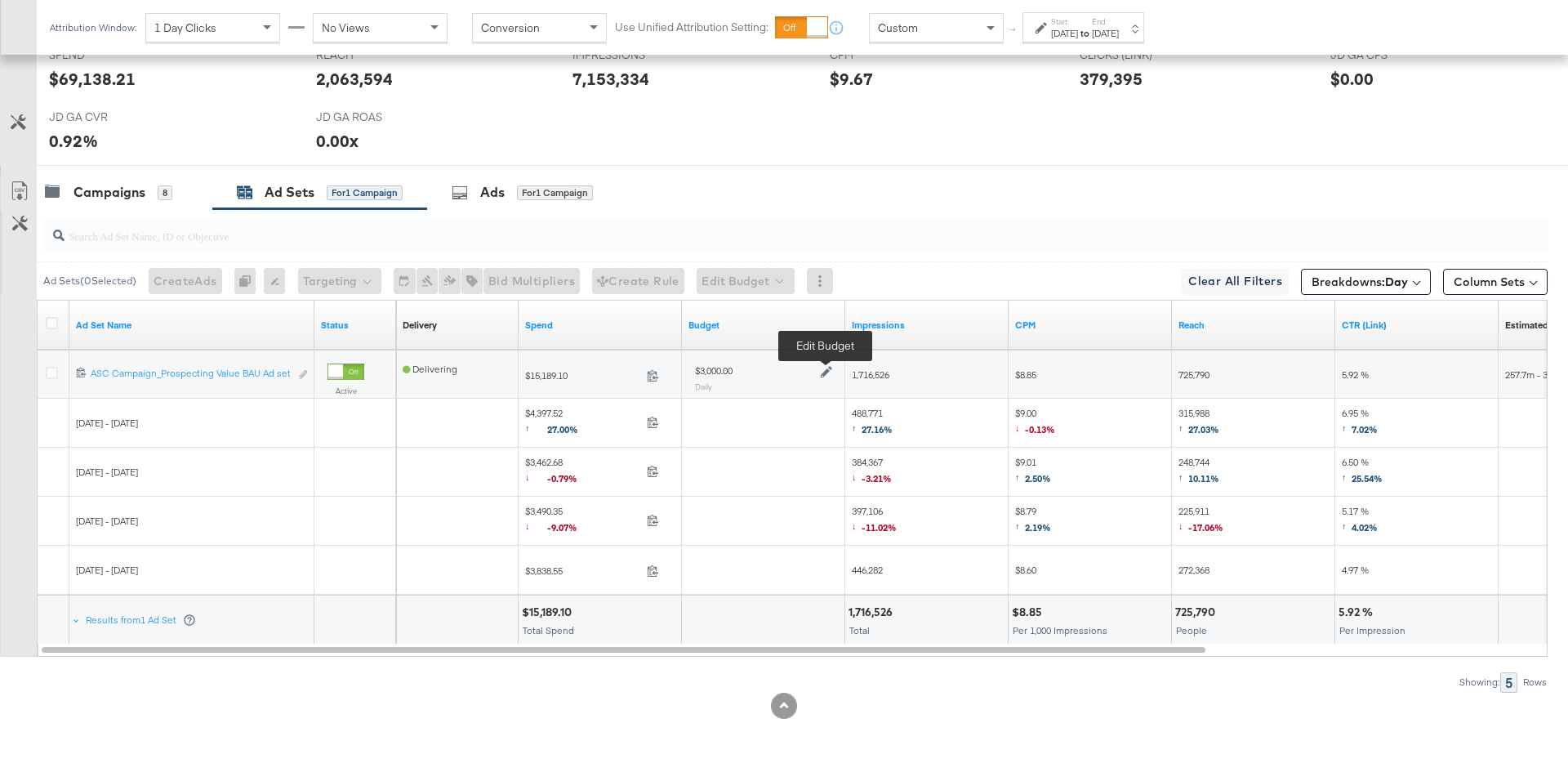
click at [824, 370] on icon at bounding box center [826, 373] width 12 height 12
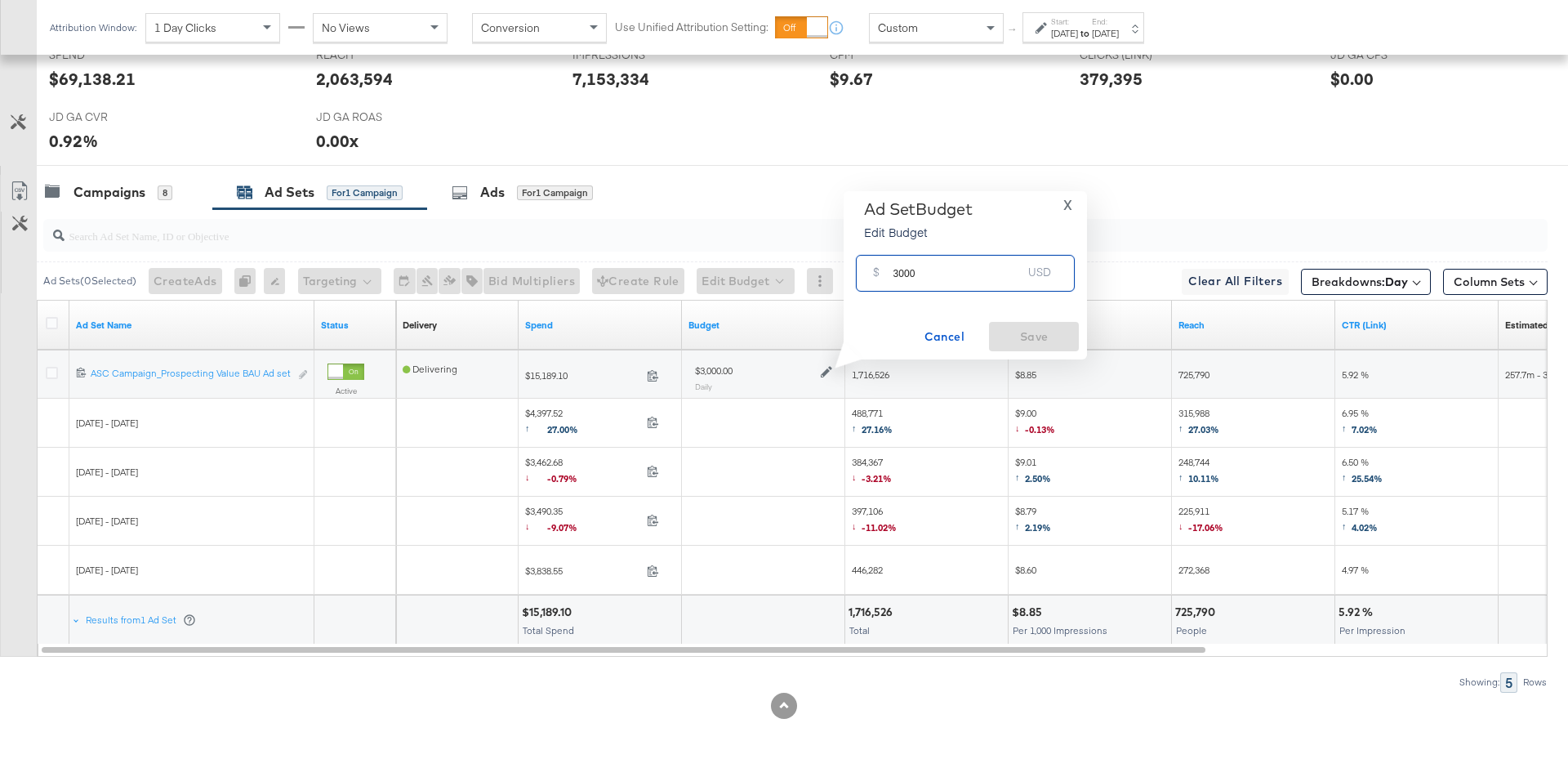
drag, startPoint x: 922, startPoint y: 268, endPoint x: 873, endPoint y: 270, distance: 49.0
click at [873, 270] on div "$ 3000 USD" at bounding box center [964, 273] width 219 height 36
drag, startPoint x: 919, startPoint y: 281, endPoint x: 888, endPoint y: 278, distance: 31.1
click at [888, 278] on div "$ 3000 USD" at bounding box center [964, 273] width 219 height 36
type input "3500"
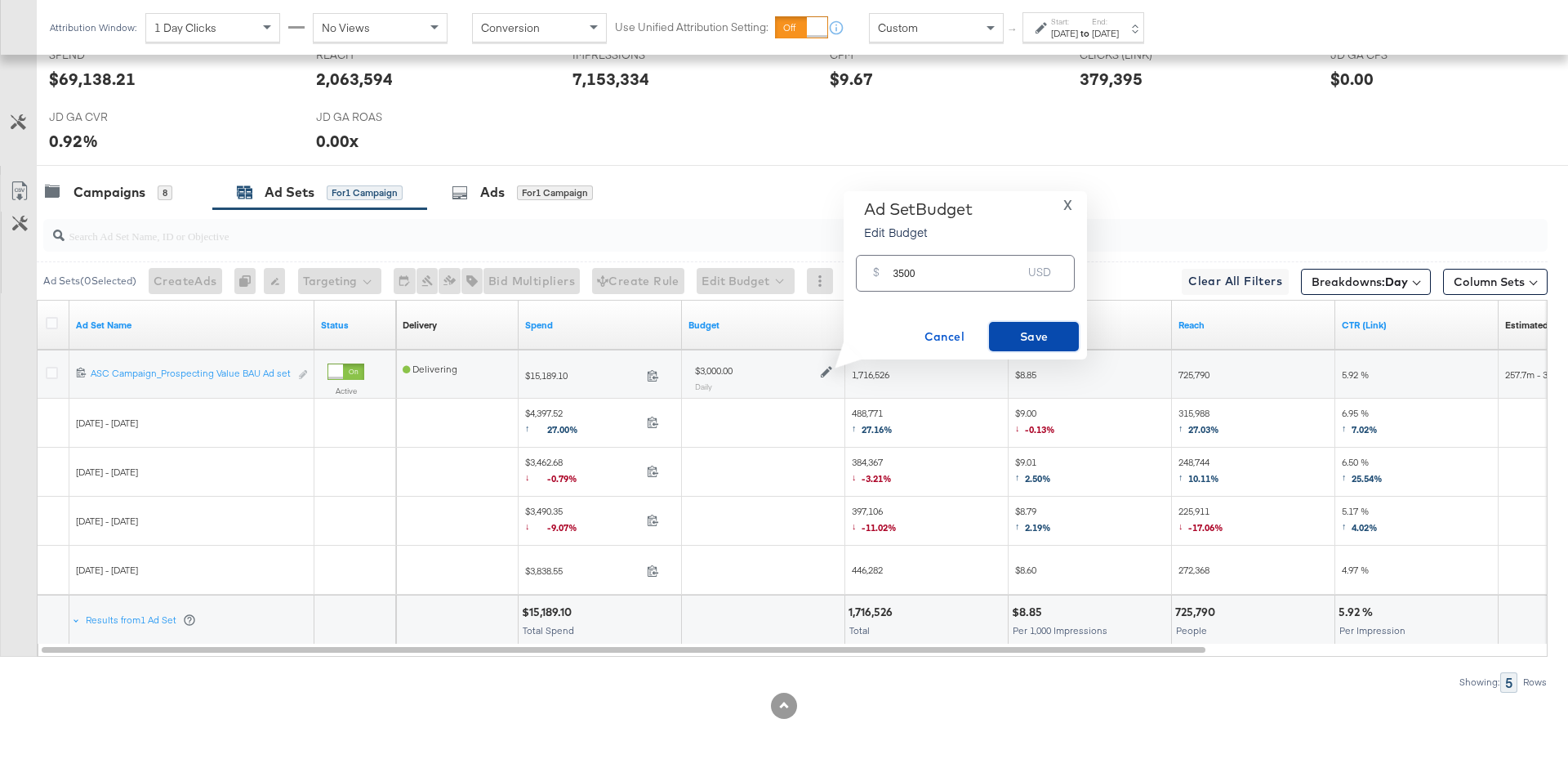
click at [1044, 330] on span "Save" at bounding box center [1034, 336] width 76 height 21
click at [147, 186] on div "Campaigns 8" at bounding box center [109, 192] width 127 height 19
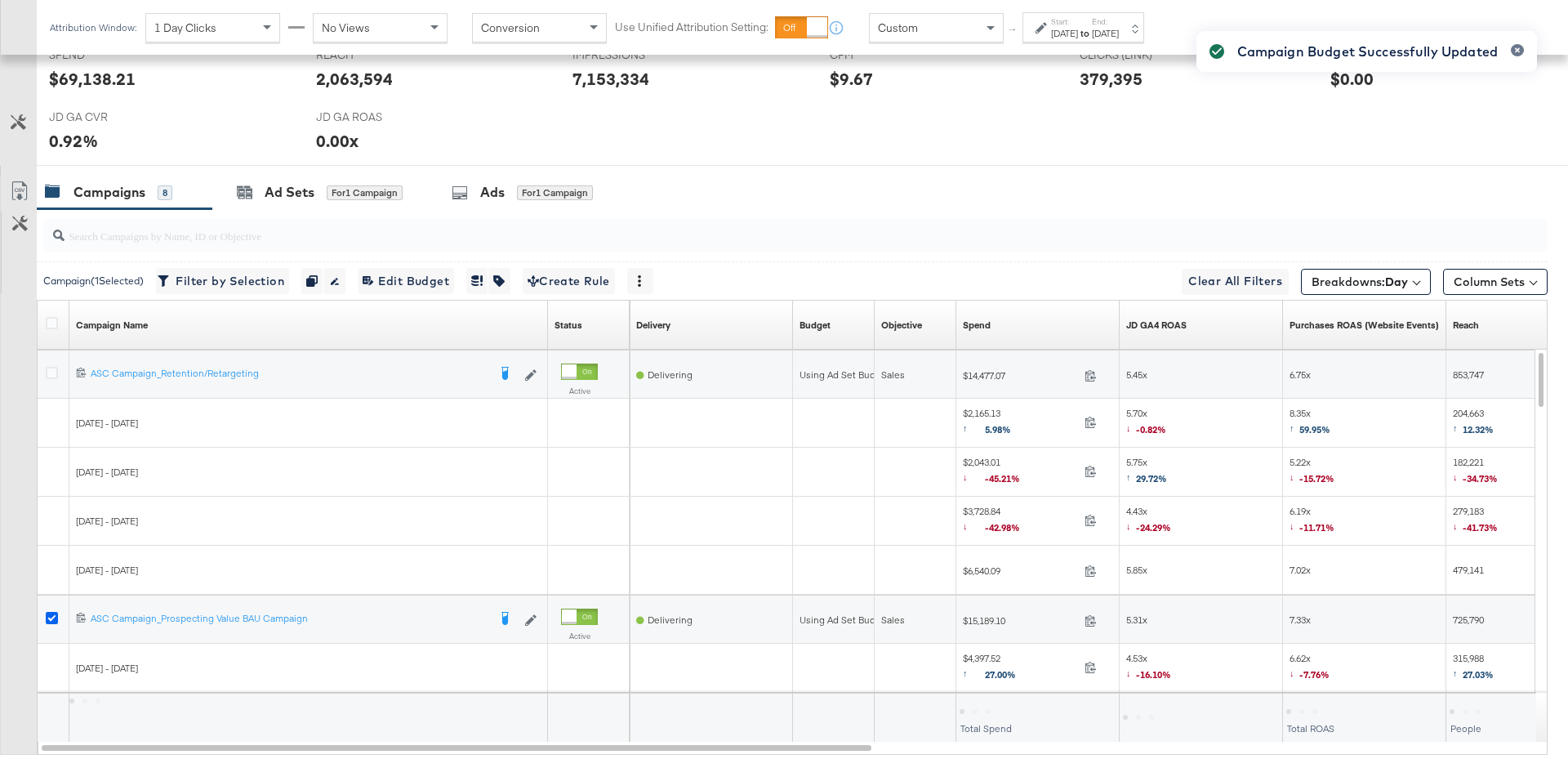
click at [50, 615] on icon at bounding box center [52, 618] width 12 height 12
click at [0, 0] on input "checkbox" at bounding box center [0, 0] width 0 height 0
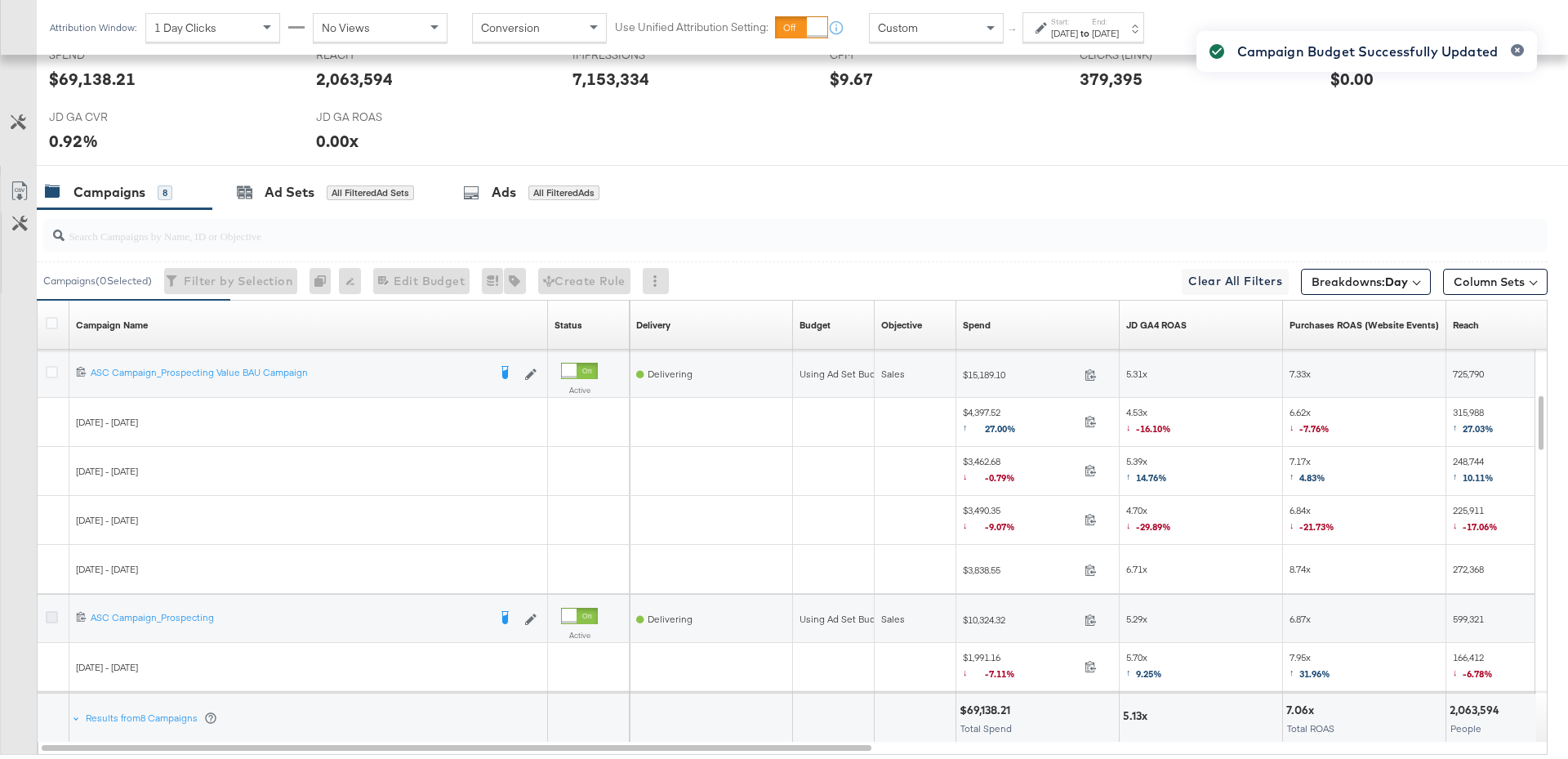
click at [48, 615] on icon at bounding box center [52, 617] width 12 height 12
click at [0, 0] on input "checkbox" at bounding box center [0, 0] width 0 height 0
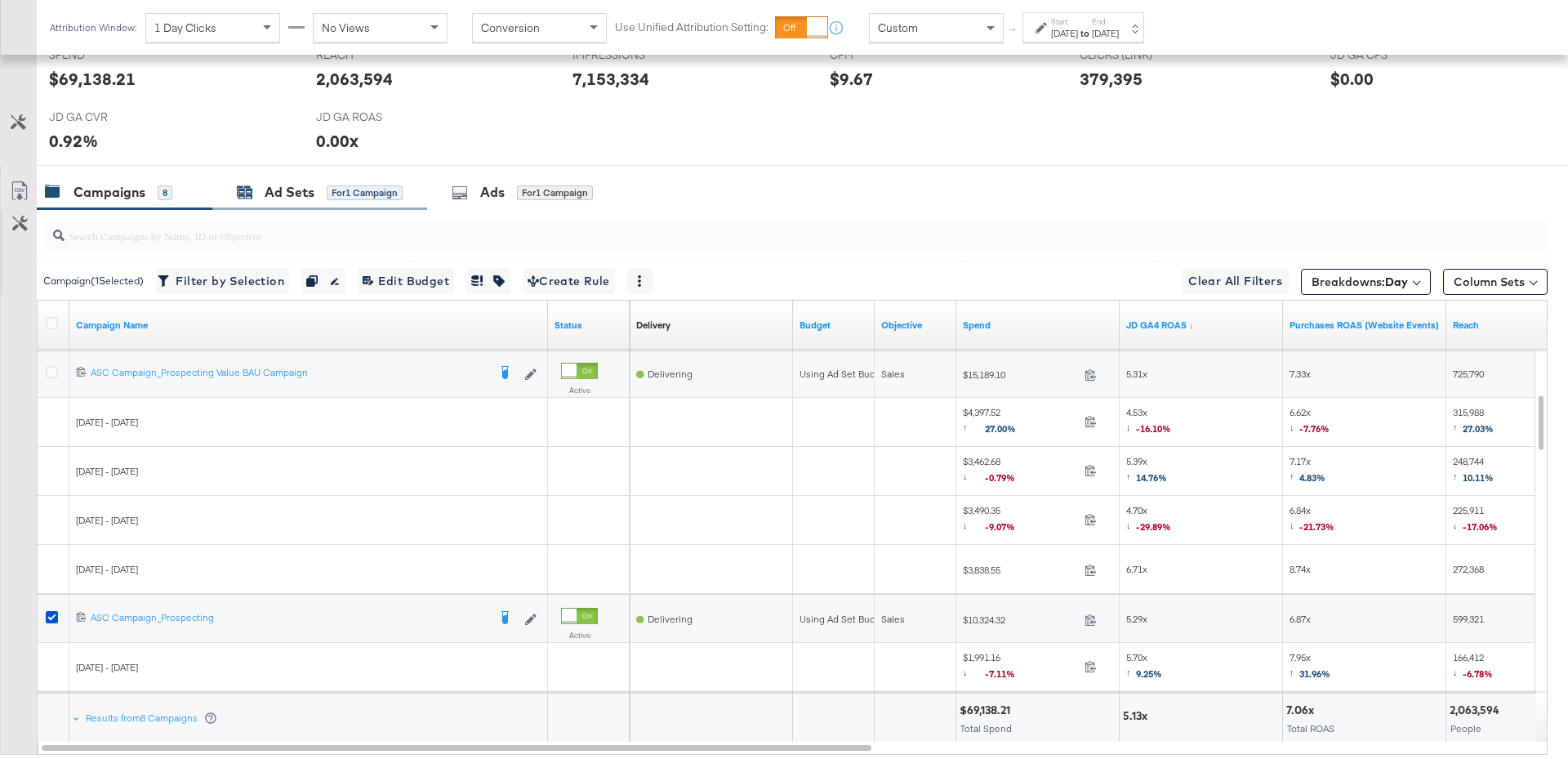
click at [345, 189] on div "for 1 Campaign" at bounding box center [364, 192] width 75 height 15
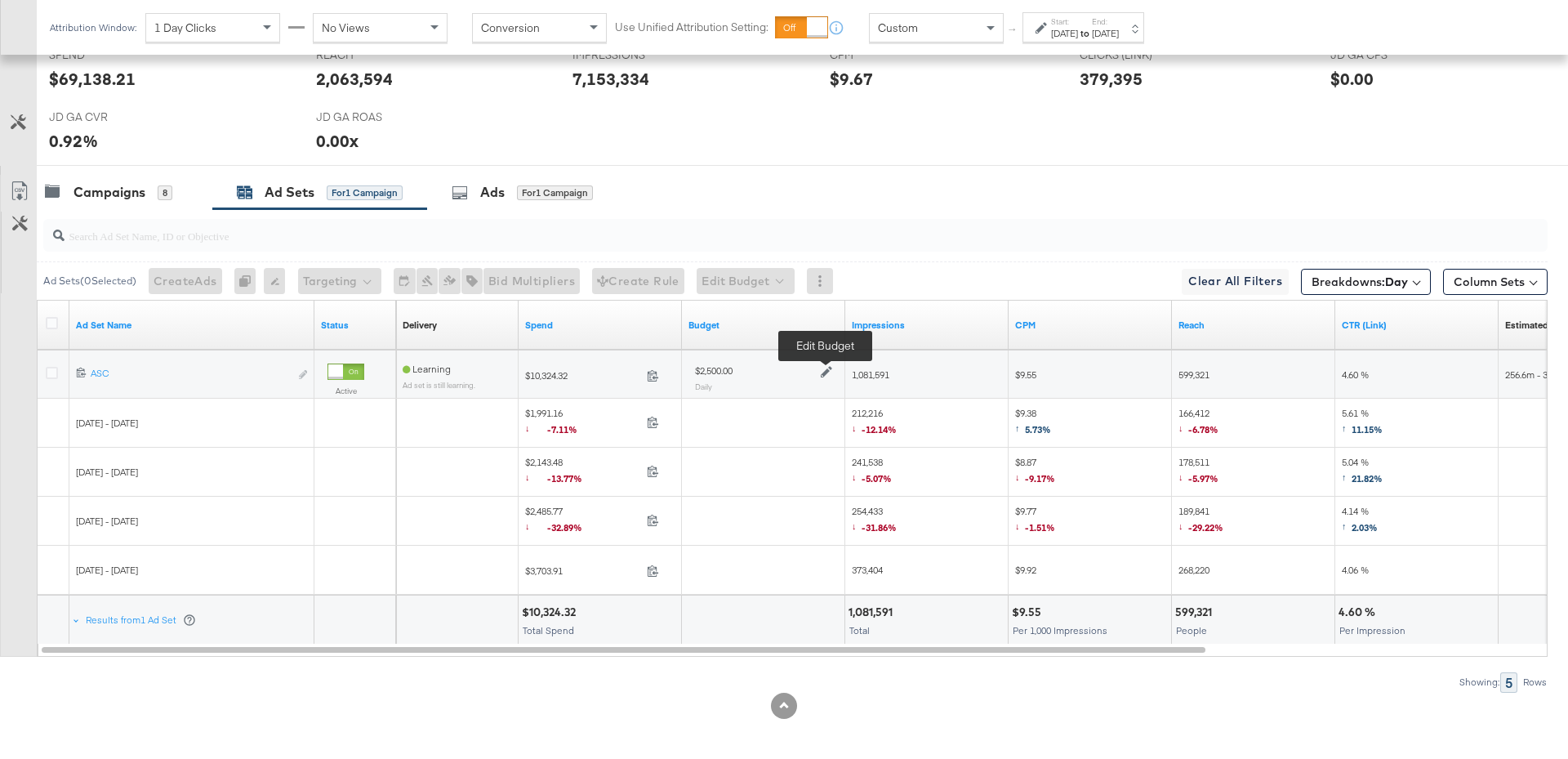
click at [824, 367] on icon at bounding box center [826, 373] width 12 height 12
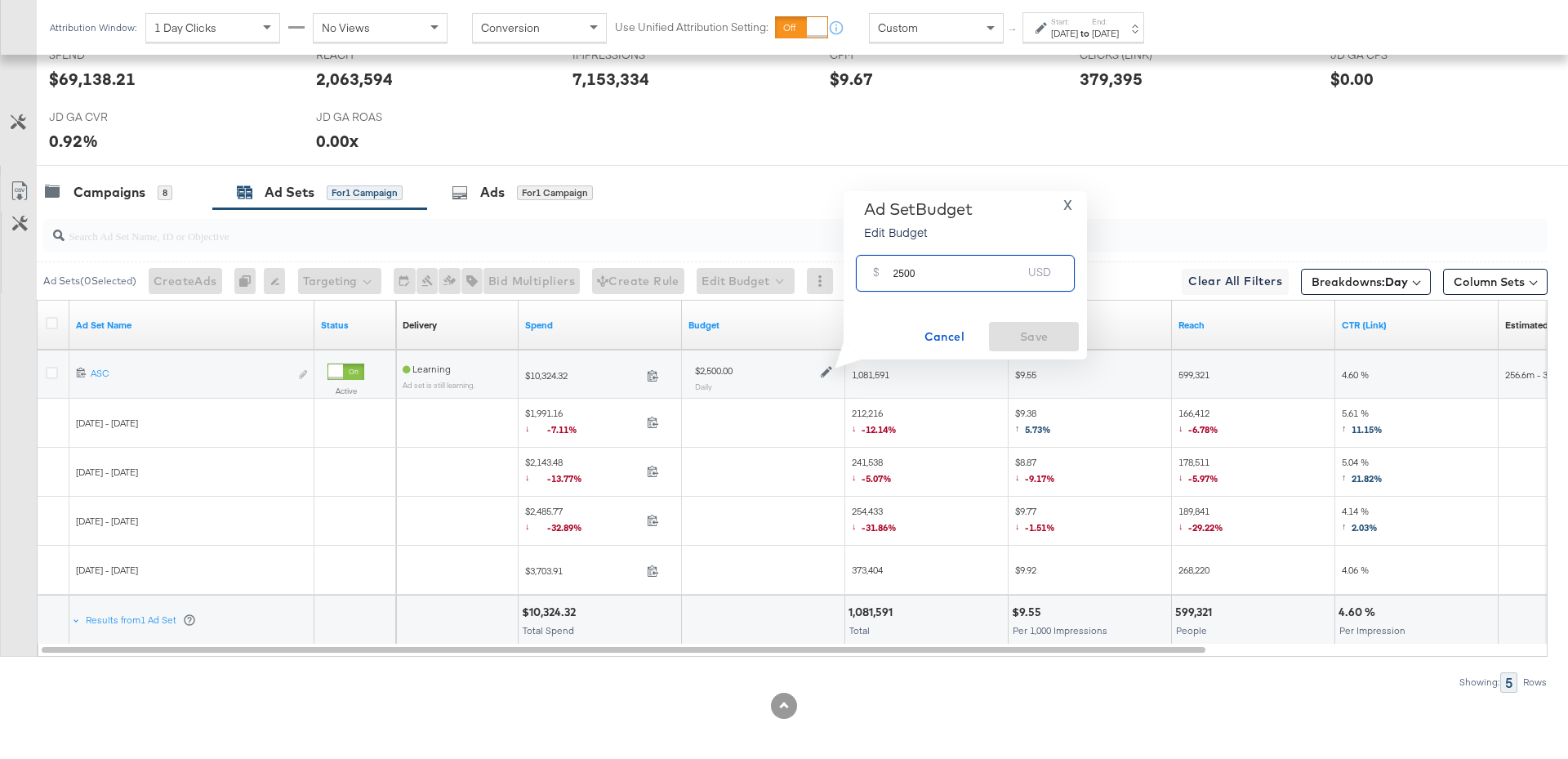
drag, startPoint x: 915, startPoint y: 279, endPoint x: 893, endPoint y: 279, distance: 22.0
click at [893, 279] on input "2500" at bounding box center [957, 267] width 129 height 35
type input "3000"
click at [1011, 329] on span "Save" at bounding box center [1034, 336] width 76 height 21
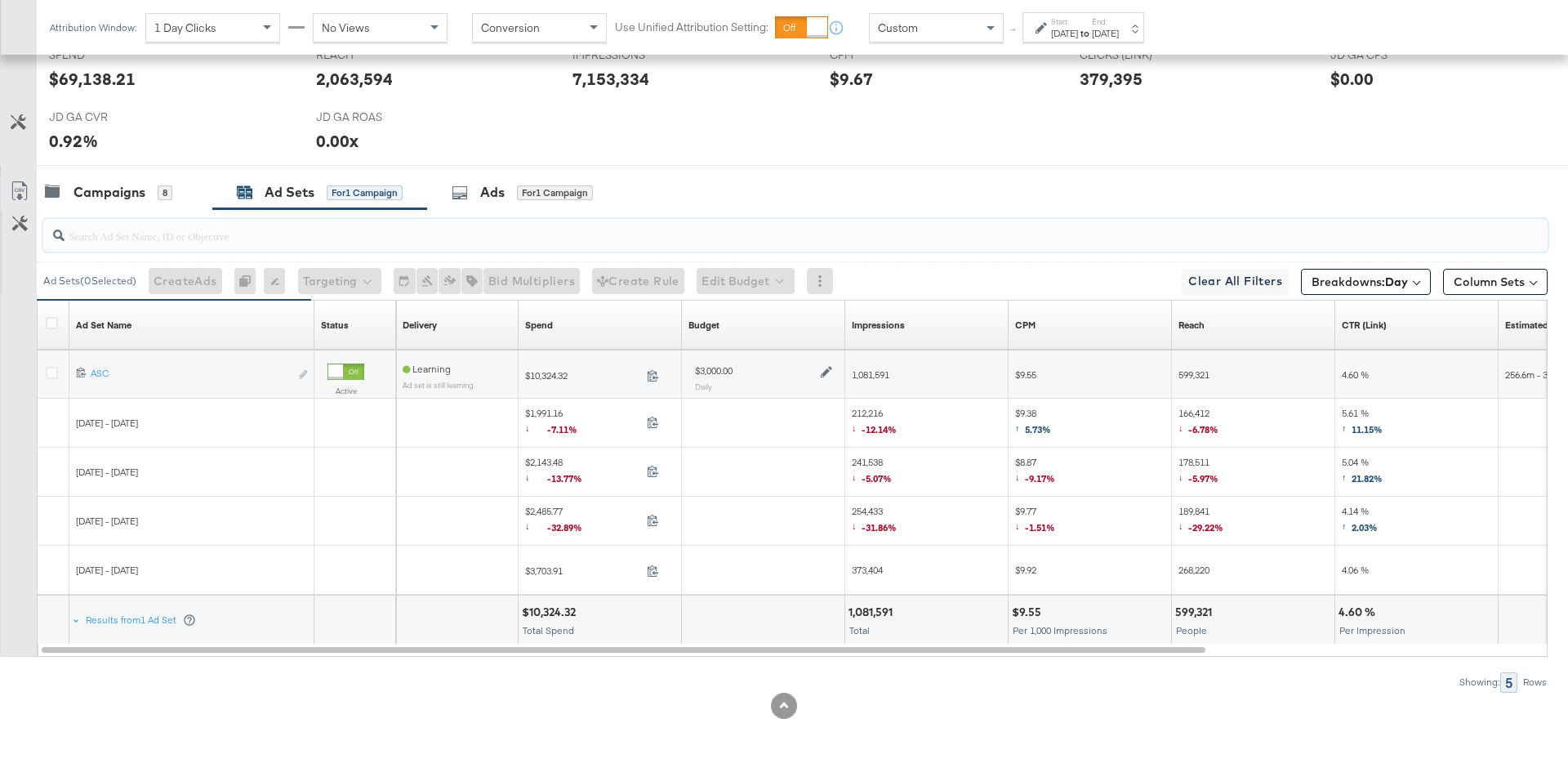
click at [117, 214] on input "search" at bounding box center [737, 228] width 1345 height 31
click at [134, 191] on div "Campaigns" at bounding box center [109, 192] width 72 height 19
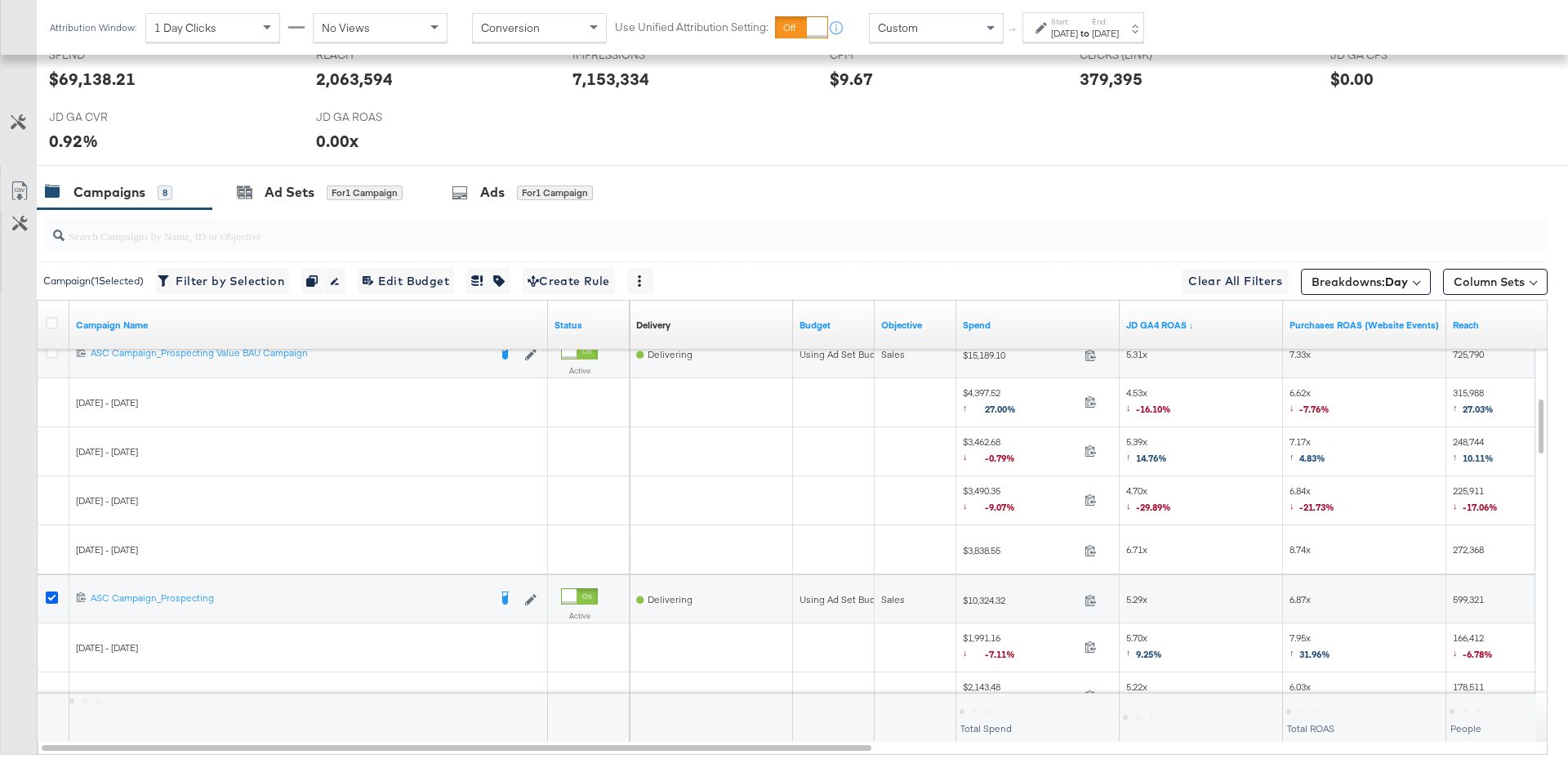
click at [48, 593] on icon at bounding box center [52, 597] width 12 height 12
click at [0, 0] on input "checkbox" at bounding box center [0, 0] width 0 height 0
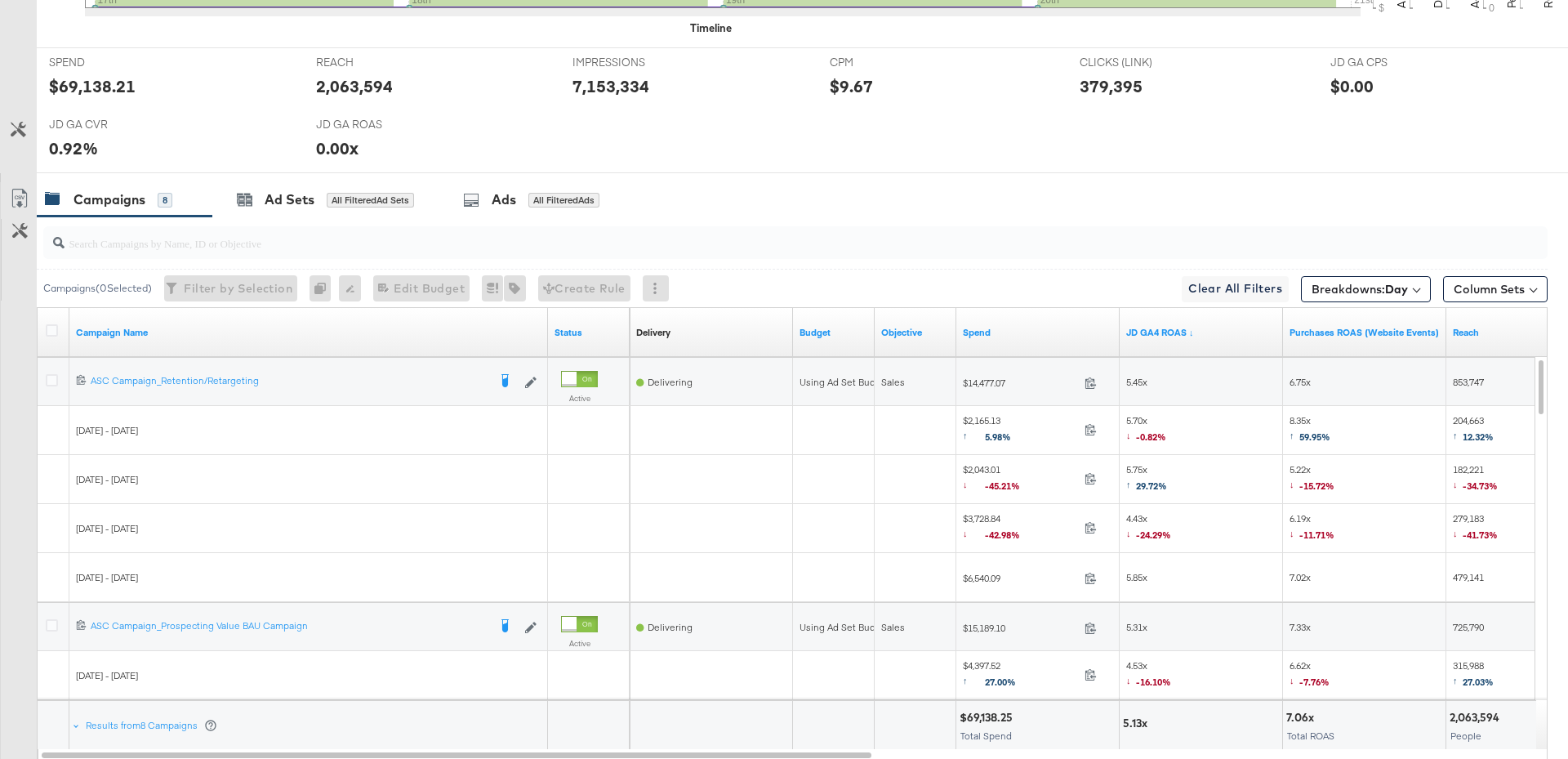
scroll to position [829, 0]
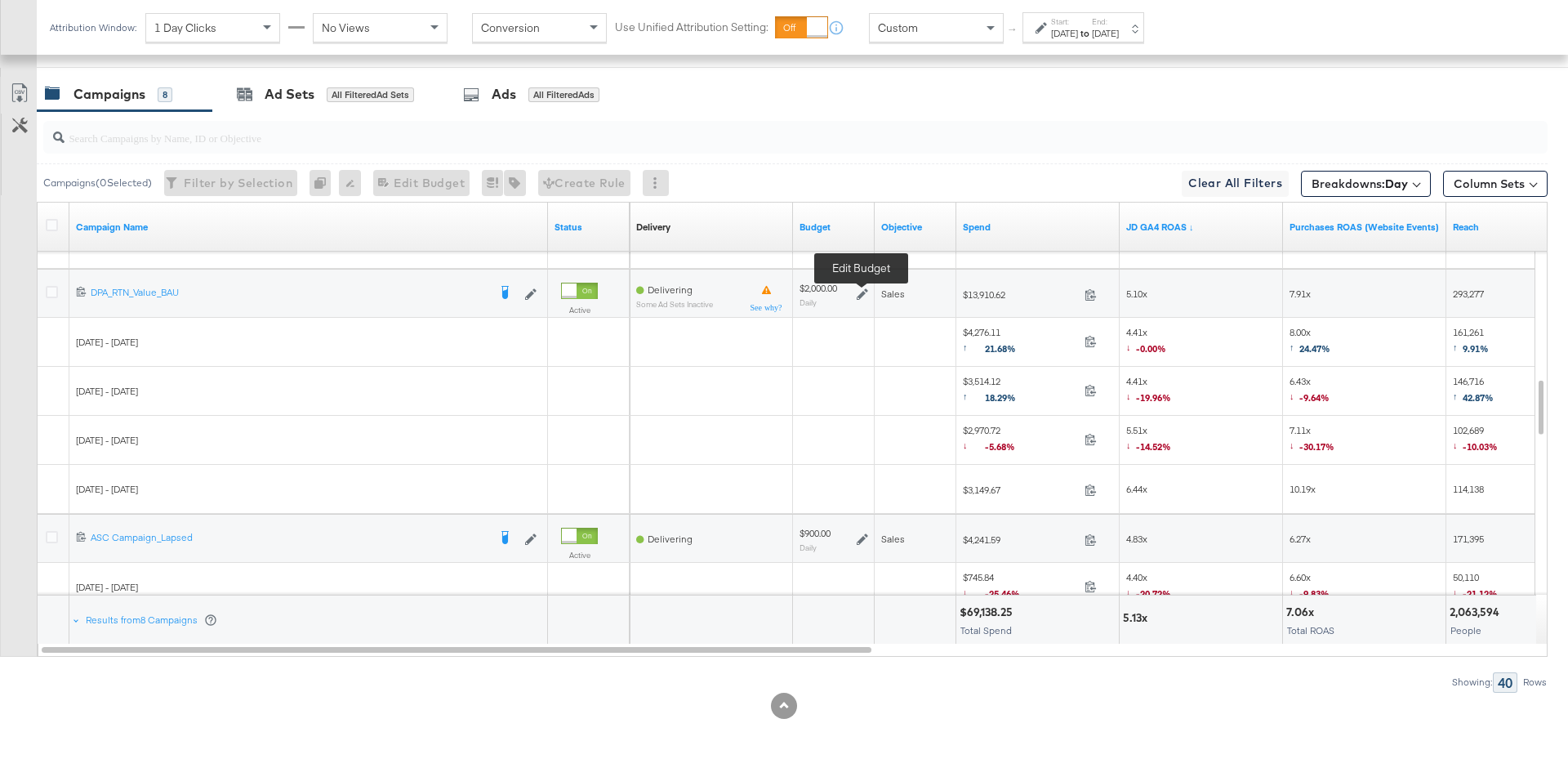
click at [862, 288] on icon at bounding box center [862, 294] width 12 height 12
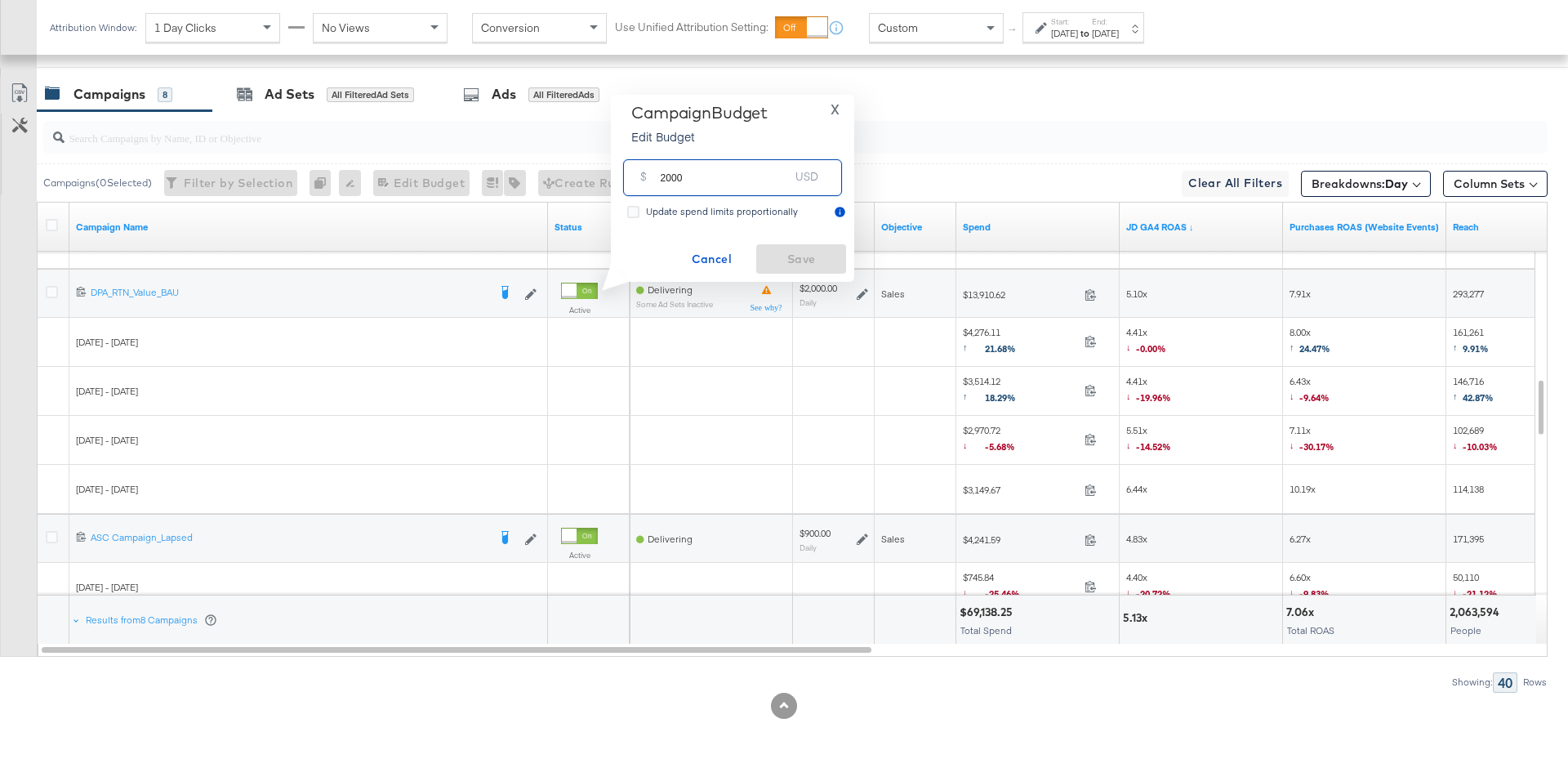
drag, startPoint x: 698, startPoint y: 178, endPoint x: 655, endPoint y: 178, distance: 43.0
click at [655, 178] on div "$ 2000 USD" at bounding box center [732, 177] width 219 height 36
type input "1600"
click at [794, 245] on button "Save" at bounding box center [802, 259] width 90 height 29
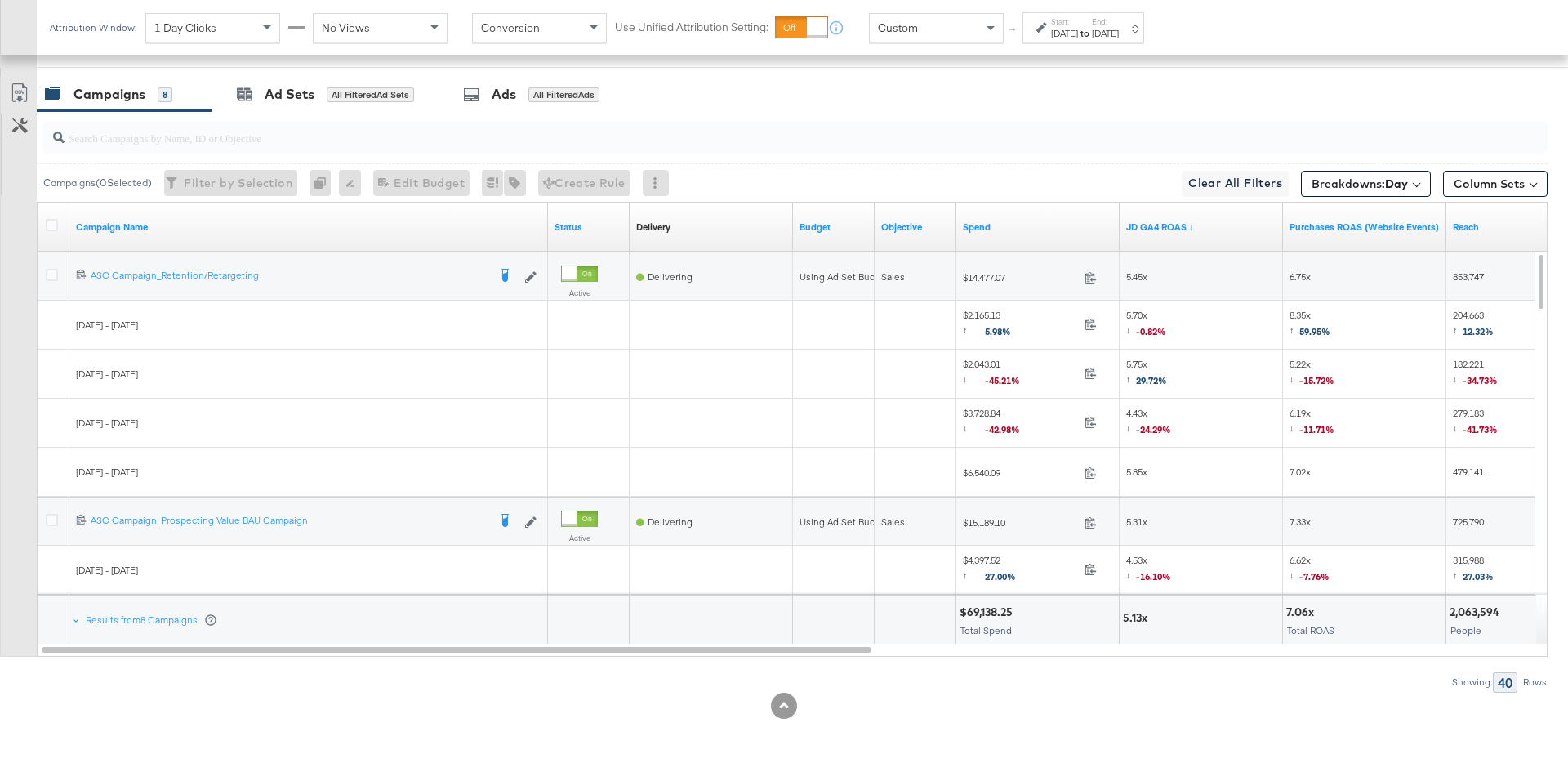
scroll to position [0, 0]
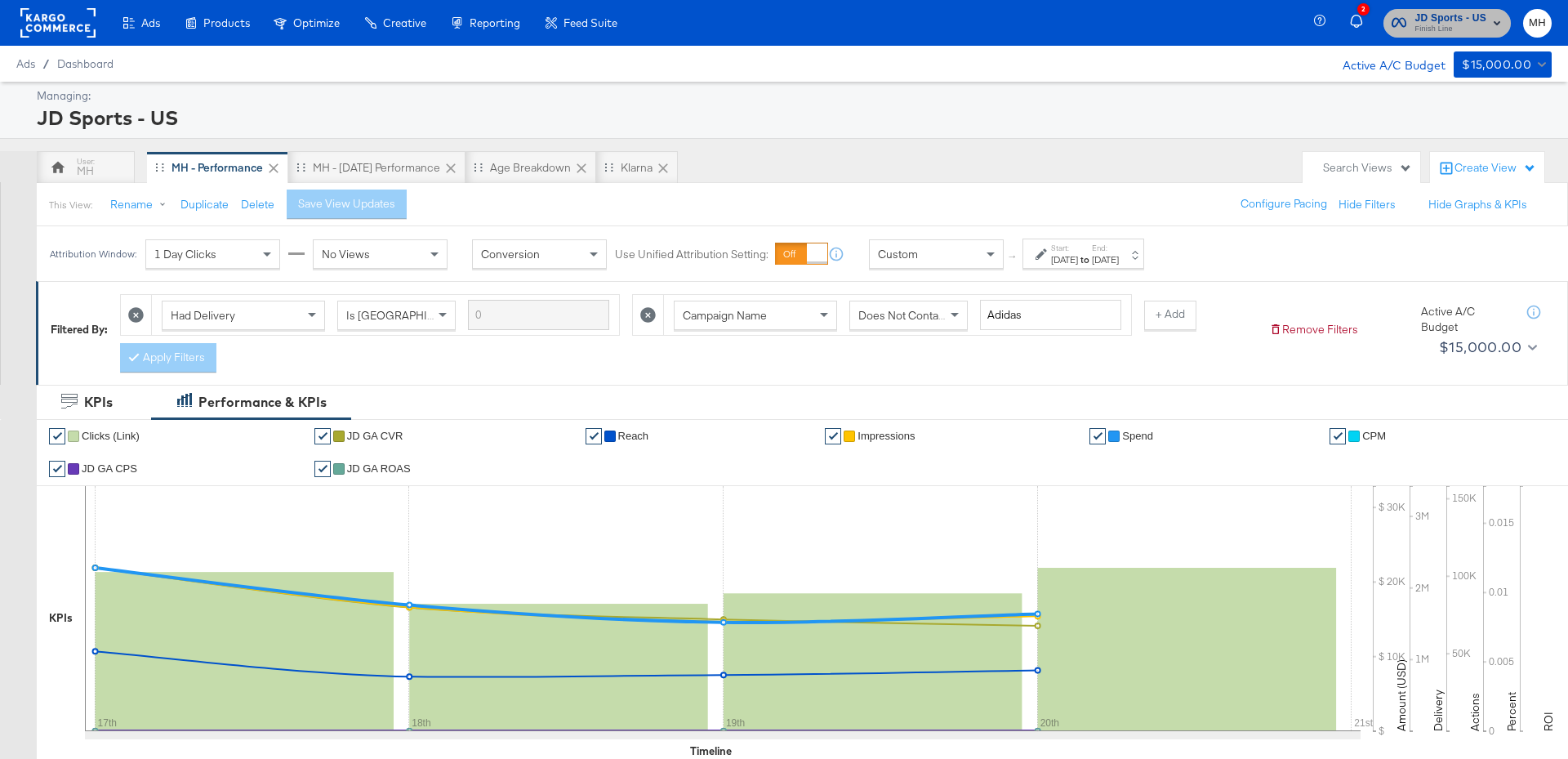
click at [1486, 32] on span "Finish Line" at bounding box center [1449, 28] width 72 height 13
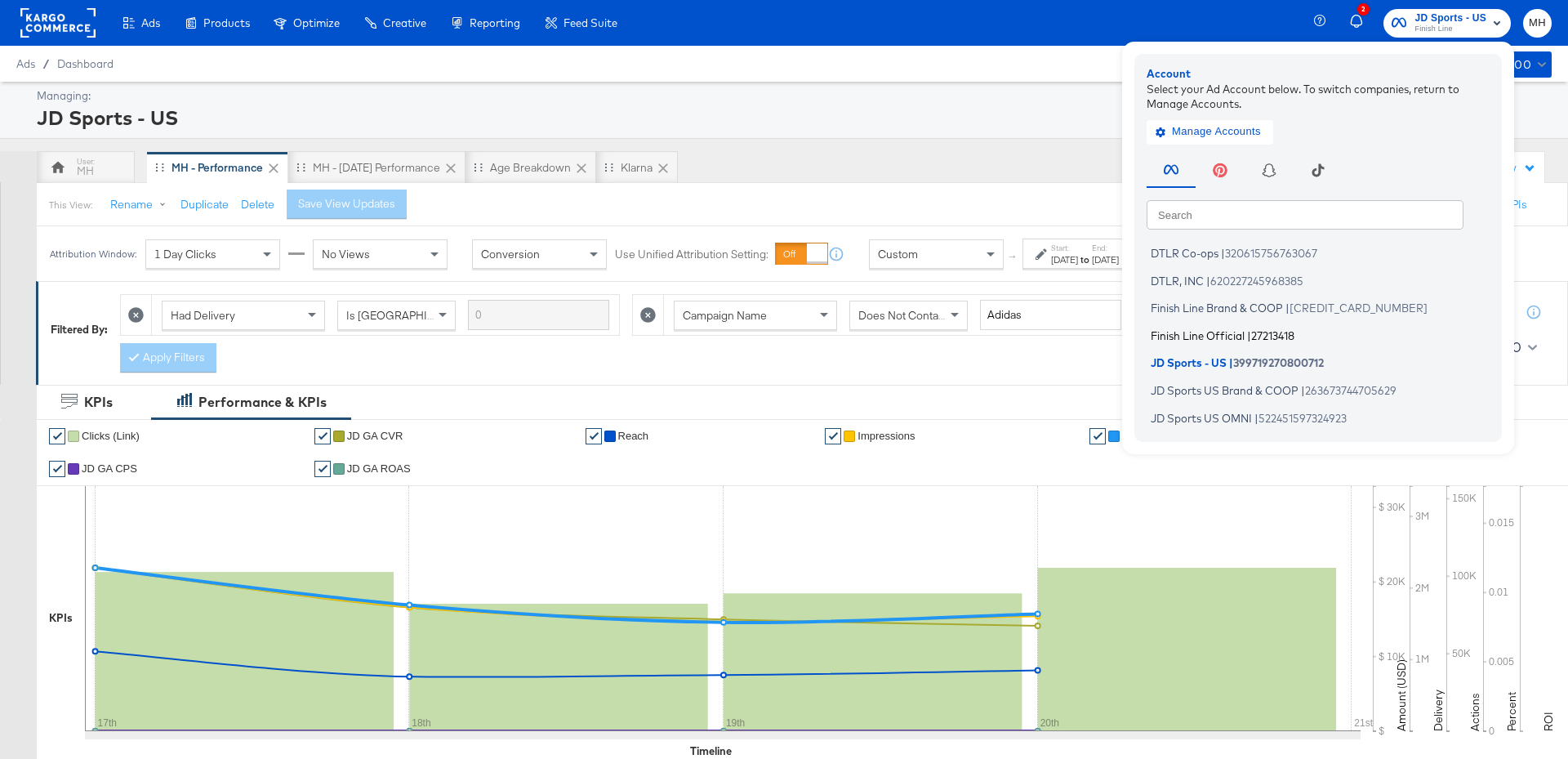
click at [1225, 335] on span "Finish Line Official" at bounding box center [1198, 334] width 94 height 13
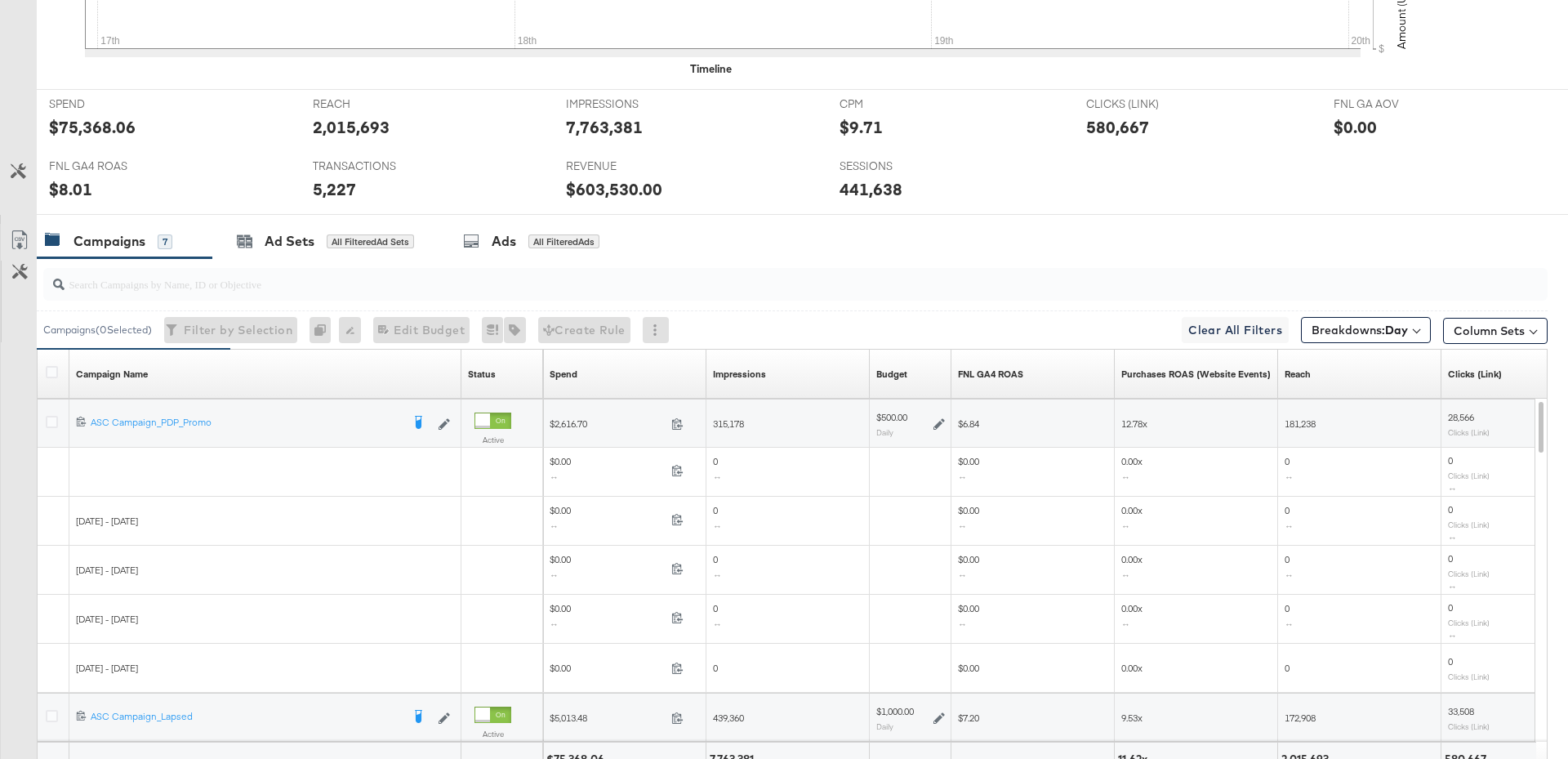
scroll to position [805, 0]
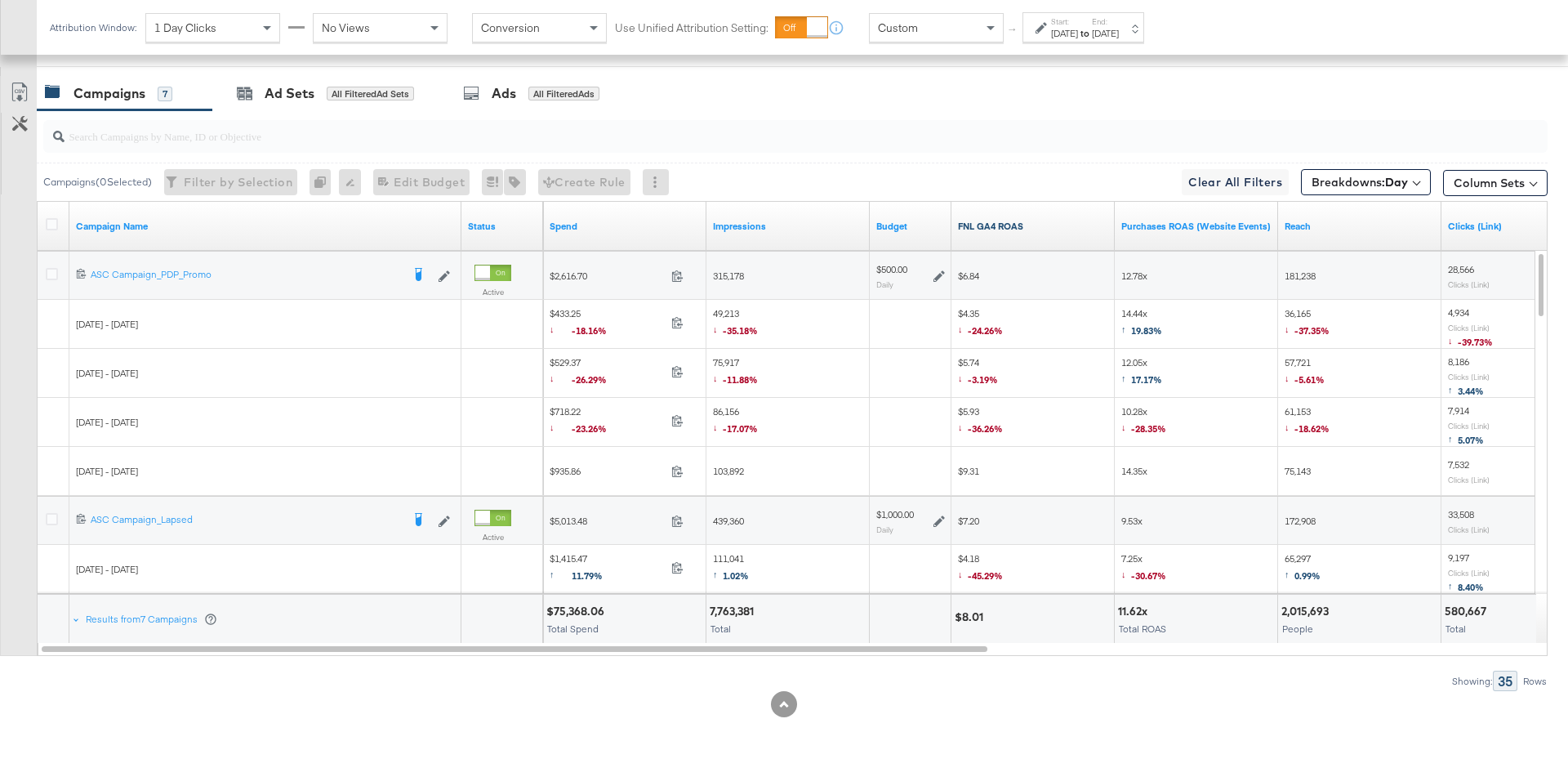
click at [1018, 222] on link "FNL GA4 ROAS" at bounding box center [1032, 226] width 150 height 13
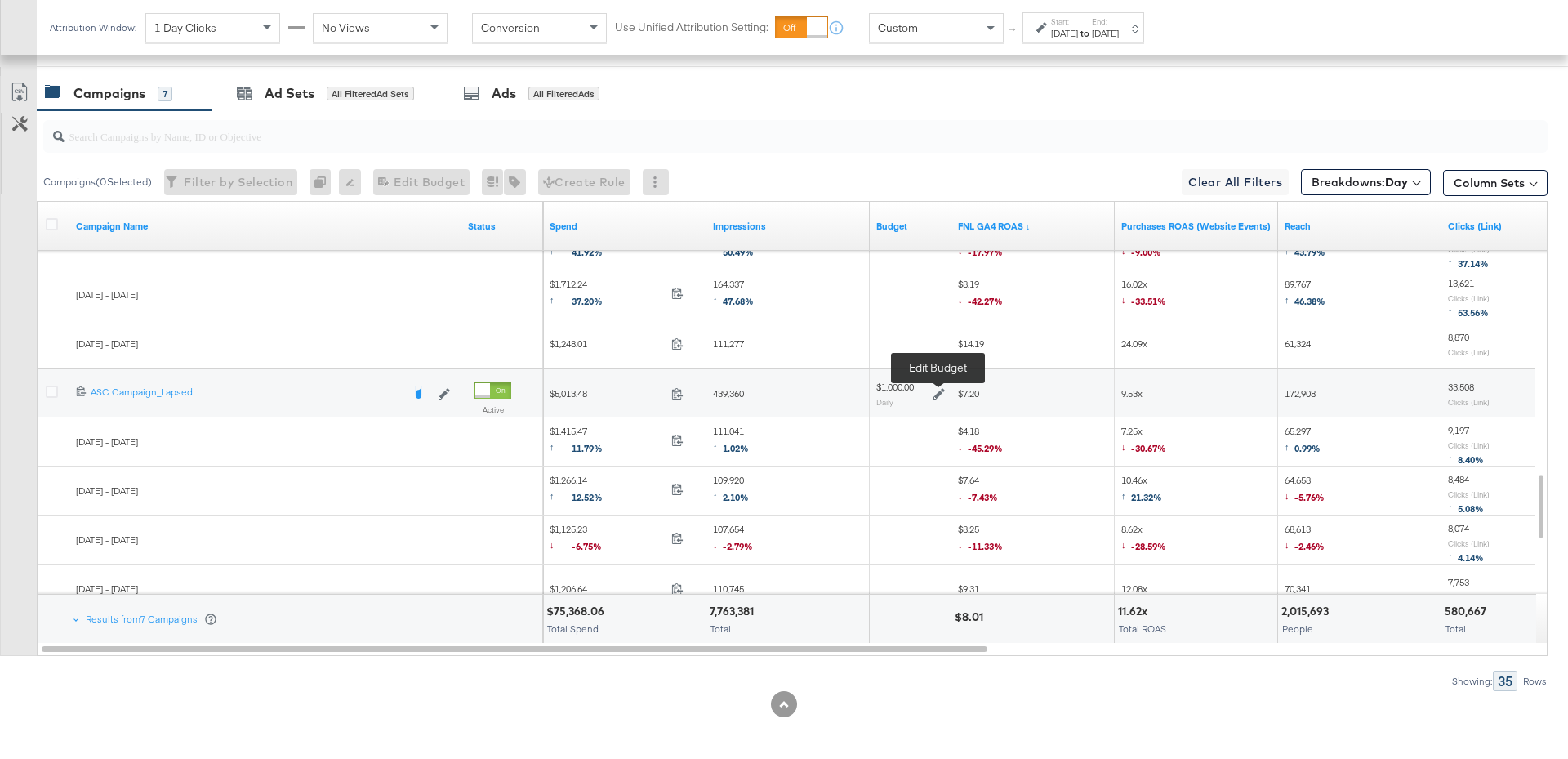
click at [937, 391] on icon at bounding box center [939, 394] width 12 height 12
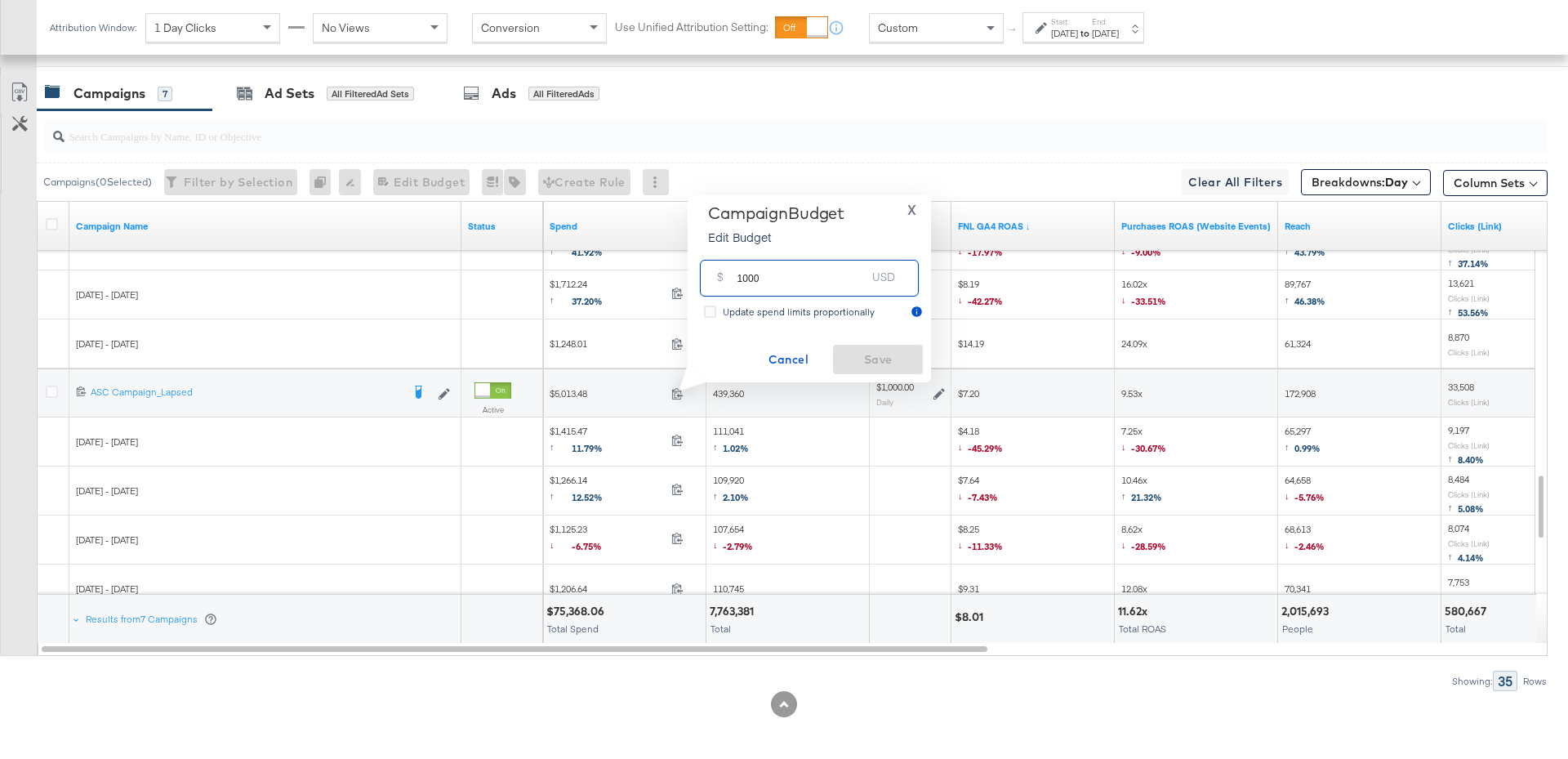
drag, startPoint x: 763, startPoint y: 279, endPoint x: 722, endPoint y: 279, distance: 41.0
click at [722, 279] on div "$ 1000 USD" at bounding box center [808, 278] width 219 height 36
type input "700"
click at [876, 366] on span "Save" at bounding box center [877, 360] width 76 height 21
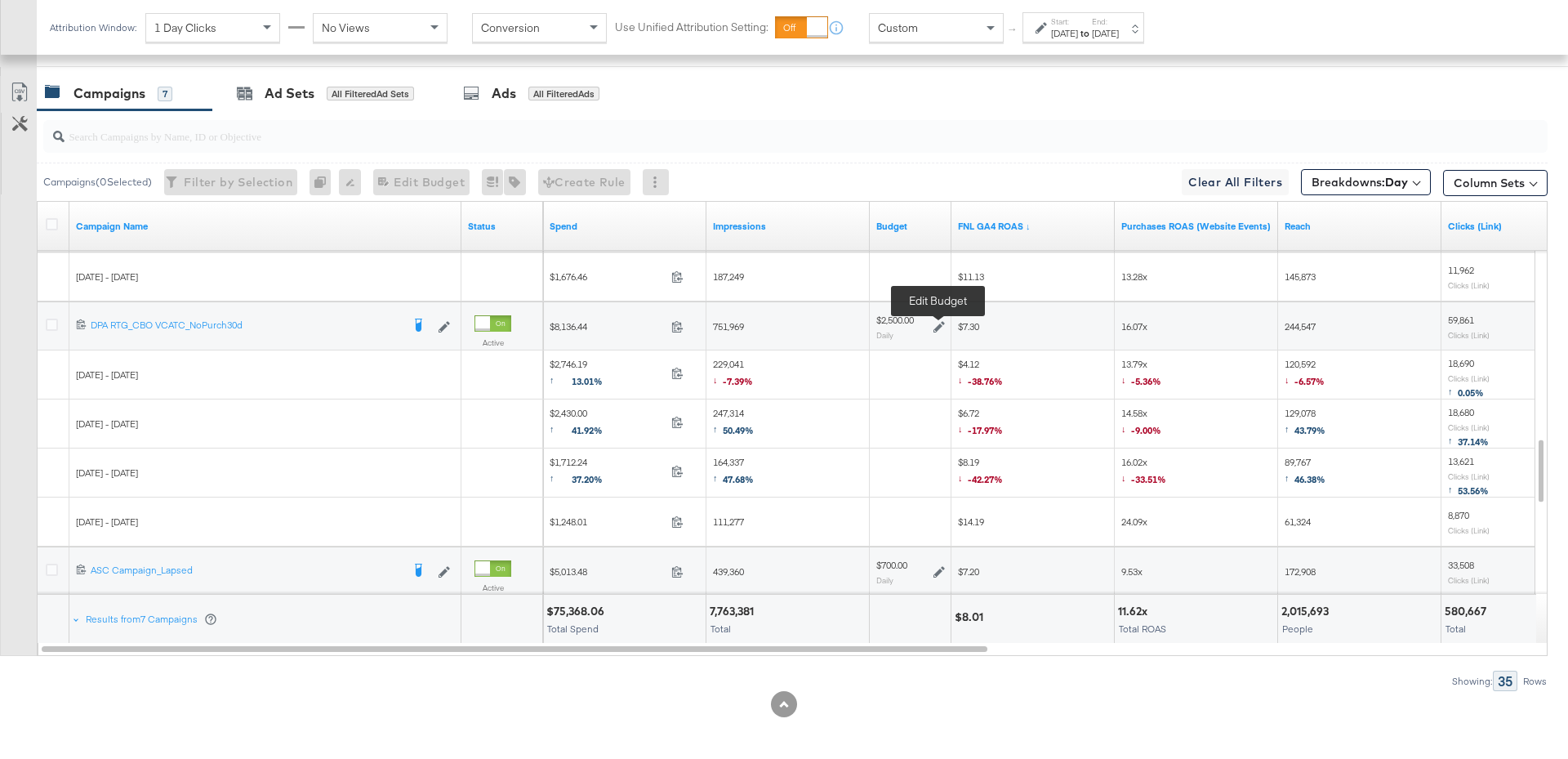
click at [941, 321] on icon at bounding box center [939, 327] width 12 height 12
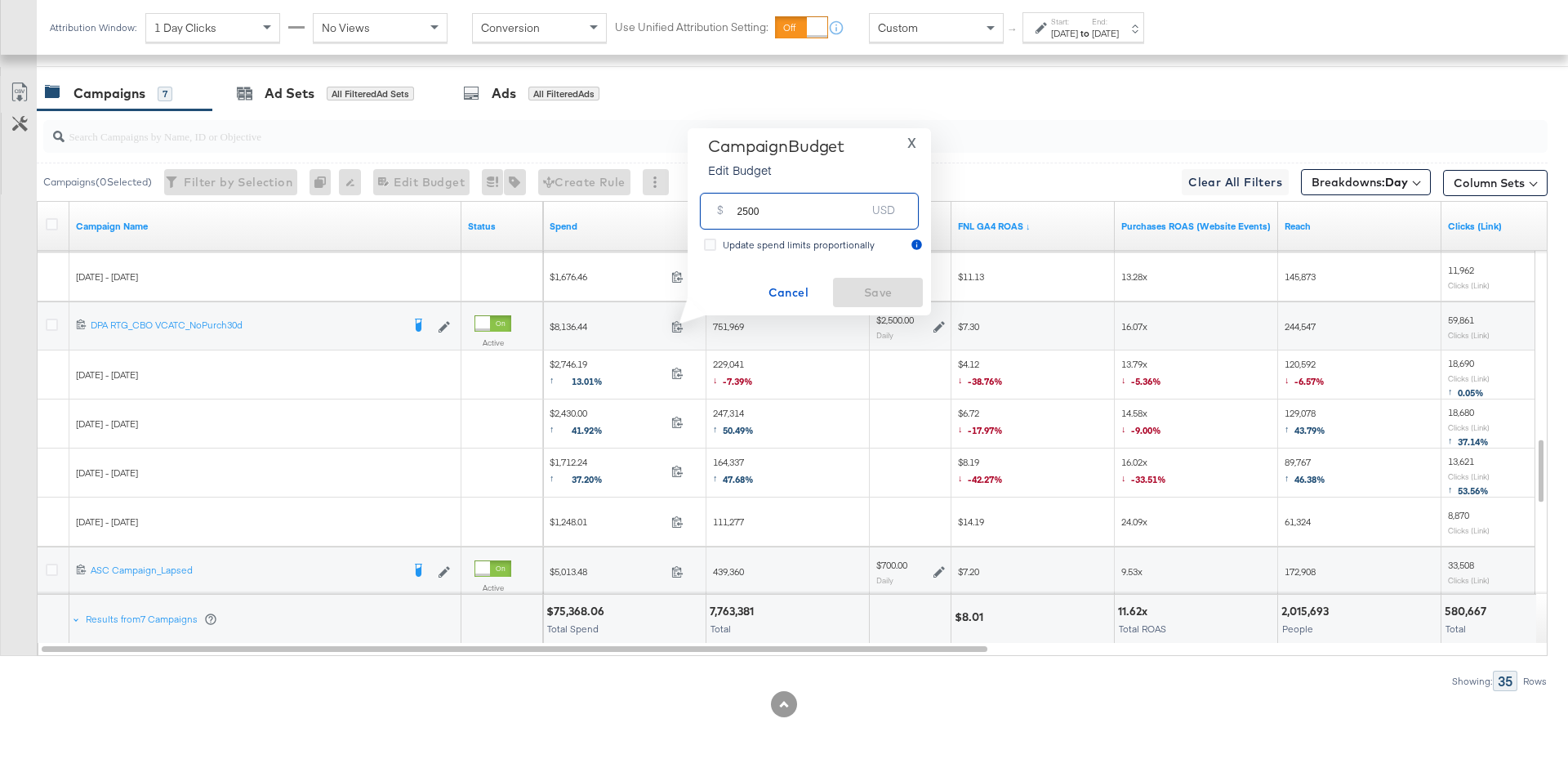
drag, startPoint x: 766, startPoint y: 217, endPoint x: 733, endPoint y: 212, distance: 33.4
click at [732, 212] on div "$ 2500 USD" at bounding box center [808, 211] width 219 height 36
type input "1800"
click at [829, 265] on div "Campaign Budget Edit Budget X $ 1800 USD Update spend limits proportionally Can…" at bounding box center [809, 222] width 227 height 171
click at [844, 272] on div "Campaign Budget Edit Budget X $ 1800 USD Update spend limits proportionally Can…" at bounding box center [809, 222] width 227 height 171
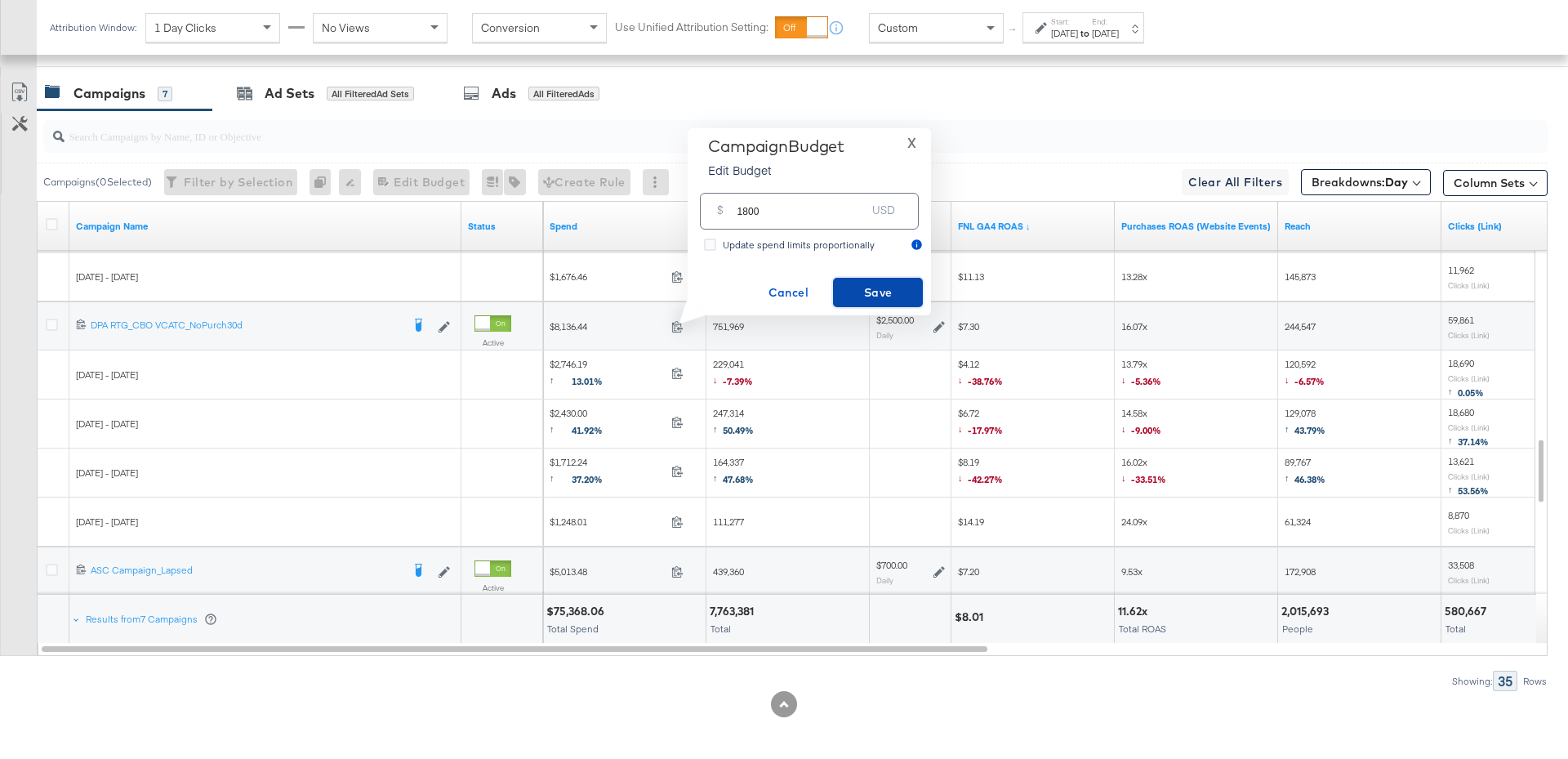
click at [864, 285] on span "Save" at bounding box center [877, 292] width 76 height 21
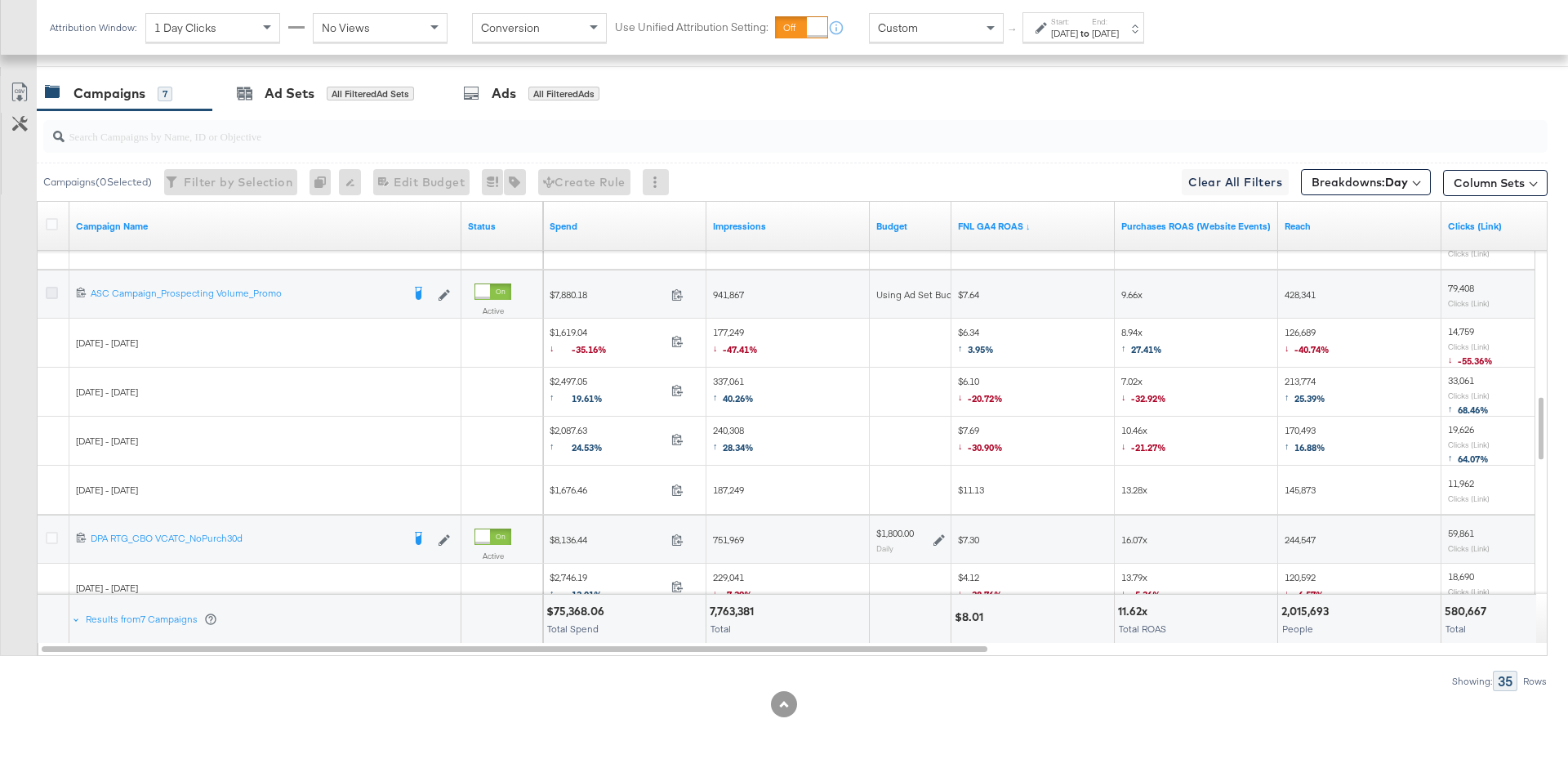
click at [55, 290] on icon at bounding box center [52, 292] width 12 height 12
click at [0, 0] on input "checkbox" at bounding box center [0, 0] width 0 height 0
click at [268, 96] on div "Ad Sets" at bounding box center [289, 93] width 50 height 19
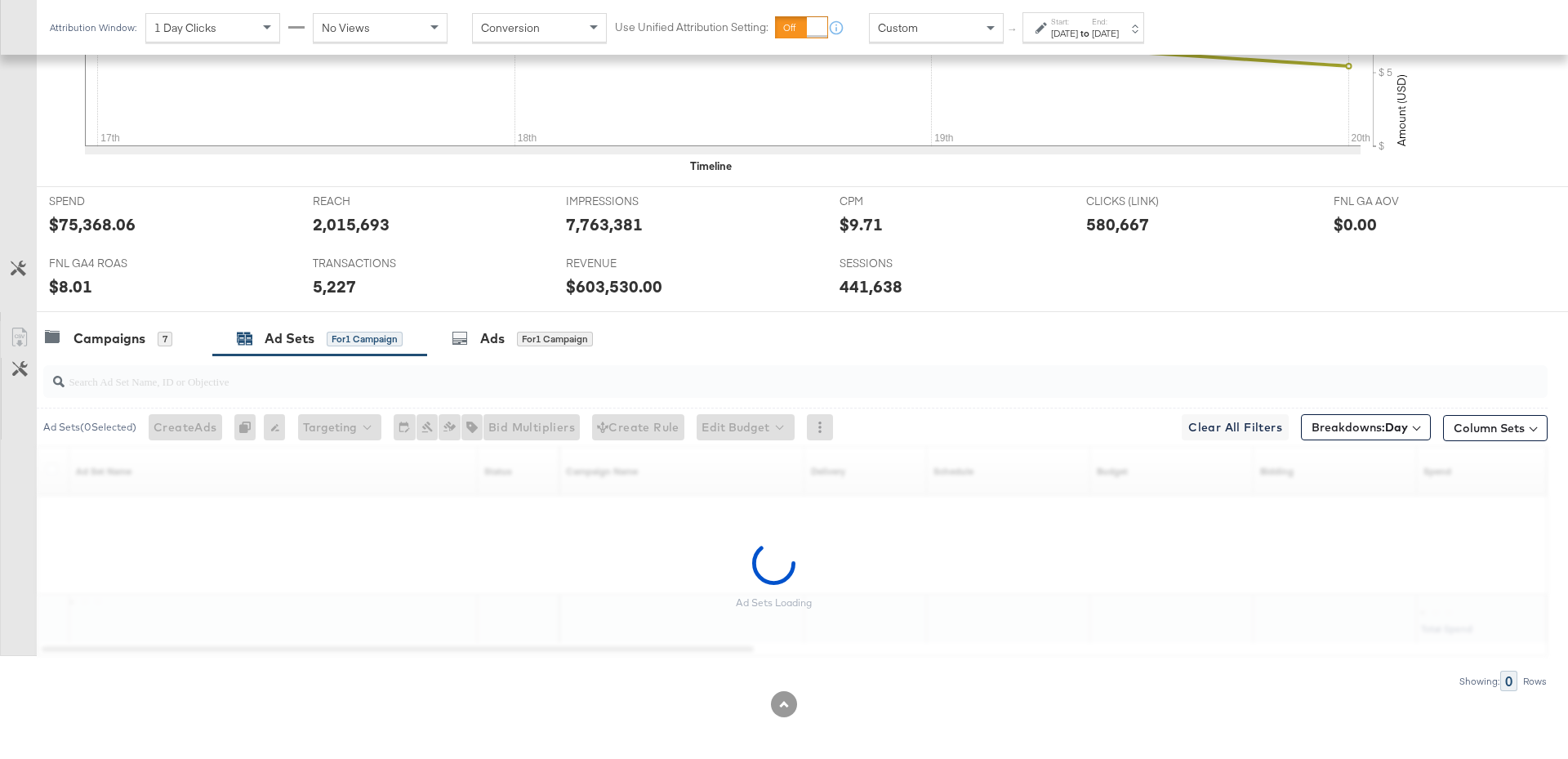
scroll to position [708, 0]
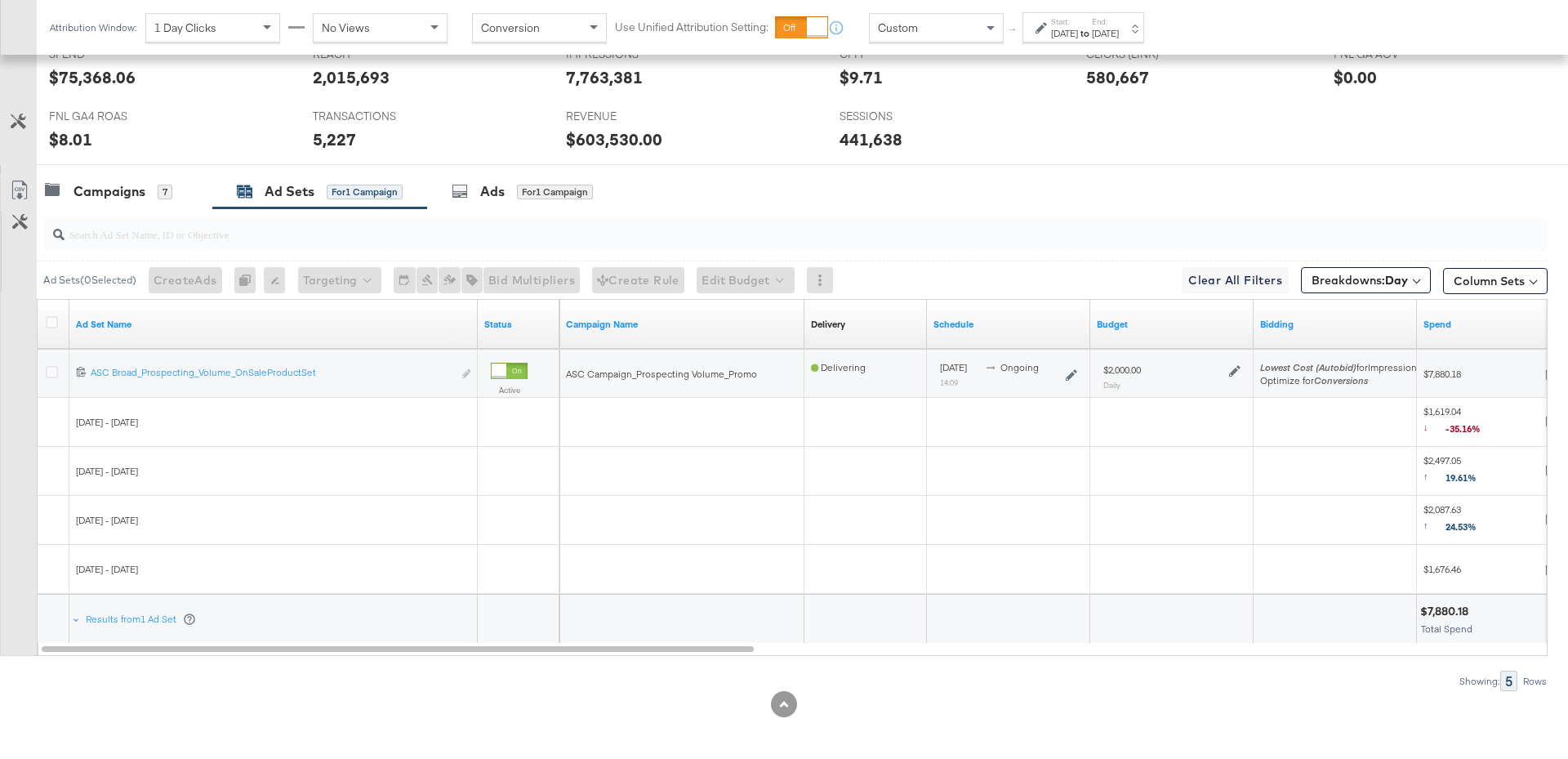
click at [1237, 366] on icon at bounding box center [1235, 371] width 12 height 12
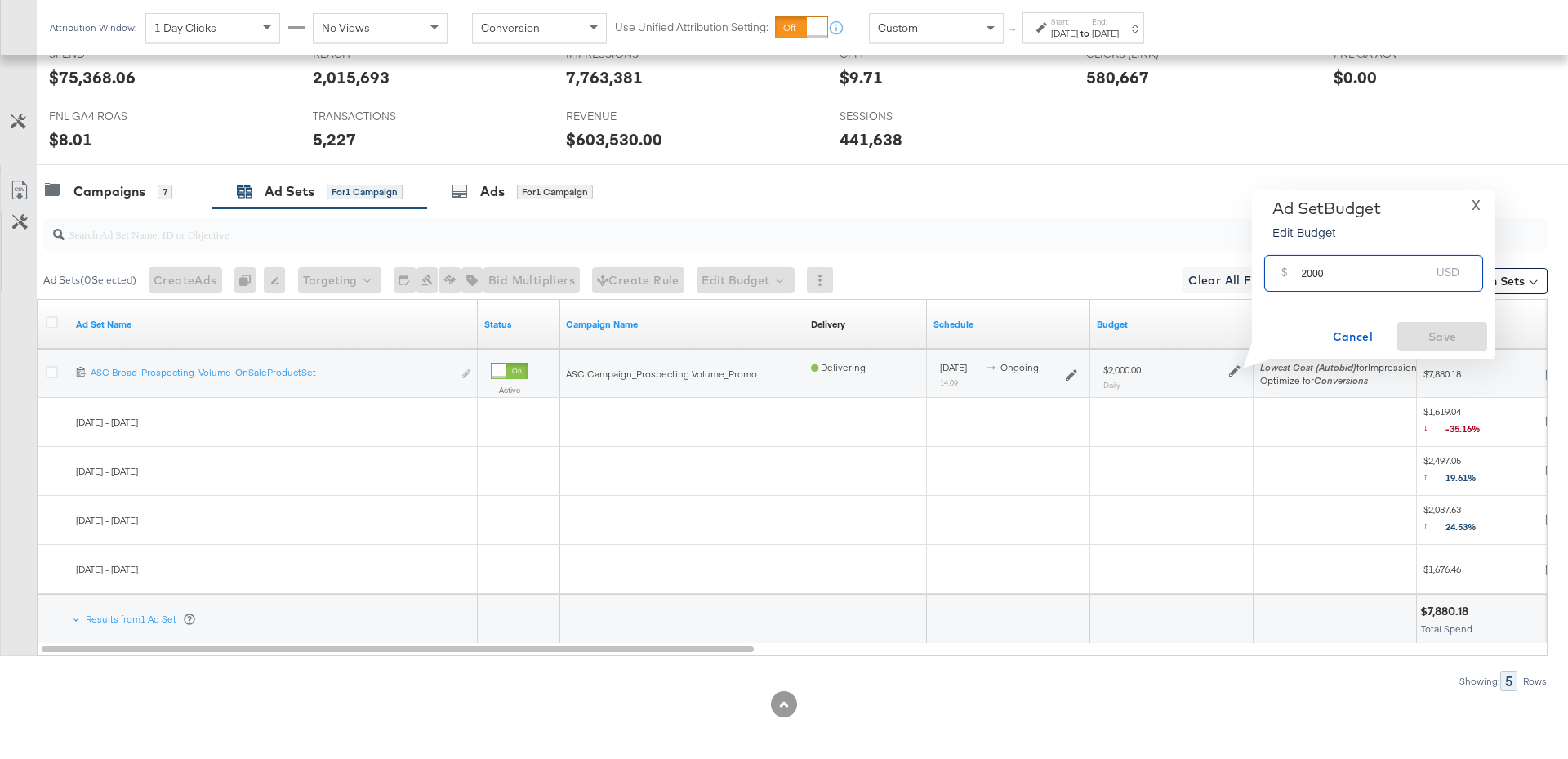
drag, startPoint x: 1337, startPoint y: 277, endPoint x: 1274, endPoint y: 277, distance: 63.0
click at [1274, 277] on div "$ 2000 USD" at bounding box center [1373, 273] width 219 height 36
type input "1500"
click at [1432, 321] on div "Ad Set Budget Edit Budget X $ 1500 USD Cancel Save" at bounding box center [1374, 275] width 227 height 153
click at [1437, 340] on span "Save" at bounding box center [1442, 336] width 76 height 21
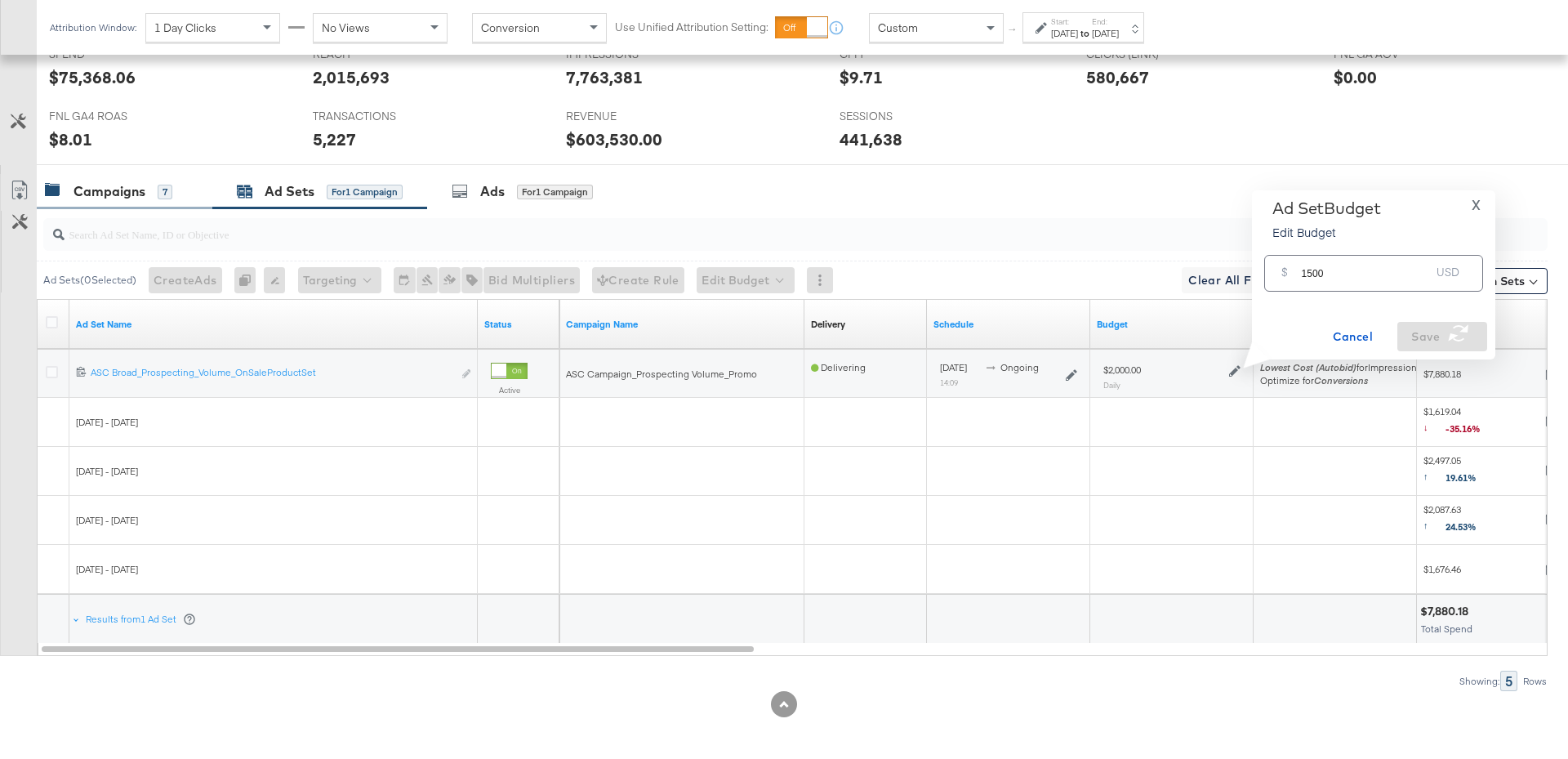
click at [134, 190] on div "Campaigns" at bounding box center [109, 191] width 72 height 19
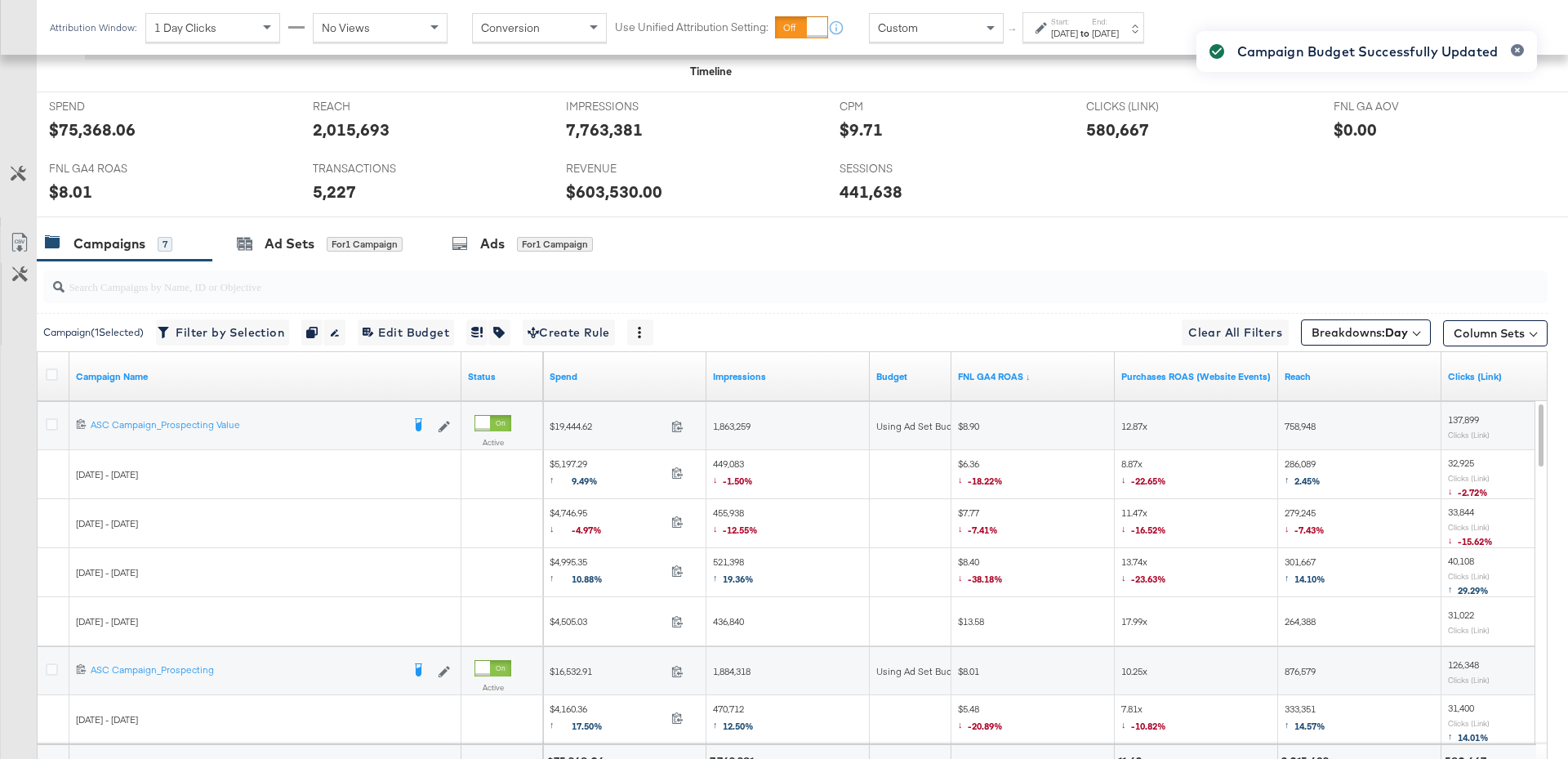
scroll to position [805, 0]
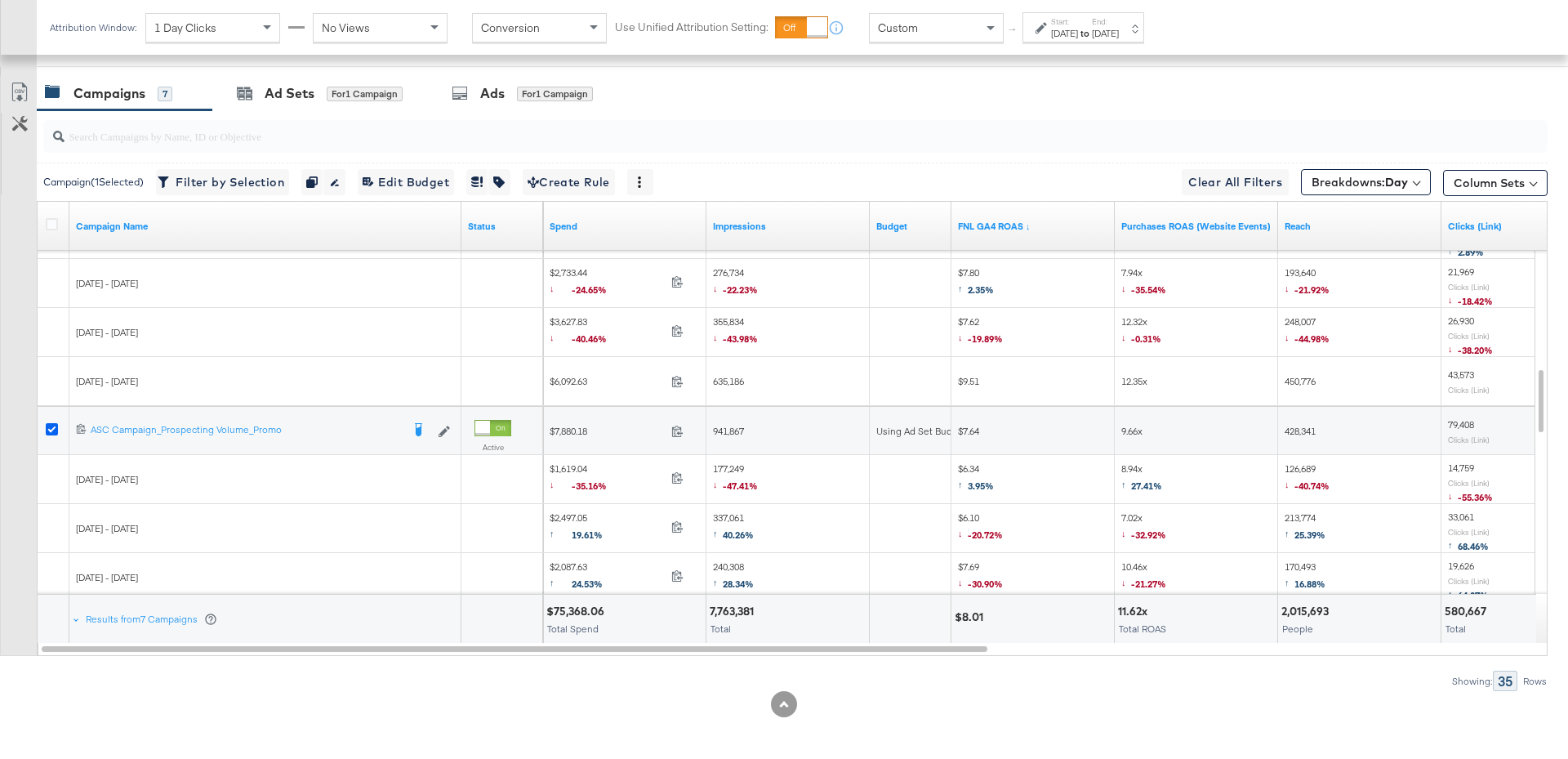
click at [52, 430] on icon at bounding box center [52, 430] width 12 height 12
click at [0, 0] on input "checkbox" at bounding box center [0, 0] width 0 height 0
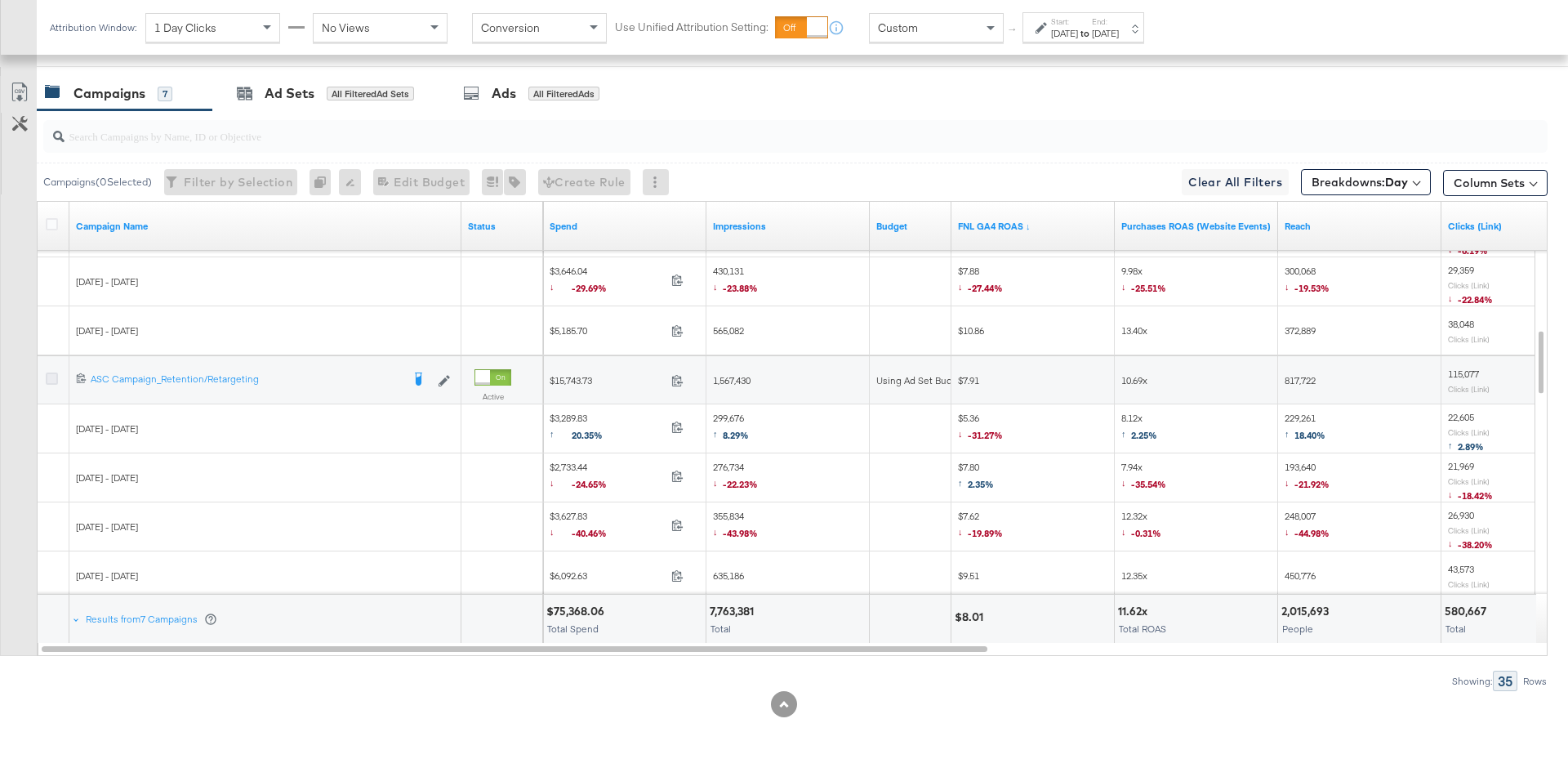
click at [54, 374] on icon at bounding box center [52, 379] width 12 height 12
click at [0, 0] on input "checkbox" at bounding box center [0, 0] width 0 height 0
click at [315, 97] on div "Ad Sets for 1 Campaign" at bounding box center [319, 93] width 166 height 19
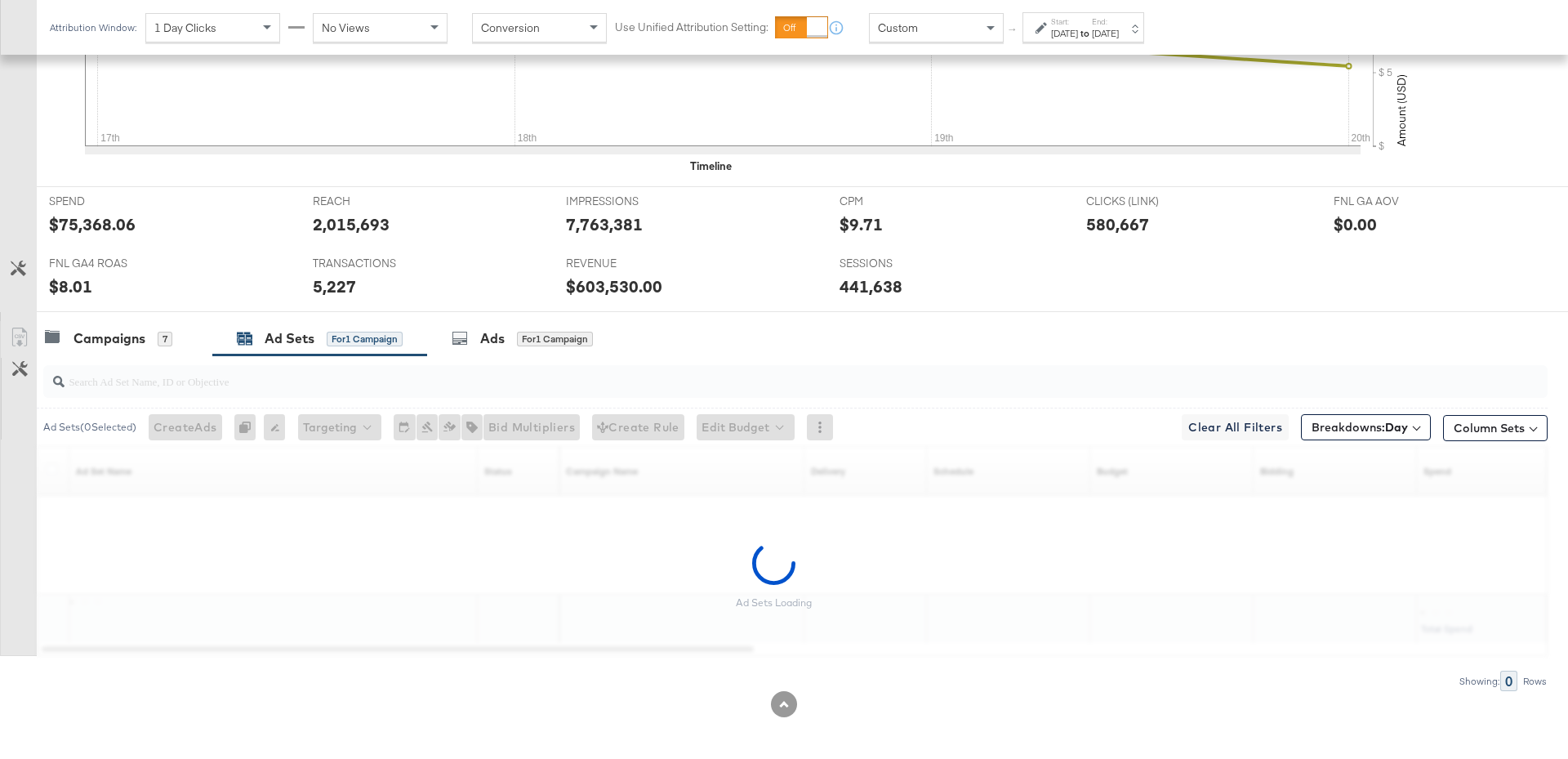
scroll to position [708, 0]
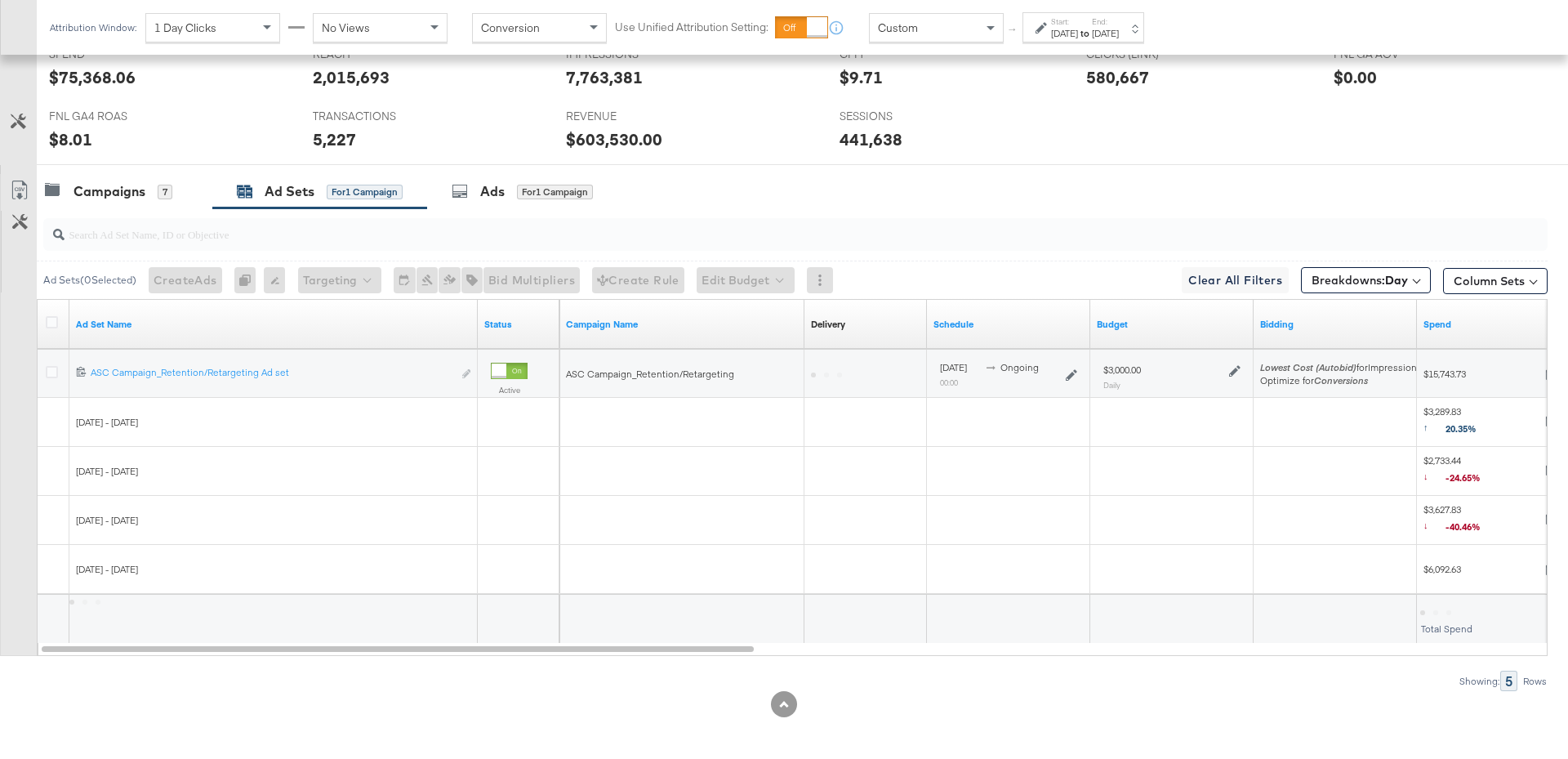
click at [1233, 365] on icon at bounding box center [1235, 371] width 12 height 12
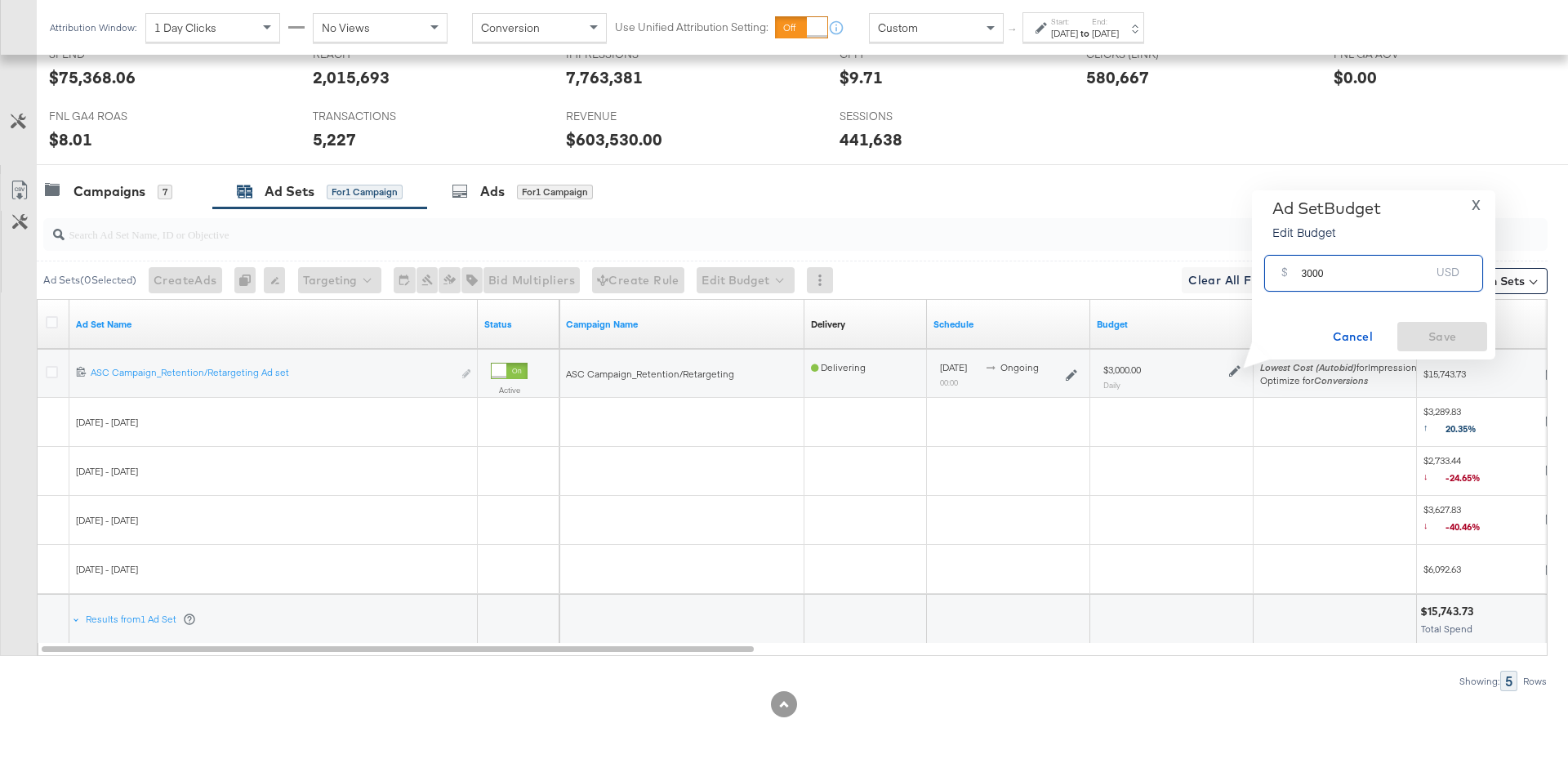
drag, startPoint x: 1341, startPoint y: 272, endPoint x: 1290, endPoint y: 272, distance: 51.0
click at [1288, 272] on div "$ 3000 USD" at bounding box center [1373, 273] width 219 height 36
type input "2500"
click at [1465, 331] on span "Save" at bounding box center [1442, 336] width 76 height 21
click at [138, 197] on div "Campaigns" at bounding box center [109, 191] width 72 height 19
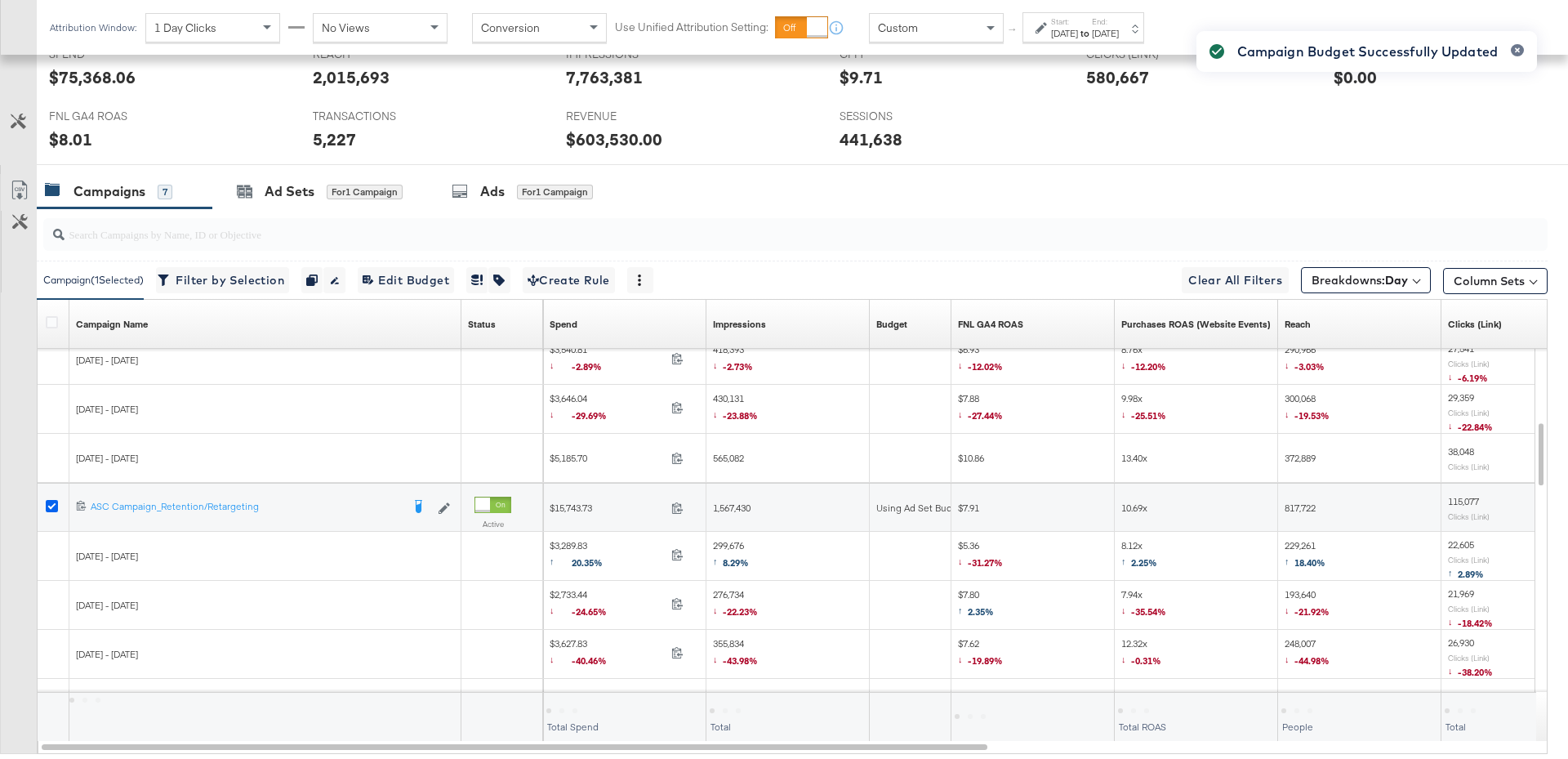
click at [47, 500] on icon at bounding box center [52, 506] width 12 height 12
click at [0, 0] on input "checkbox" at bounding box center [0, 0] width 0 height 0
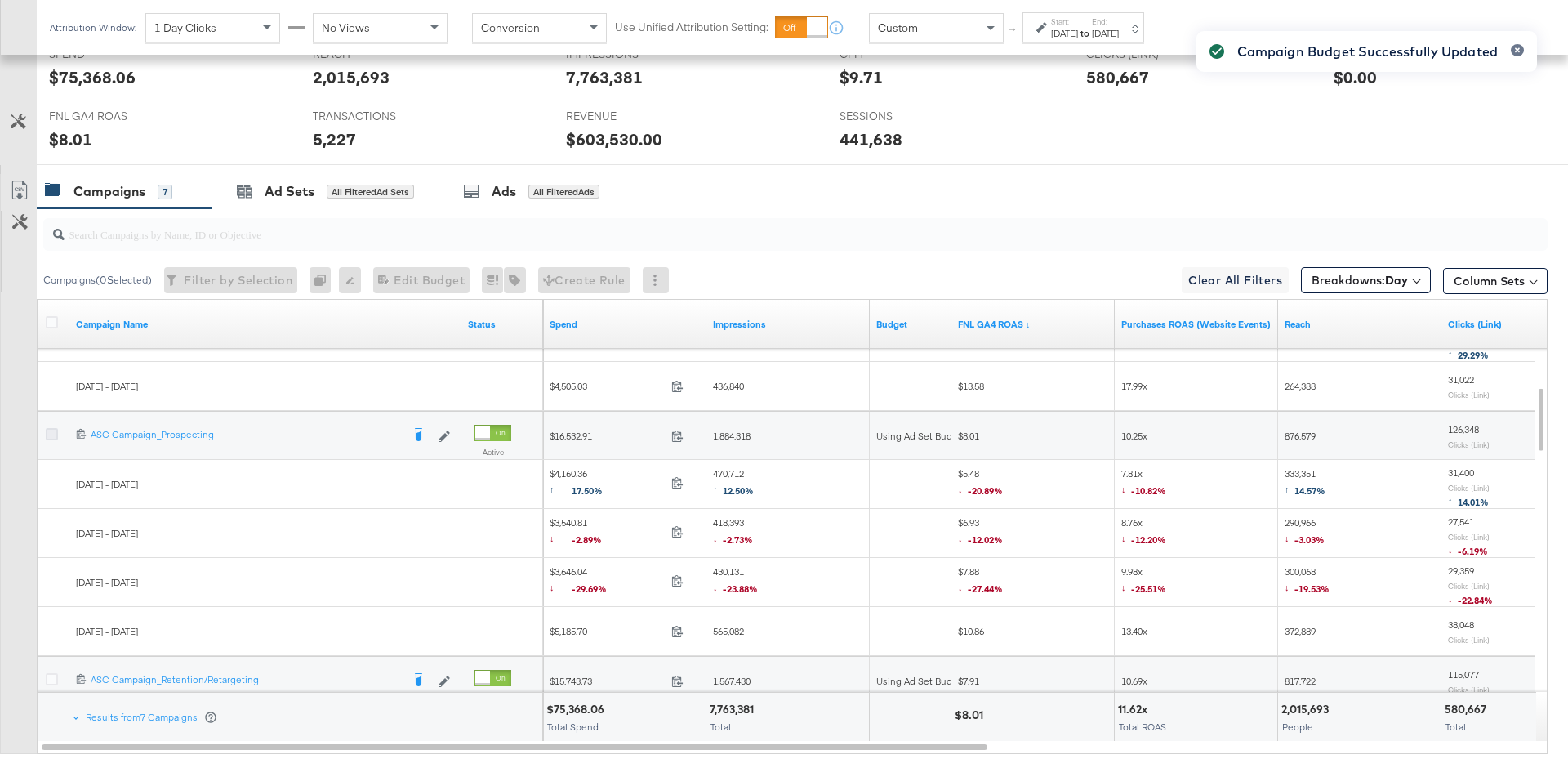
click at [55, 430] on icon at bounding box center [52, 434] width 12 height 12
click at [0, 0] on input "checkbox" at bounding box center [0, 0] width 0 height 0
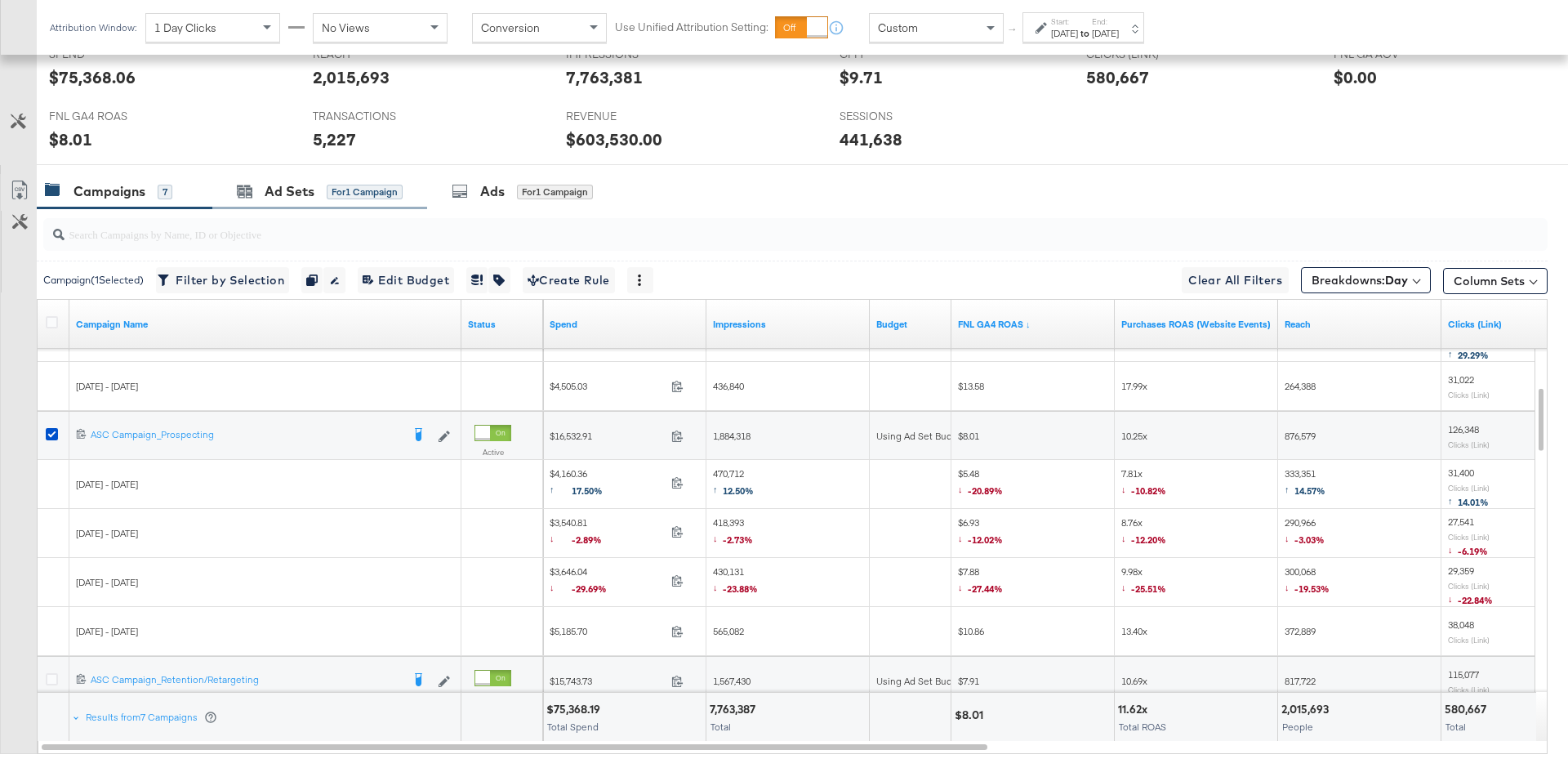
click at [318, 201] on div "Ad Sets for 1 Campaign" at bounding box center [319, 191] width 215 height 35
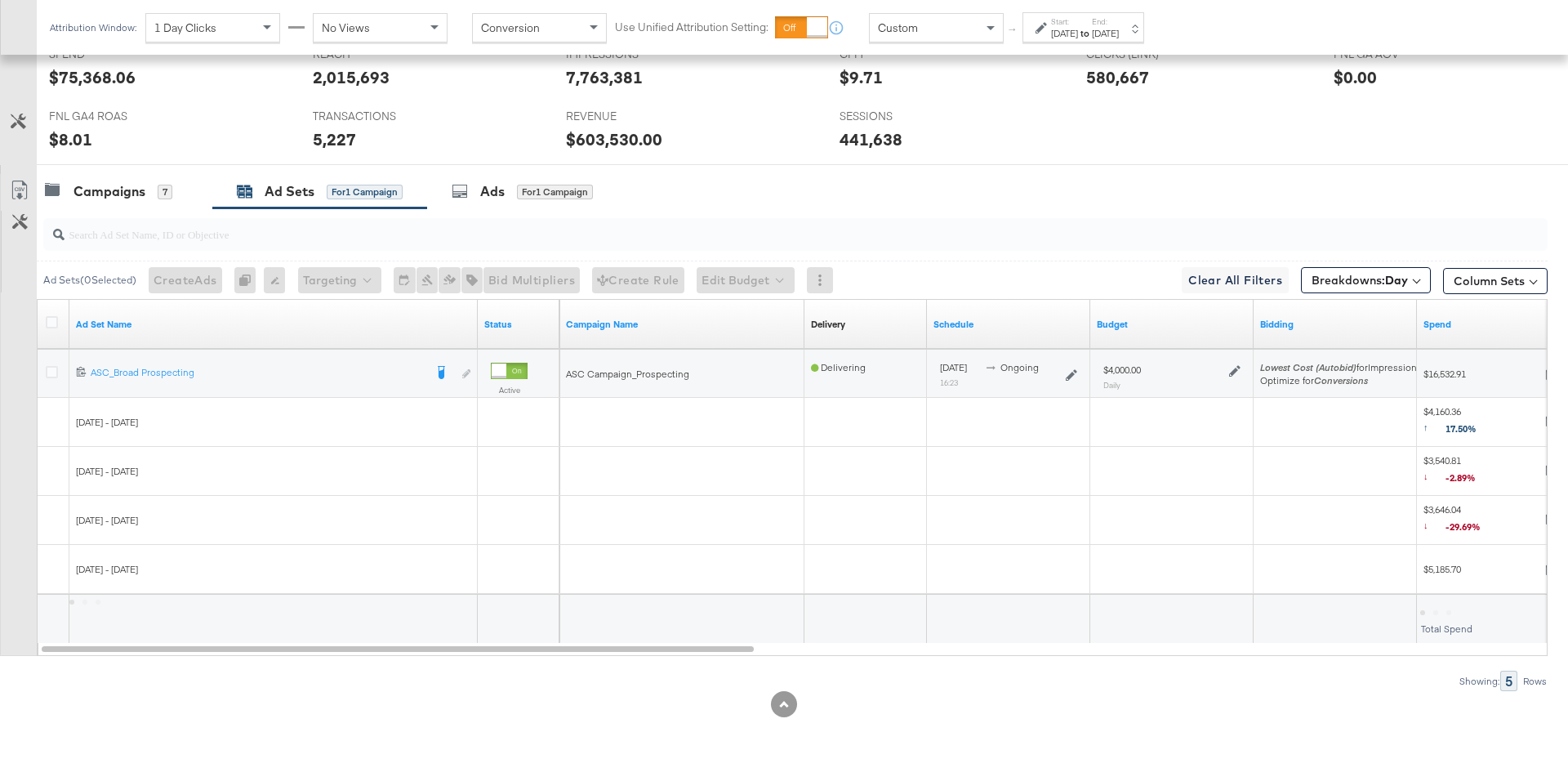
click at [1232, 370] on icon at bounding box center [1235, 371] width 12 height 12
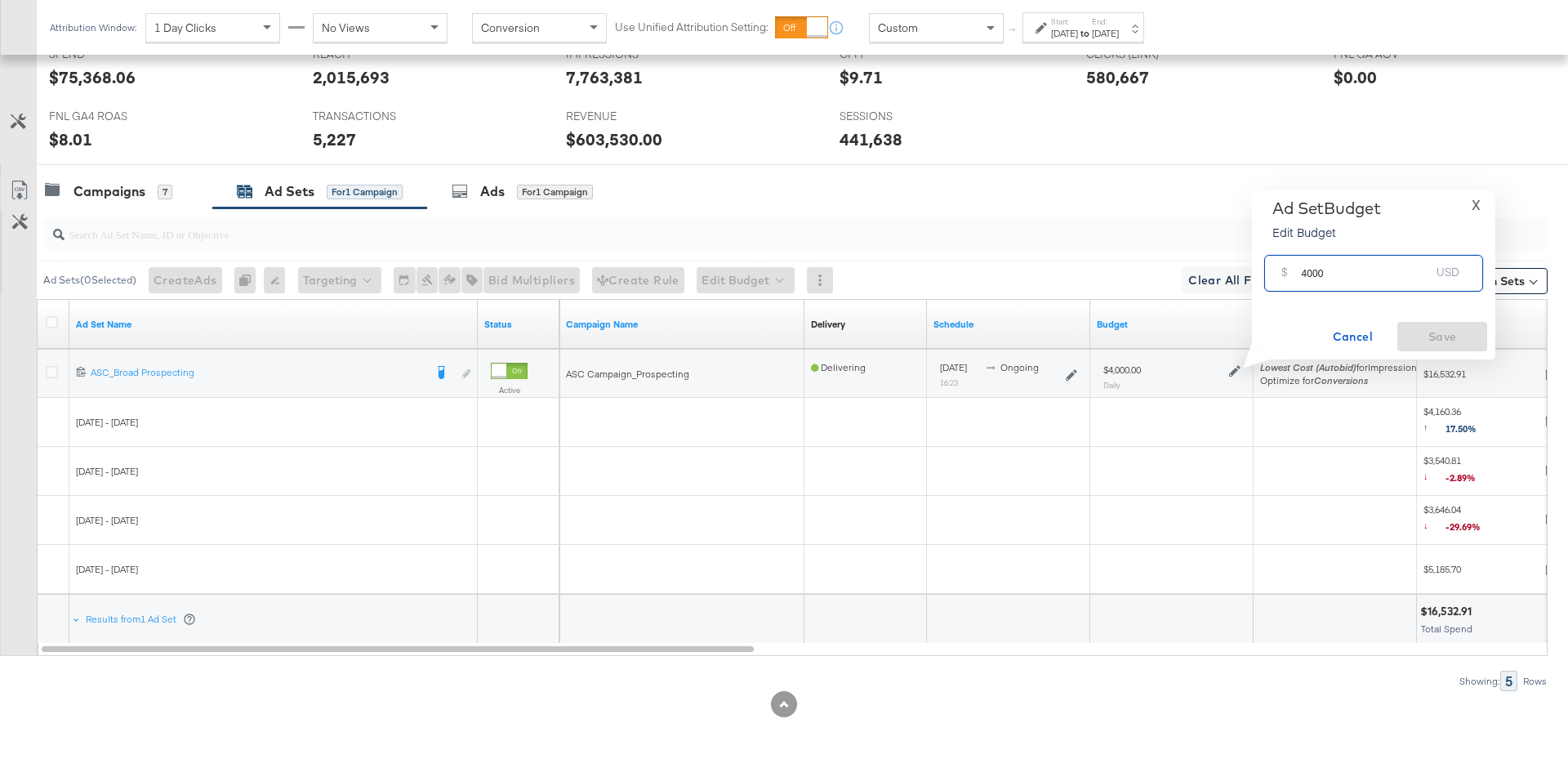
drag, startPoint x: 1339, startPoint y: 276, endPoint x: 1295, endPoint y: 277, distance: 44.0
click at [1295, 277] on div "$ 4000 USD" at bounding box center [1373, 273] width 219 height 36
type input "3000"
click at [1451, 325] on button "Save" at bounding box center [1443, 336] width 90 height 29
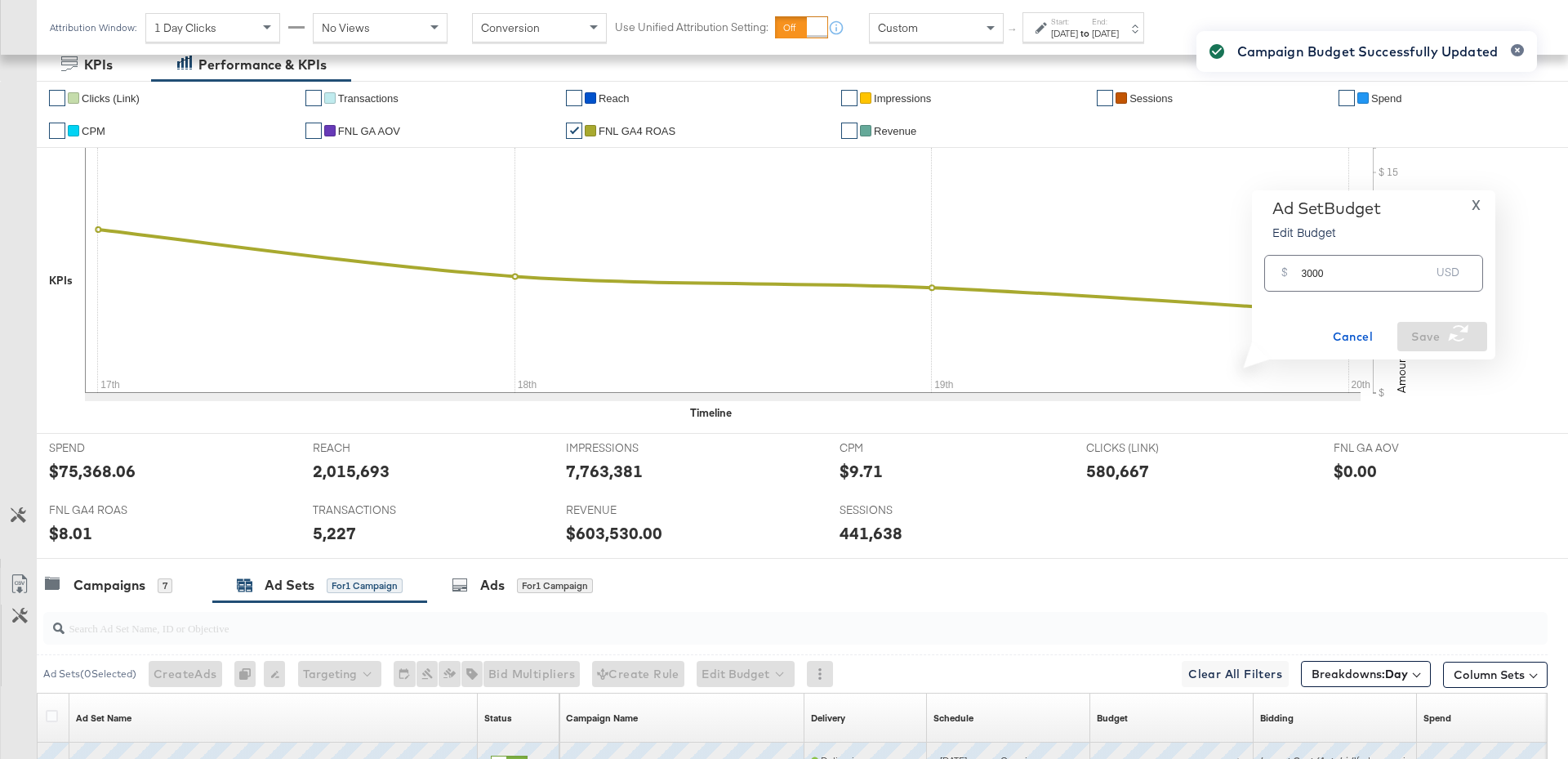
scroll to position [697, 0]
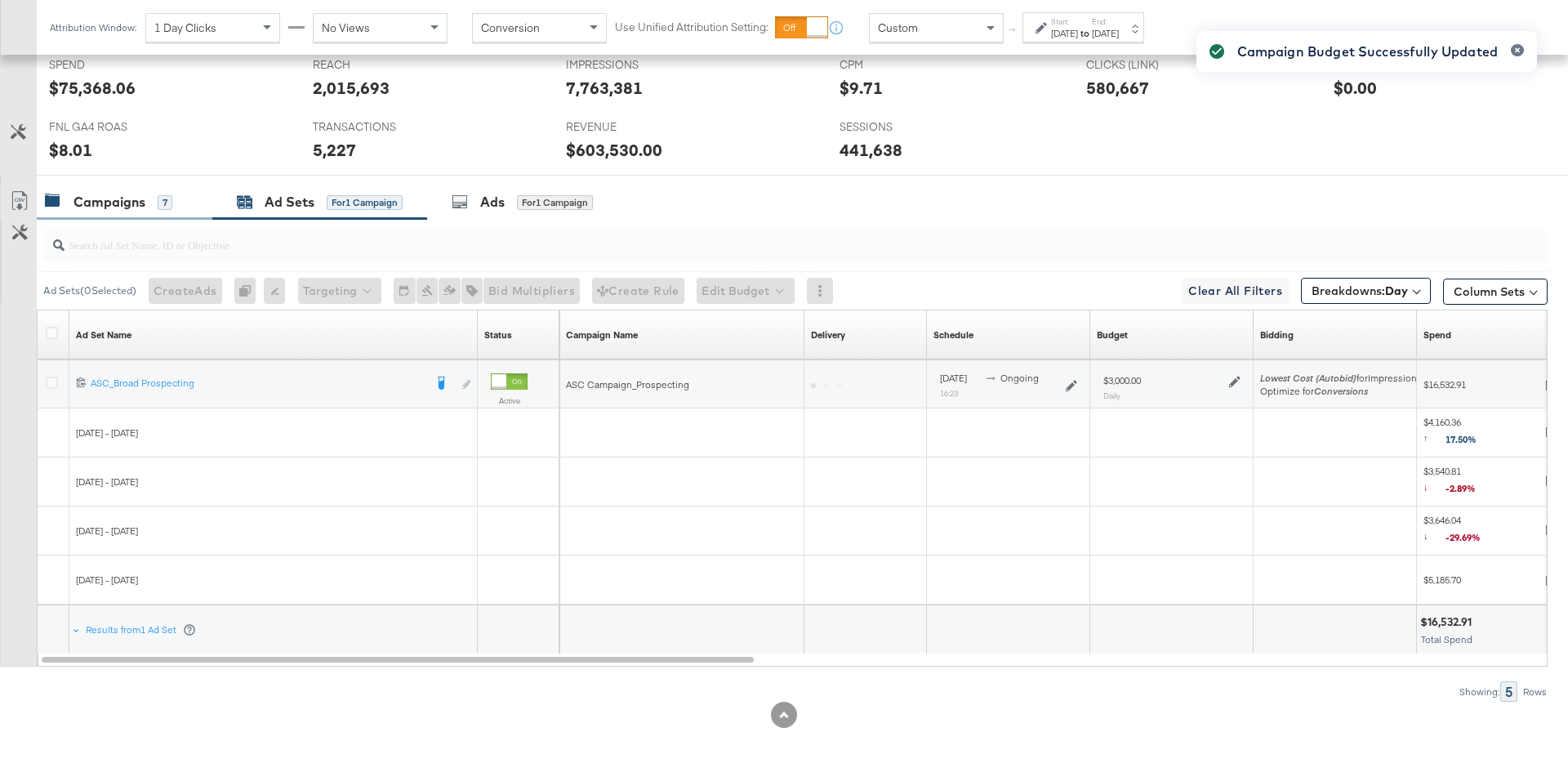
click at [127, 193] on div "Campaigns" at bounding box center [109, 202] width 72 height 19
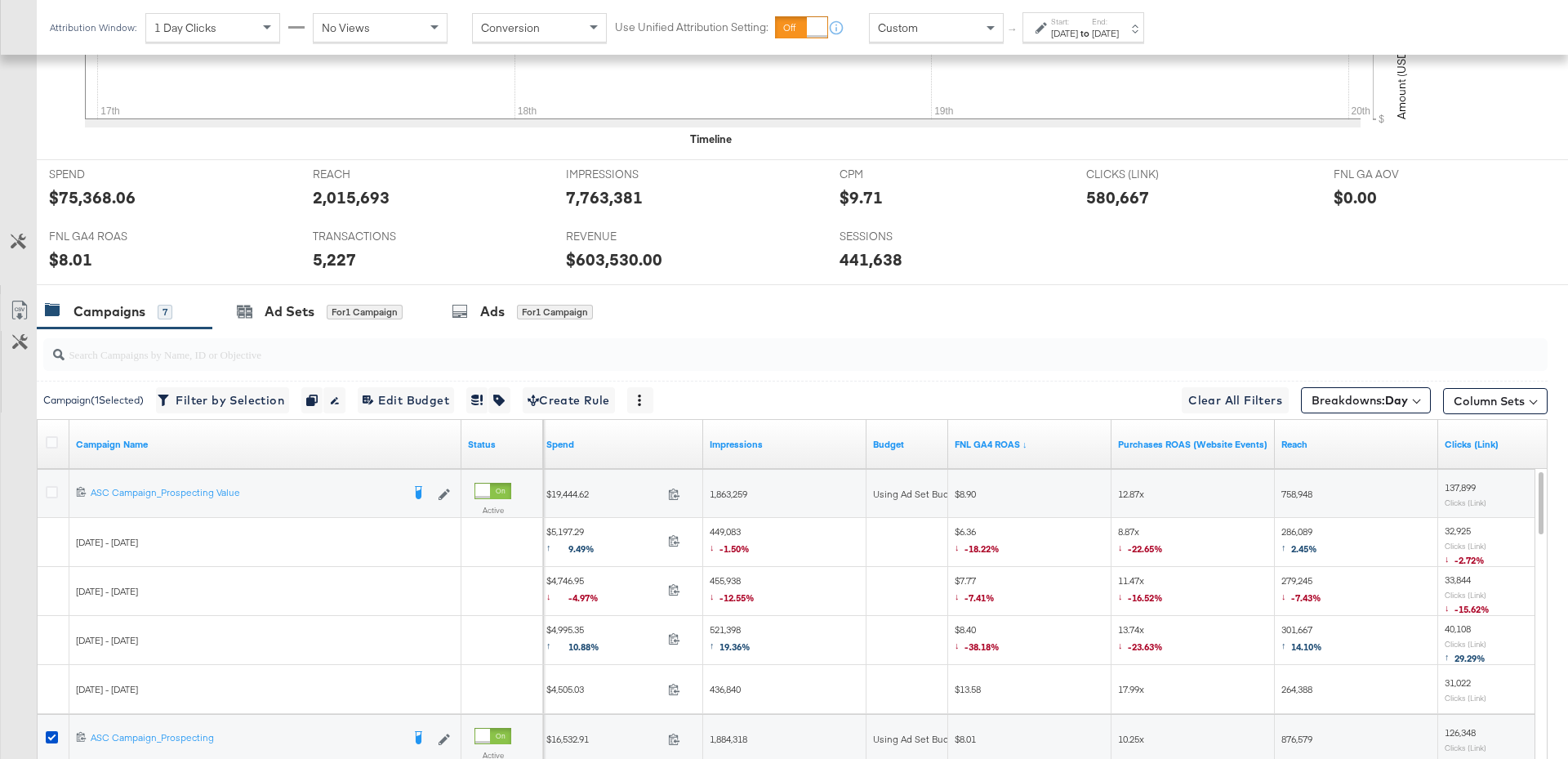
scroll to position [645, 0]
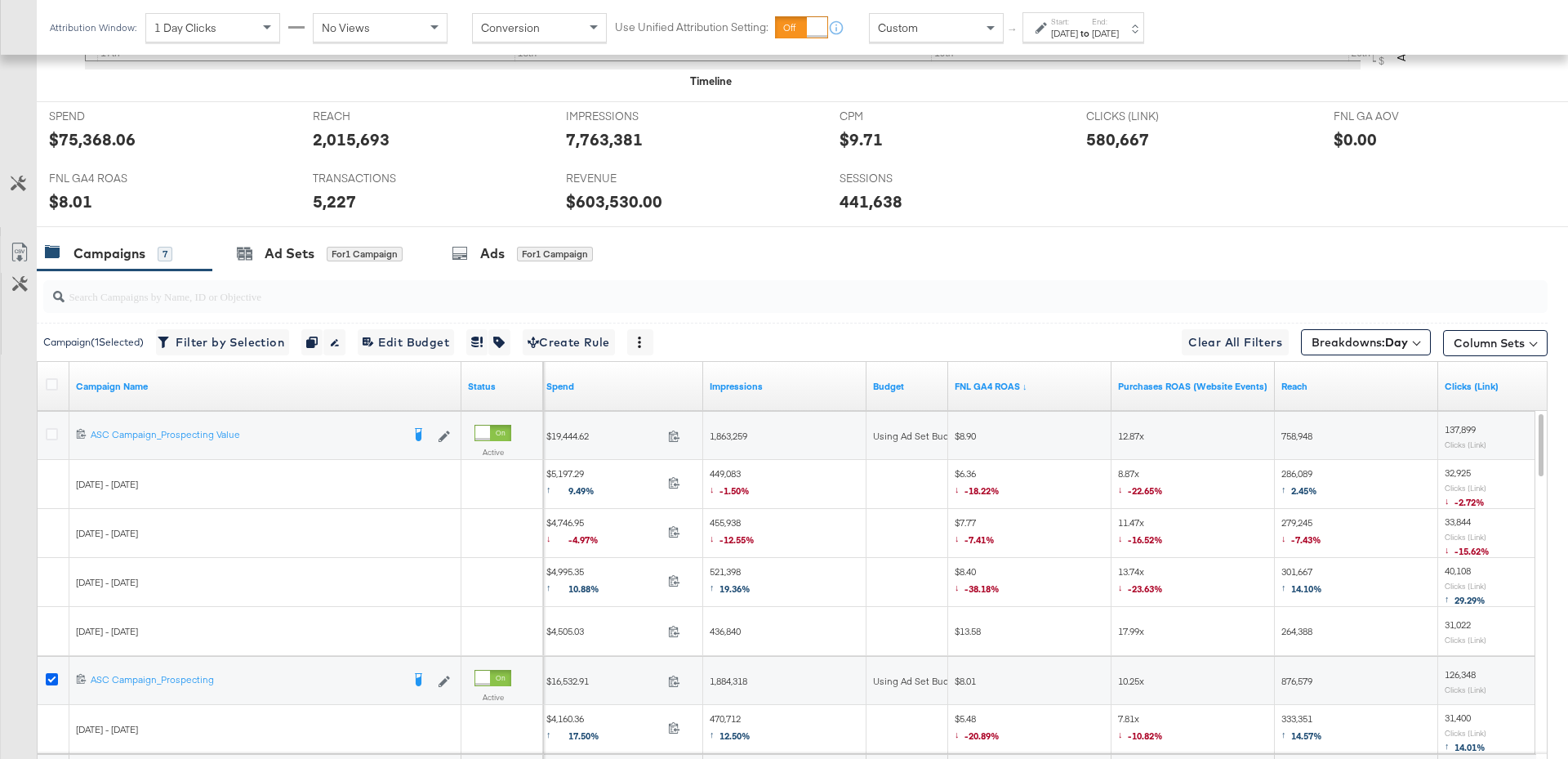
click at [49, 676] on icon at bounding box center [52, 680] width 12 height 12
click at [0, 0] on input "checkbox" at bounding box center [0, 0] width 0 height 0
click at [51, 435] on icon at bounding box center [52, 434] width 12 height 12
click at [0, 0] on input "checkbox" at bounding box center [0, 0] width 0 height 0
click at [326, 262] on div "Ad Sets for 1 Campaign" at bounding box center [319, 254] width 215 height 35
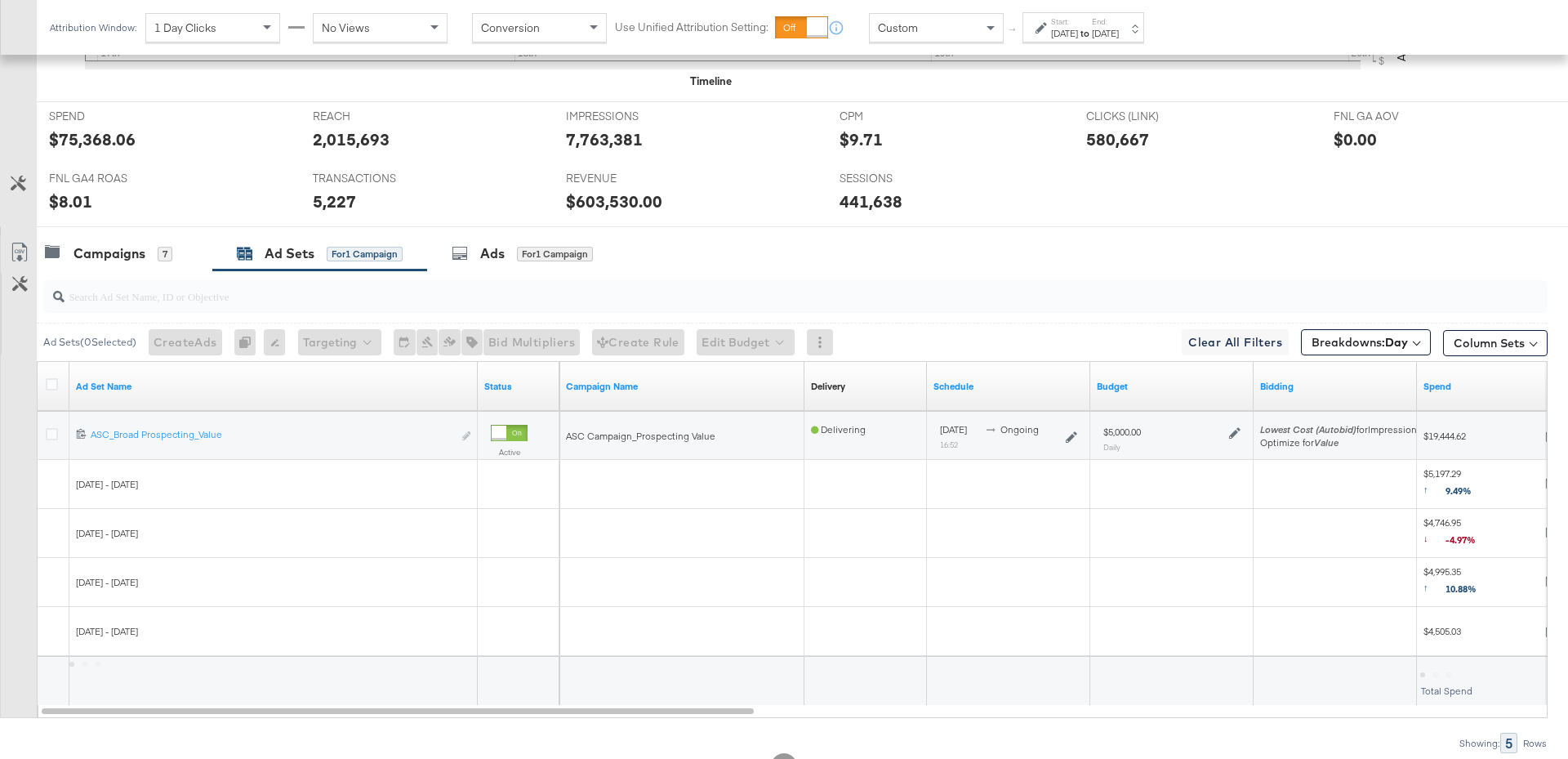
click at [1234, 429] on icon at bounding box center [1235, 433] width 12 height 12
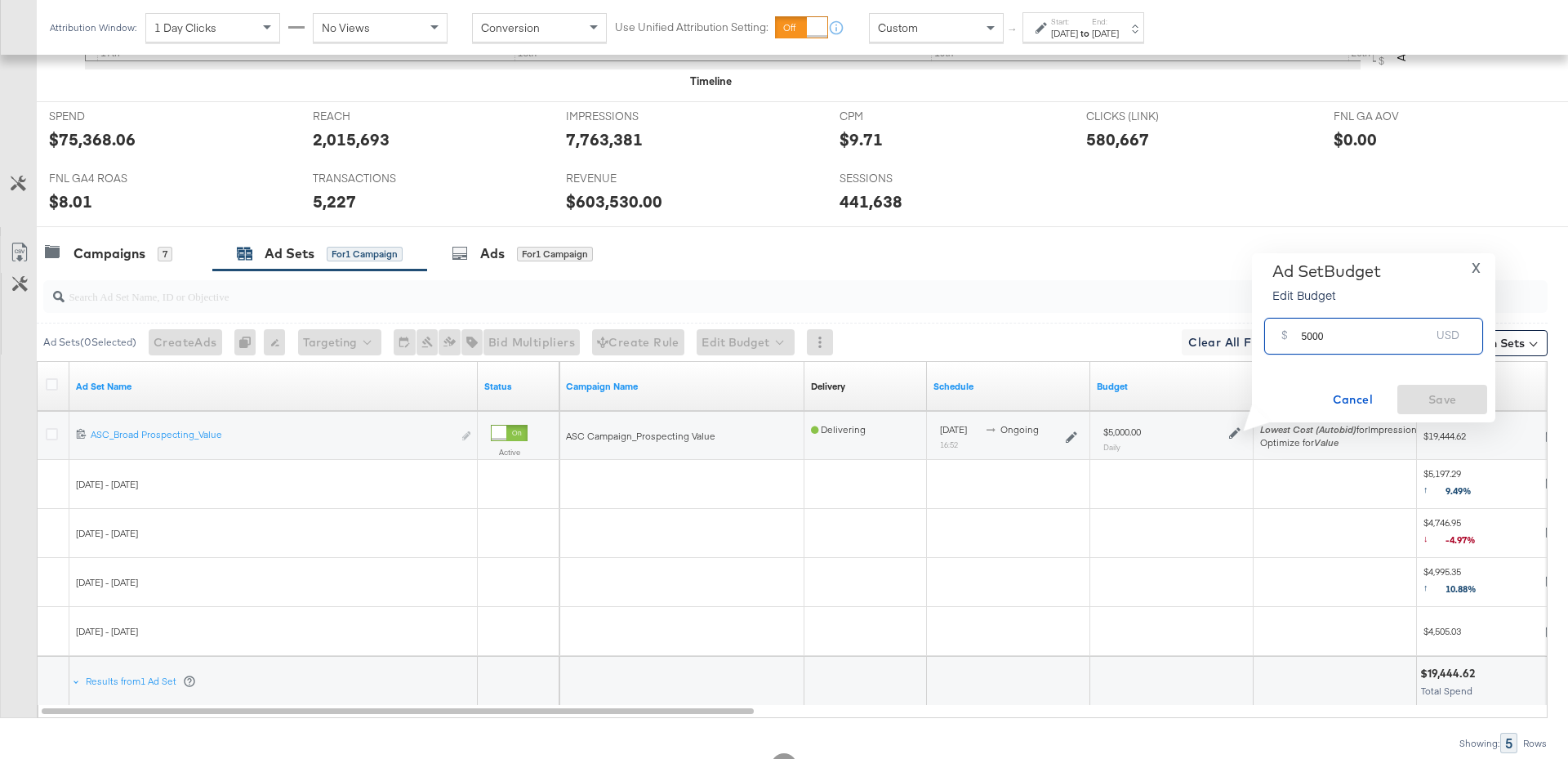
drag, startPoint x: 1336, startPoint y: 337, endPoint x: 1290, endPoint y: 337, distance: 46.0
click at [1290, 337] on div "$ 5000 USD" at bounding box center [1373, 335] width 219 height 36
type input "4000"
click at [1466, 397] on span "Save" at bounding box center [1442, 399] width 76 height 21
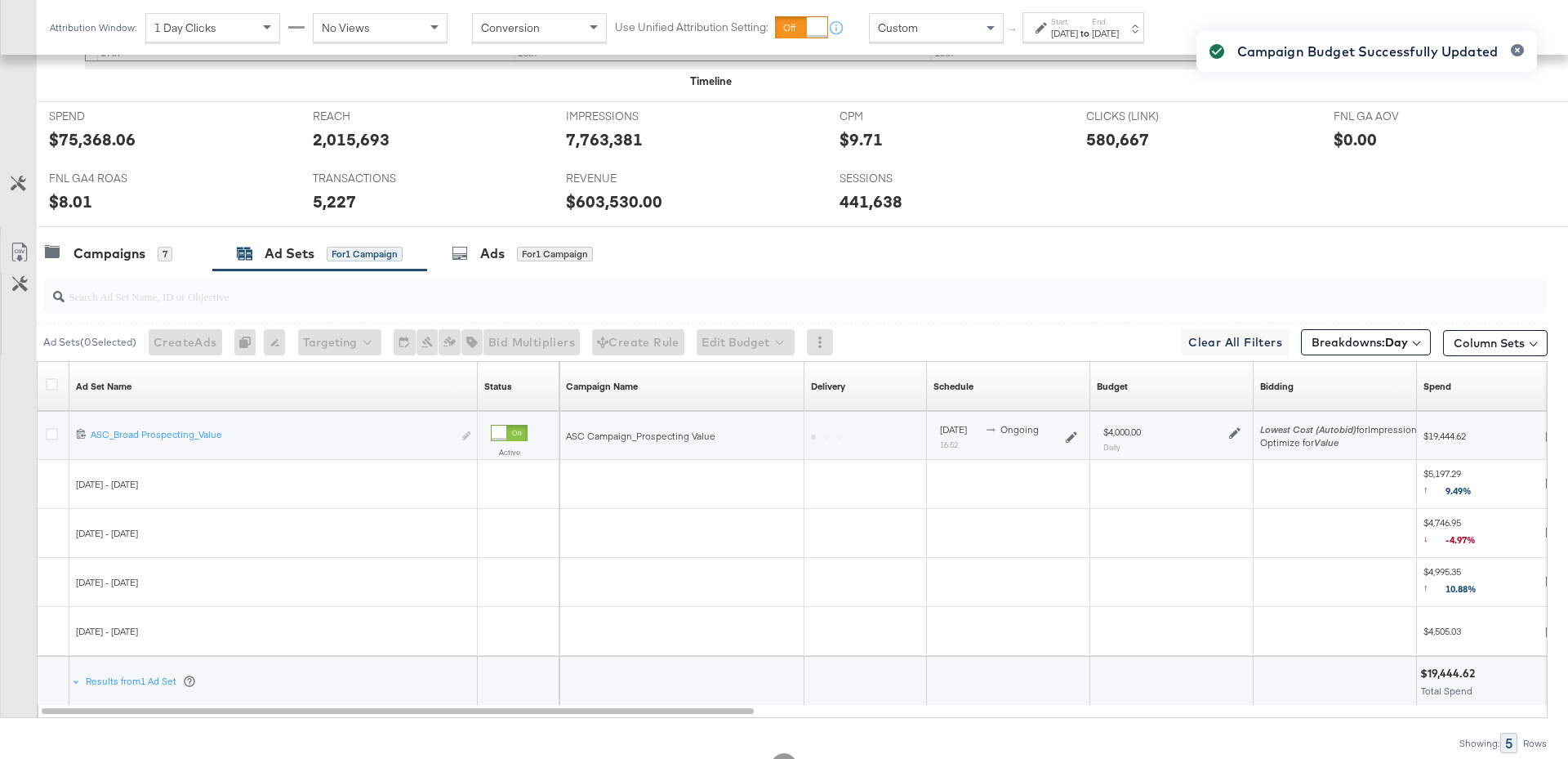
scroll to position [0, 0]
